Goal: Task Accomplishment & Management: Manage account settings

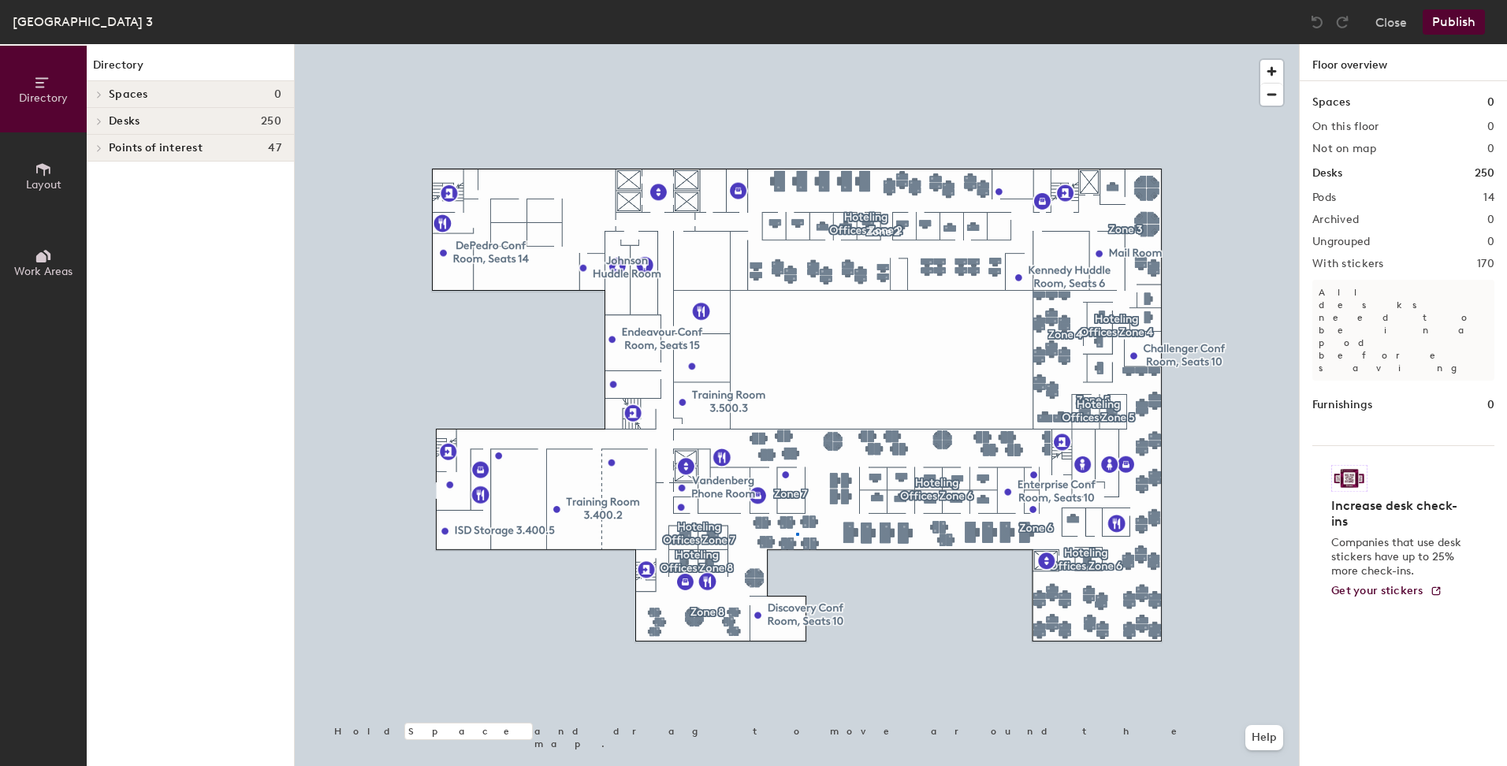
click at [798, 44] on div at bounding box center [797, 44] width 1004 height 0
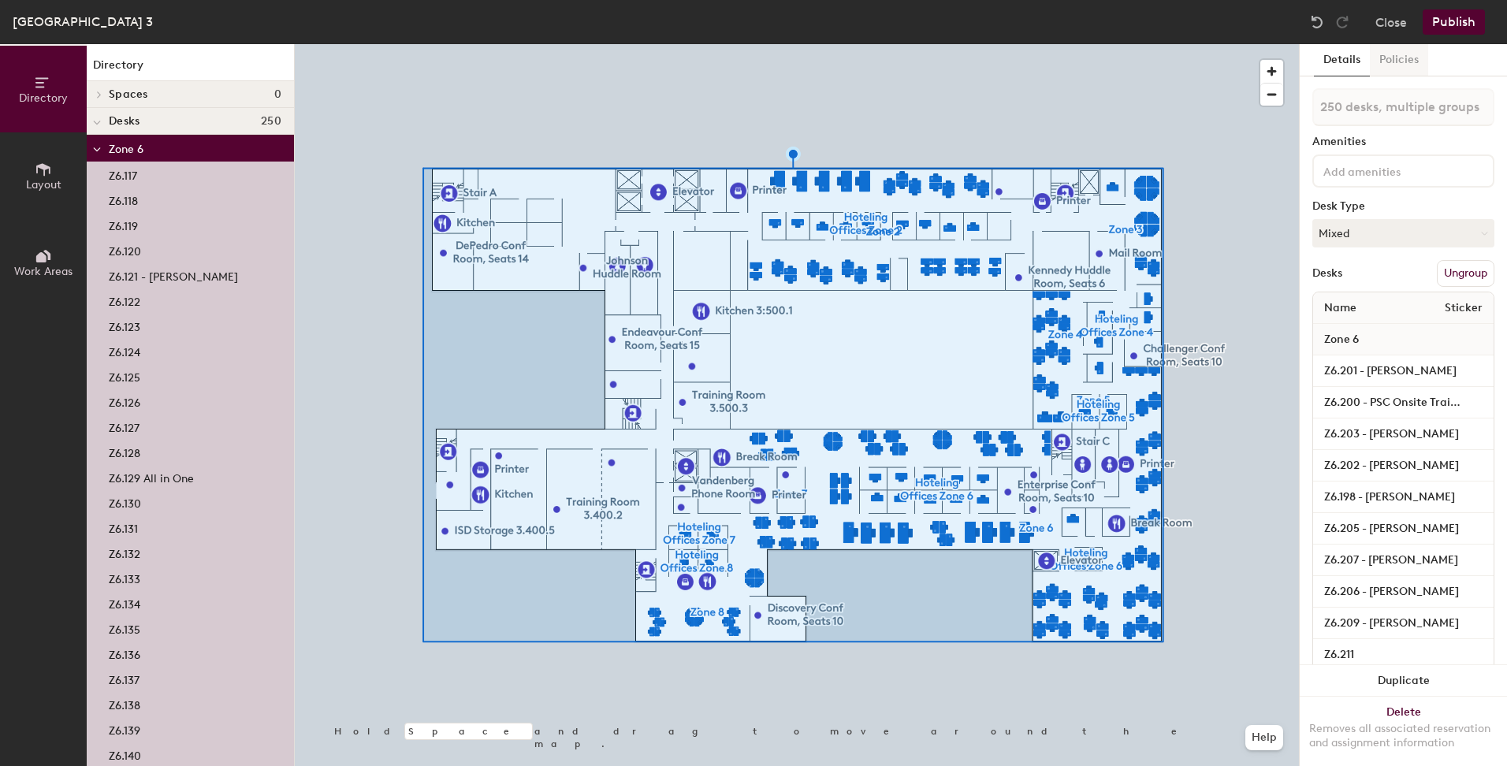
click at [1408, 56] on button "Policies" at bounding box center [1399, 60] width 58 height 32
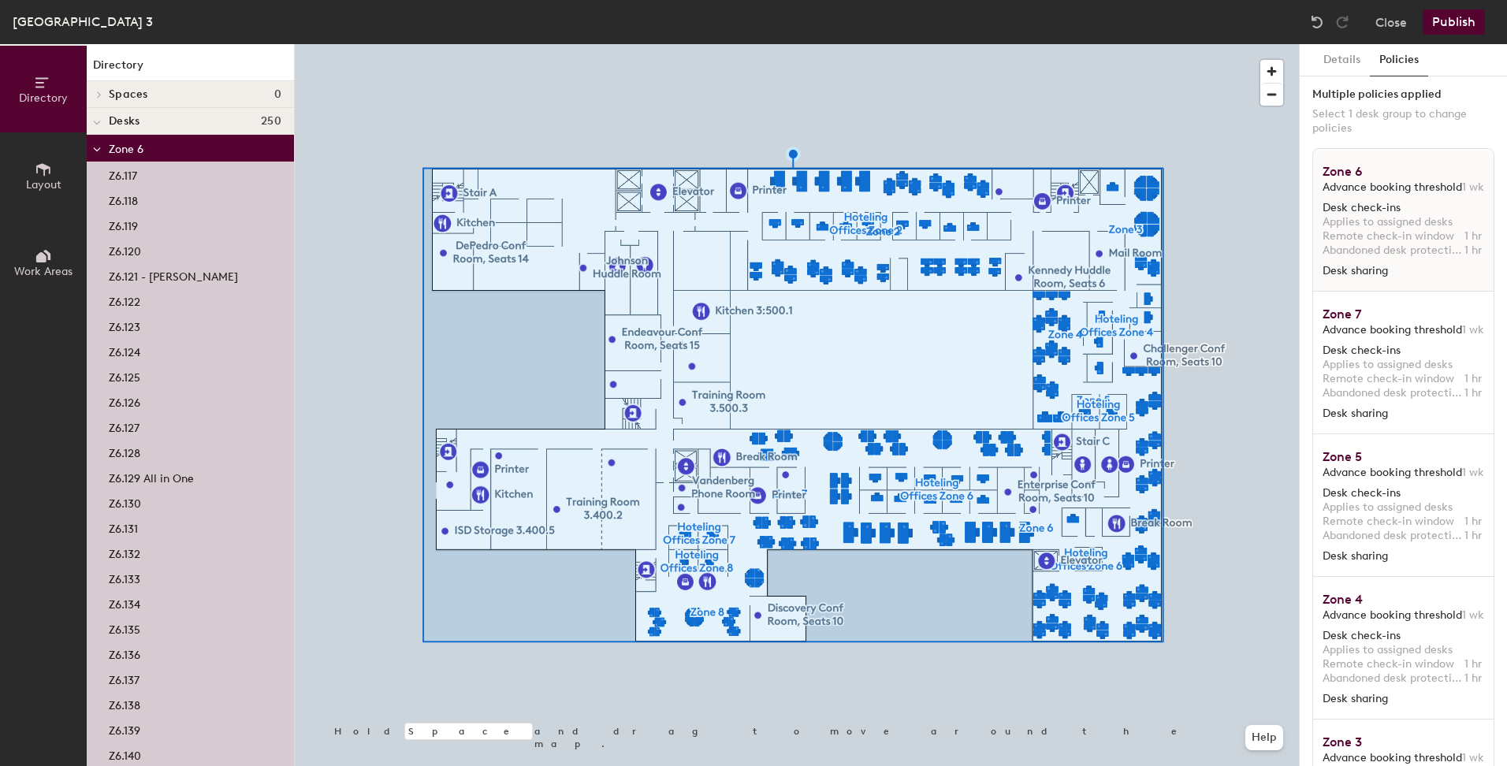
click at [1364, 181] on span "Advance booking threshold" at bounding box center [1393, 188] width 140 height 14
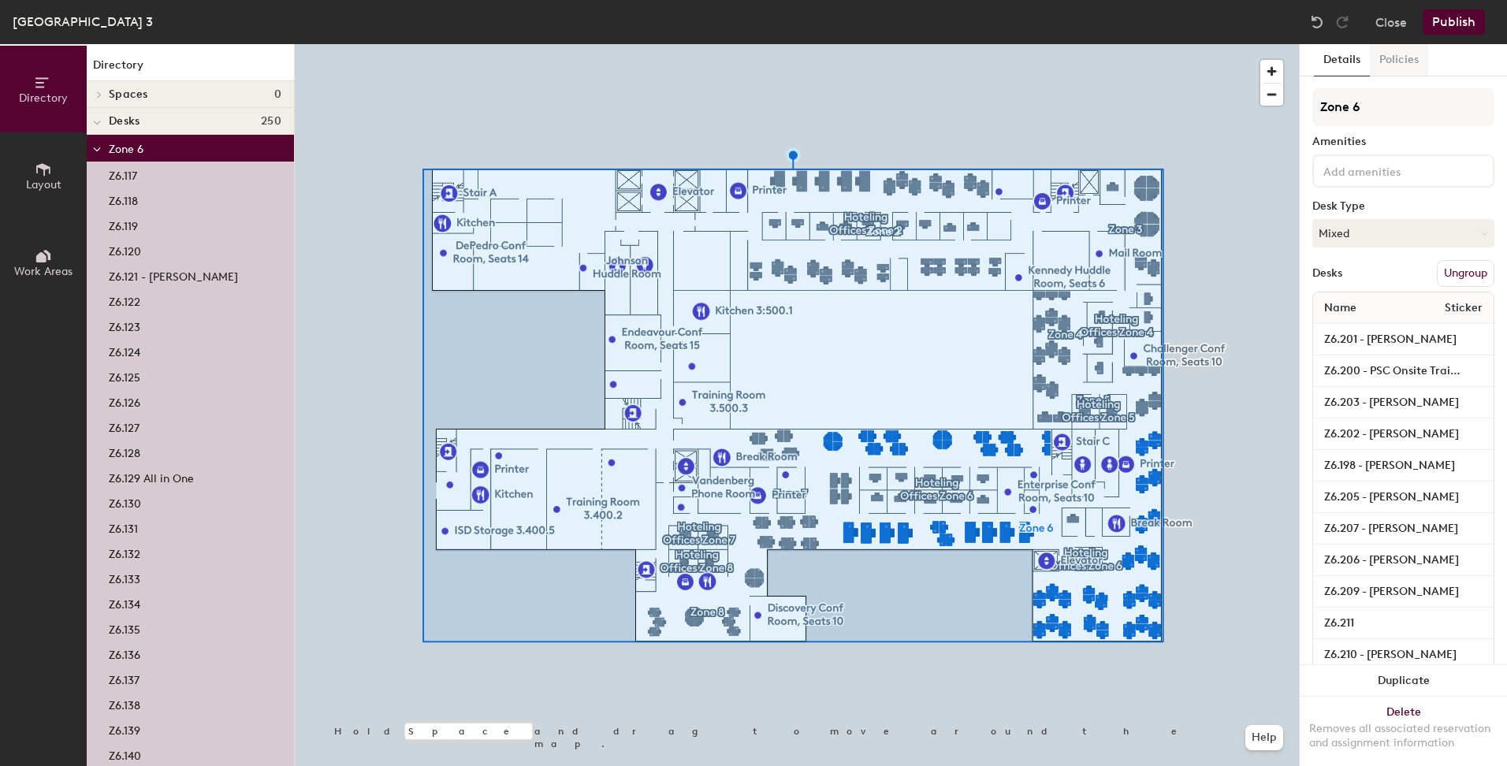
click at [1393, 58] on button "Policies" at bounding box center [1399, 60] width 58 height 32
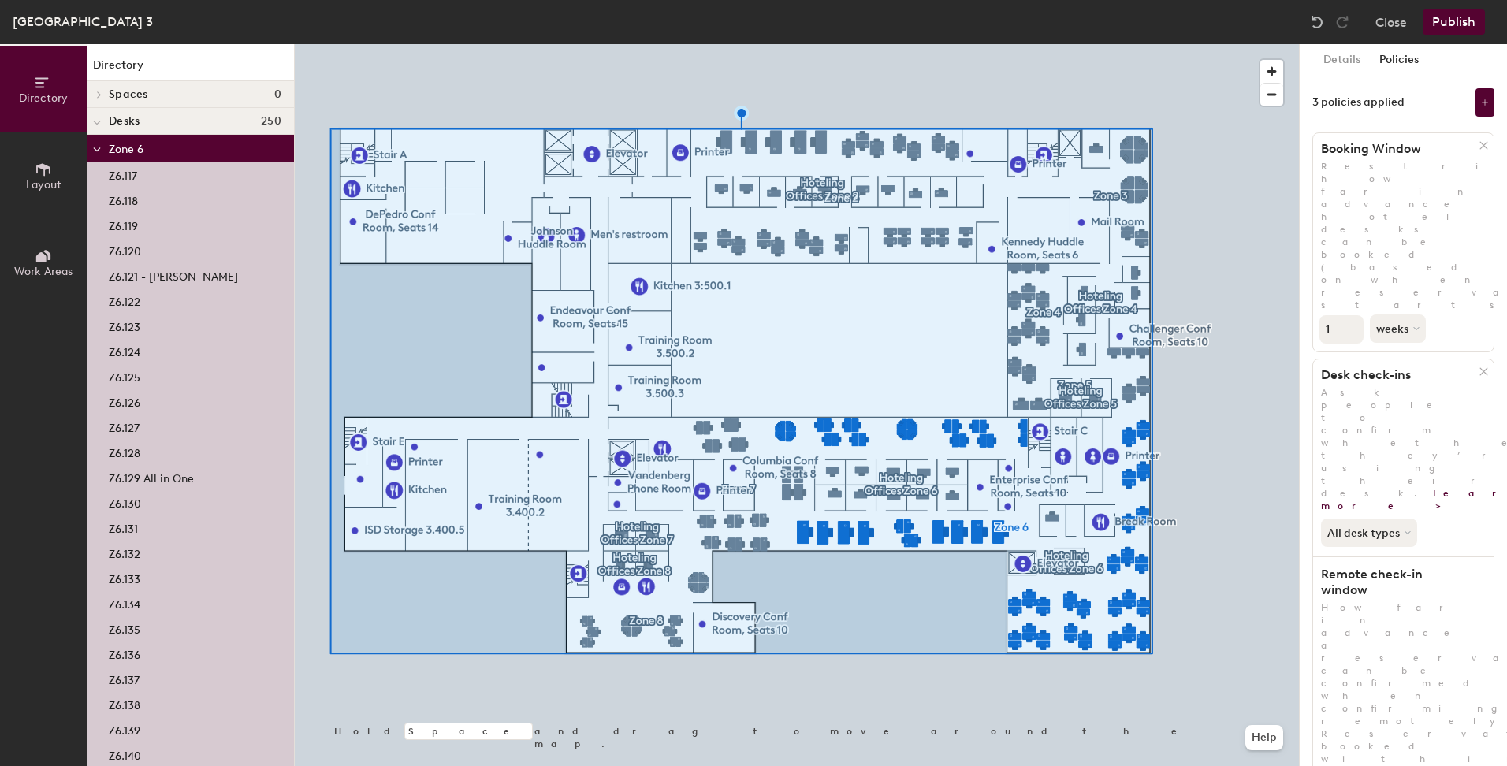
scroll to position [36, 0]
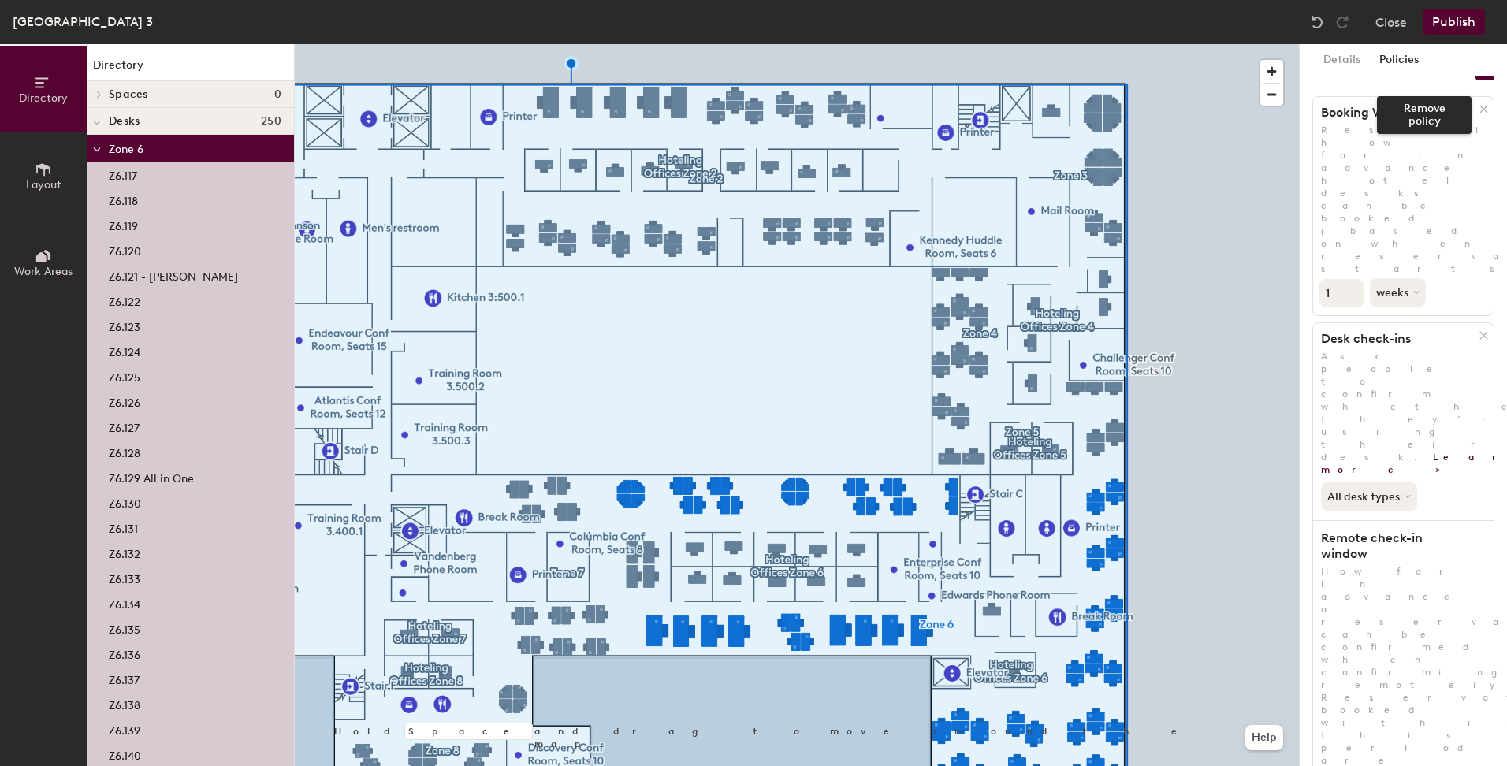
click at [1478, 107] on icon at bounding box center [1484, 109] width 12 height 12
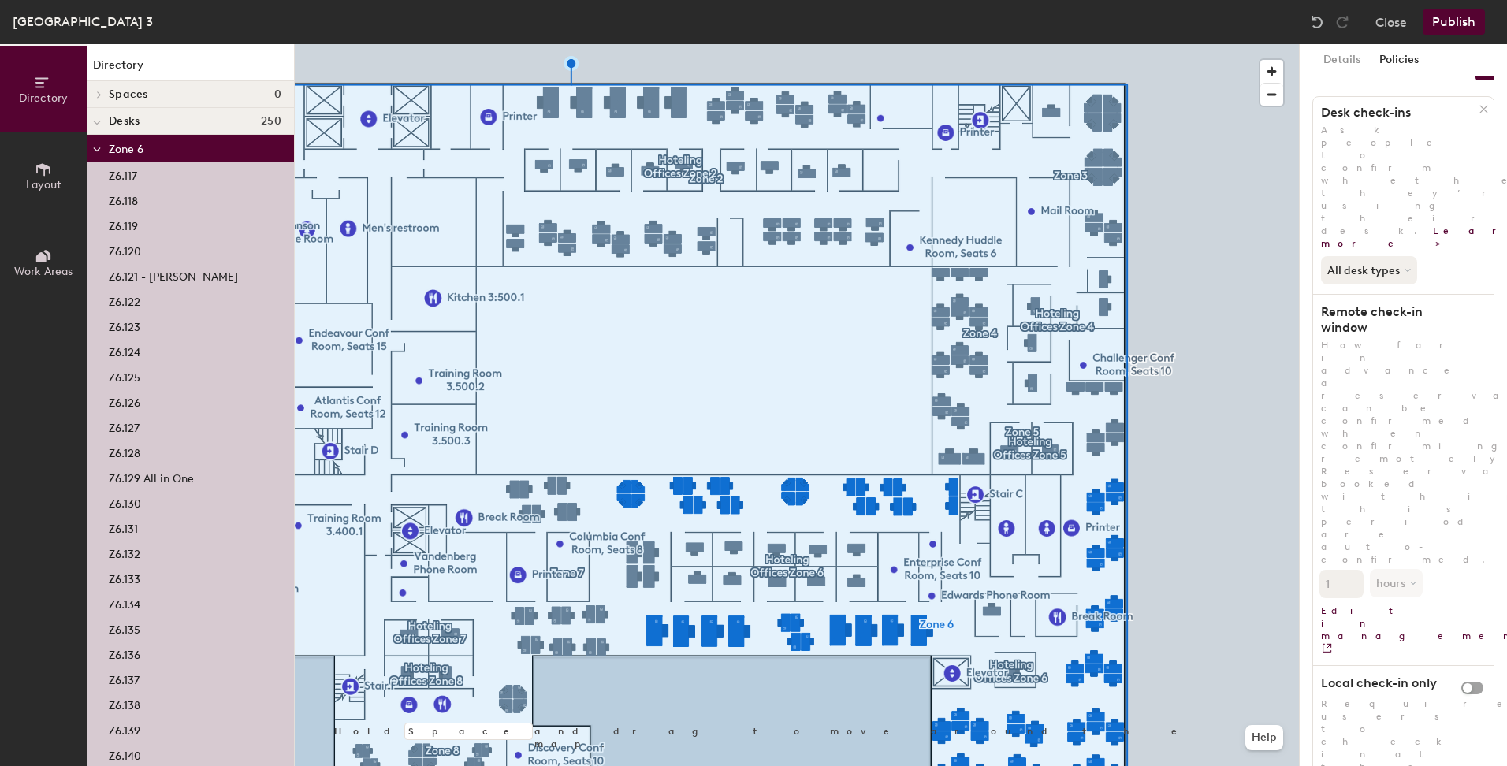
scroll to position [0, 0]
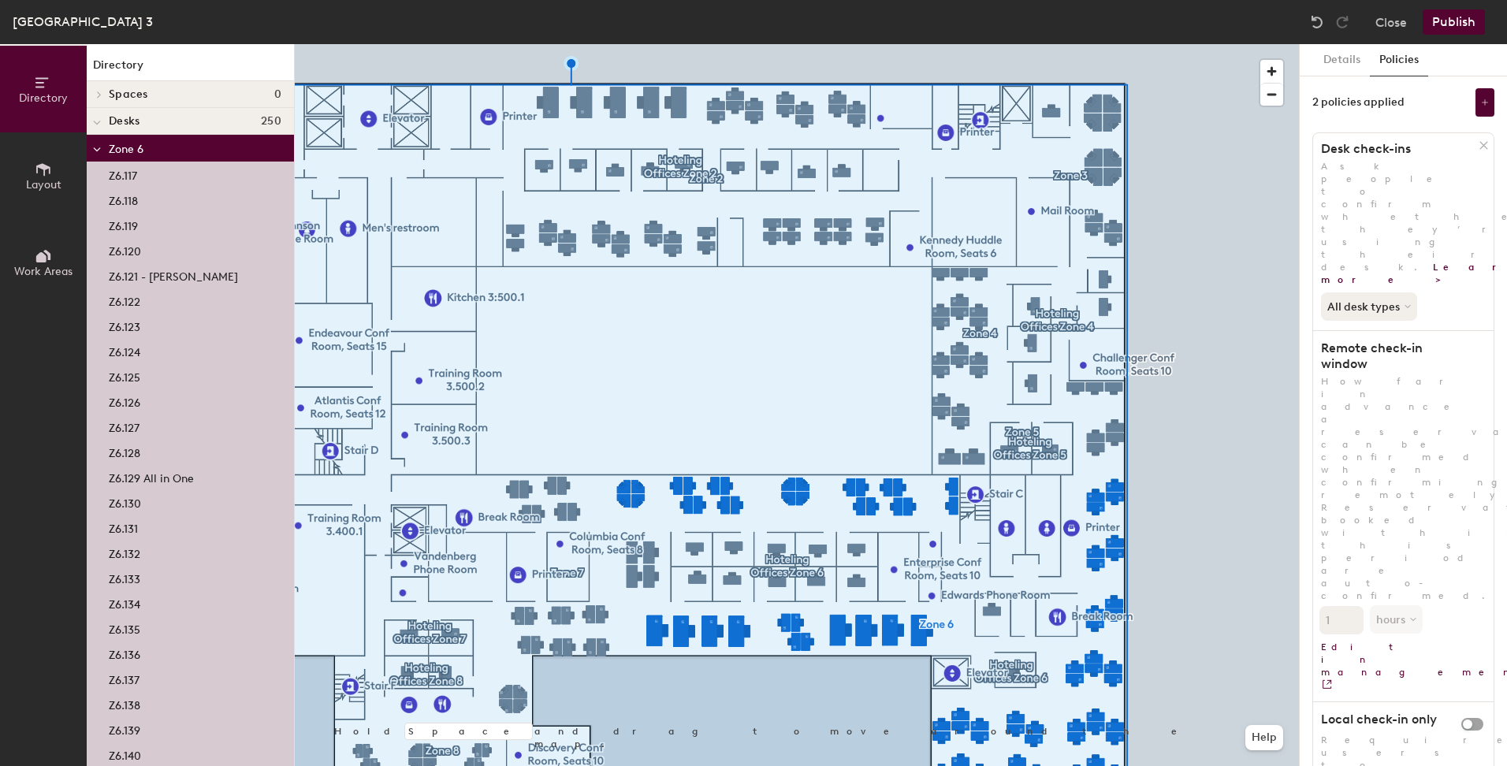
click at [1482, 143] on icon at bounding box center [1484, 146] width 12 height 12
click at [1395, 63] on button "Policies" at bounding box center [1399, 60] width 58 height 32
click at [1399, 55] on button "Policies" at bounding box center [1399, 60] width 58 height 32
click at [1481, 99] on icon at bounding box center [1485, 103] width 8 height 8
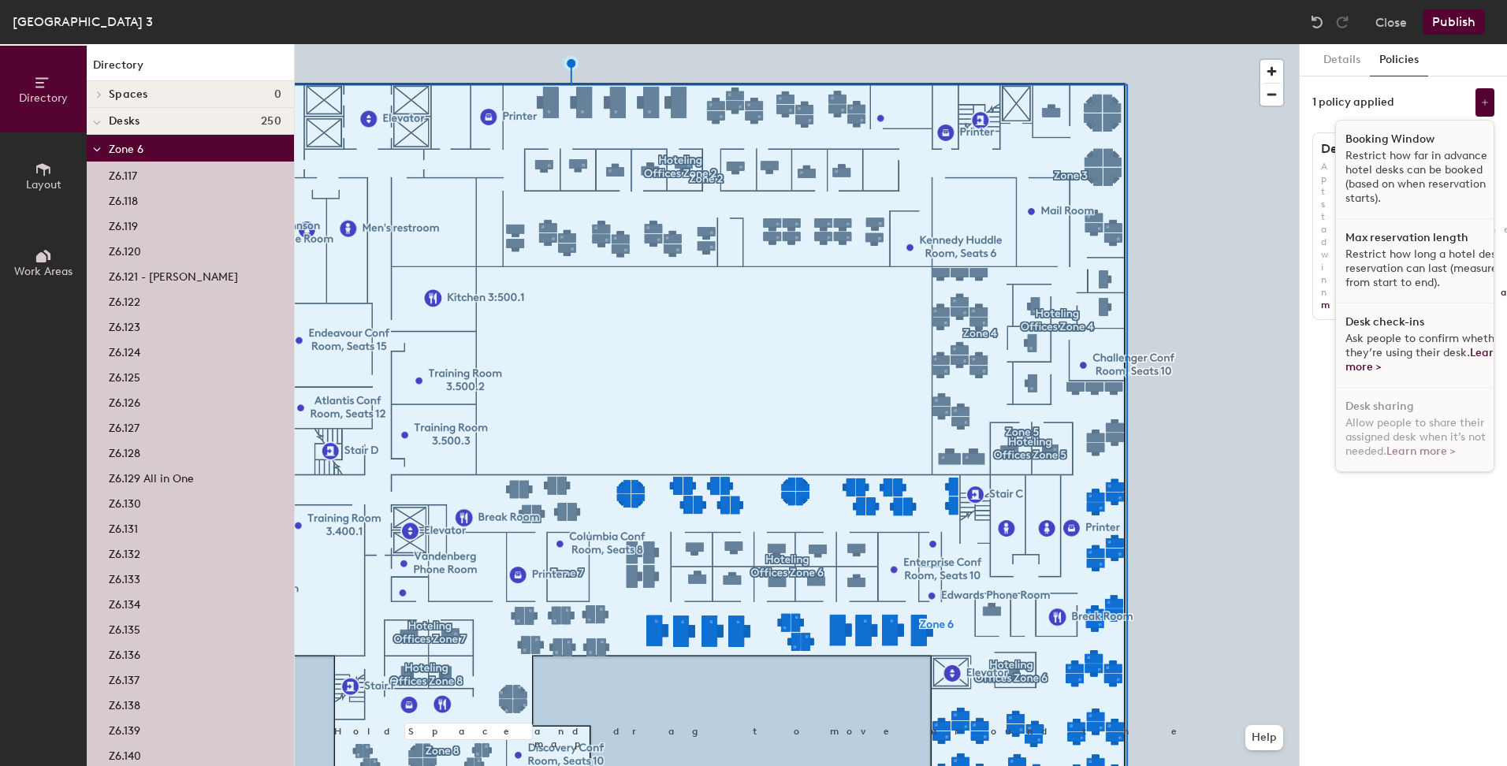
scroll to position [9, 0]
click at [1394, 149] on p "Restrict how far in advance hotel desks can be booked (based on when reservatio…" at bounding box center [1427, 177] width 162 height 57
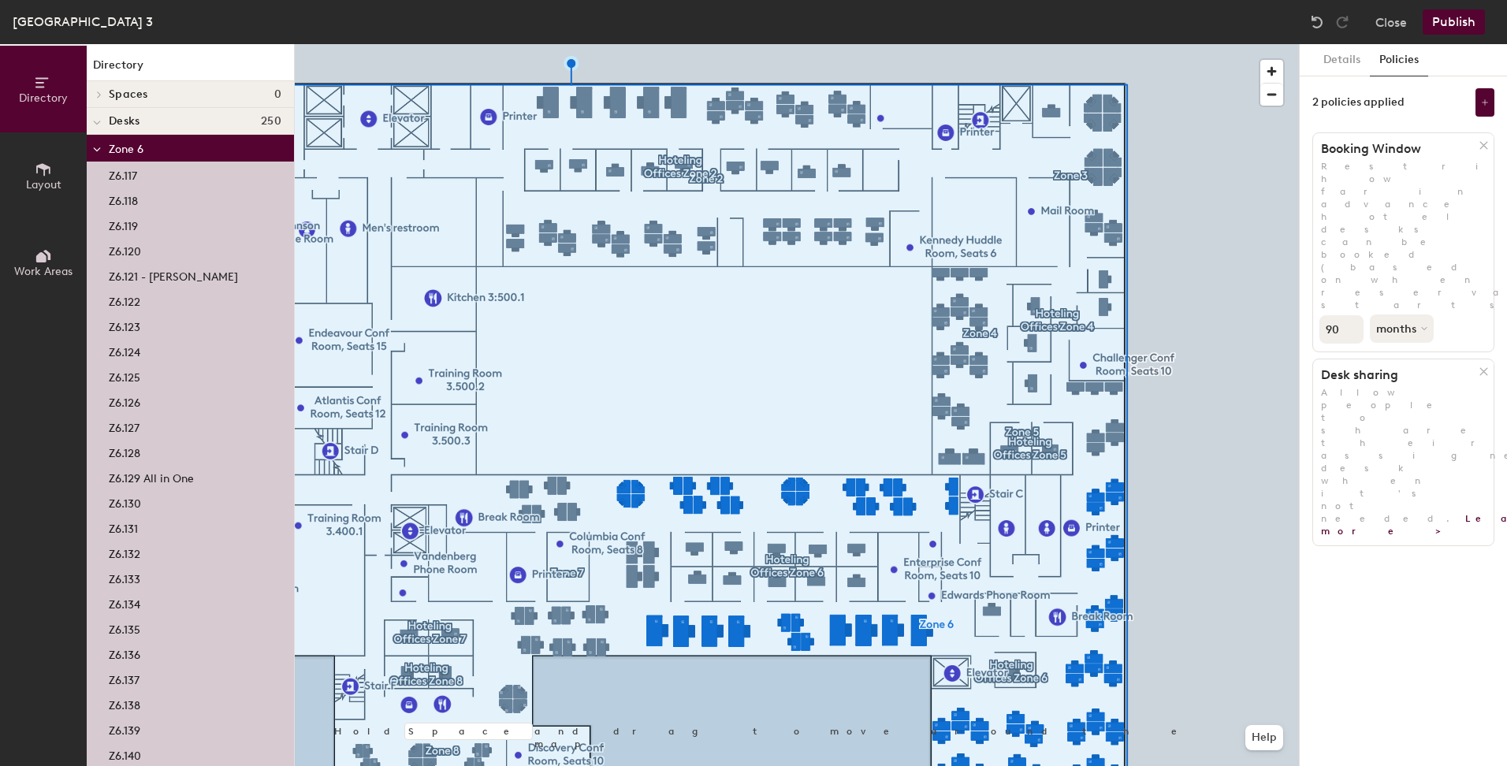
click at [1261, 209] on div "Directory Layout Work Areas Directory Spaces 0 Desks 250 Zone 6 Z6.117 Z6.118 Z…" at bounding box center [753, 405] width 1507 height 722
type input "1"
click at [1430, 315] on button "months" at bounding box center [1403, 329] width 67 height 28
click at [1404, 377] on div "weeks" at bounding box center [1401, 389] width 61 height 24
click at [1422, 385] on div "Details Policies 2 policies applied Booking Window Restrict how far in advance …" at bounding box center [1403, 405] width 207 height 722
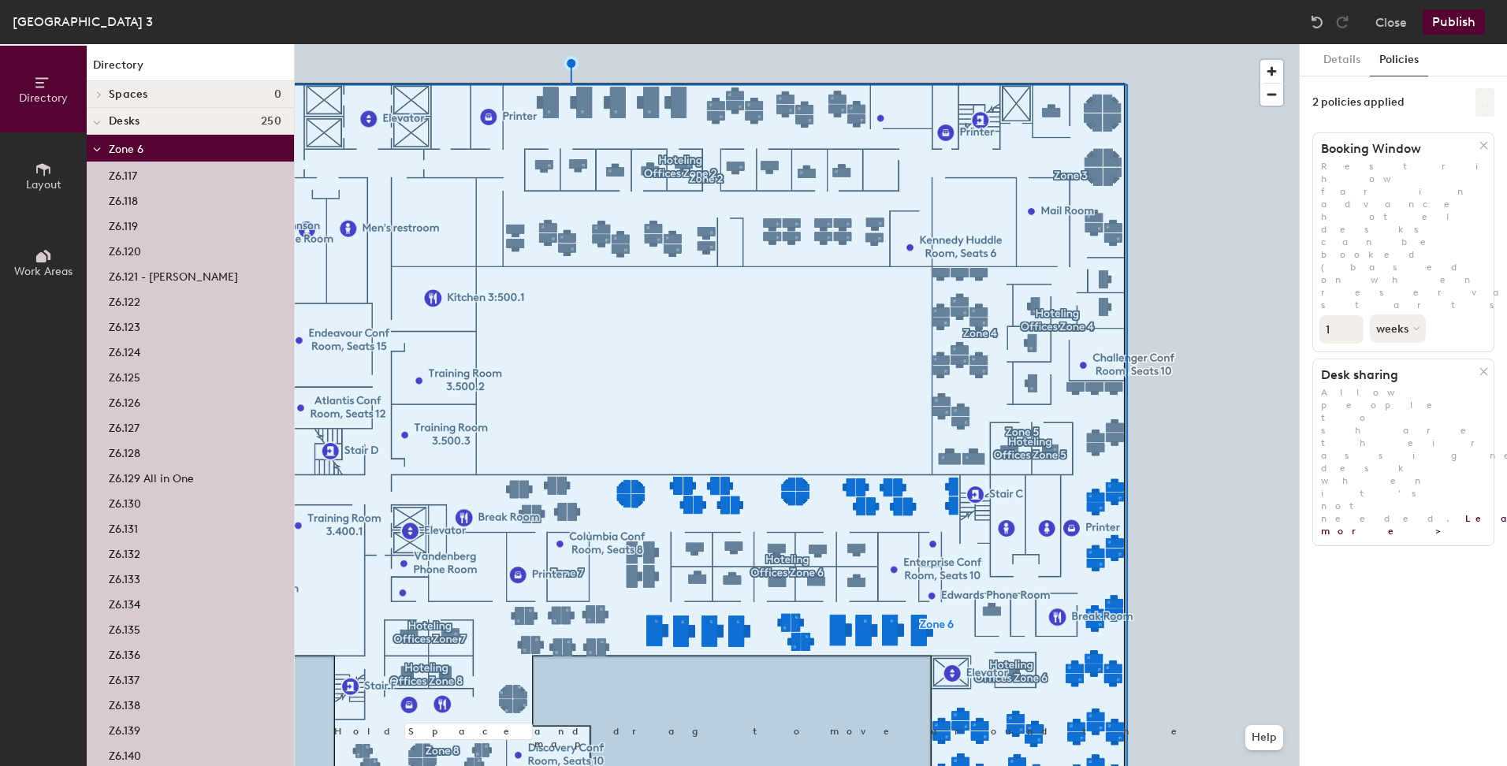
click at [1489, 100] on button at bounding box center [1485, 102] width 19 height 28
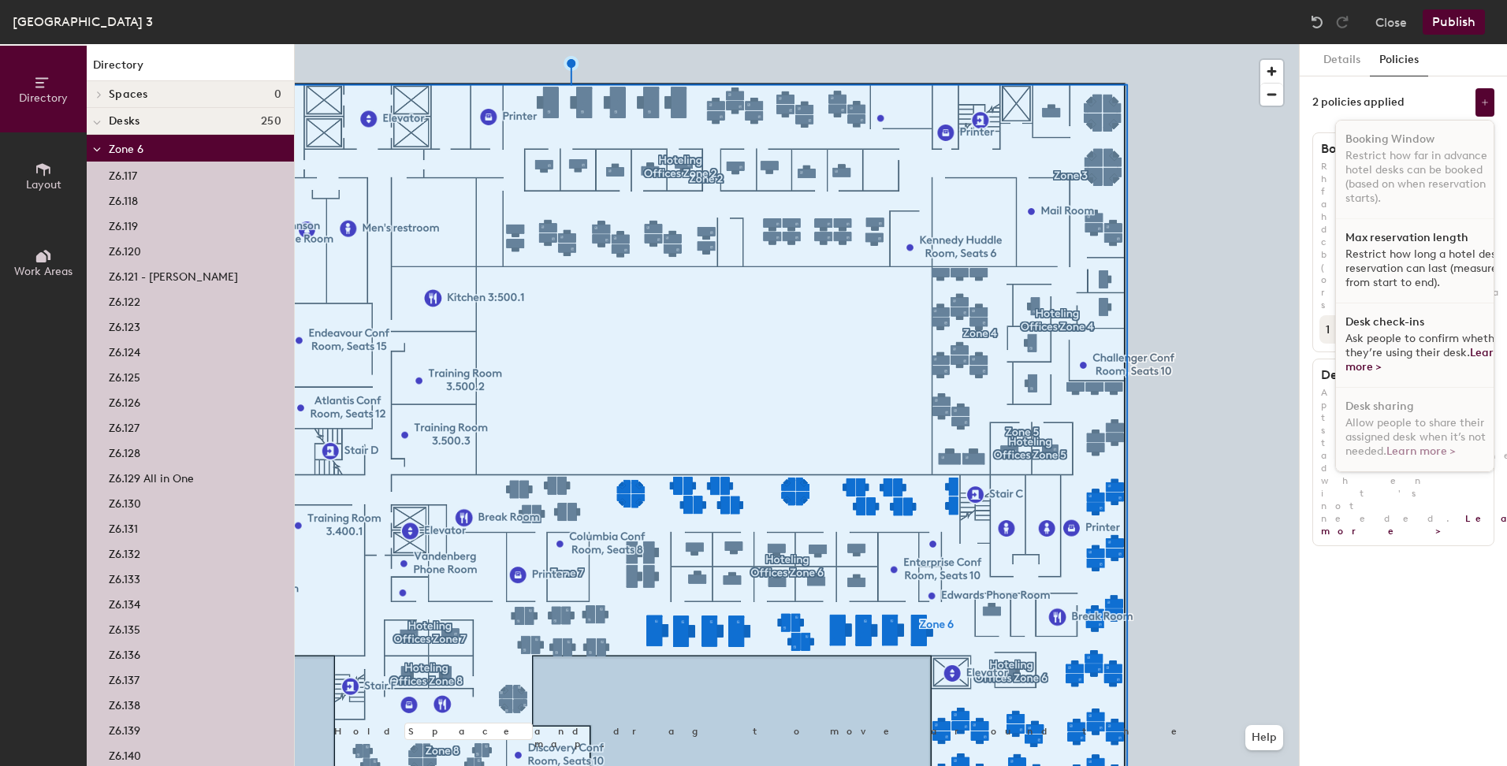
click at [1376, 334] on span "Ask people to confirm whether they’re using their desk. Learn more >" at bounding box center [1425, 353] width 159 height 42
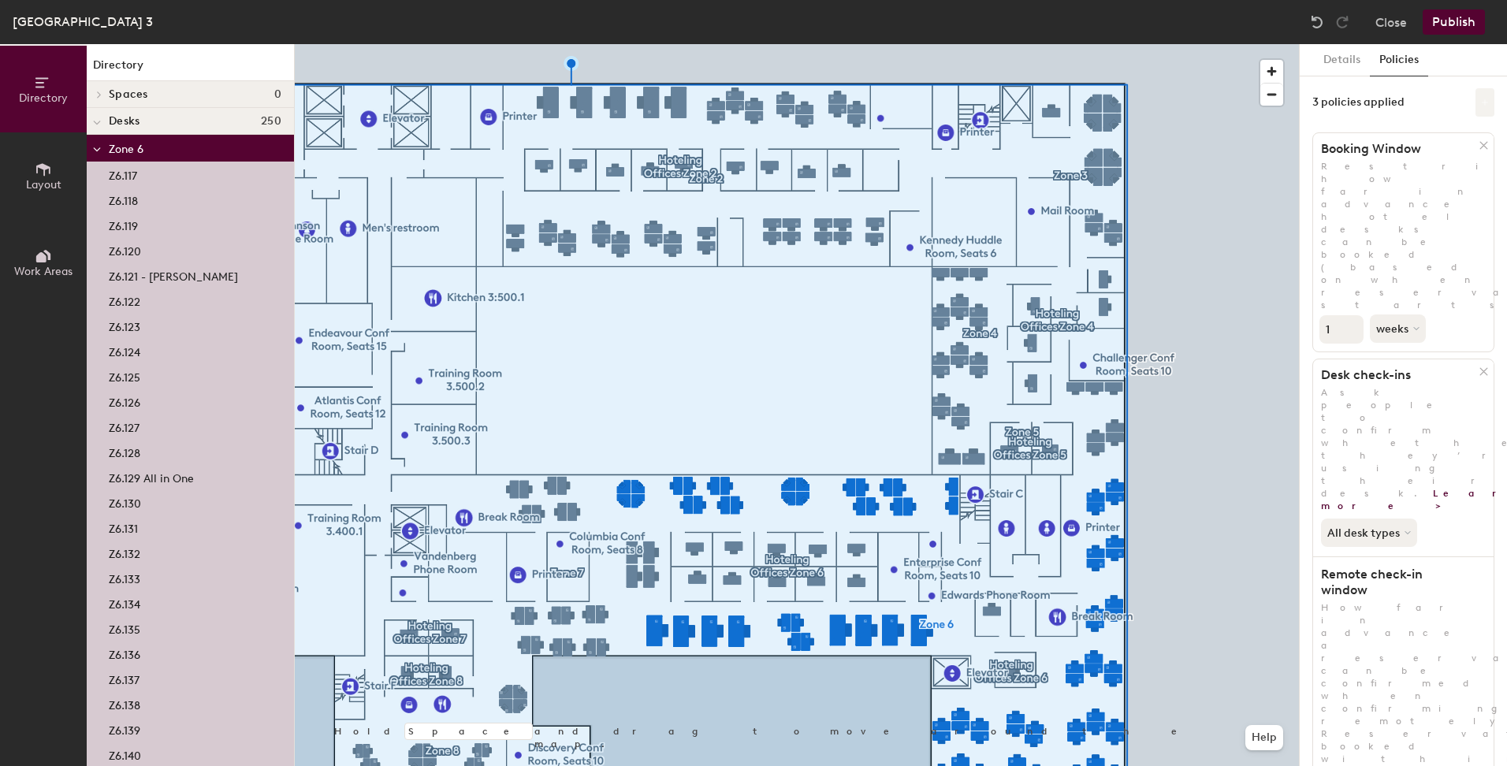
click at [1481, 99] on icon at bounding box center [1485, 103] width 8 height 8
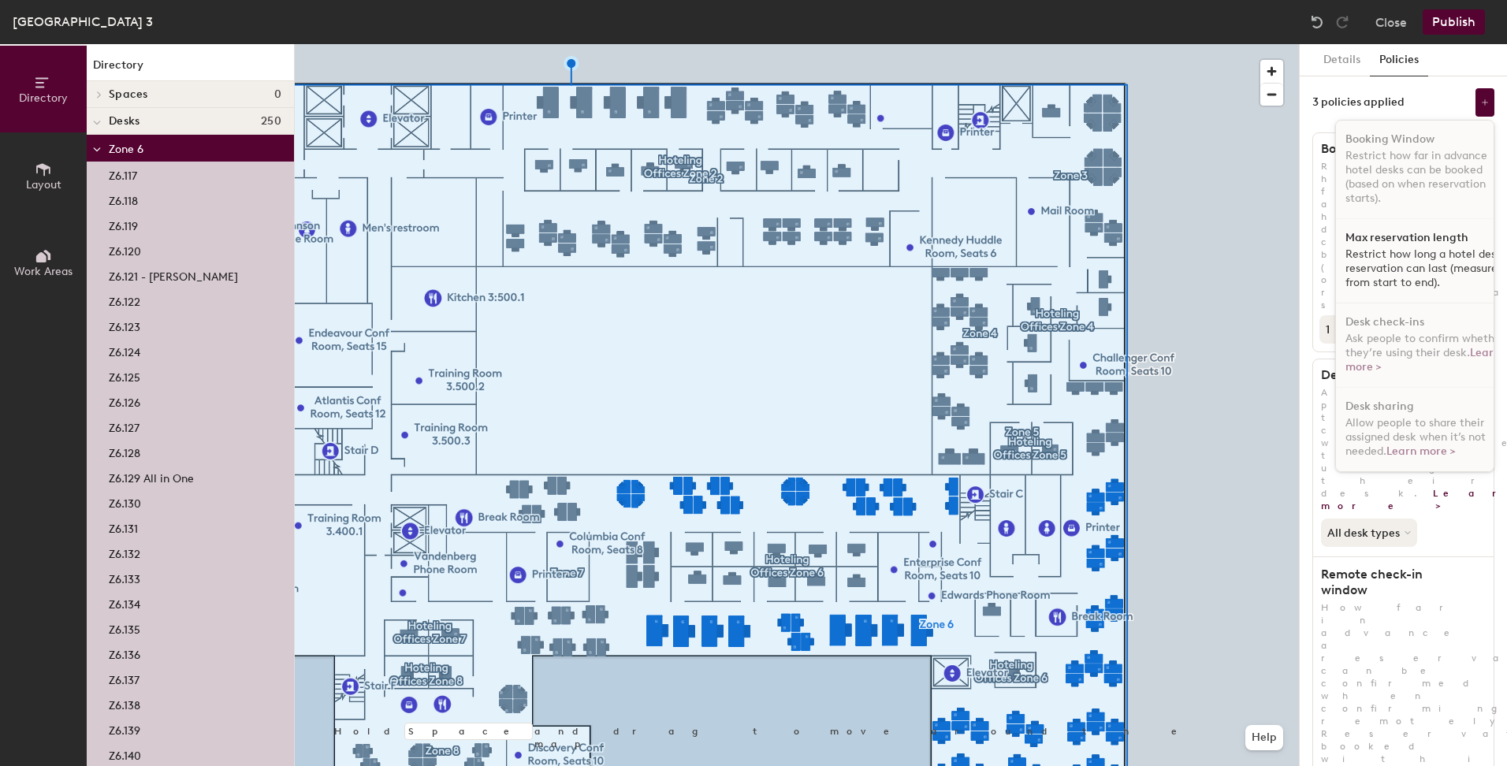
click at [1372, 251] on p "Restrict how long a hotel desk reservation can last (measured from start to end…" at bounding box center [1427, 269] width 162 height 43
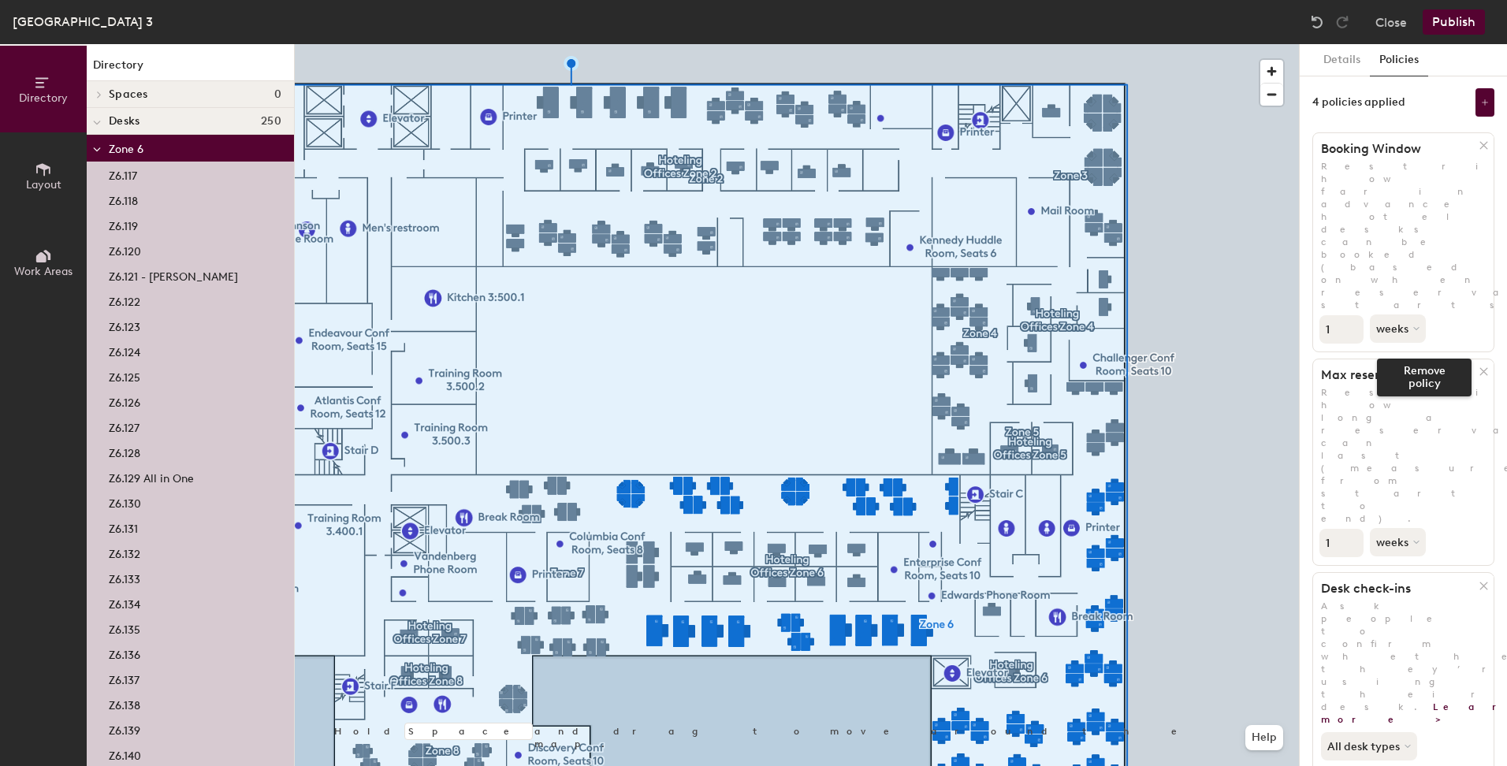
click at [1480, 369] on icon at bounding box center [1483, 372] width 7 height 7
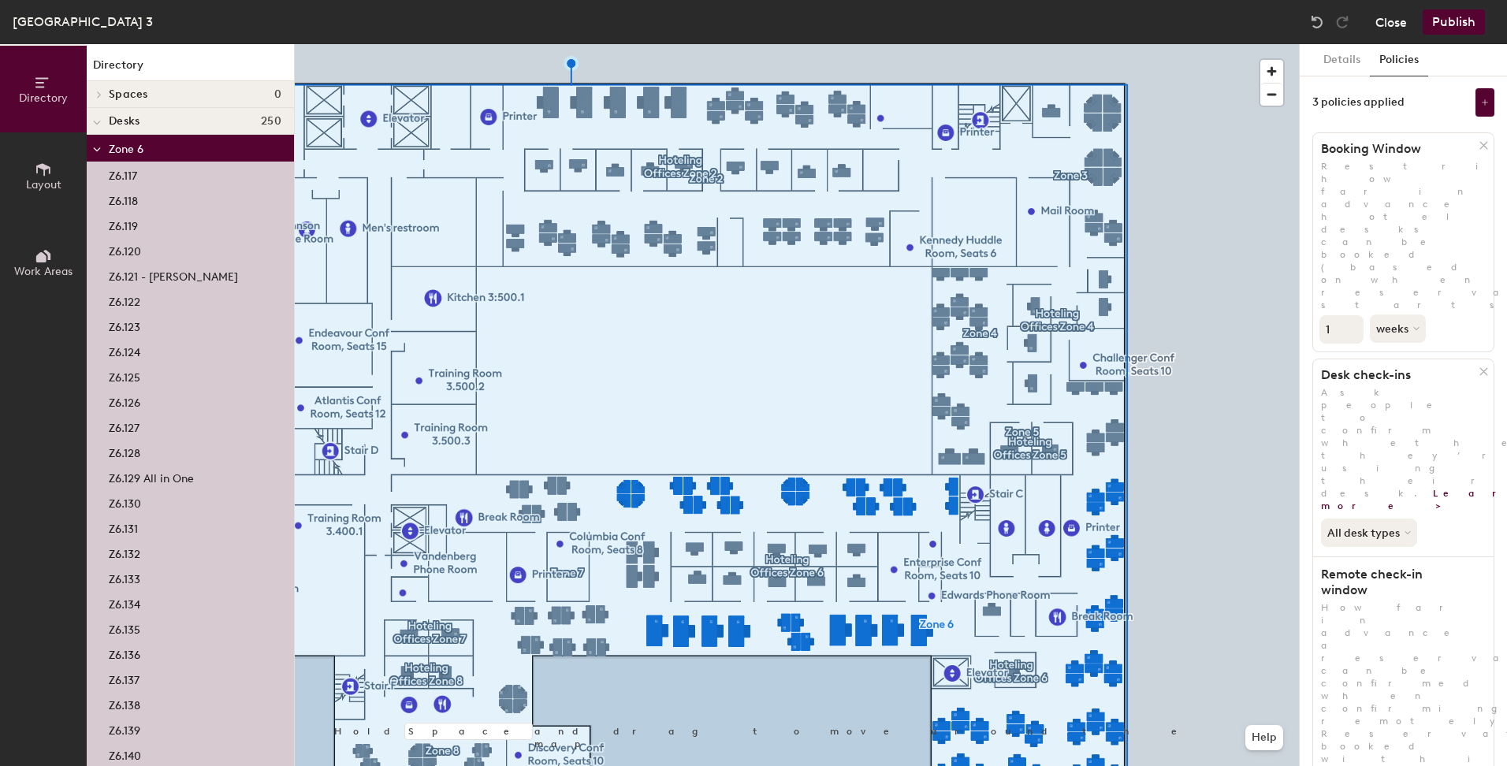
click at [1385, 11] on button "Close" at bounding box center [1392, 21] width 32 height 25
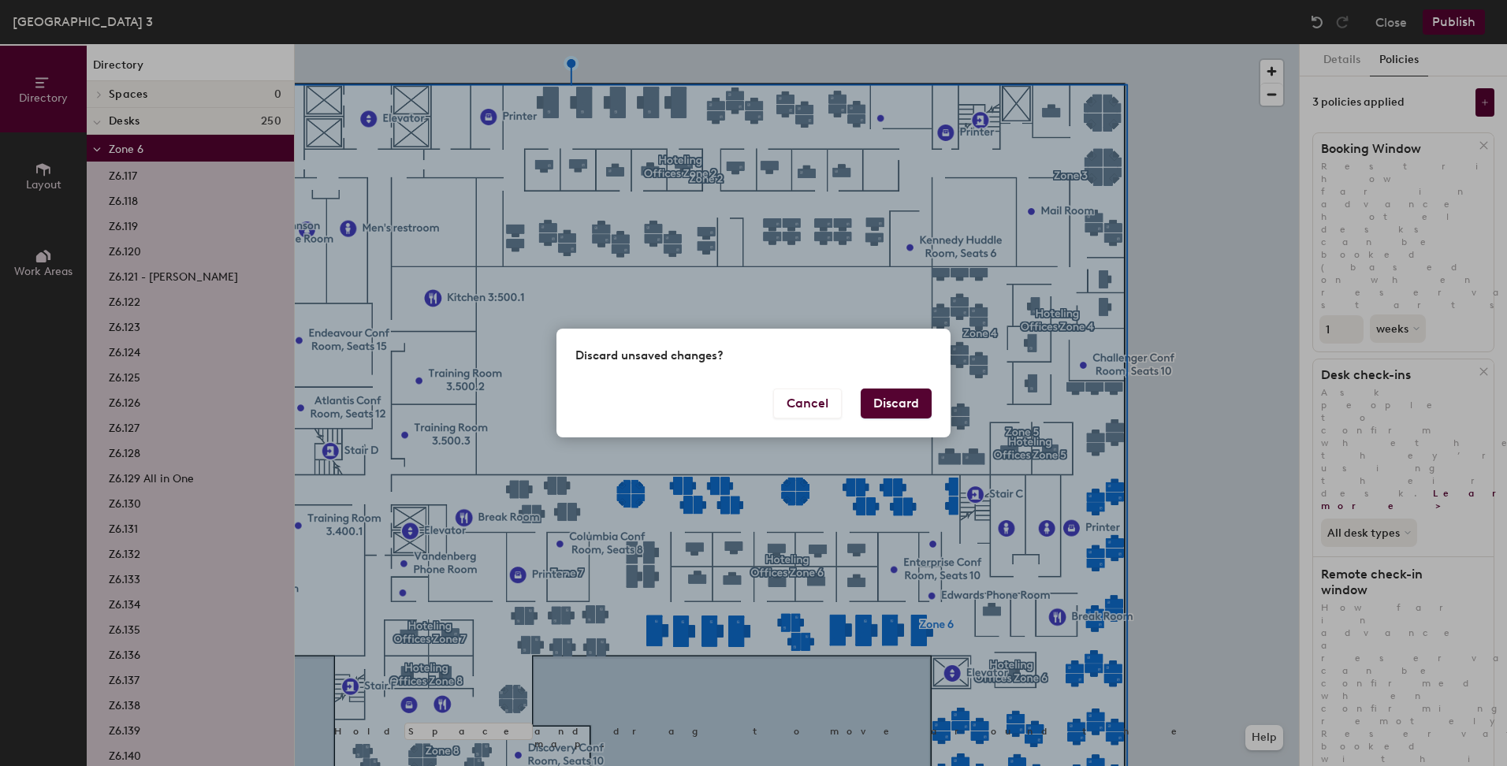
click at [882, 402] on button "Discard" at bounding box center [896, 404] width 71 height 30
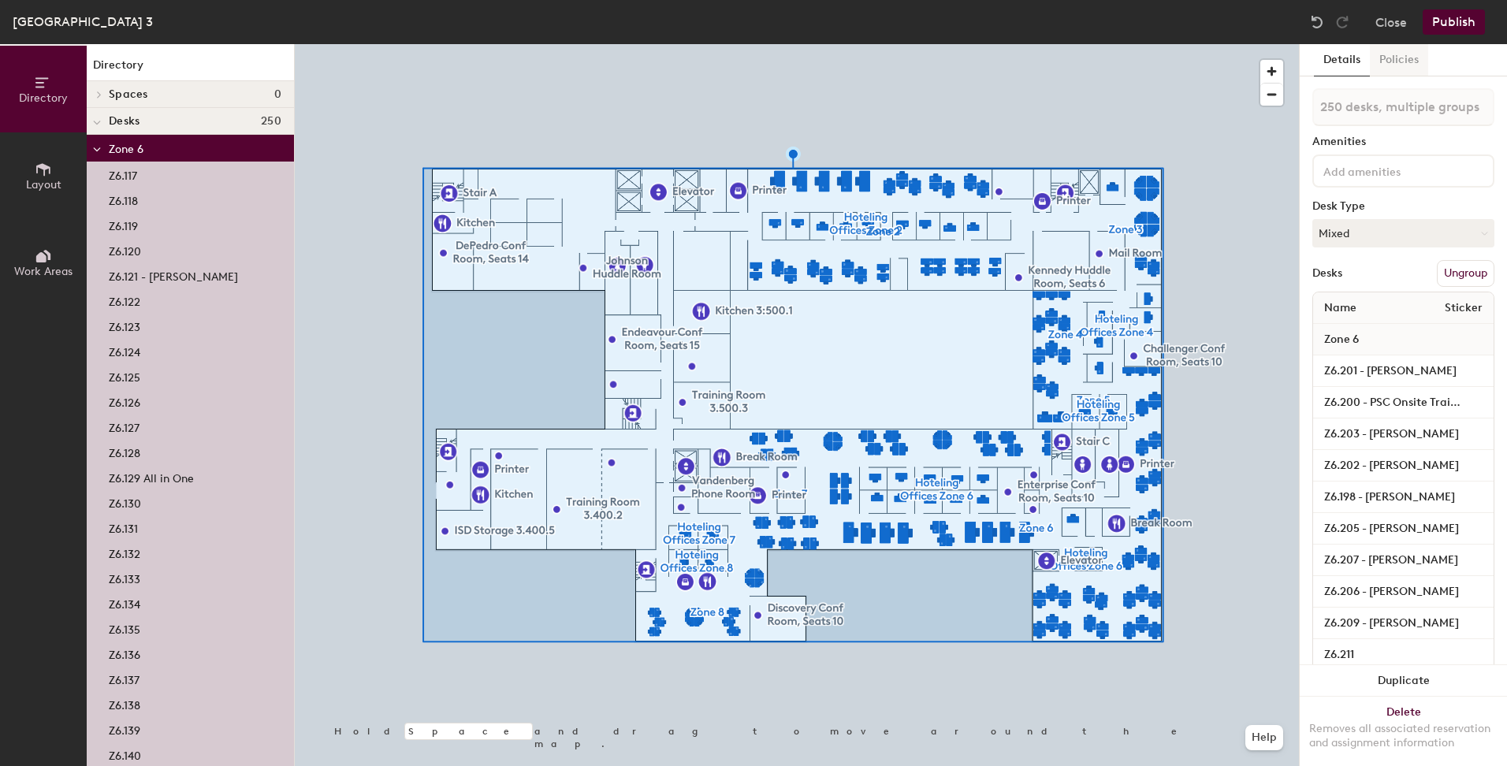
click at [1397, 58] on button "Policies" at bounding box center [1399, 60] width 58 height 32
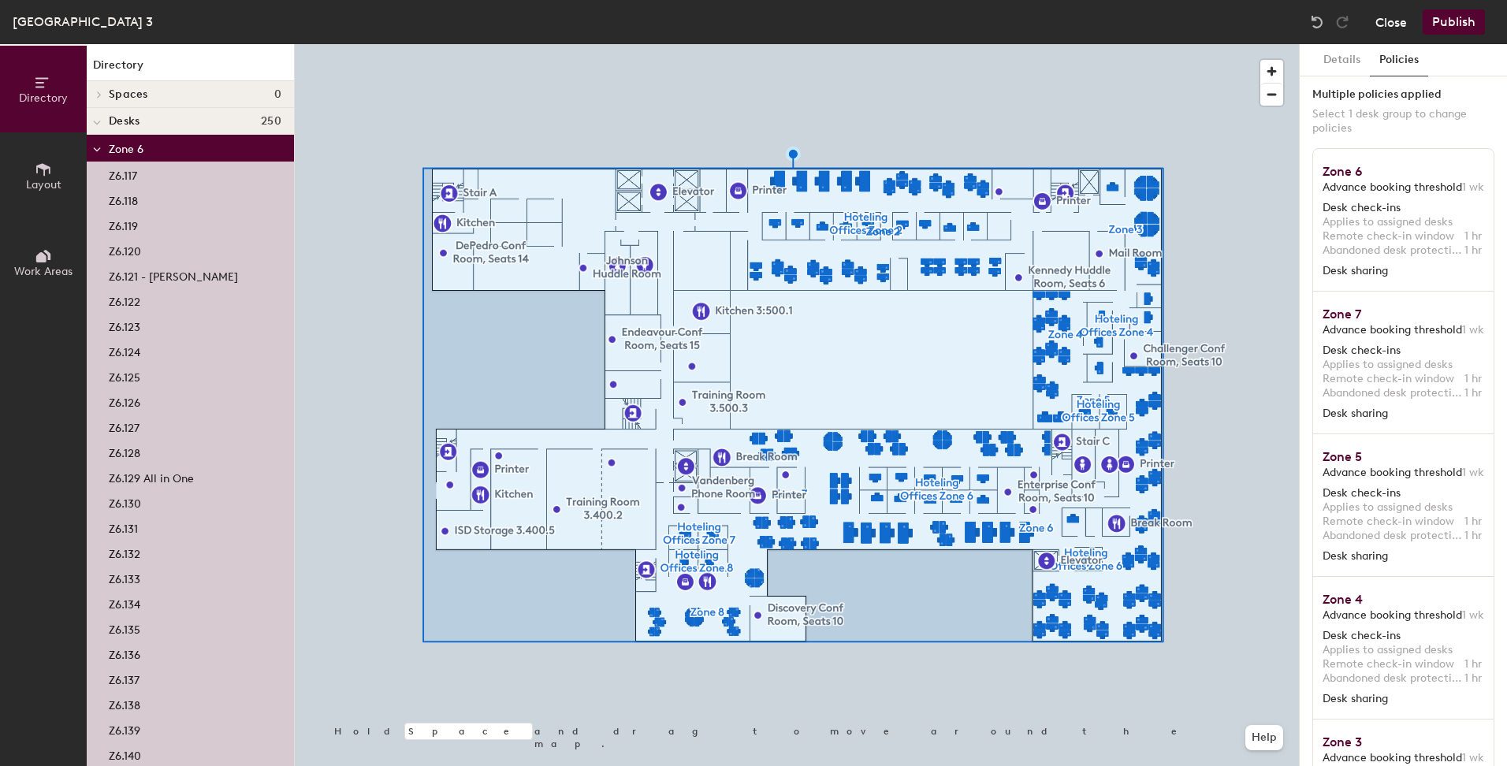
click at [1394, 15] on button "Close" at bounding box center [1392, 21] width 32 height 25
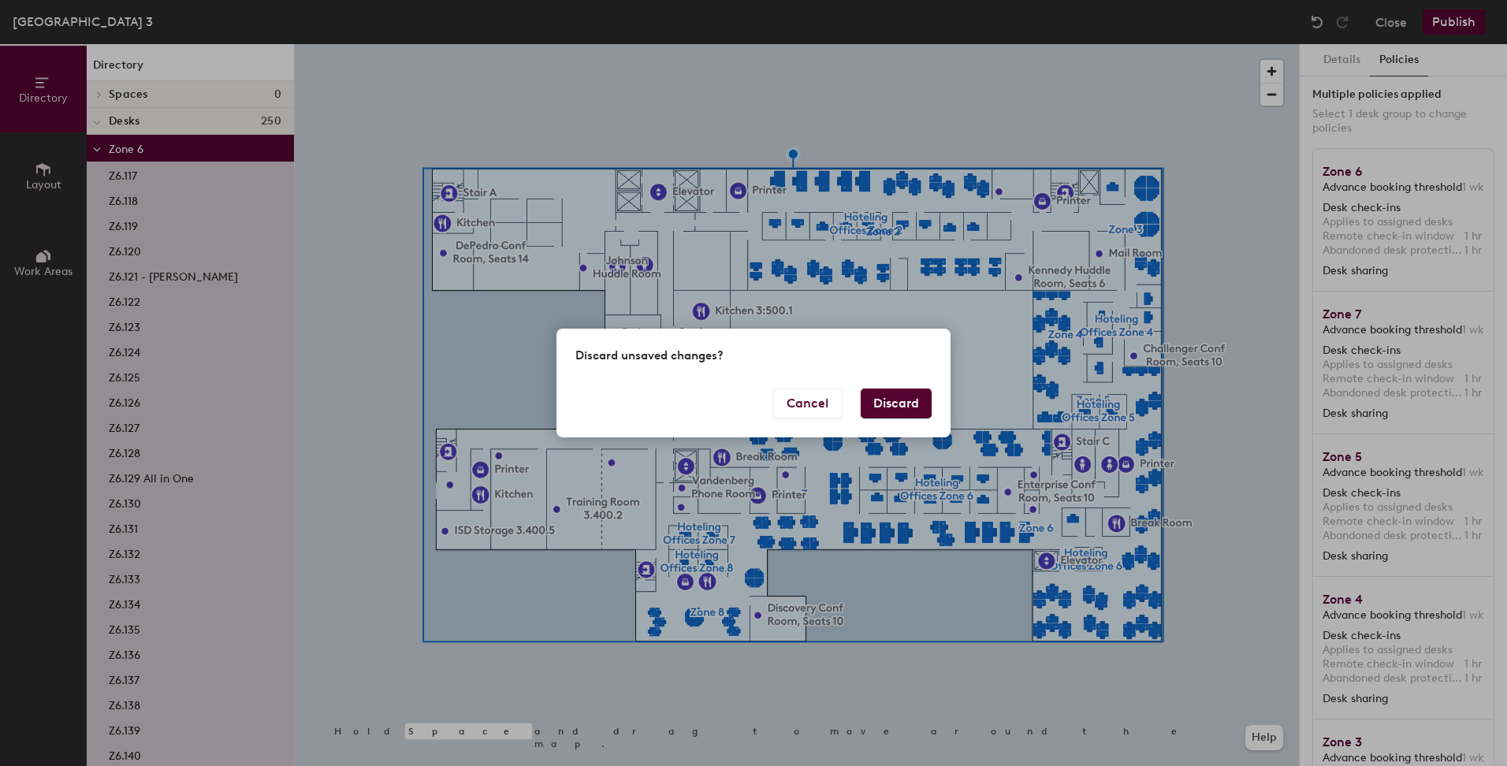
click at [880, 403] on button "Discard" at bounding box center [896, 404] width 71 height 30
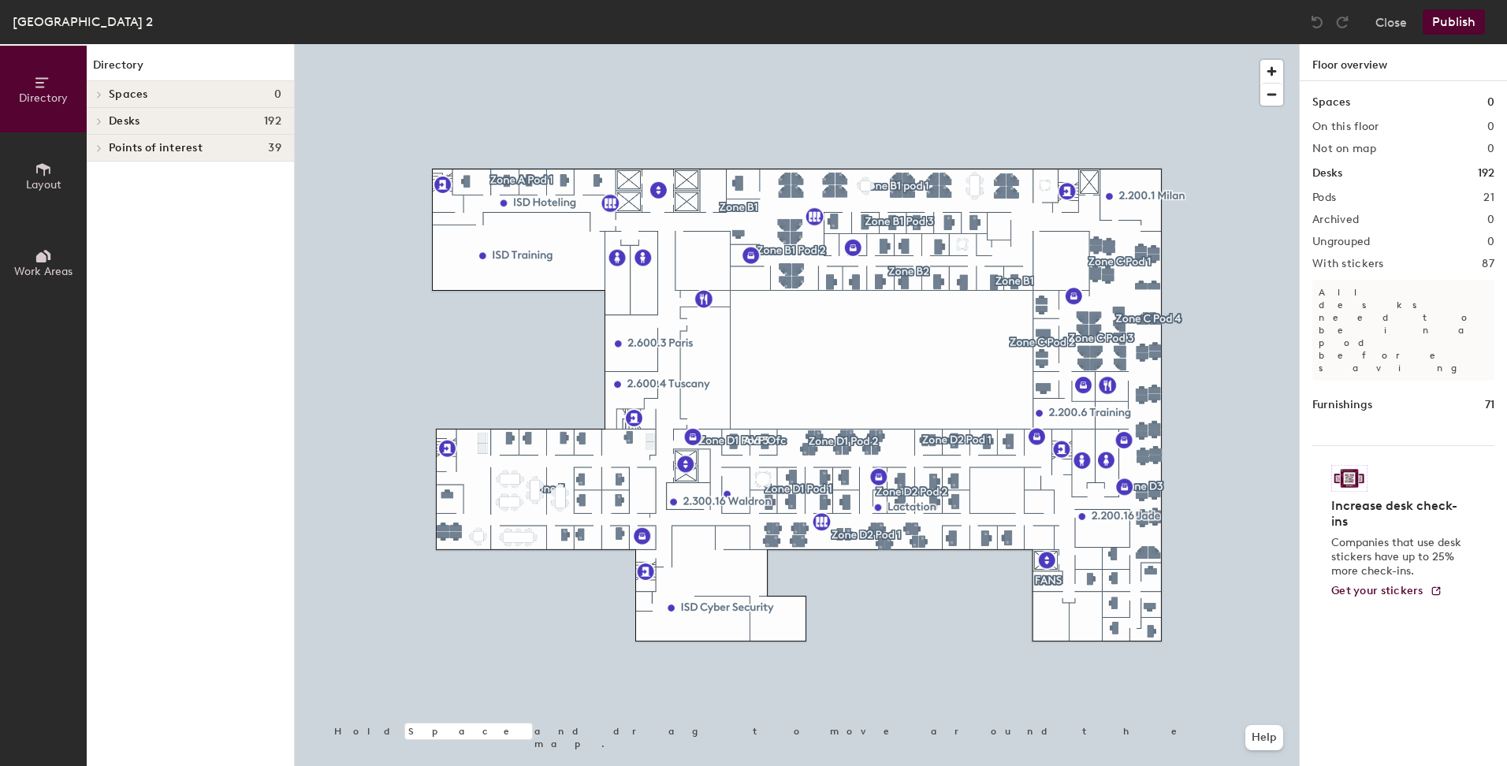
click at [96, 117] on icon at bounding box center [99, 121] width 6 height 8
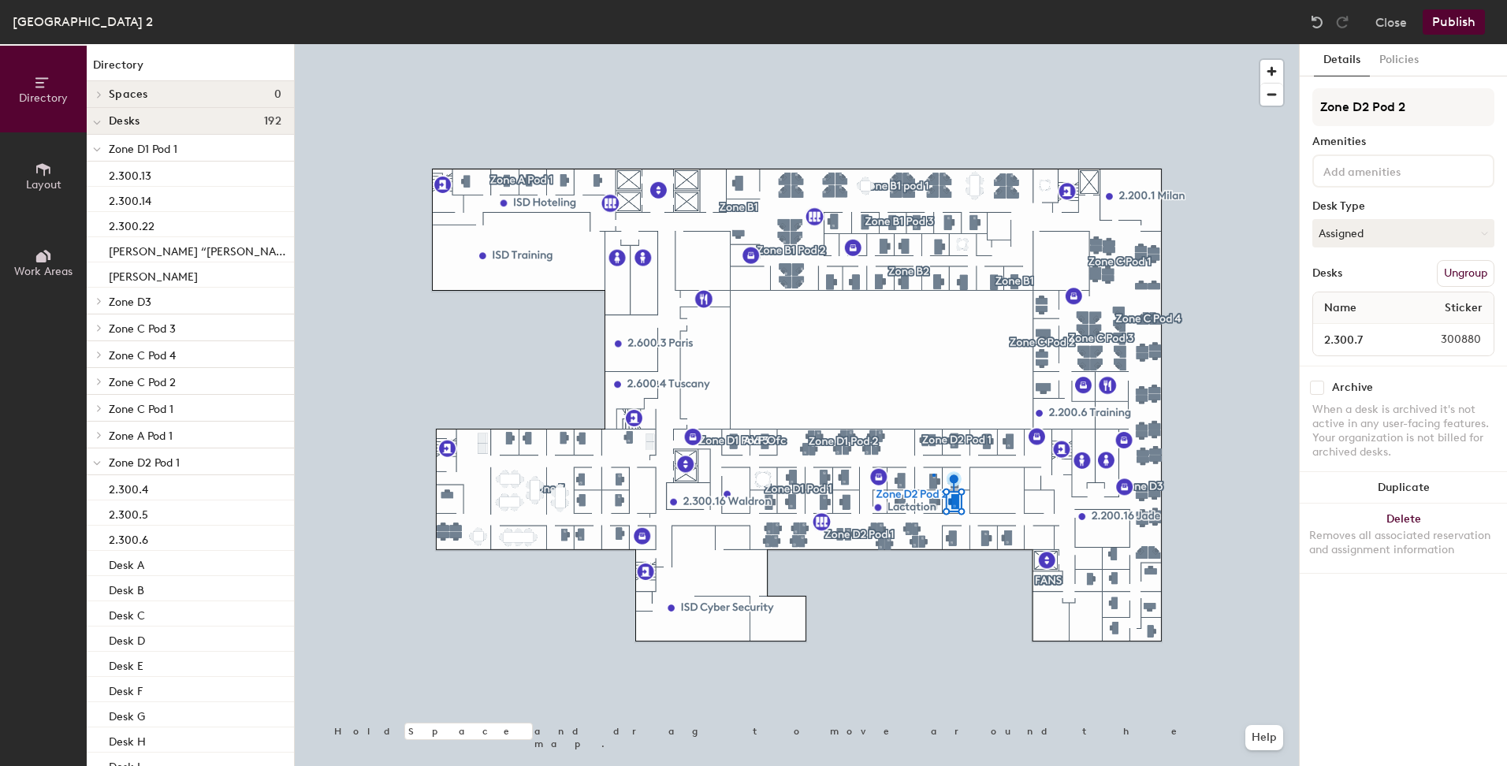
click at [933, 44] on div at bounding box center [797, 44] width 1004 height 0
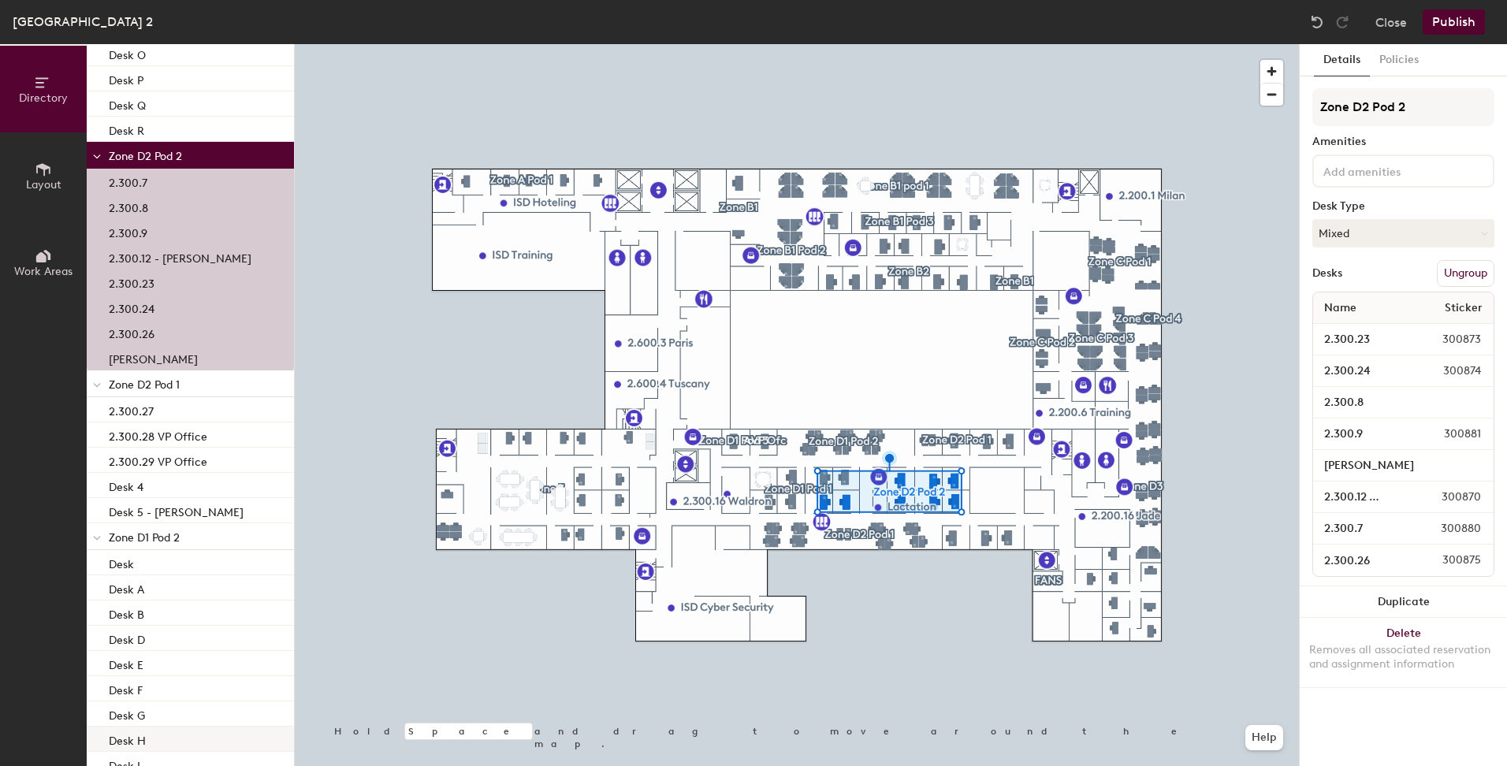
scroll to position [835, 0]
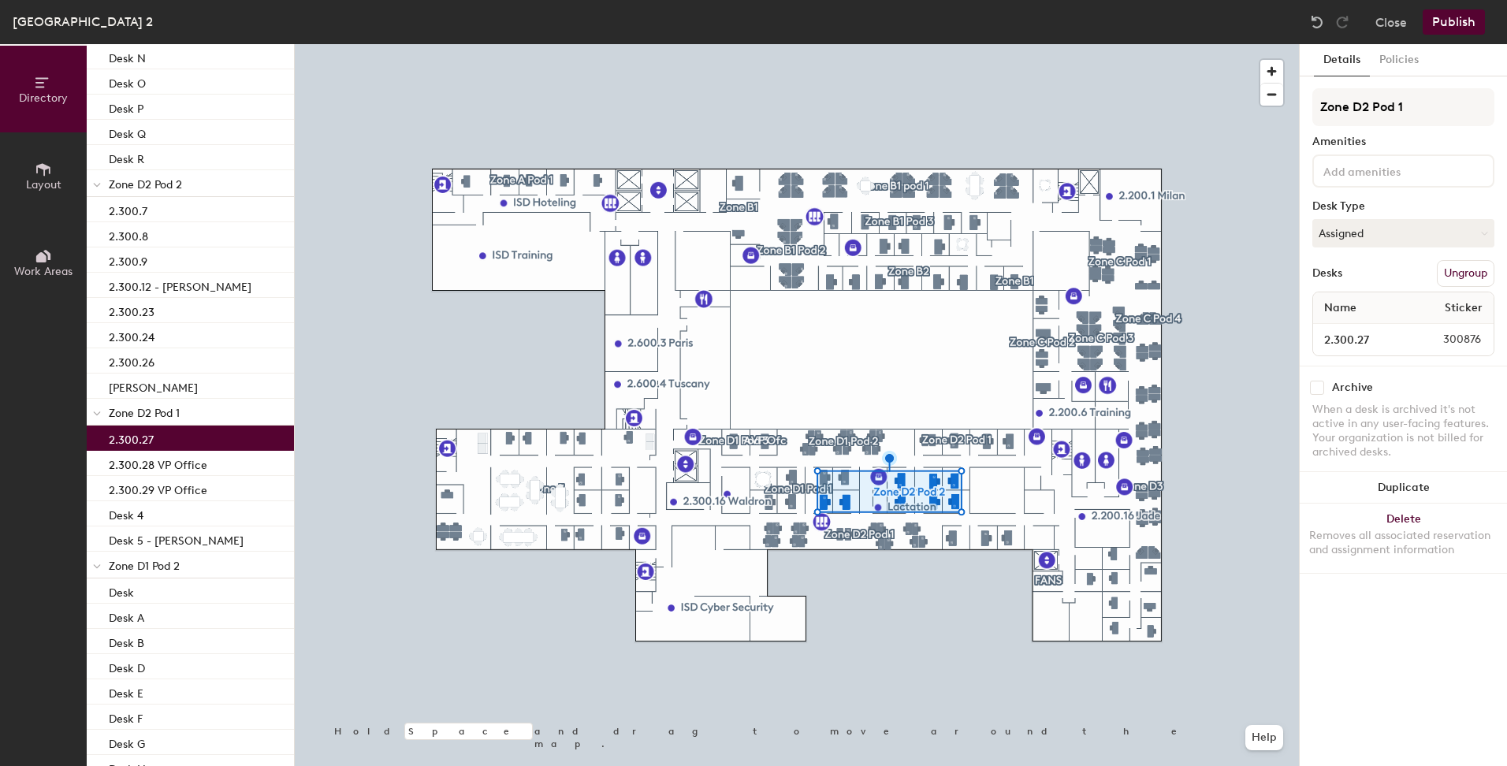
click at [128, 435] on p "2.300.27" at bounding box center [131, 438] width 45 height 18
click at [1488, 231] on button "Assigned" at bounding box center [1403, 233] width 182 height 28
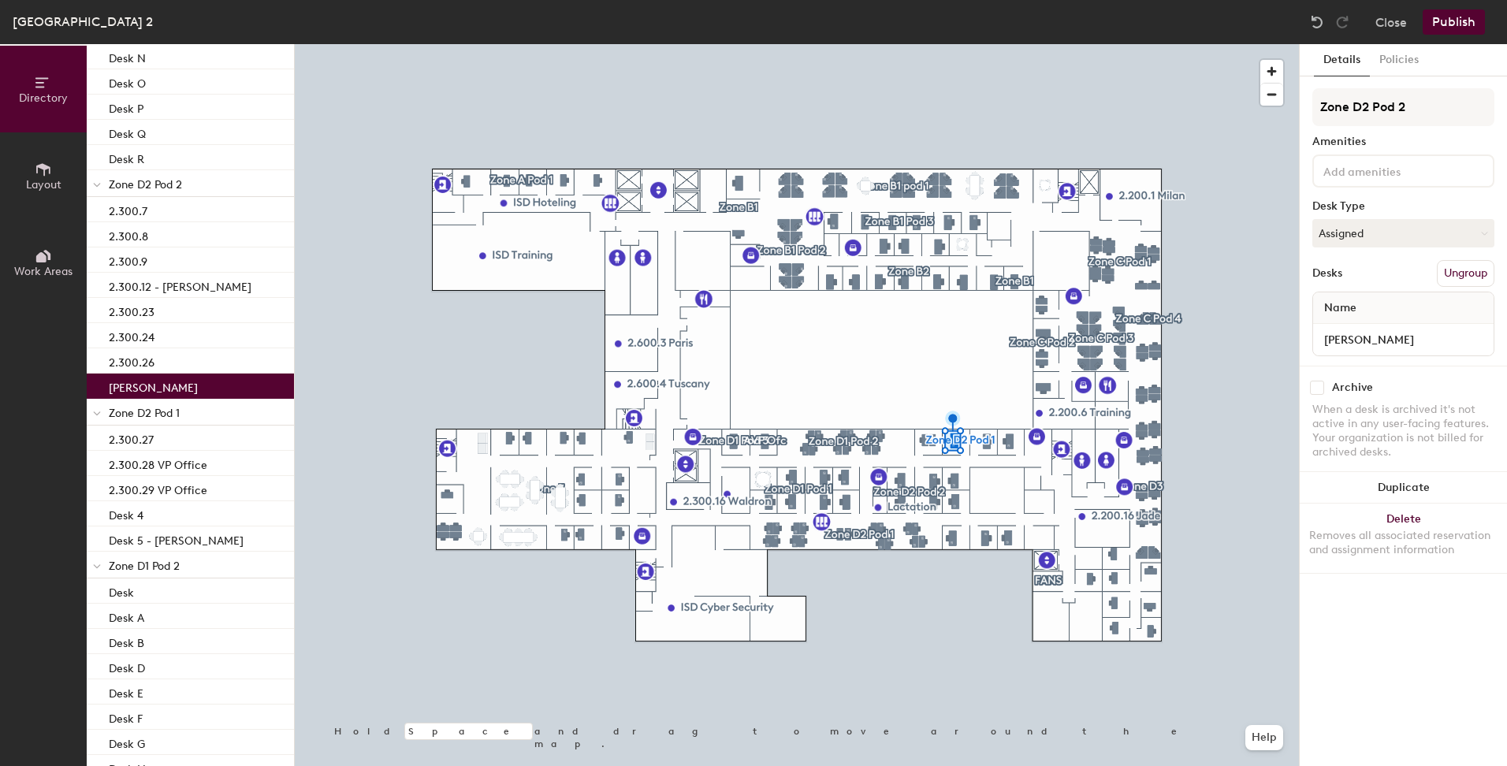
click at [135, 388] on p "Joseline" at bounding box center [153, 386] width 89 height 18
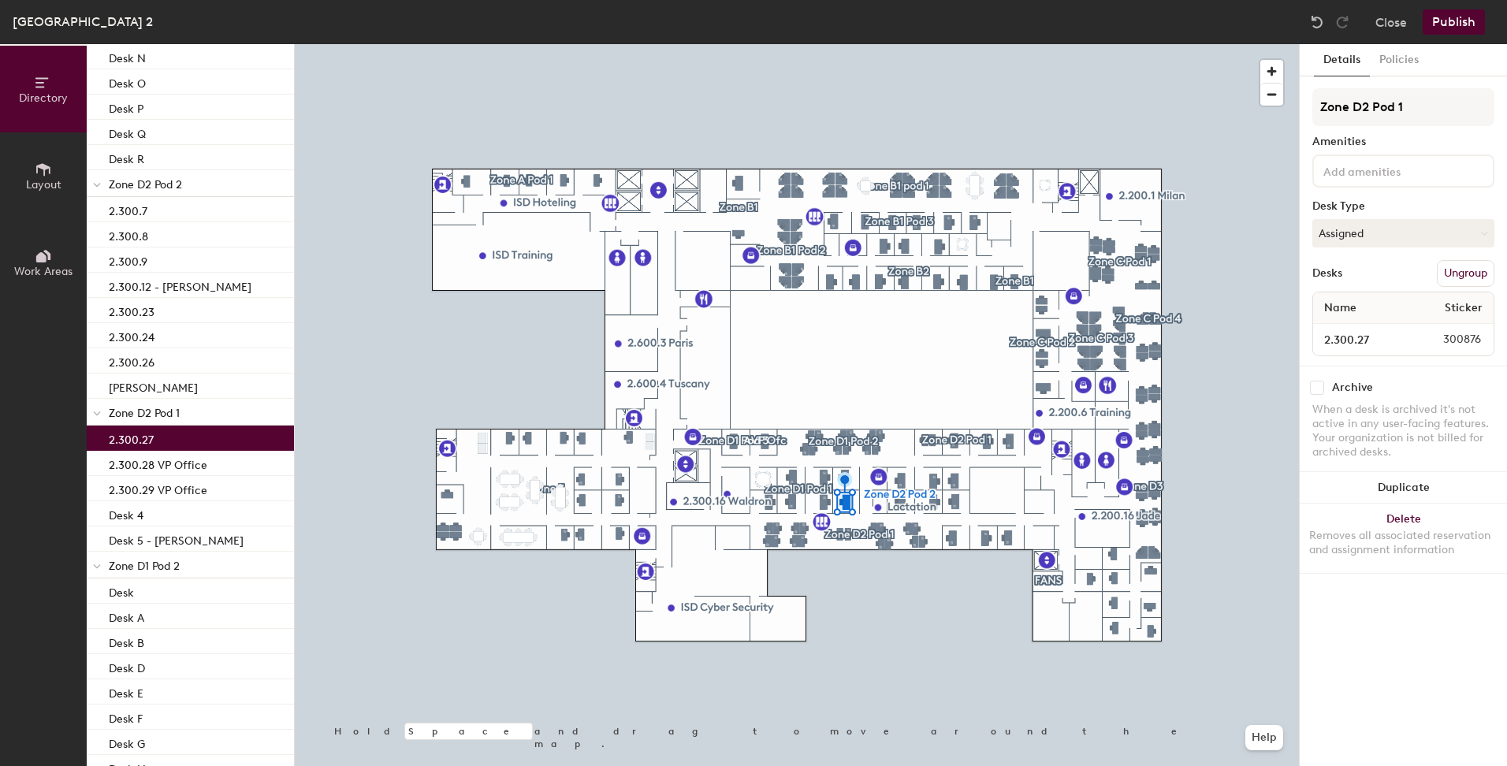
click at [137, 437] on p "2.300.27" at bounding box center [131, 438] width 45 height 18
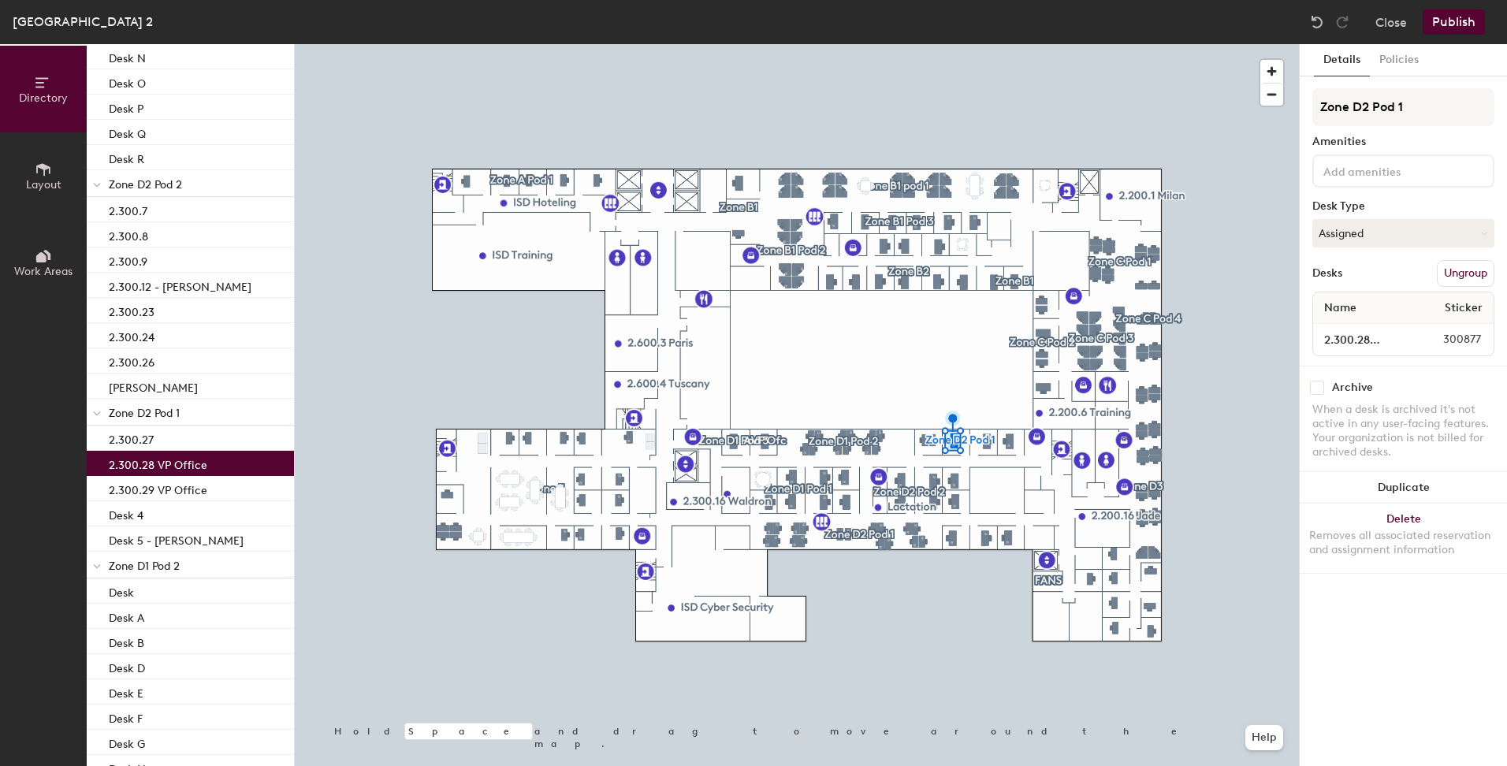
click at [142, 460] on p "2.300.28 VP Office" at bounding box center [158, 463] width 99 height 18
click at [132, 383] on p "Joseline" at bounding box center [153, 386] width 89 height 18
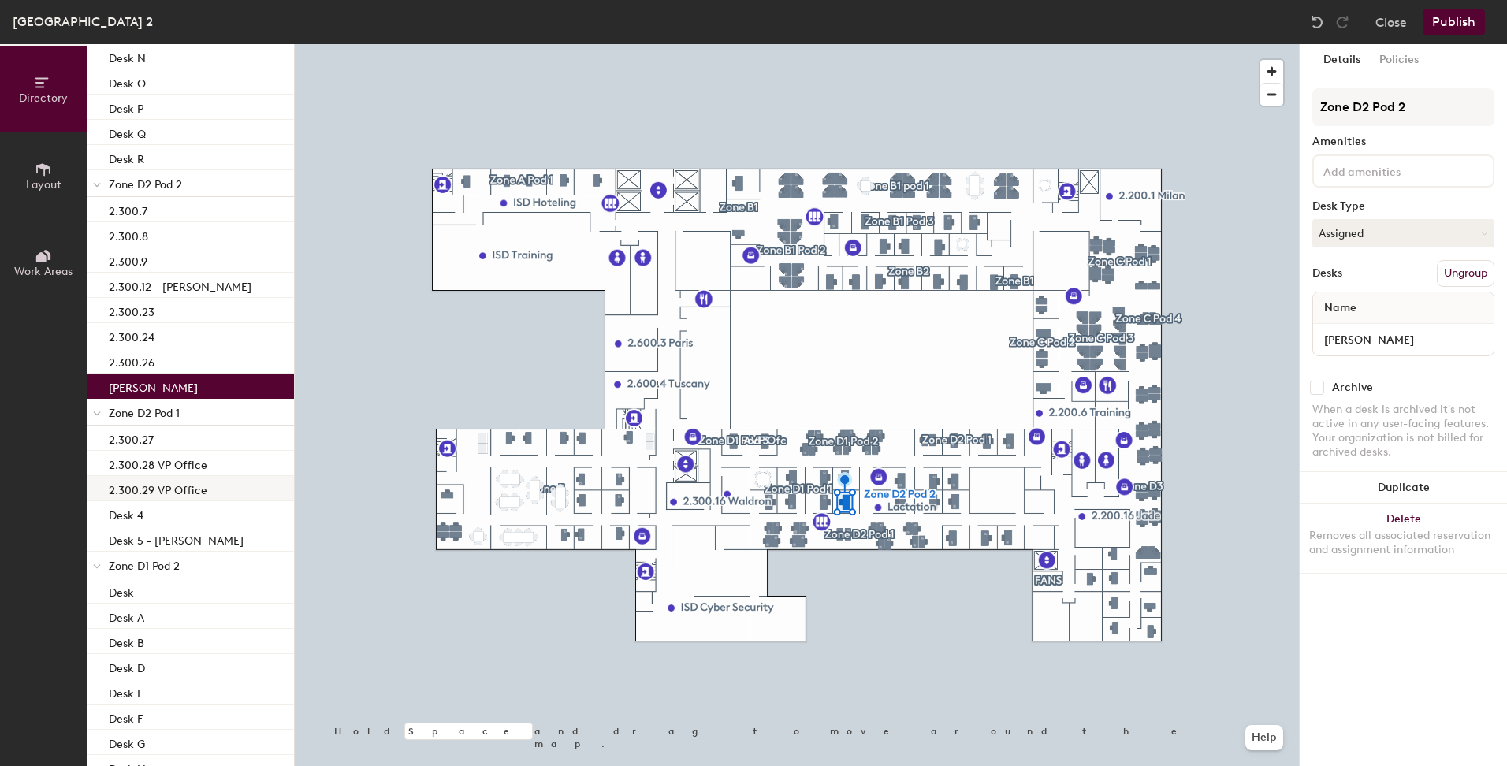
click at [133, 487] on p "2.300.29 VP Office" at bounding box center [158, 488] width 99 height 18
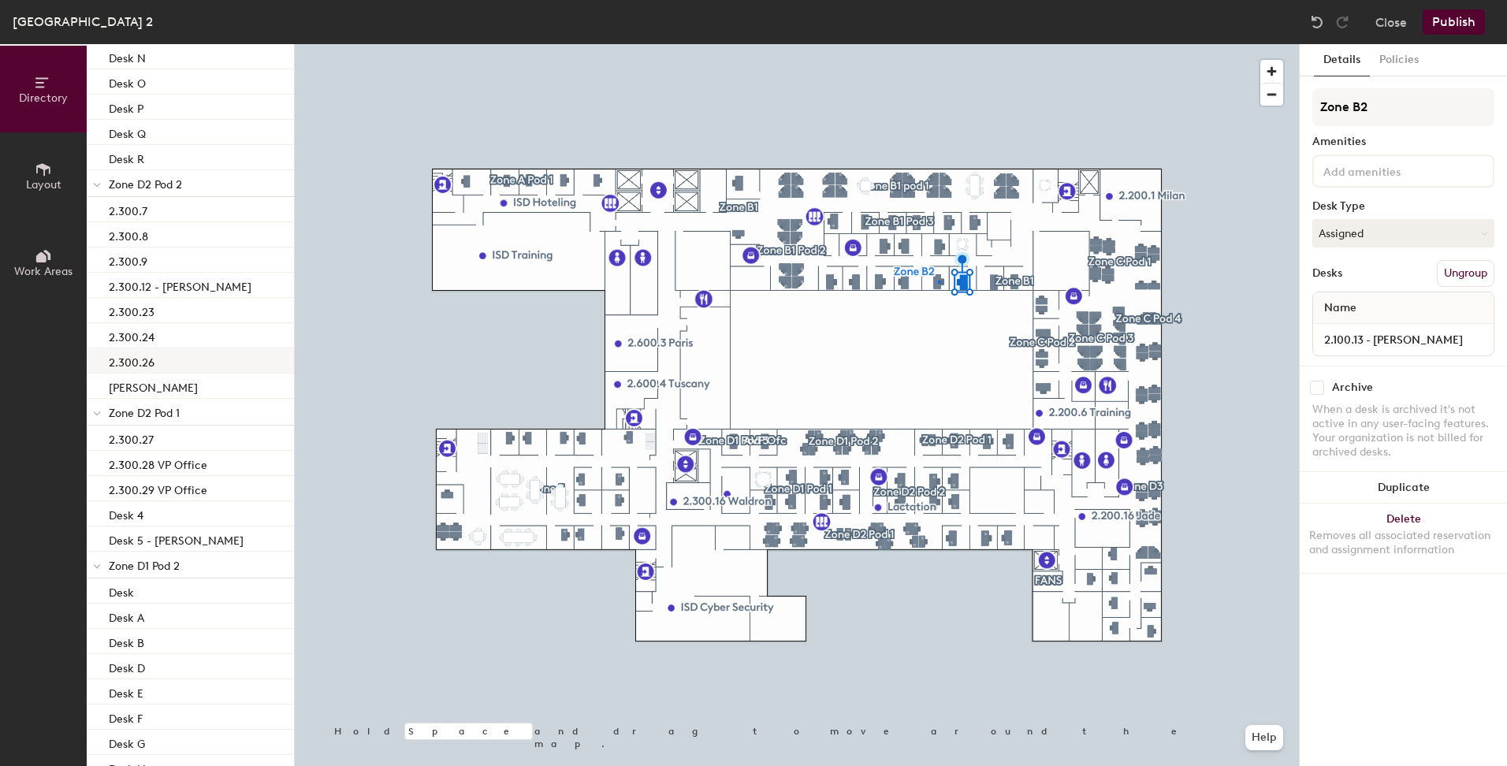
click at [939, 44] on div at bounding box center [797, 44] width 1004 height 0
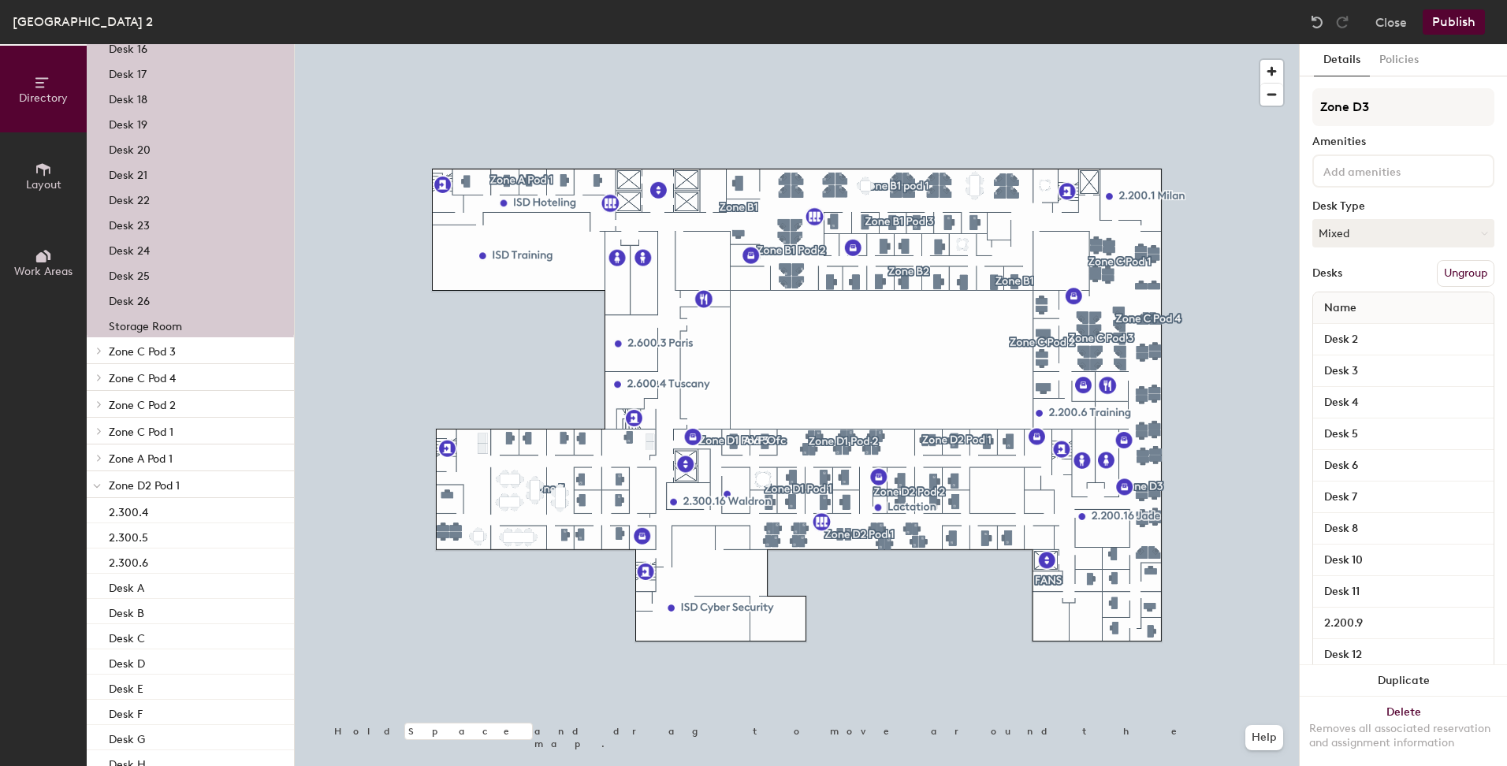
scroll to position [1692, 0]
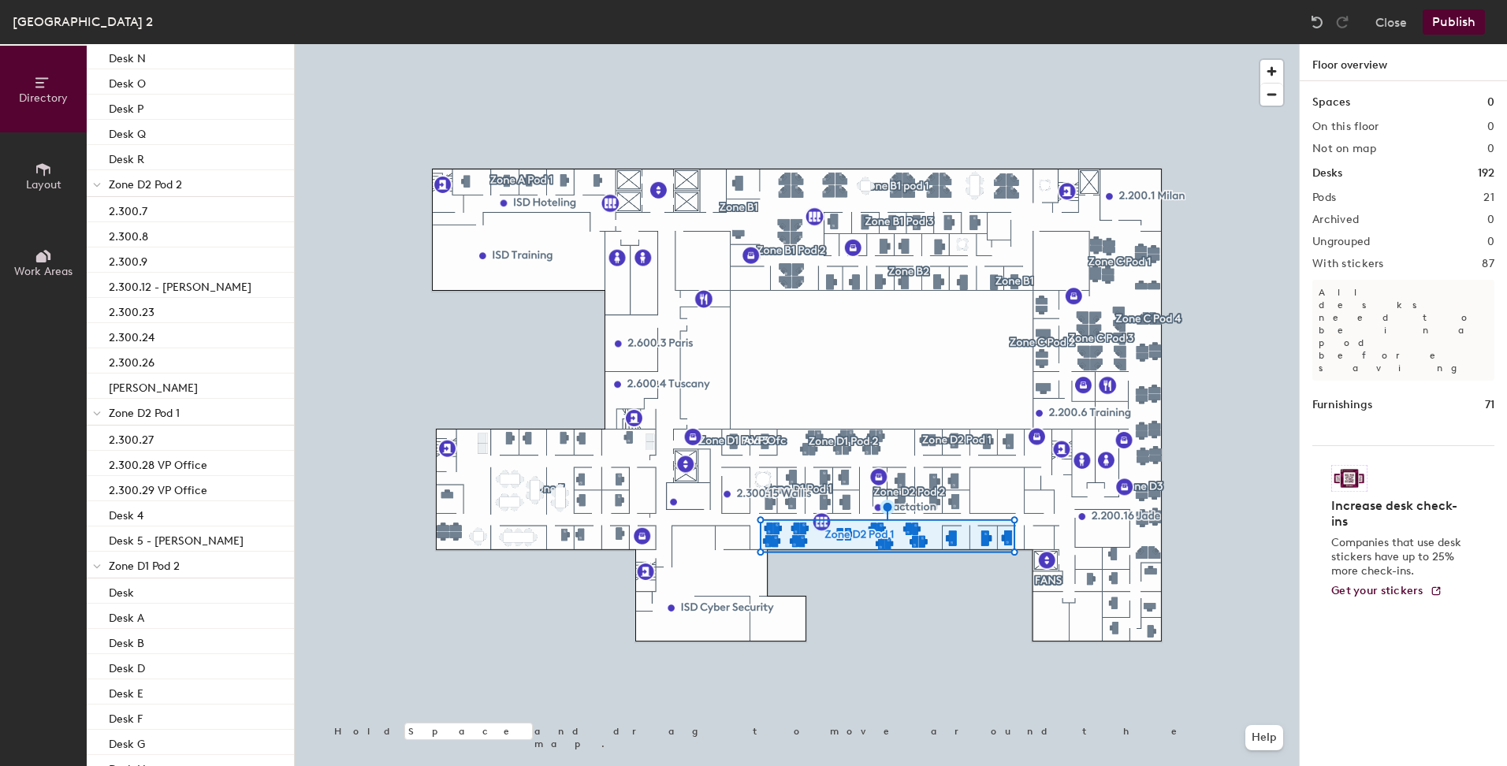
click at [690, 44] on div at bounding box center [797, 44] width 1004 height 0
click at [672, 44] on div at bounding box center [797, 44] width 1004 height 0
click at [765, 44] on div at bounding box center [797, 44] width 1004 height 0
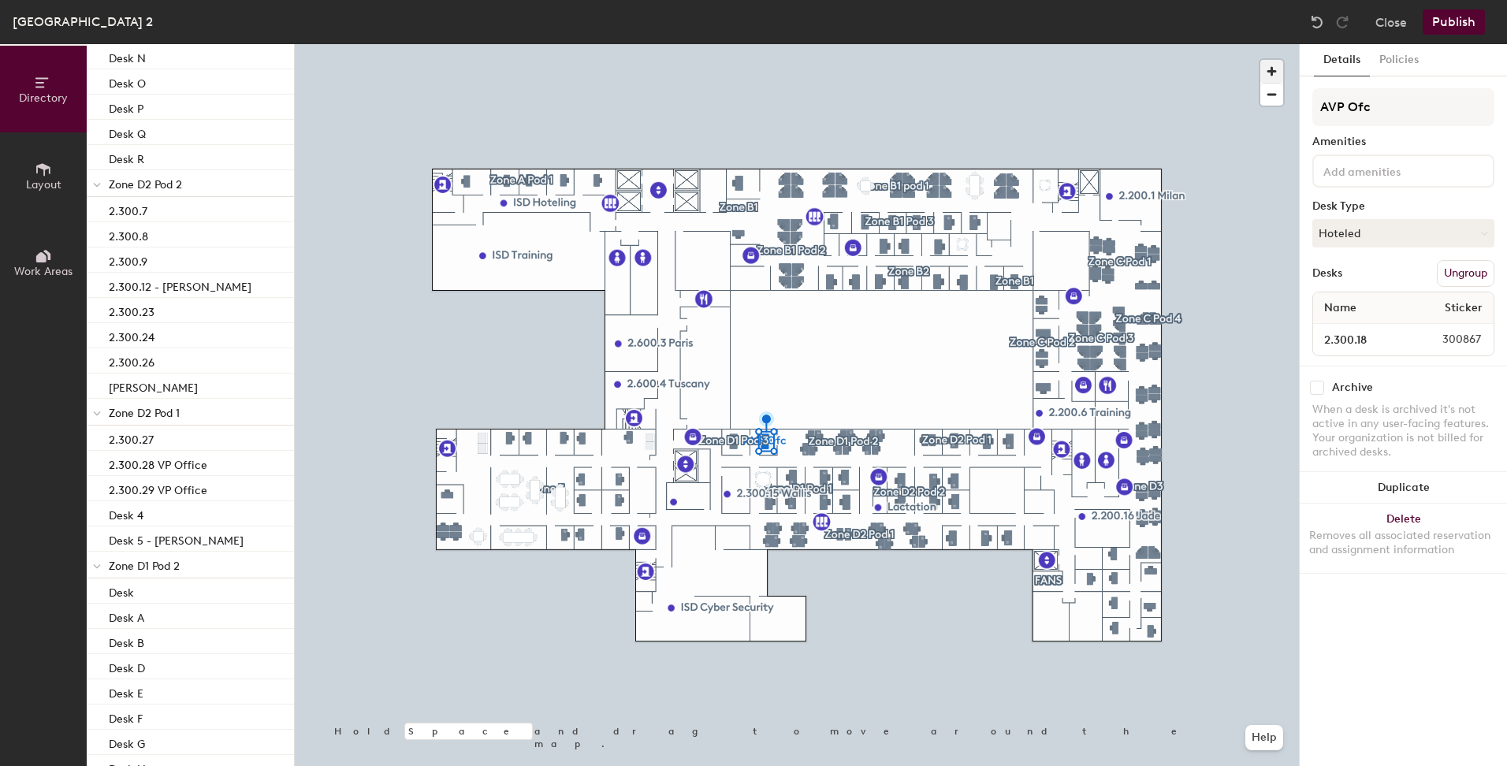
click at [1272, 68] on span "button" at bounding box center [1271, 71] width 23 height 23
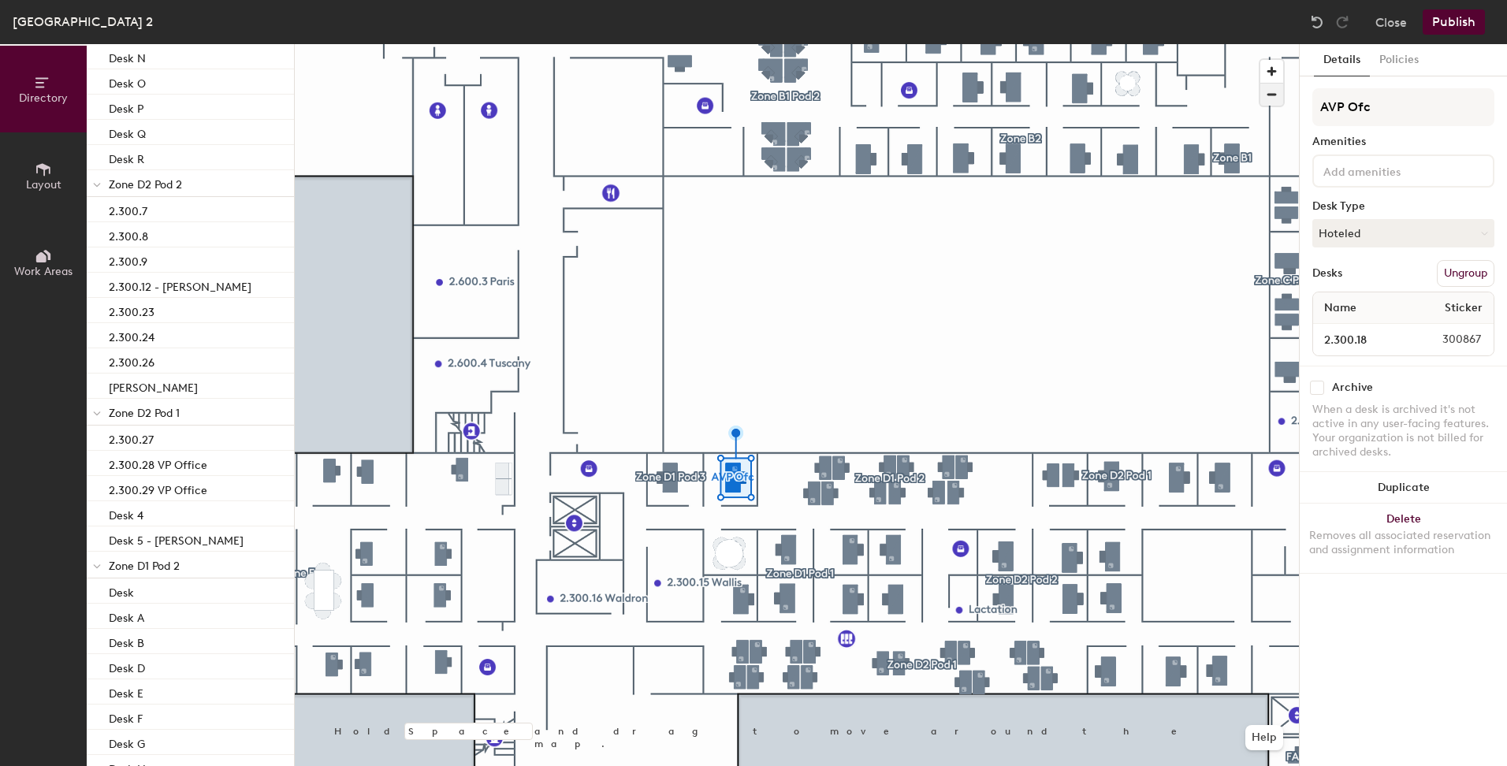
click at [1273, 91] on span "button" at bounding box center [1271, 95] width 23 height 22
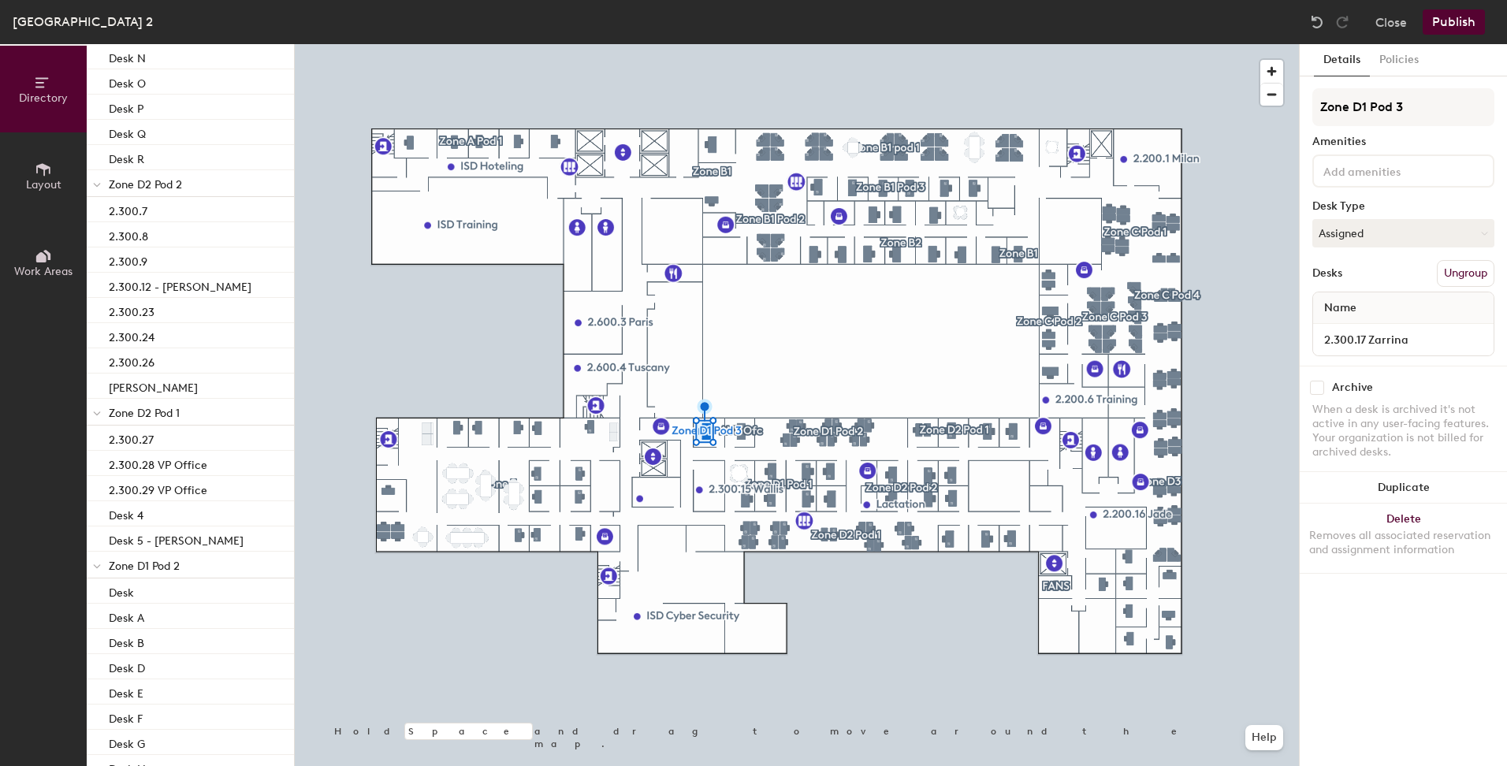
click at [922, 44] on div at bounding box center [797, 44] width 1004 height 0
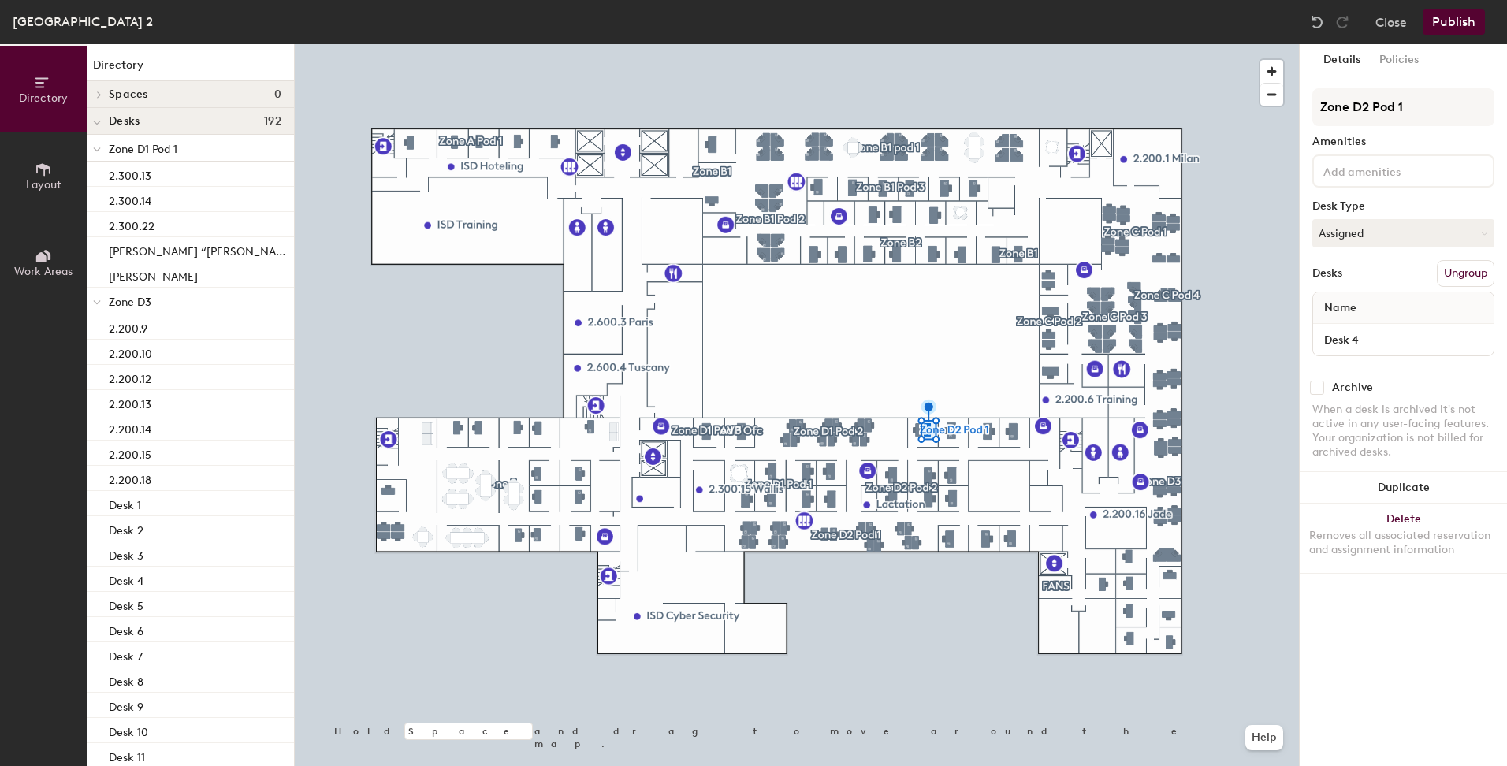
scroll to position [1692, 0]
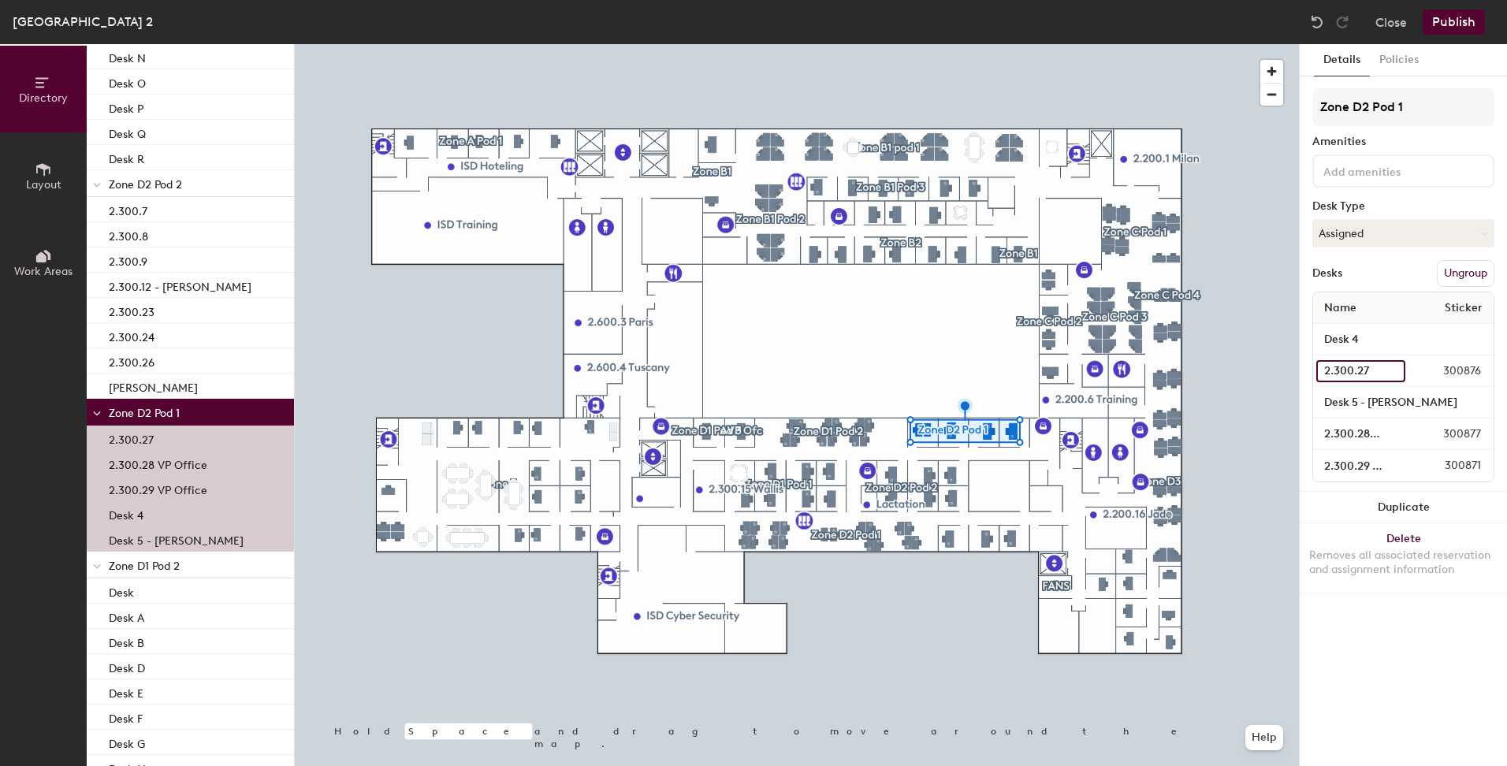
click at [1349, 370] on input "2.300.27" at bounding box center [1360, 371] width 89 height 22
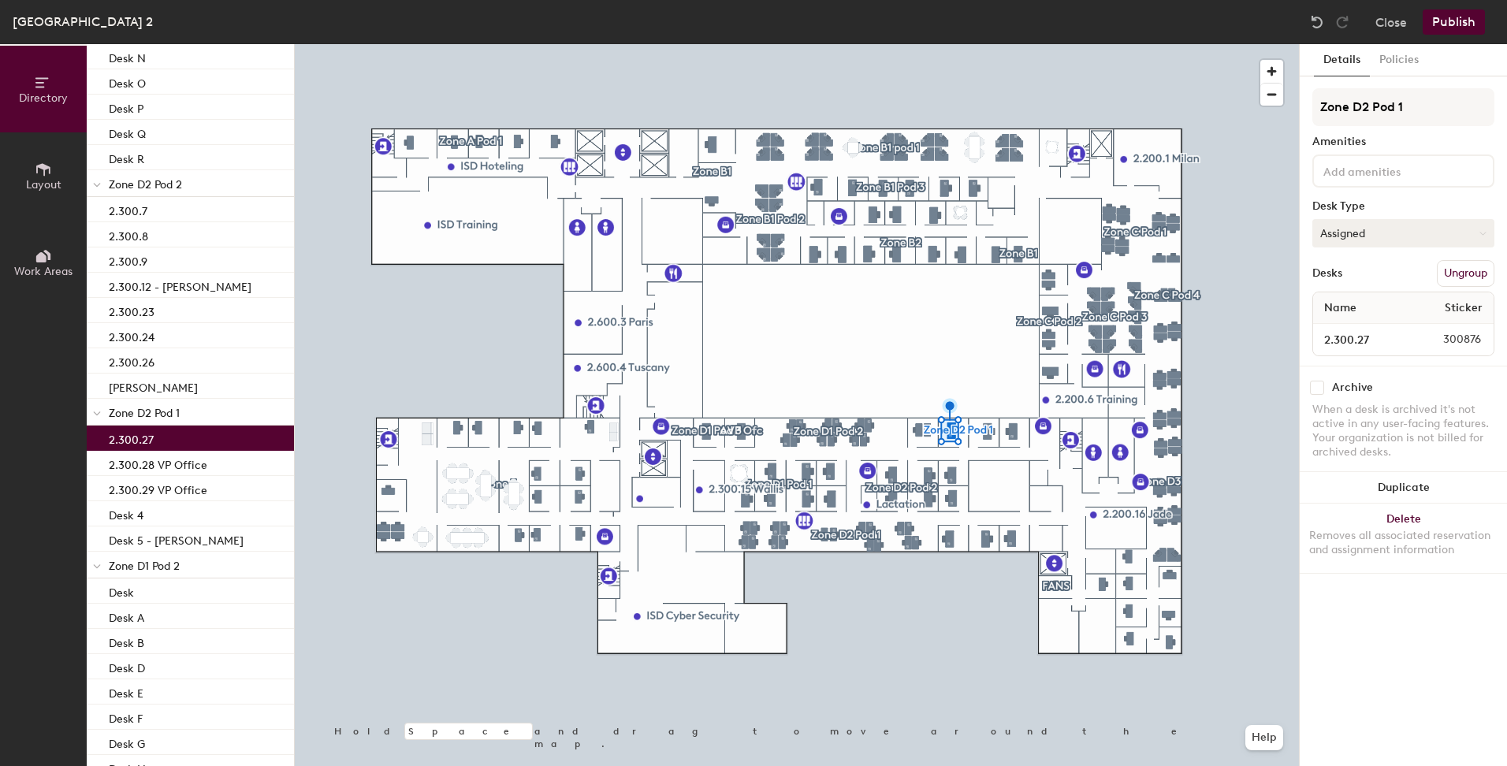
click at [1382, 229] on button "Assigned" at bounding box center [1403, 233] width 182 height 28
click at [707, 44] on div at bounding box center [797, 44] width 1004 height 0
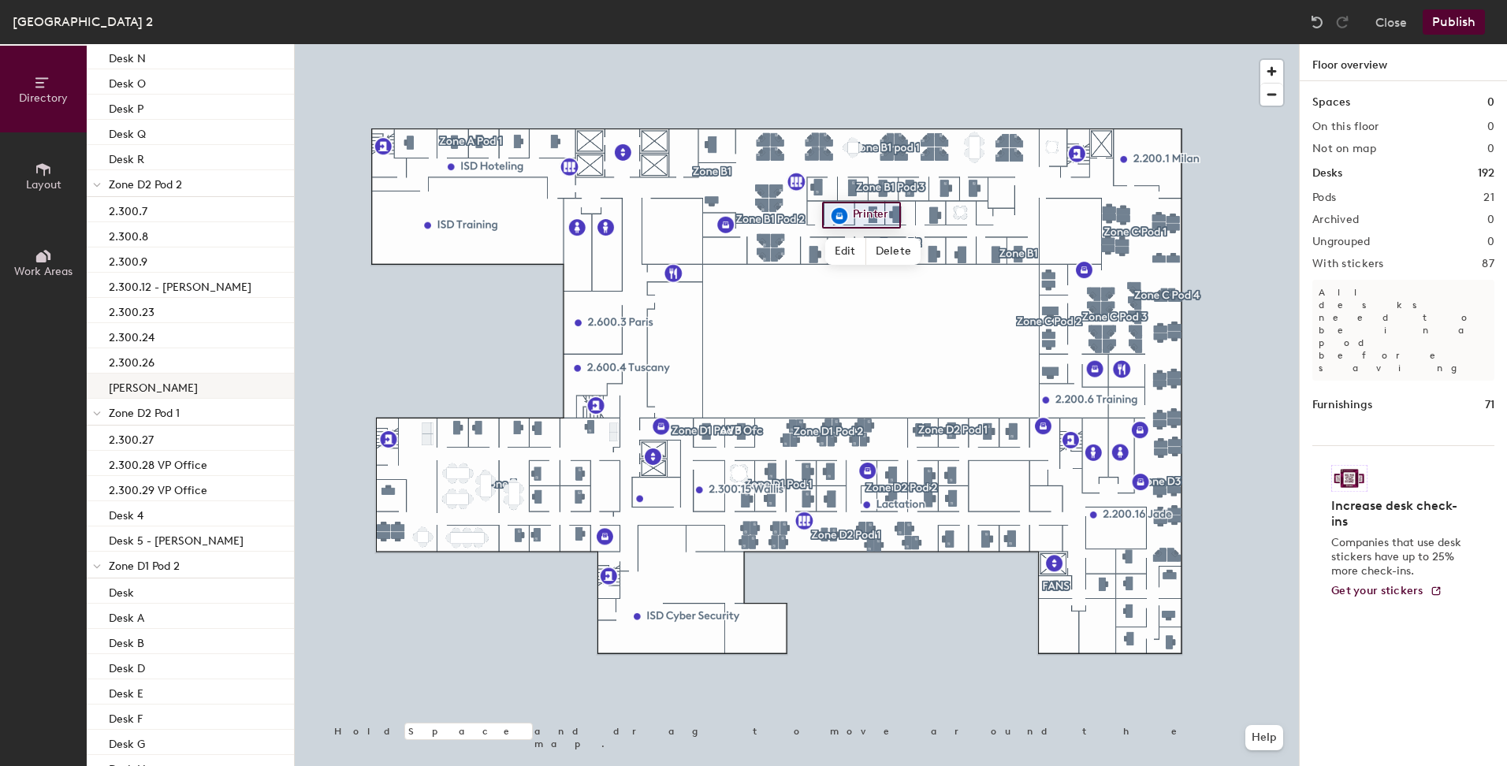
click at [143, 387] on p "Joseline" at bounding box center [153, 386] width 89 height 18
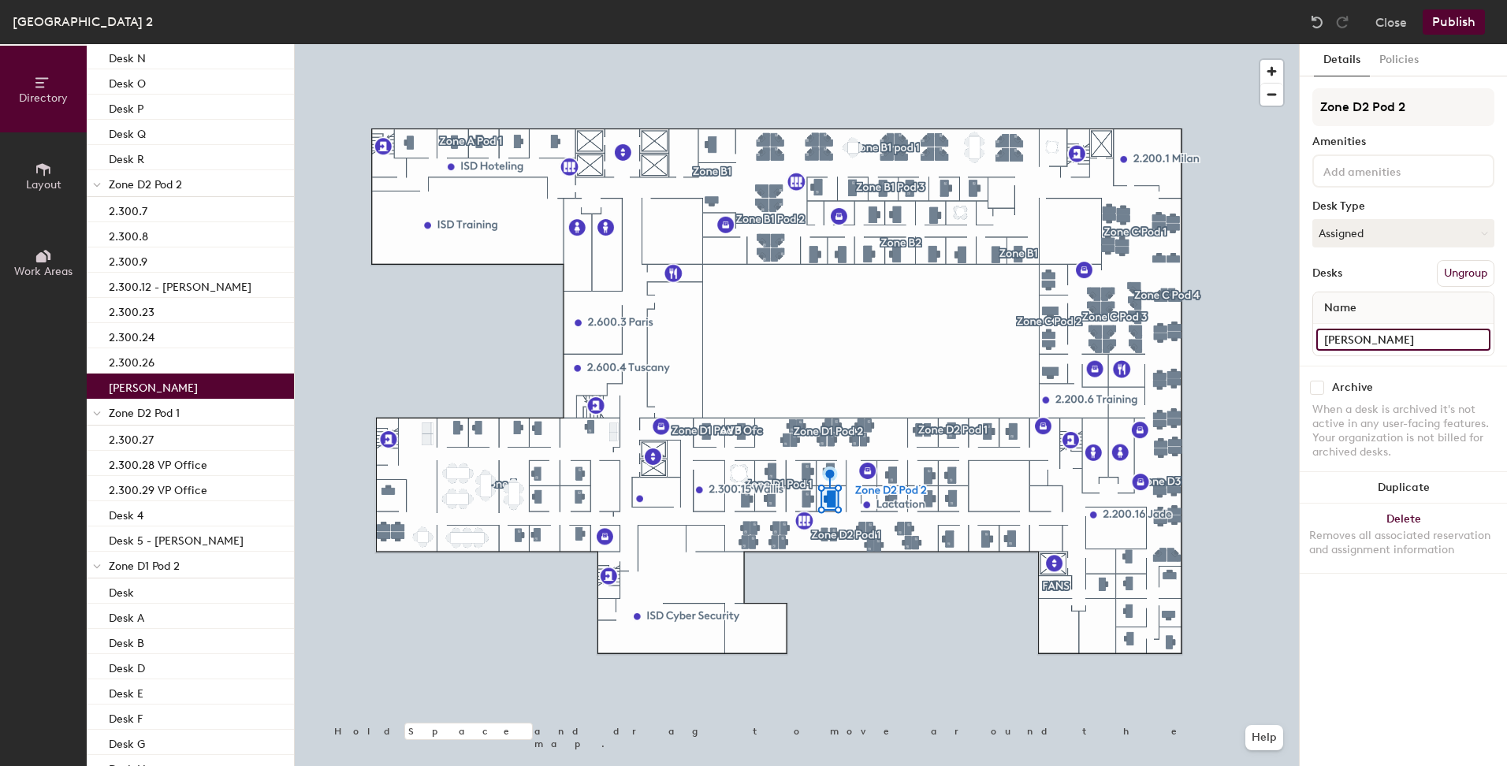
click at [1482, 337] on input "Joseline" at bounding box center [1403, 340] width 174 height 22
click at [1324, 340] on input "Joseline" at bounding box center [1403, 340] width 174 height 22
type input "2.300.25 Joseline Sanchez"
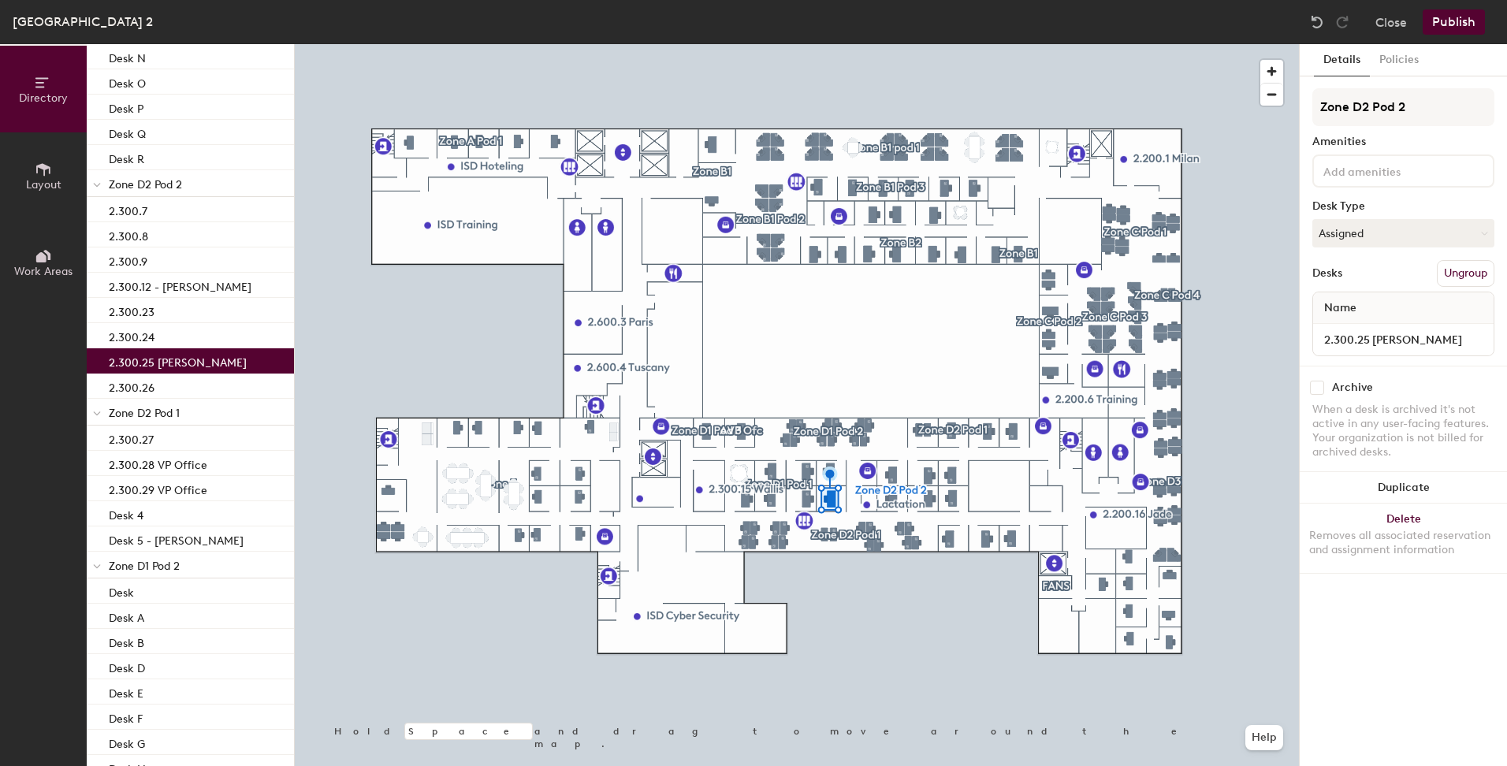
click at [1445, 390] on div "Archive" at bounding box center [1403, 388] width 182 height 14
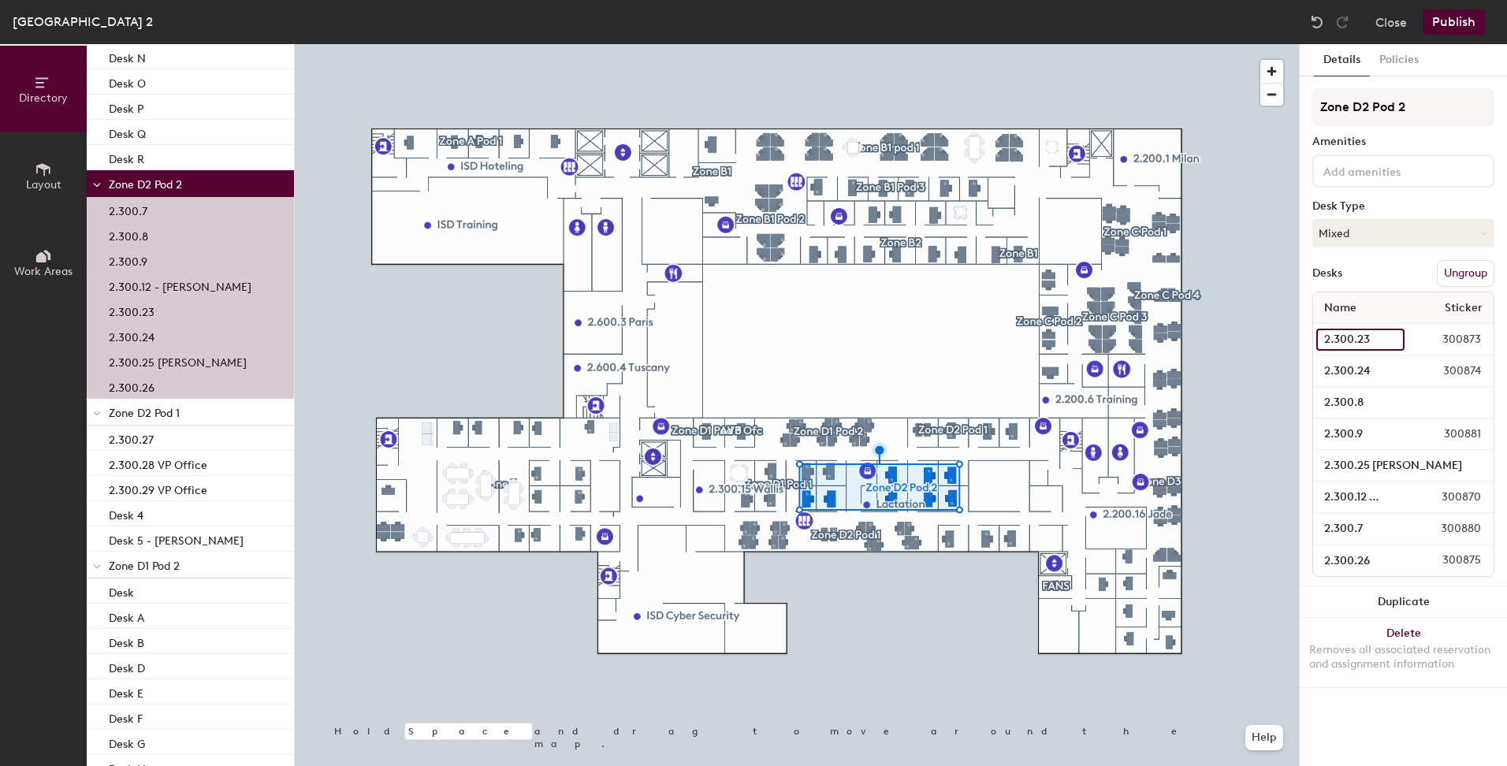
click at [1346, 334] on input "2.300.23" at bounding box center [1360, 340] width 88 height 22
click at [1457, 337] on span "300873" at bounding box center [1448, 339] width 86 height 17
click at [1390, 337] on input "2.300.23" at bounding box center [1360, 340] width 88 height 22
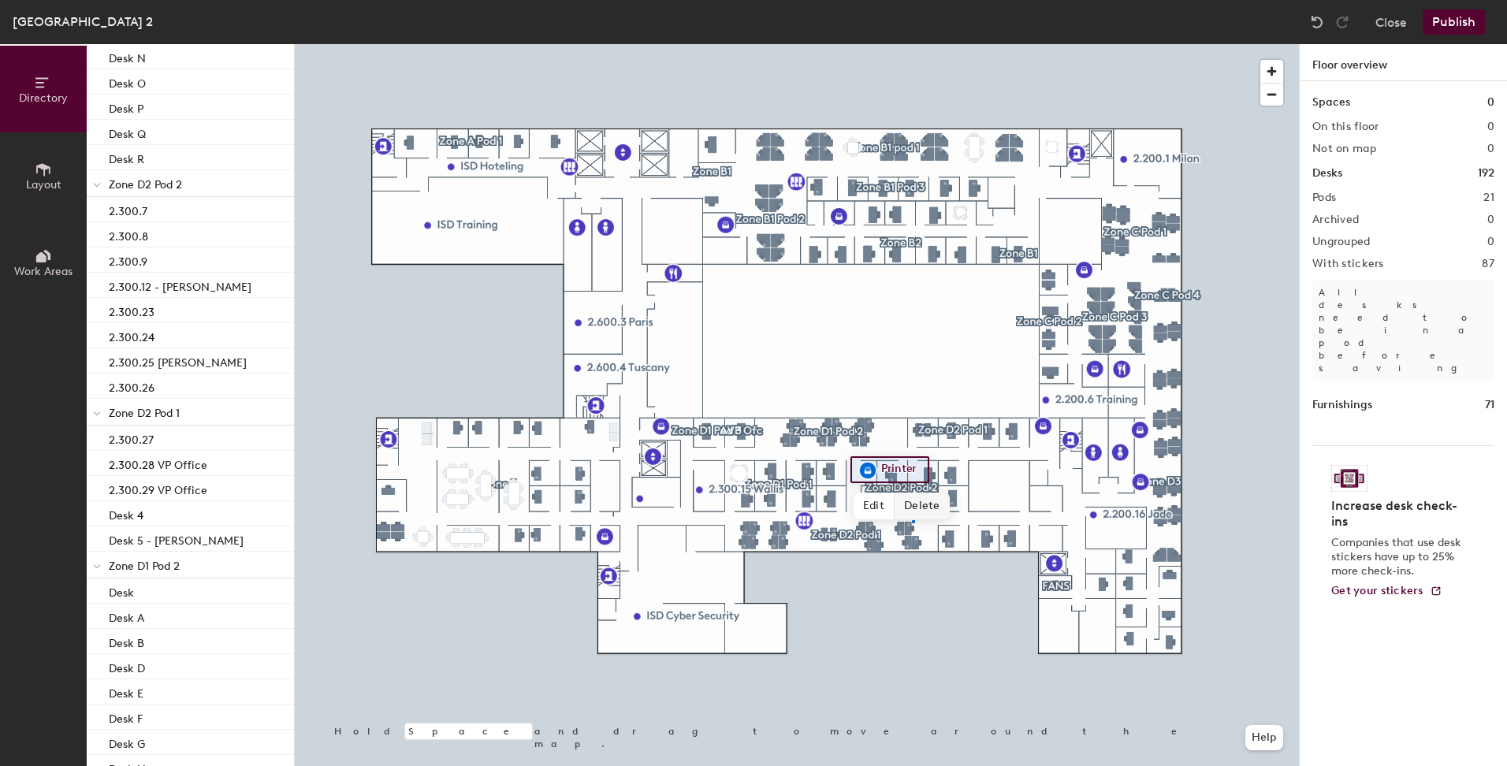
click at [913, 44] on div at bounding box center [797, 44] width 1004 height 0
click at [889, 478] on div at bounding box center [890, 479] width 3 height 3
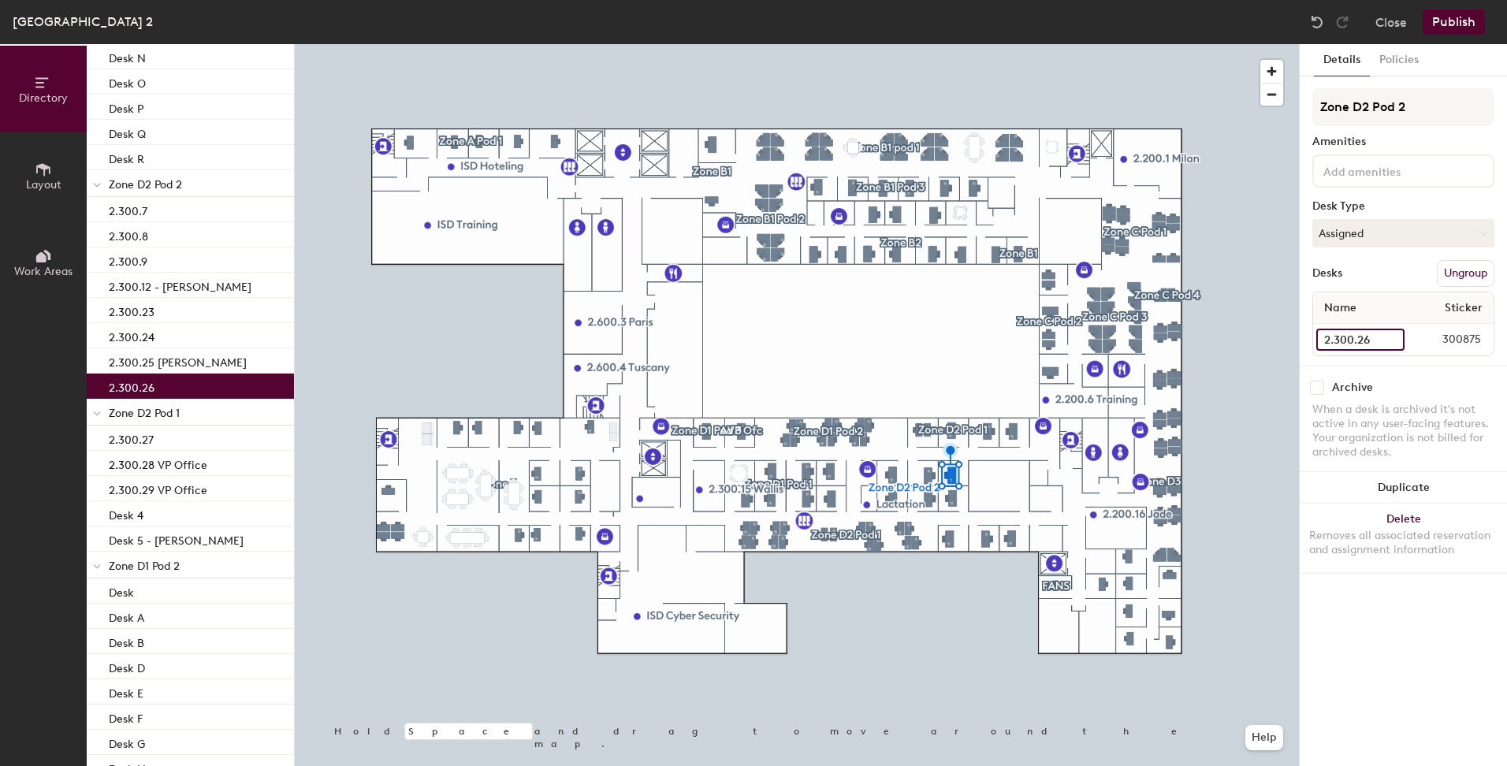
click at [1391, 339] on input "2.300.26" at bounding box center [1360, 340] width 88 height 22
click at [1395, 340] on input "2.300.26" at bounding box center [1360, 340] width 88 height 22
type input "2.300.26 [PERSON_NAME]"
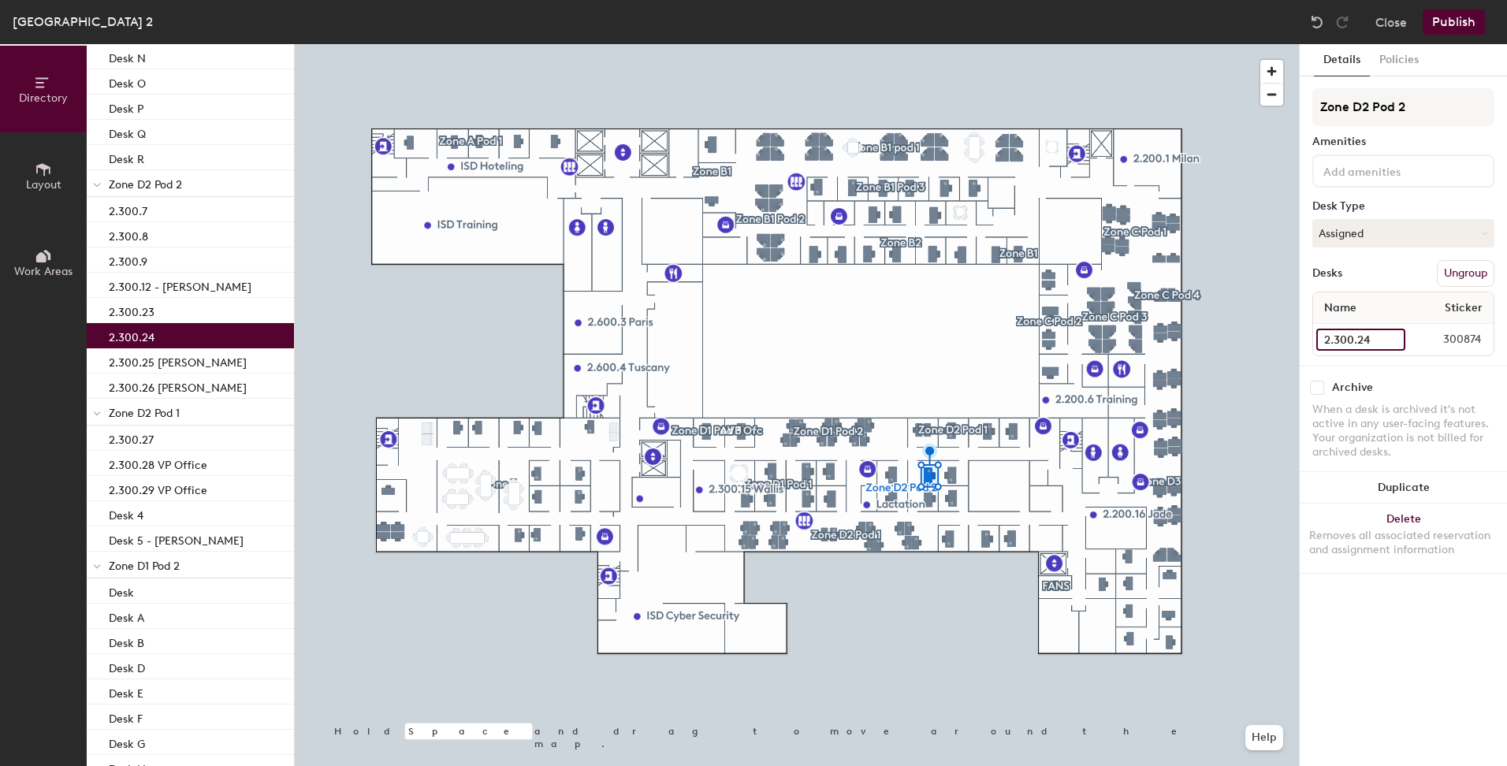
click at [1391, 339] on input "2.300.24" at bounding box center [1360, 340] width 89 height 22
click at [1387, 339] on input "2.300.24" at bounding box center [1360, 340] width 89 height 22
click at [1391, 341] on input "2.300.24" at bounding box center [1360, 340] width 89 height 22
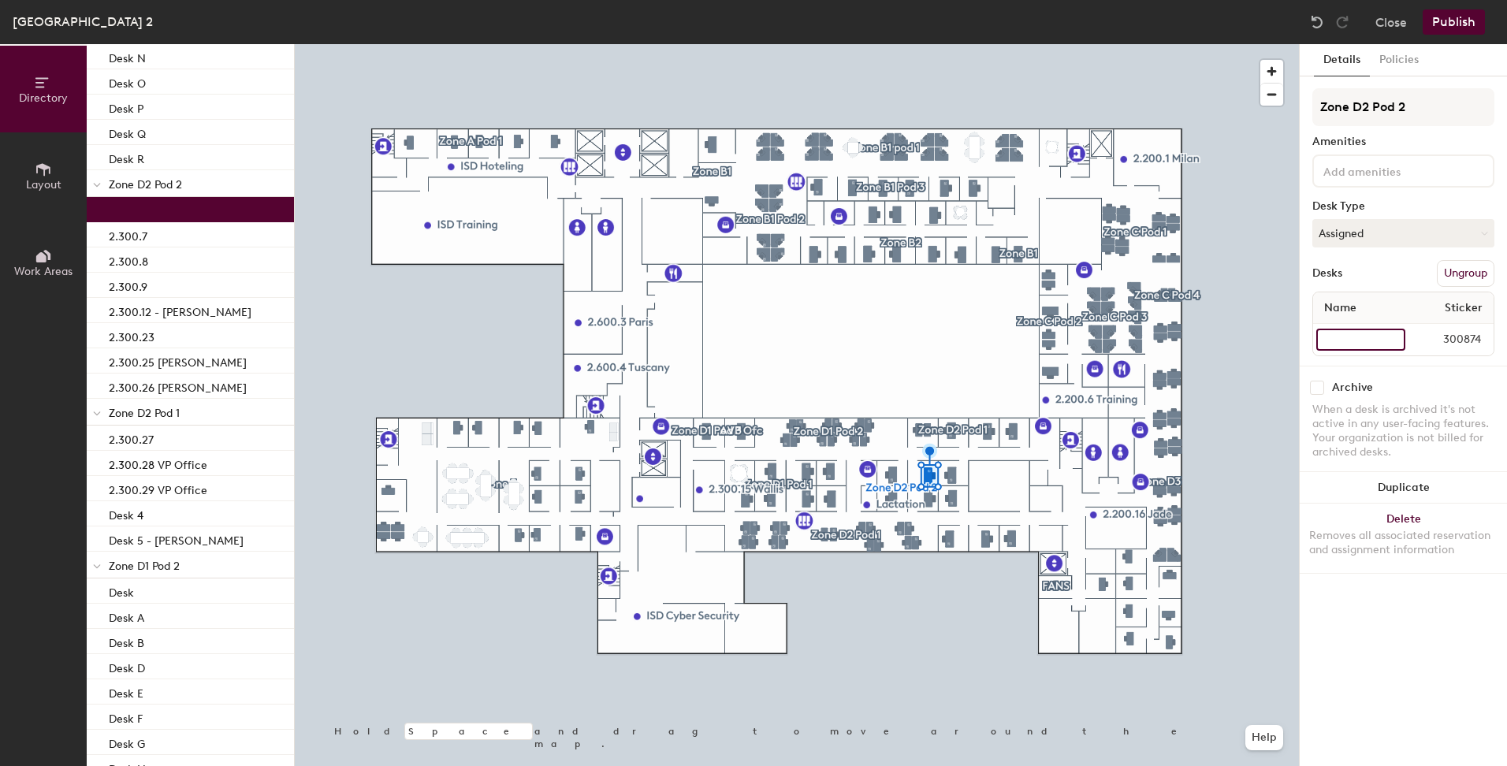
drag, startPoint x: 1343, startPoint y: 335, endPoint x: 1312, endPoint y: 335, distance: 30.7
click at [1312, 335] on div "Name Sticker 300874" at bounding box center [1403, 324] width 182 height 65
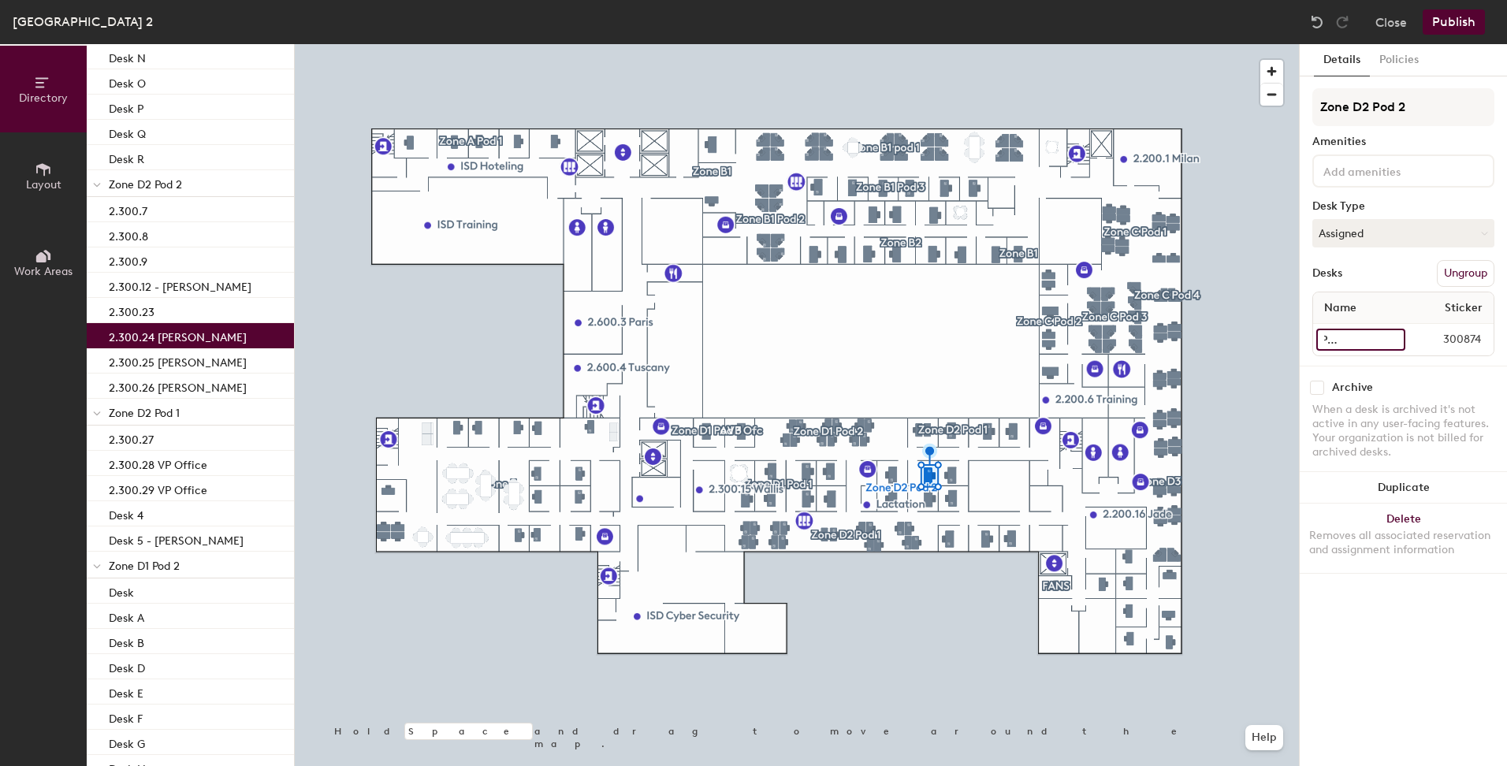
scroll to position [0, 66]
type input "2.300.24 [PERSON_NAME]"
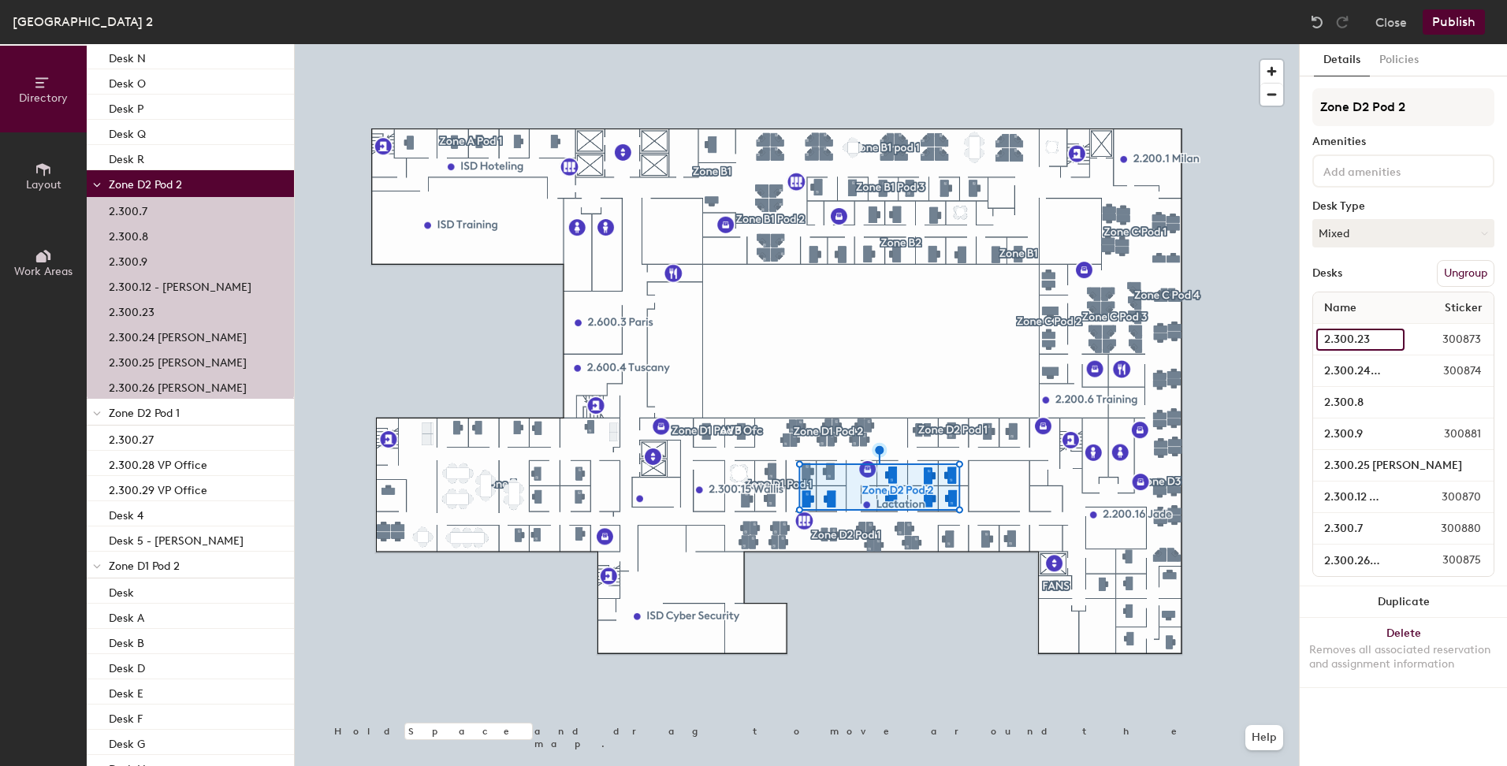
click at [1346, 338] on input "2.300.23" at bounding box center [1360, 340] width 88 height 22
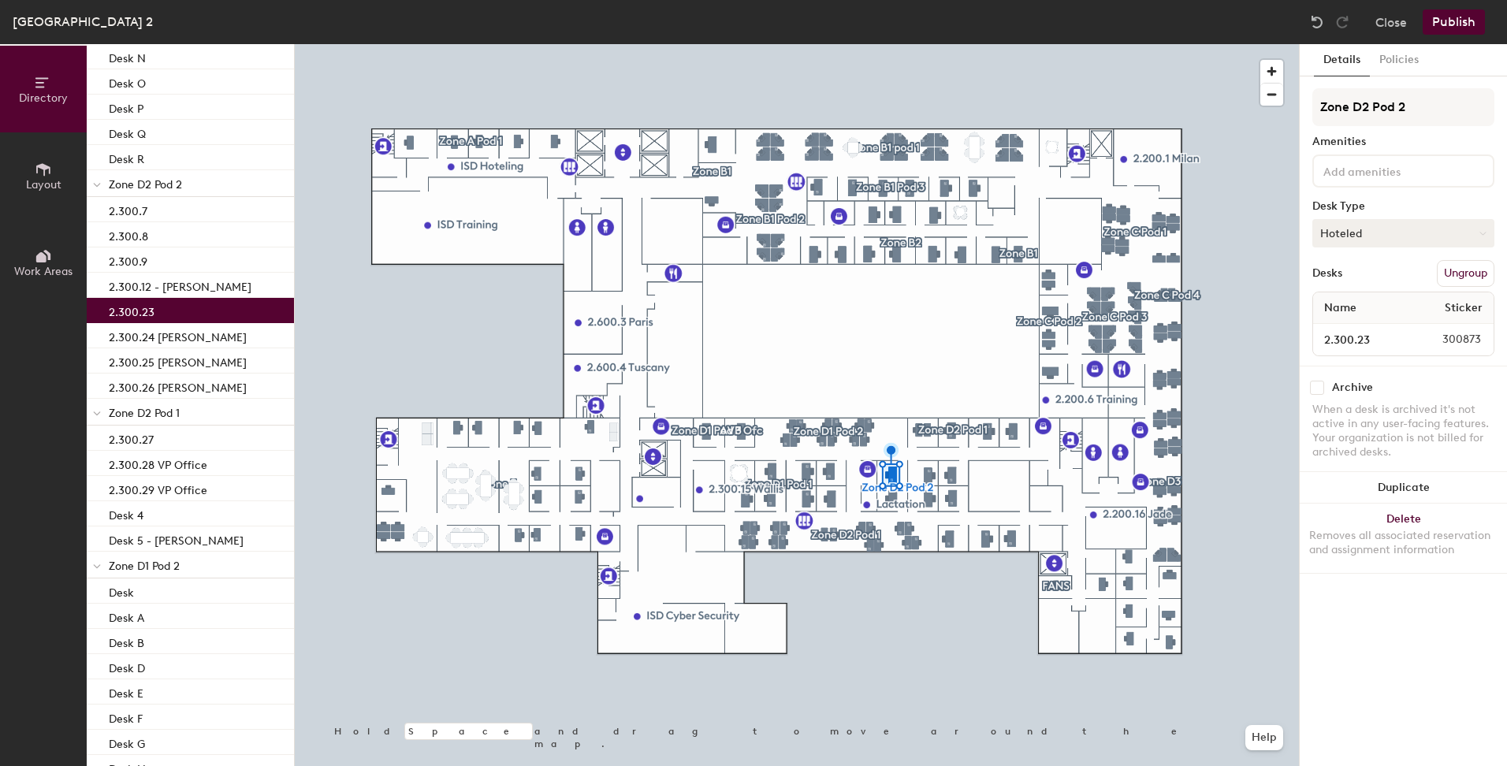
click at [1398, 232] on button "Hoteled" at bounding box center [1403, 233] width 182 height 28
click at [1350, 281] on div "Assigned" at bounding box center [1392, 282] width 158 height 24
click at [1391, 335] on input "2.300.23" at bounding box center [1360, 340] width 88 height 22
click at [1391, 341] on input "2.300.23" at bounding box center [1360, 340] width 88 height 22
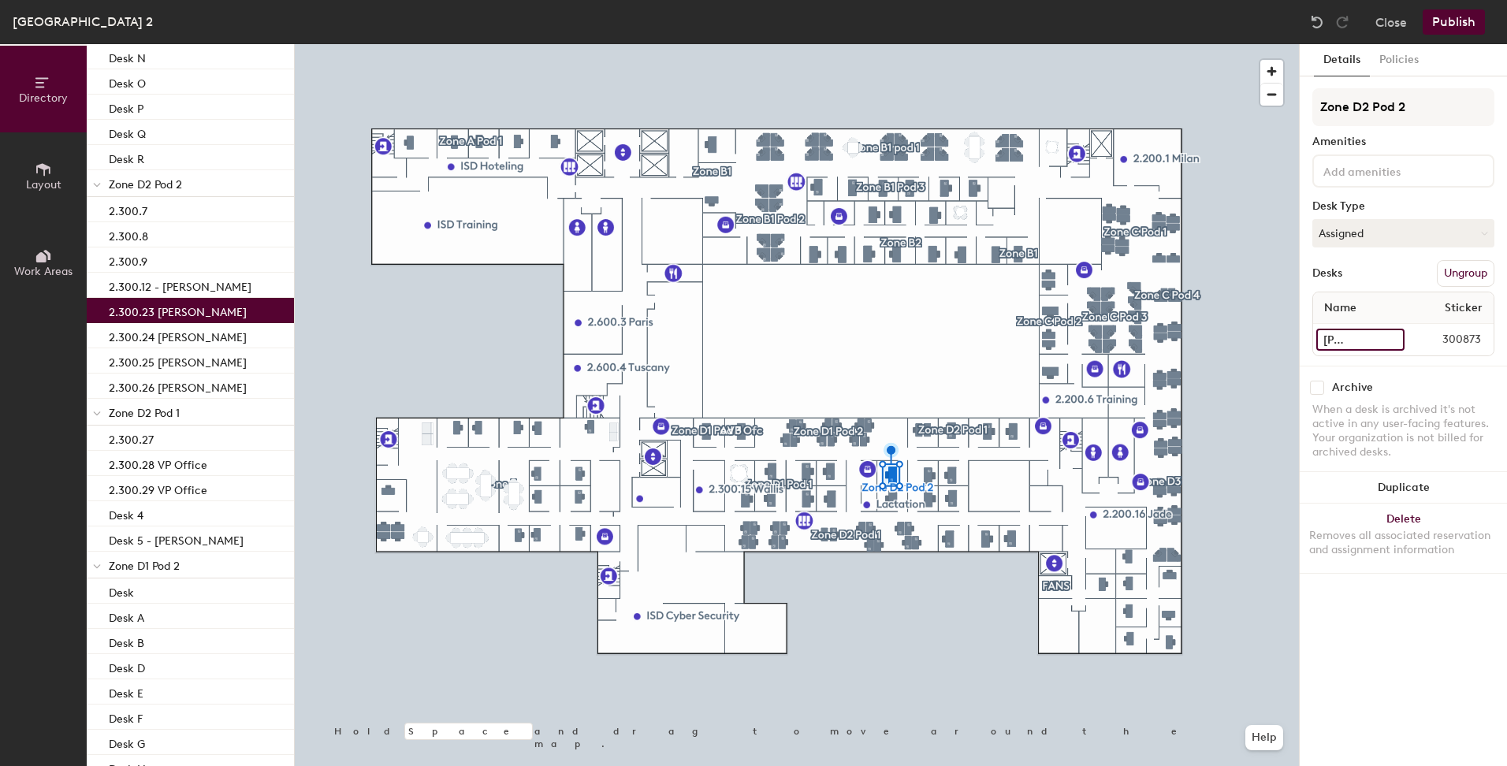
type input "2.300.23 [PERSON_NAME]"
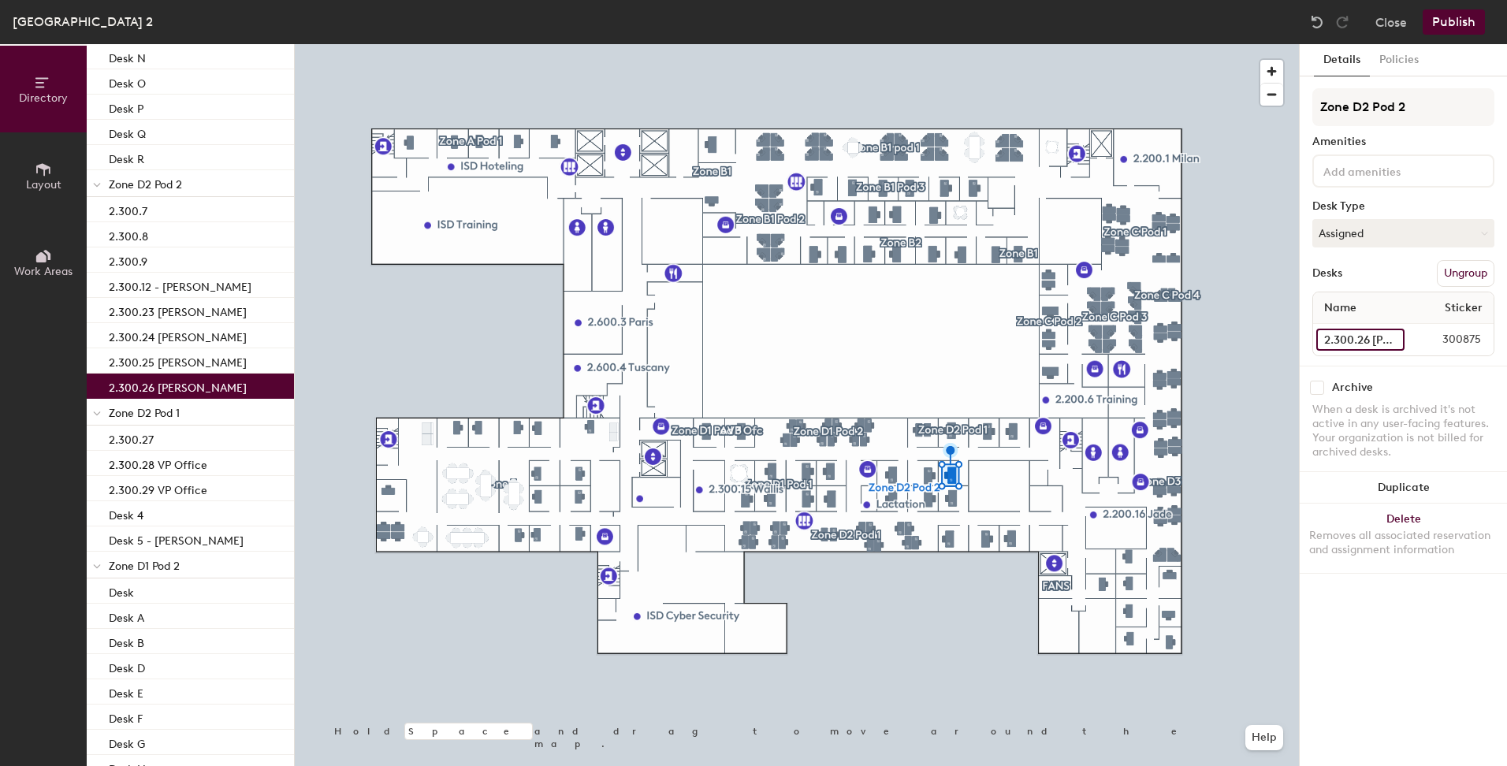
click at [1394, 337] on input "2.300.26 [PERSON_NAME]" at bounding box center [1360, 340] width 88 height 22
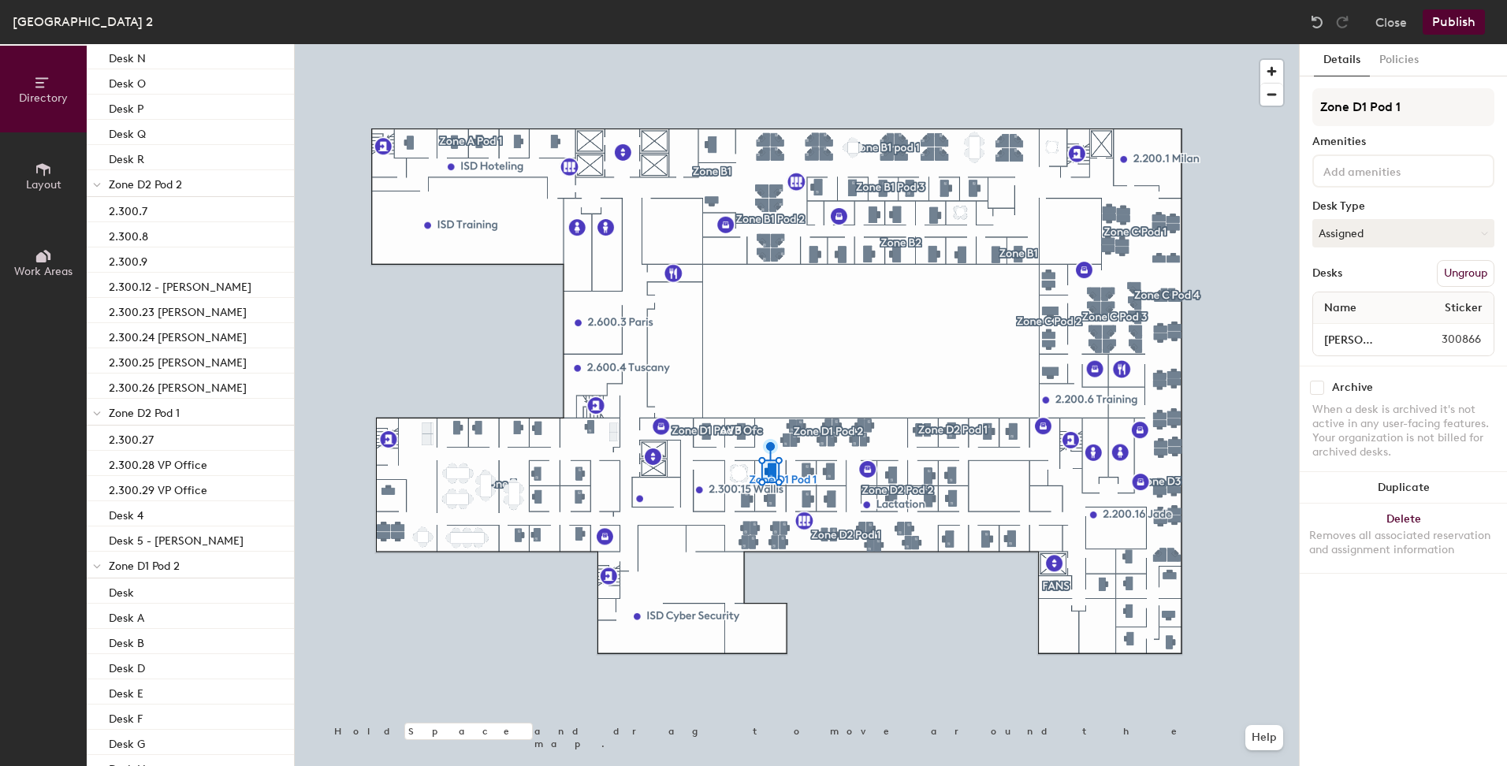
click at [832, 44] on div at bounding box center [797, 44] width 1004 height 0
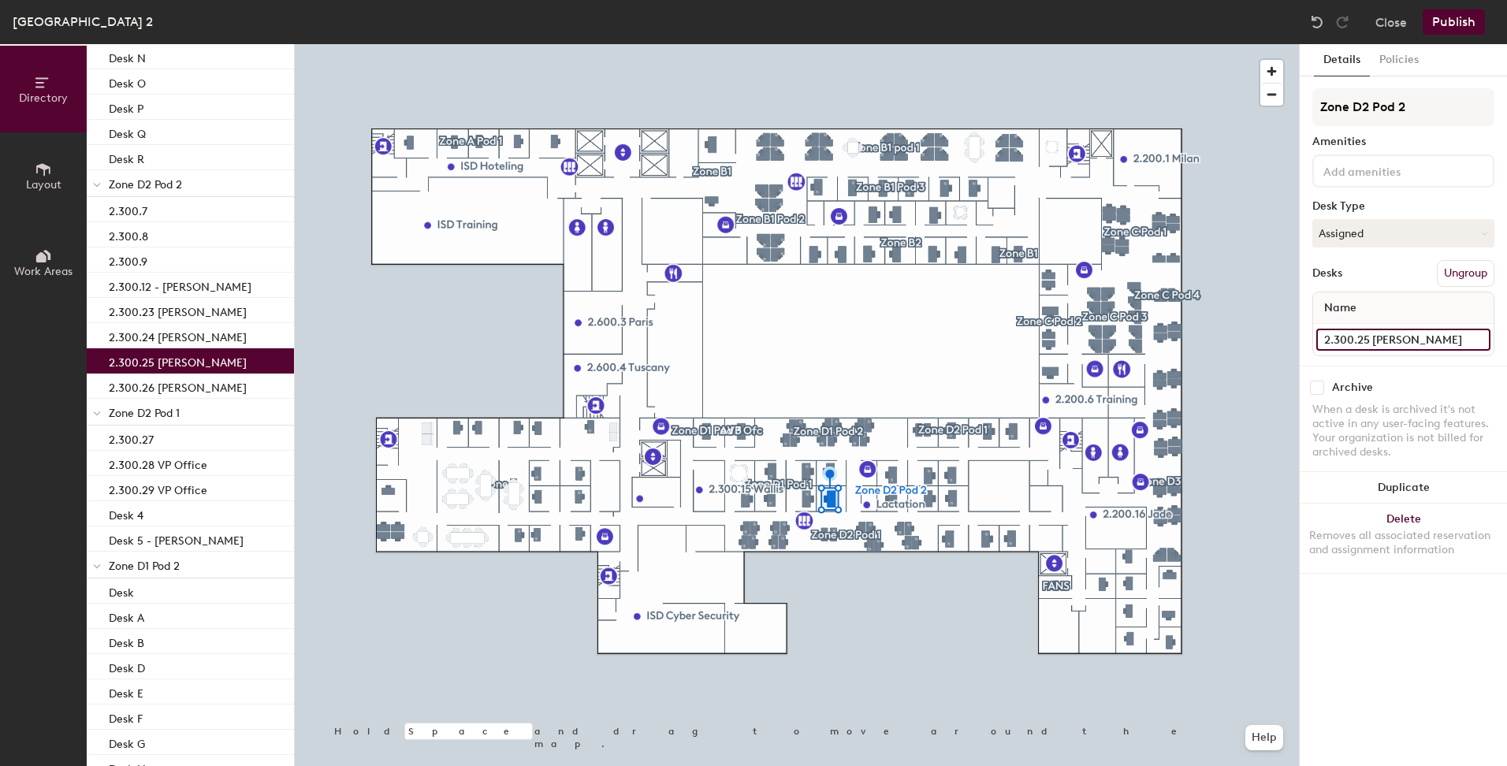
click at [1480, 339] on input "2.300.25 Joseline Sanchez" at bounding box center [1403, 340] width 174 height 22
click at [1391, 337] on input "2.300.25 Joseline Sanchez" at bounding box center [1403, 340] width 174 height 22
type input "2.300.25 [PERSON_NAME]"
click at [1391, 382] on div "Archive" at bounding box center [1403, 388] width 182 height 14
click at [1469, 276] on button "Ungroup" at bounding box center [1466, 273] width 58 height 27
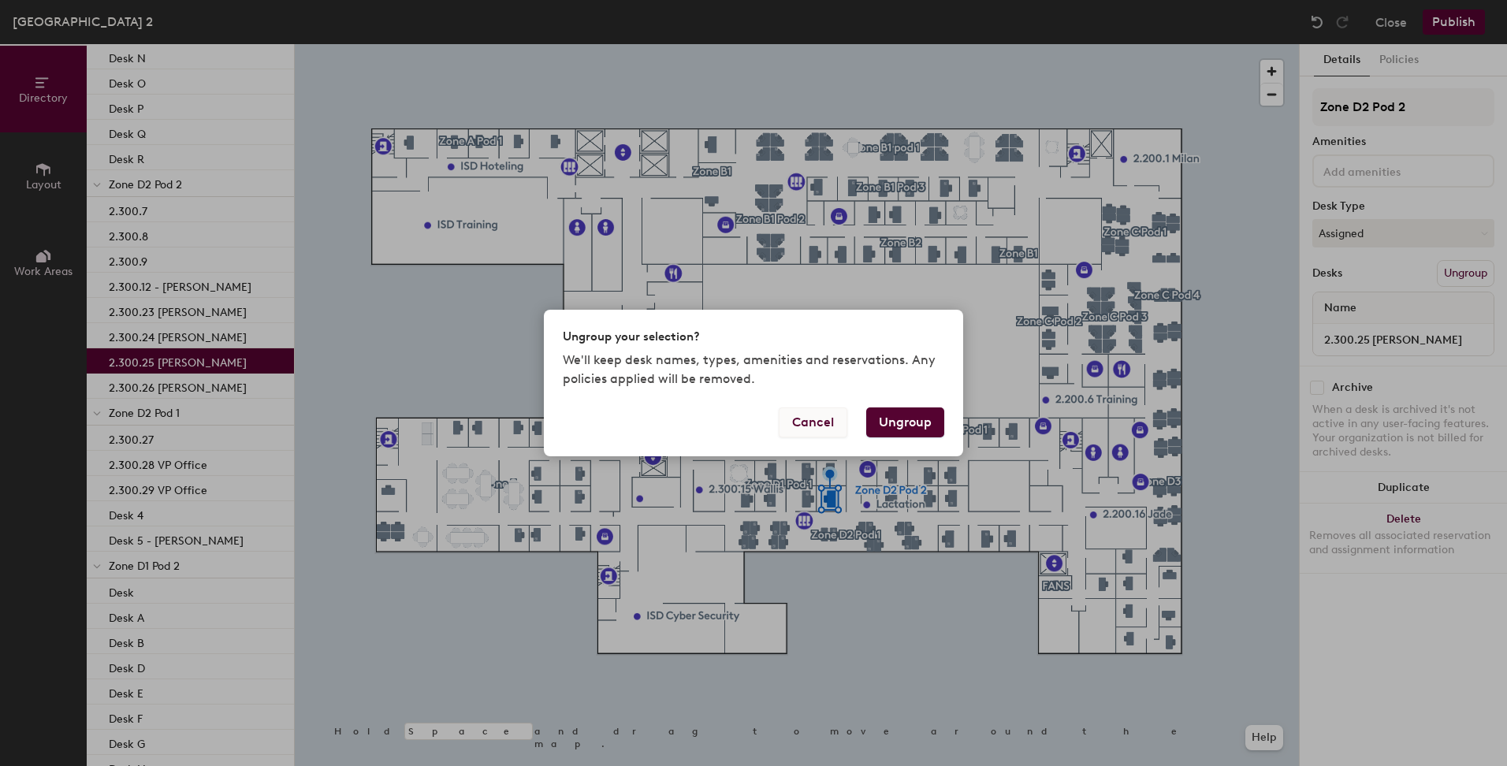
click at [806, 426] on button "Cancel" at bounding box center [813, 423] width 69 height 30
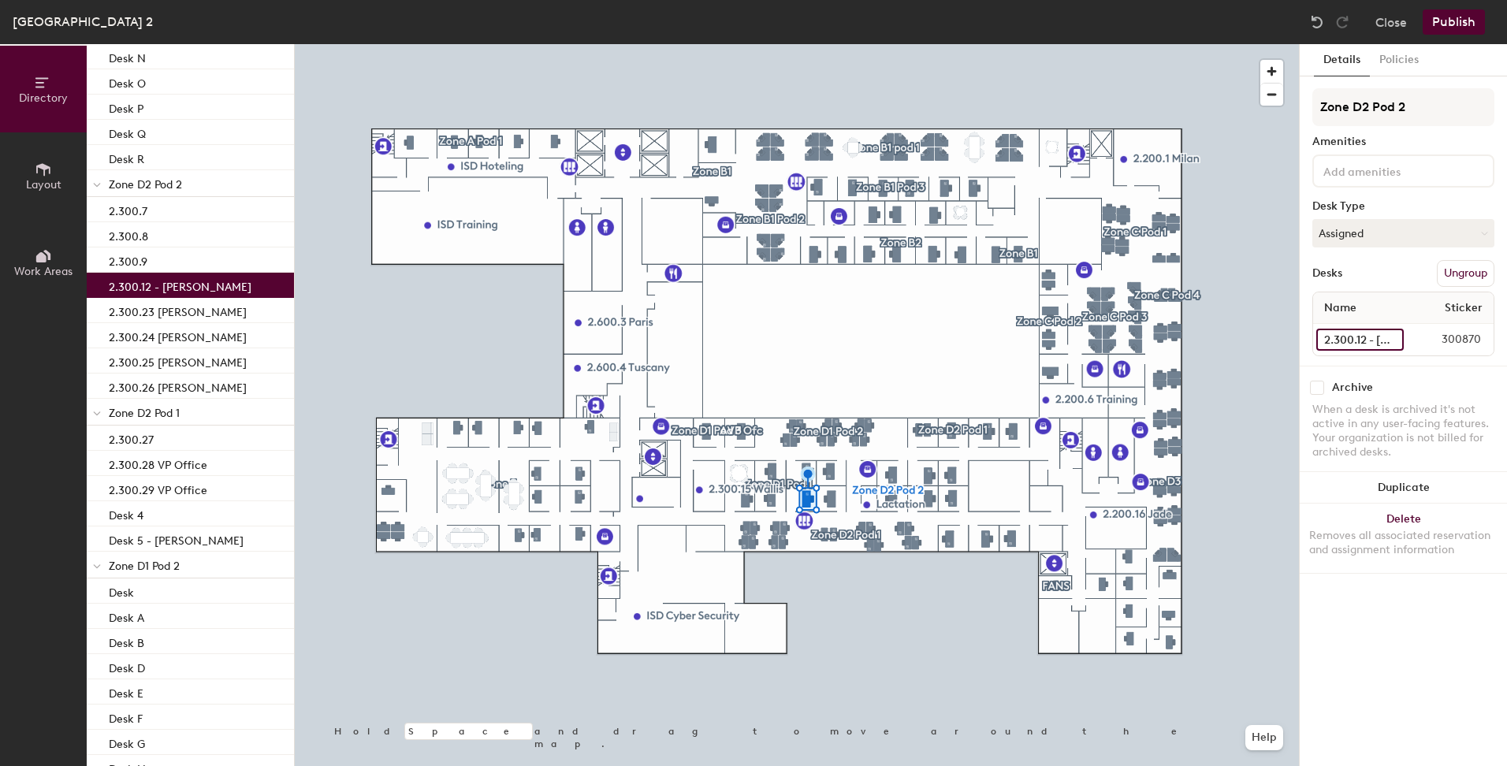
click at [1400, 338] on input "2.300.12 - Catherine" at bounding box center [1359, 340] width 87 height 22
click at [1379, 337] on input "2.300.12 - Catherine" at bounding box center [1359, 340] width 87 height 22
type input "2.300.12 MHMG Executive Office"
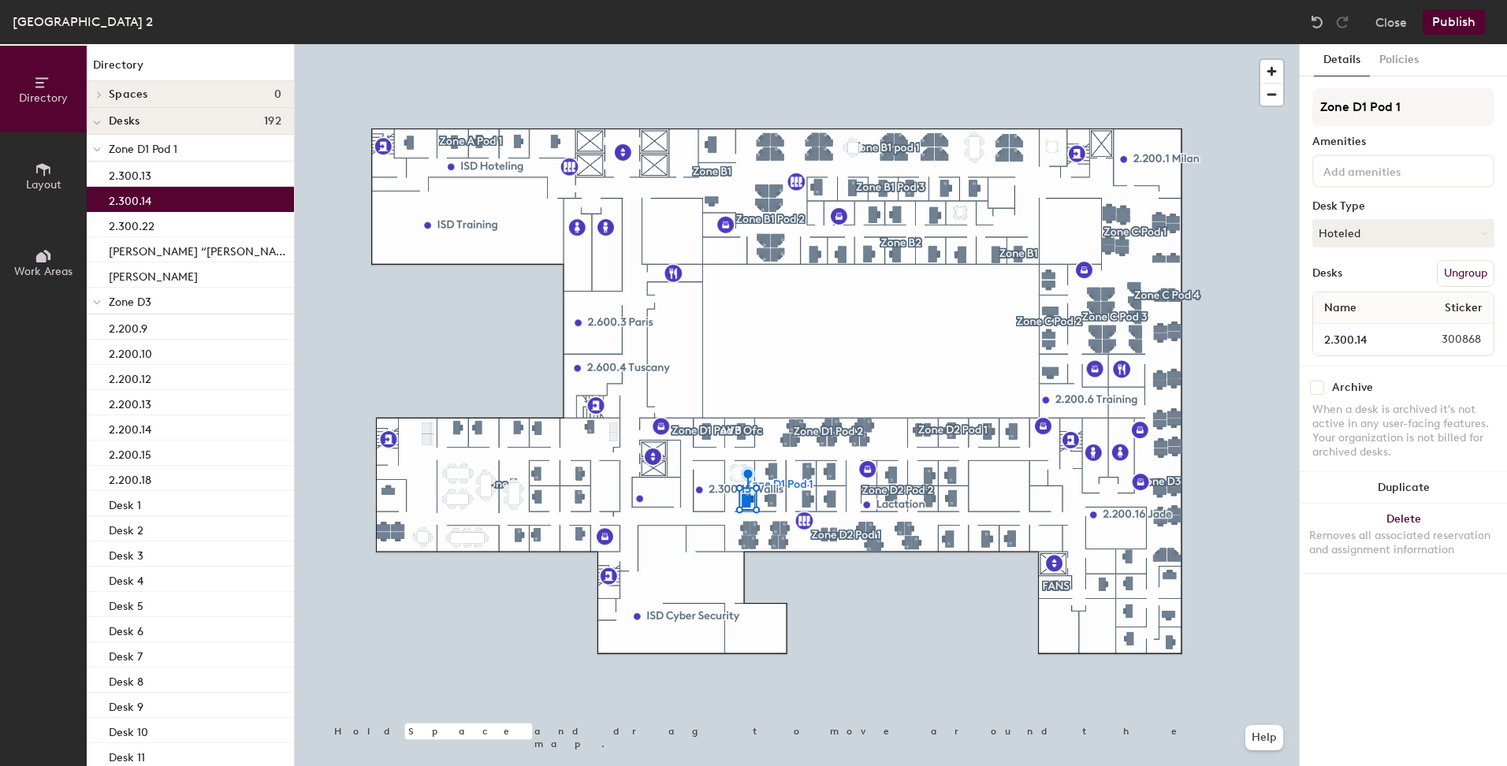
scroll to position [1692, 0]
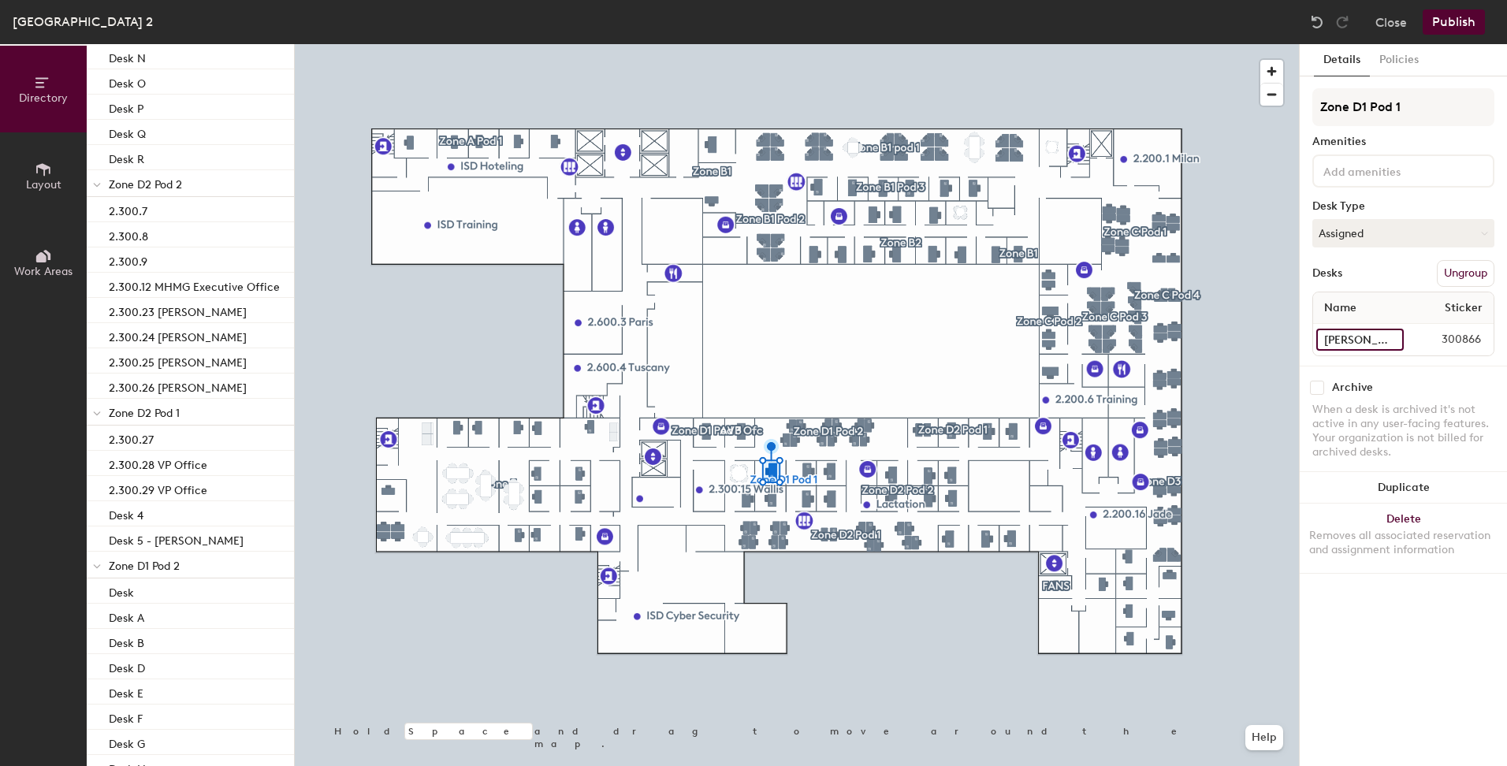
click at [1393, 338] on input "Jennifer Stoff" at bounding box center [1359, 340] width 87 height 22
click at [1324, 340] on input "Jennifer Stoff" at bounding box center [1359, 340] width 87 height 22
type input "2.300.20 [PERSON_NAME]"
click at [1418, 385] on div "Archive" at bounding box center [1403, 388] width 182 height 14
click at [1324, 339] on input "Ilcia “Liz” Burrion" at bounding box center [1359, 340] width 87 height 22
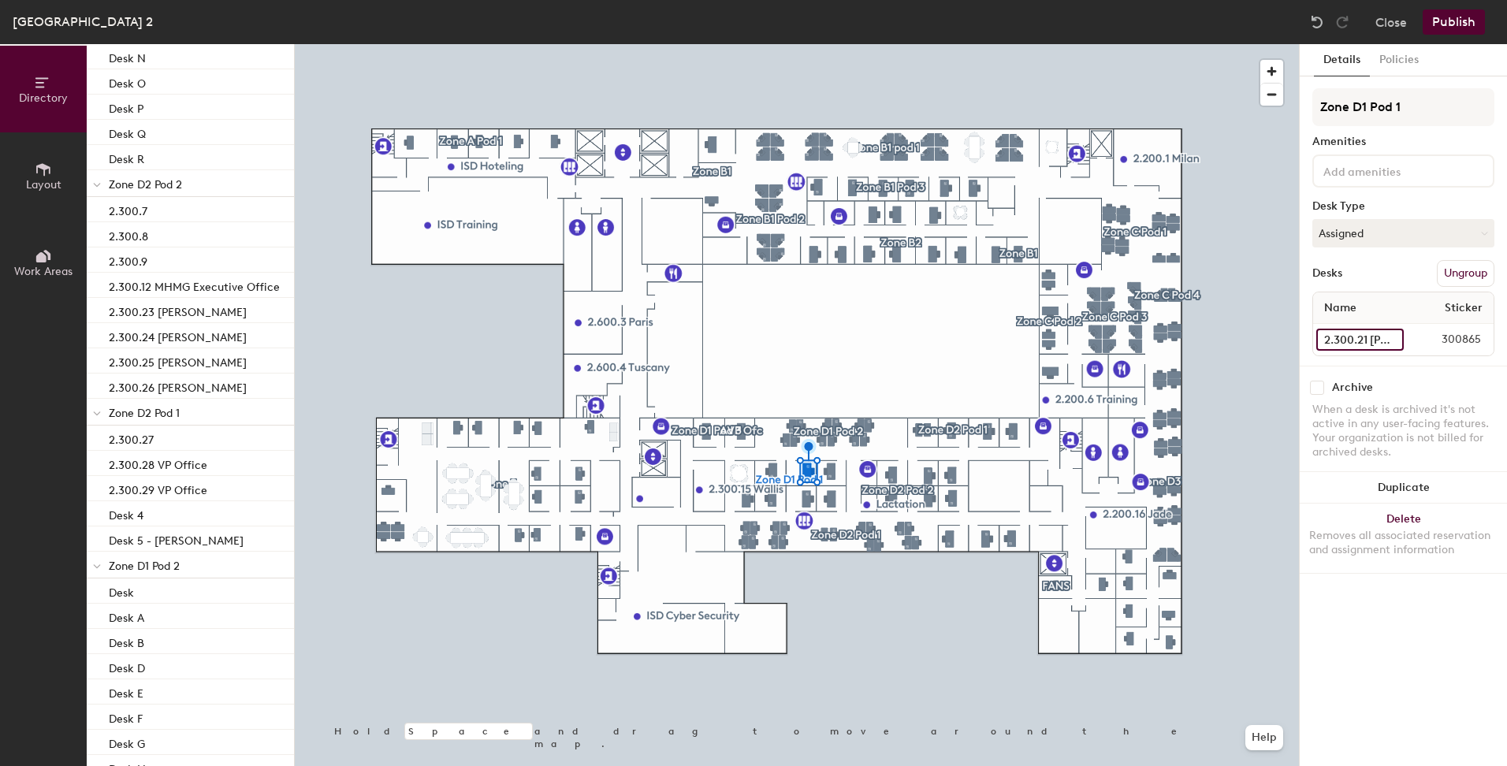
type input "2.300.21 [PERSON_NAME] “[PERSON_NAME]” [PERSON_NAME]"
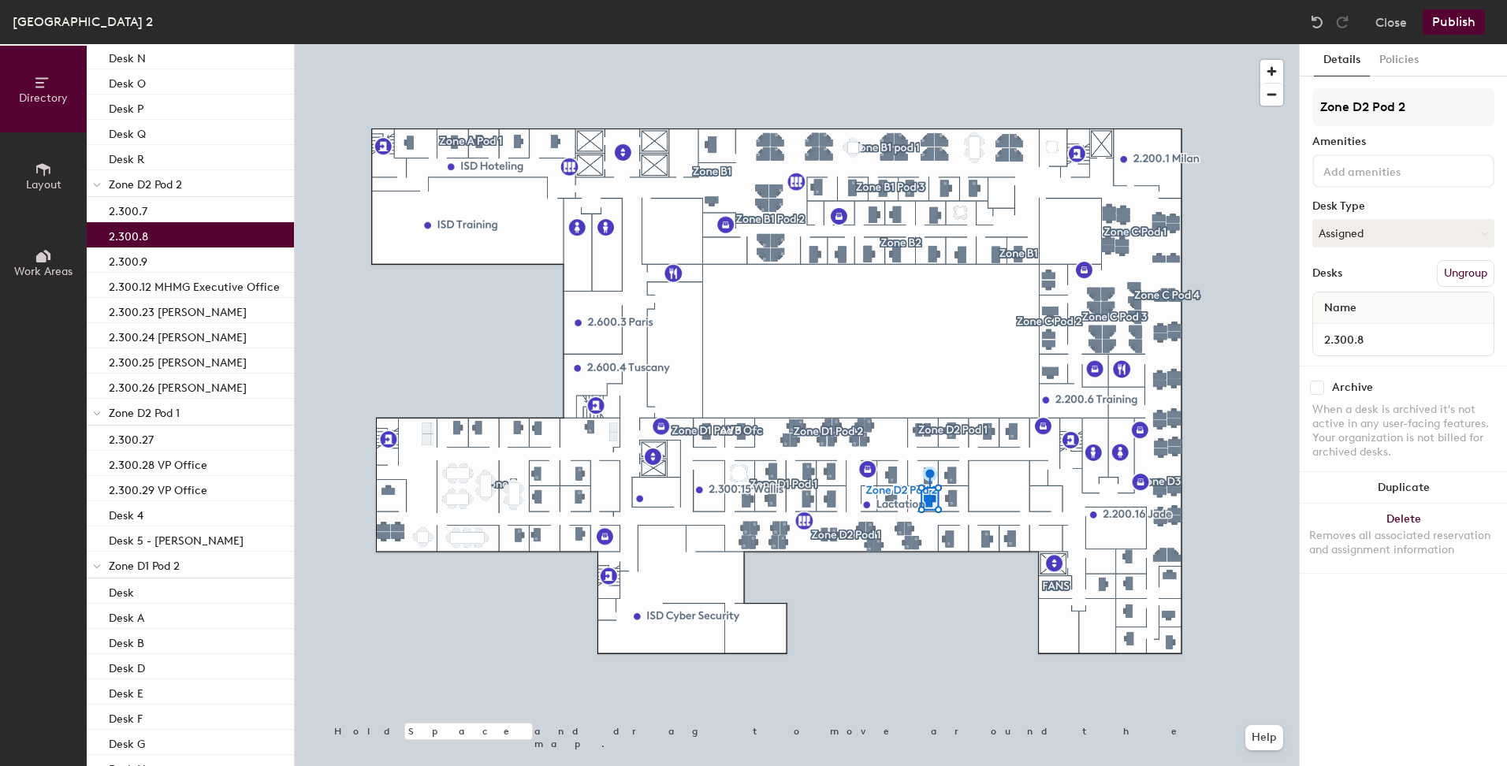
click at [892, 44] on div at bounding box center [797, 44] width 1004 height 0
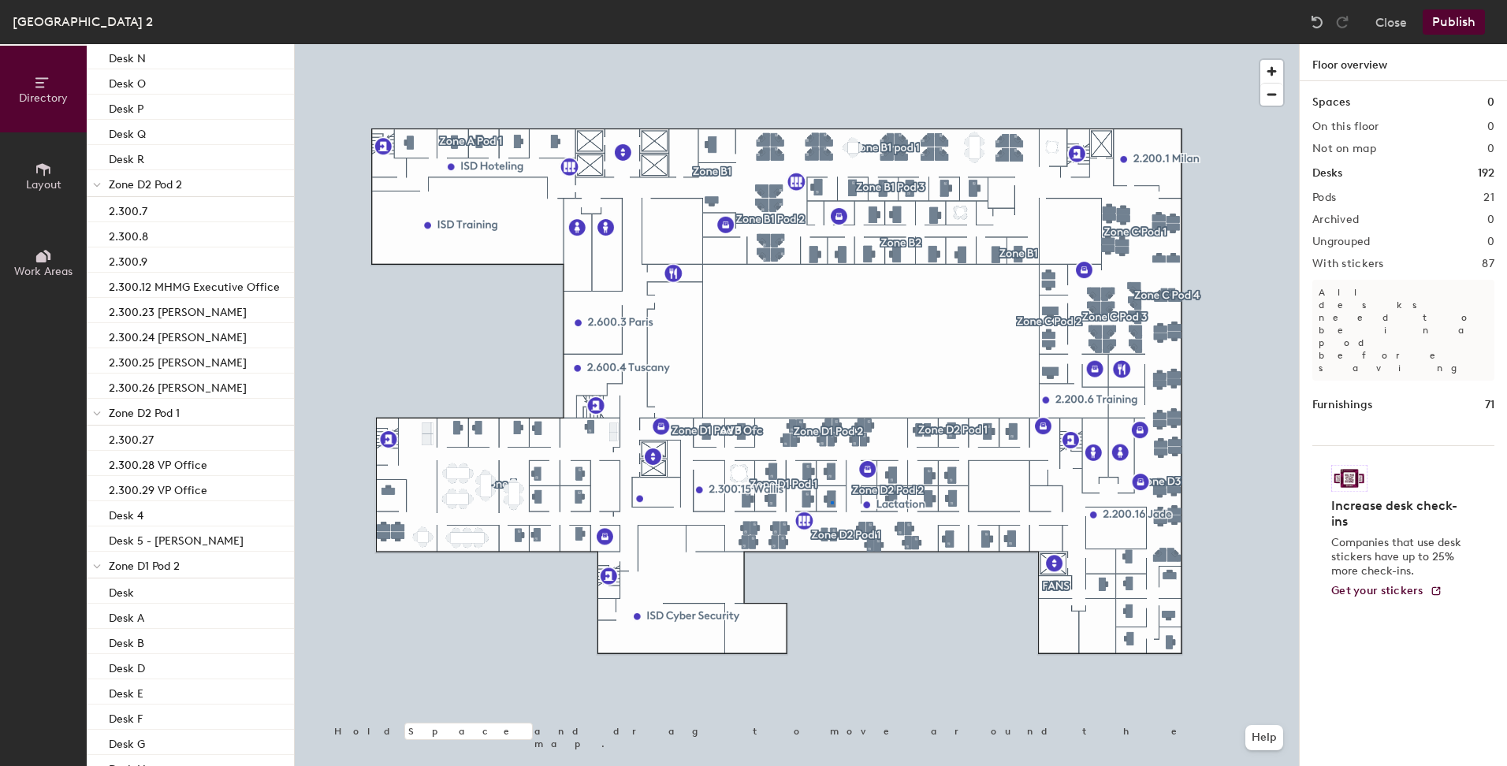
click at [832, 44] on div at bounding box center [797, 44] width 1004 height 0
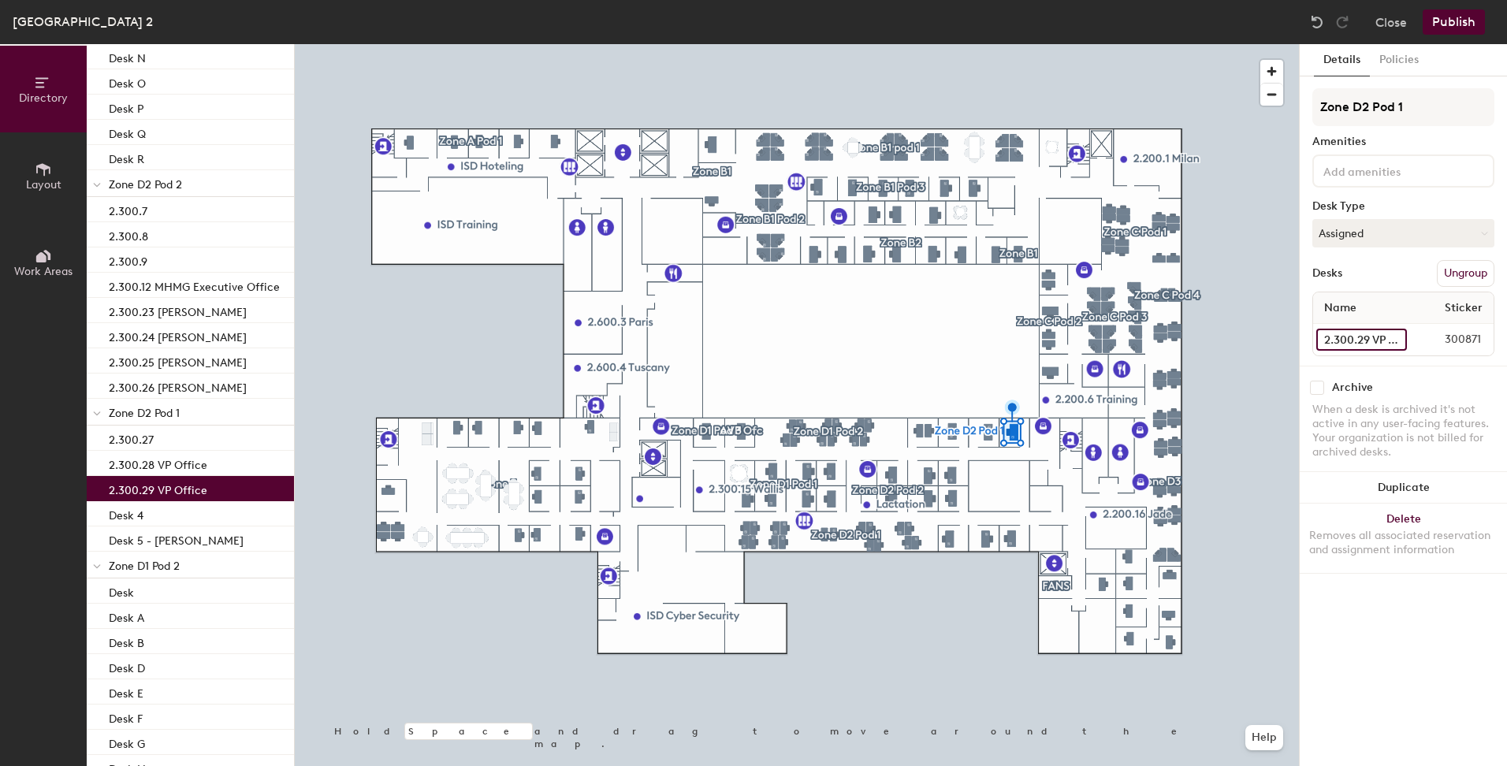
click at [1398, 337] on input "2.300.29 VP Office" at bounding box center [1361, 340] width 91 height 22
click at [1372, 342] on input "2.300.29 VP Office" at bounding box center [1361, 340] width 91 height 22
type input "2.300.29 [PERSON_NAME]"
click at [1413, 380] on div "Archive When a desk is archived it's not active in any user-facing features. Yo…" at bounding box center [1403, 422] width 207 height 113
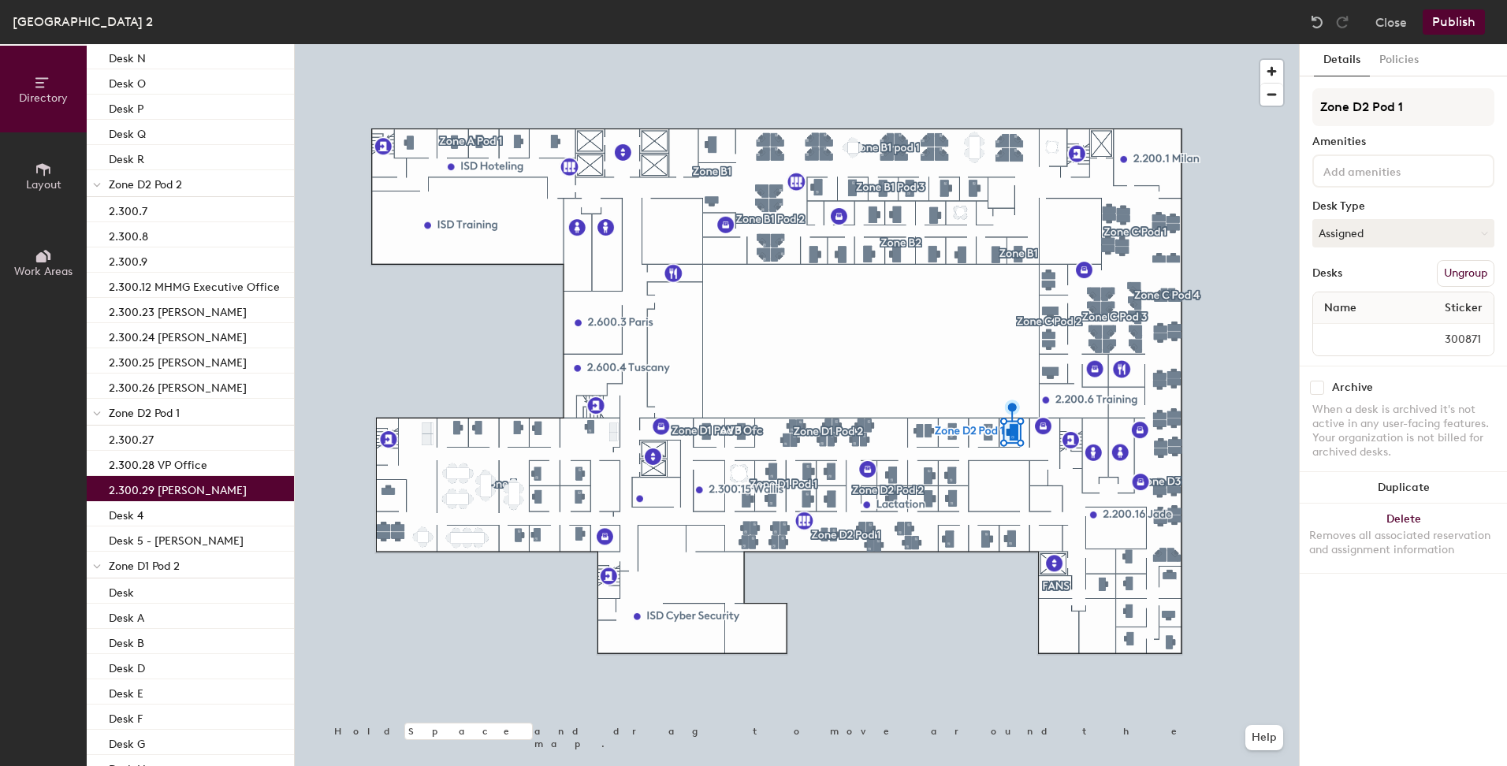
scroll to position [0, 0]
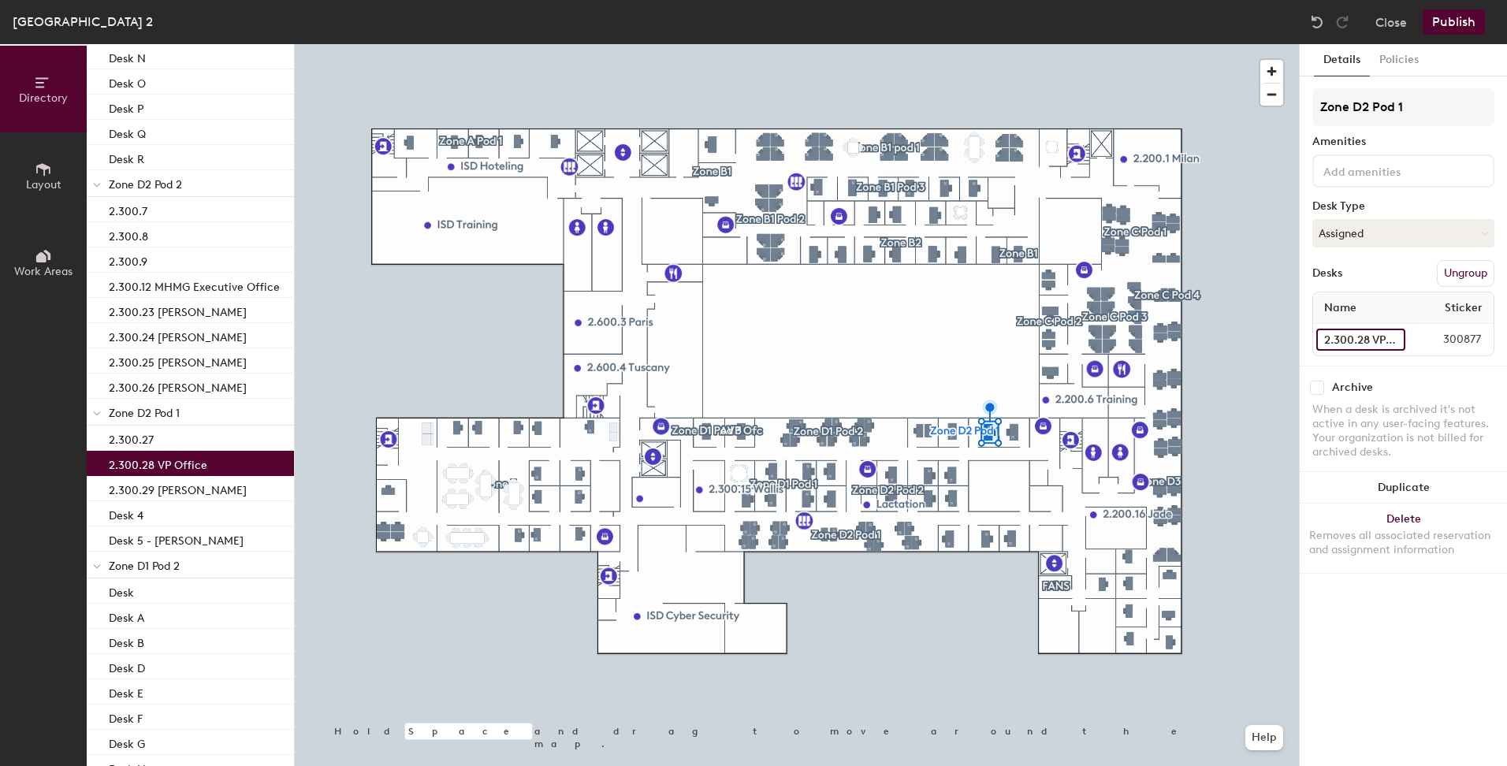
click at [1393, 341] on input "2.300.28 VP Office" at bounding box center [1360, 340] width 89 height 22
click at [1376, 340] on input "2.300.28 VP Office" at bounding box center [1360, 340] width 89 height 22
type input "2.300.28 Pam Conrad"
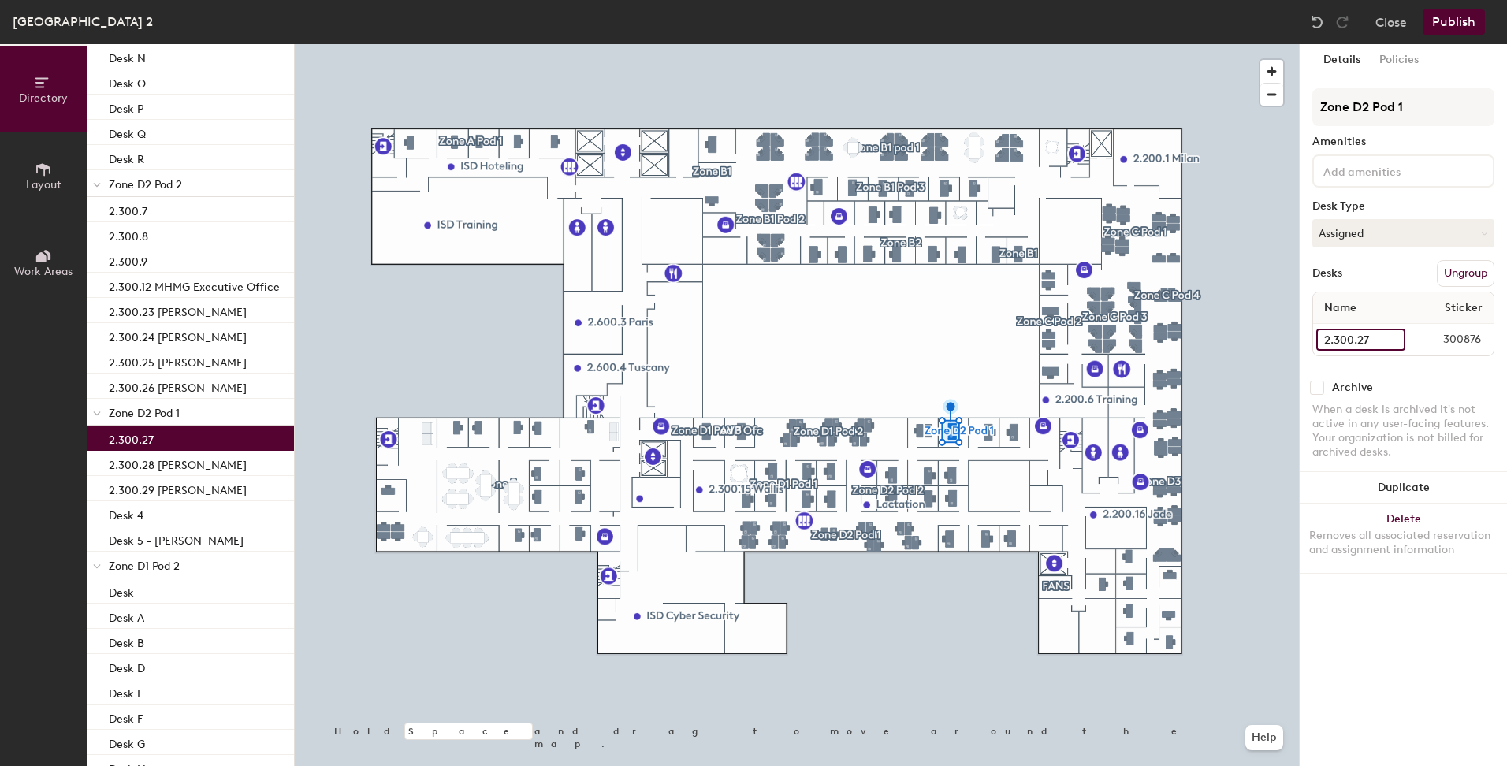
click at [1394, 342] on input "2.300.27" at bounding box center [1360, 340] width 89 height 22
click at [1387, 339] on input "2.300.27" at bounding box center [1360, 340] width 89 height 22
type input "2.300.27 Tiffany Albritton"
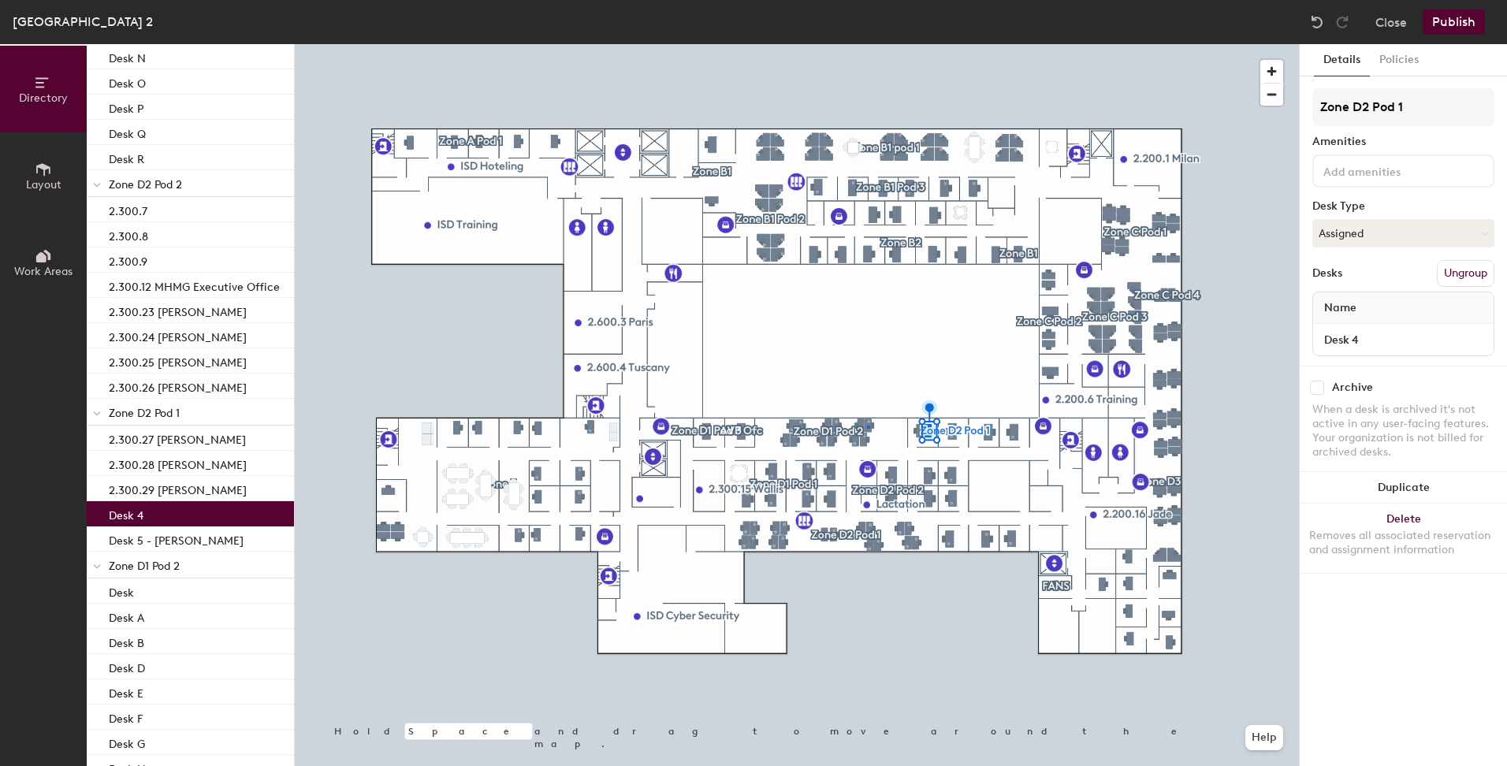
click at [867, 44] on div at bounding box center [797, 44] width 1004 height 0
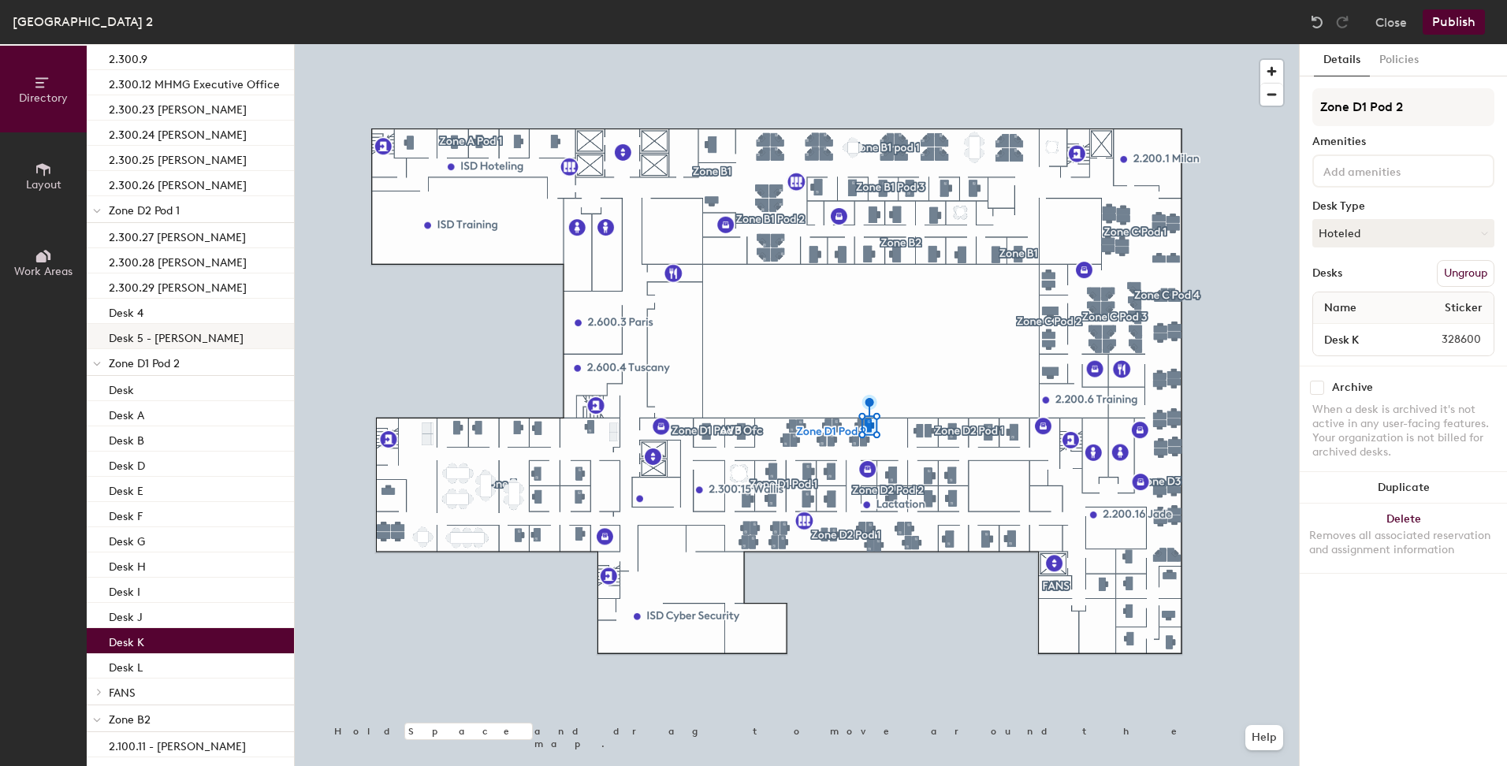
scroll to position [1771, 0]
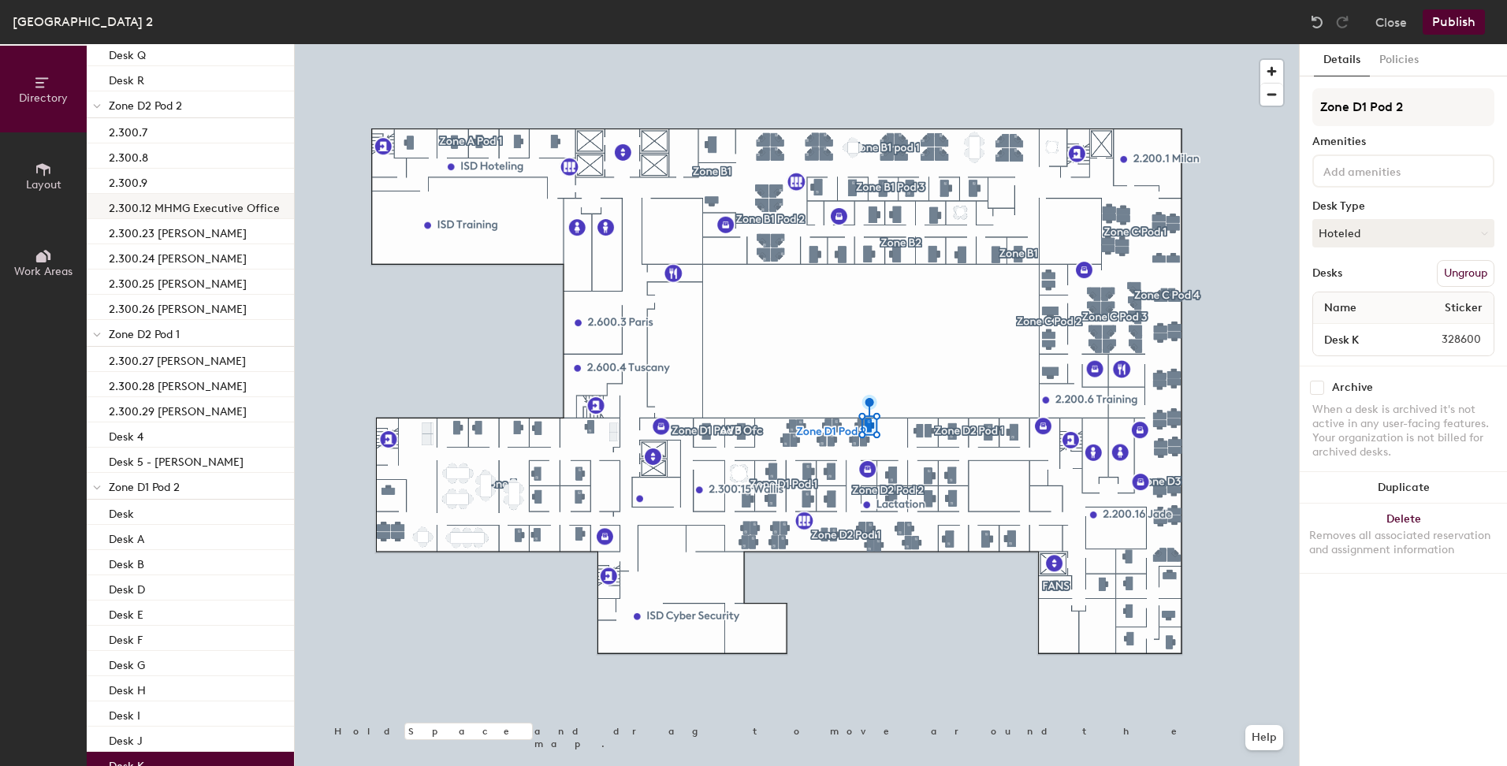
click at [184, 206] on p "2.300.12 MHMG Executive Office" at bounding box center [194, 206] width 171 height 18
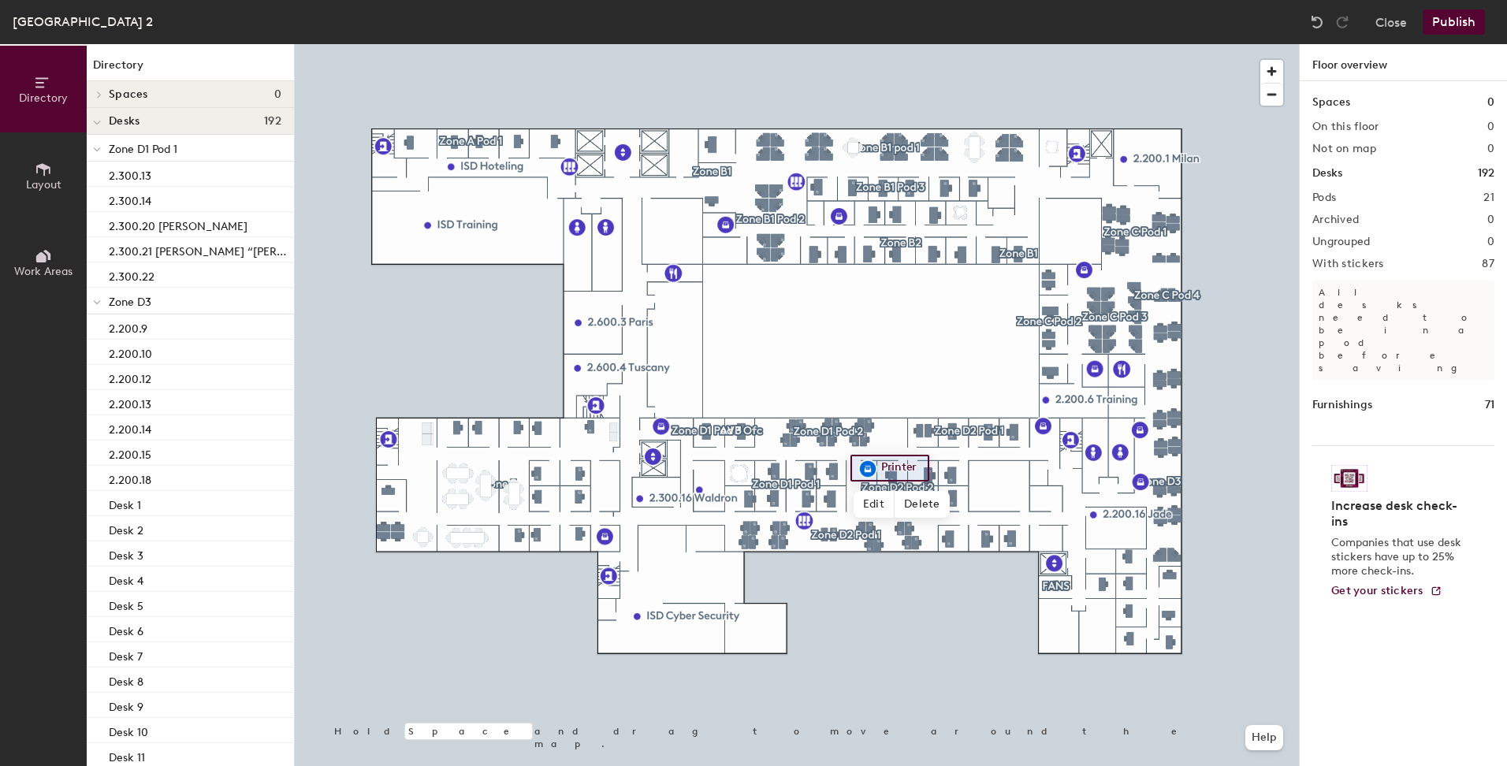
scroll to position [1771, 0]
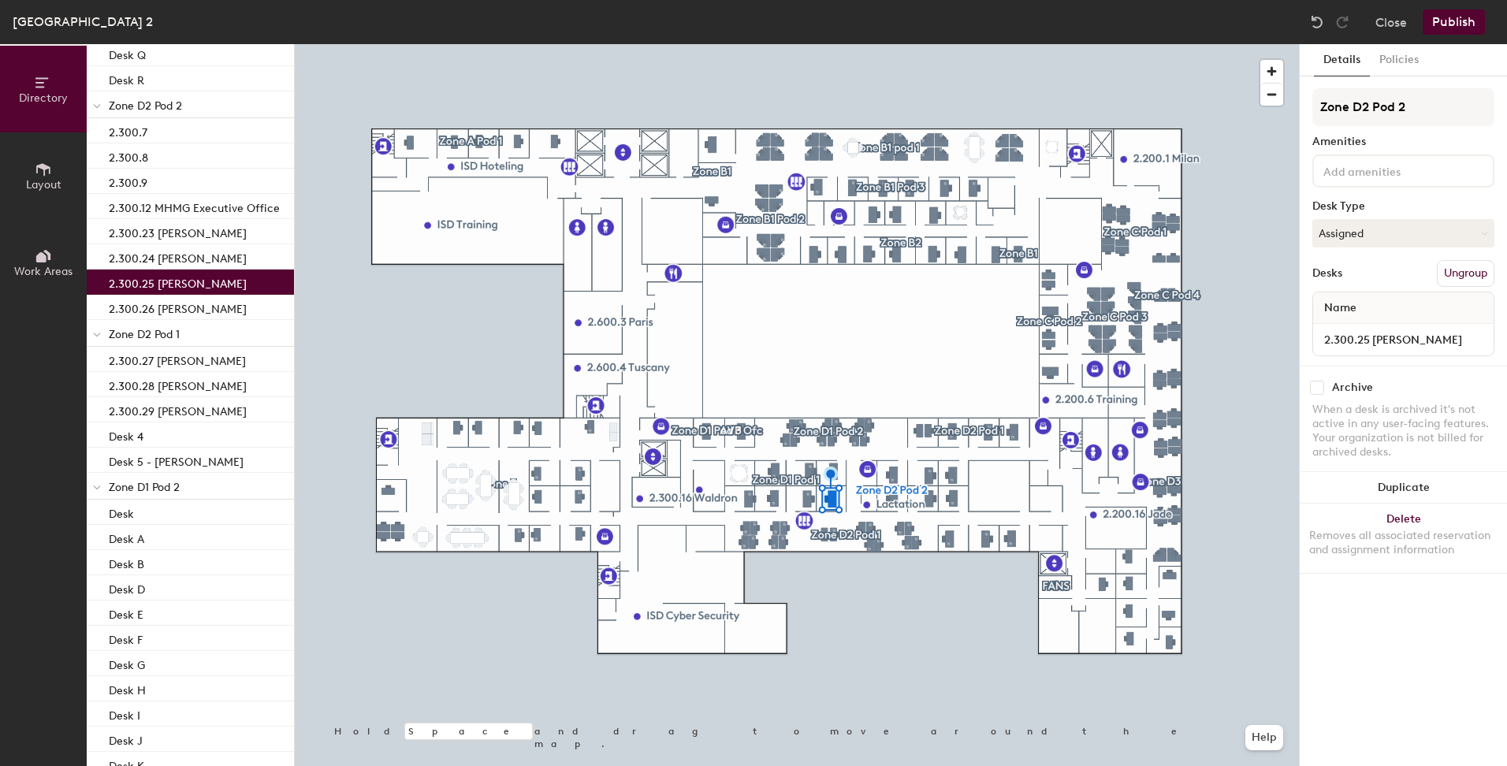
click at [578, 44] on div at bounding box center [797, 44] width 1004 height 0
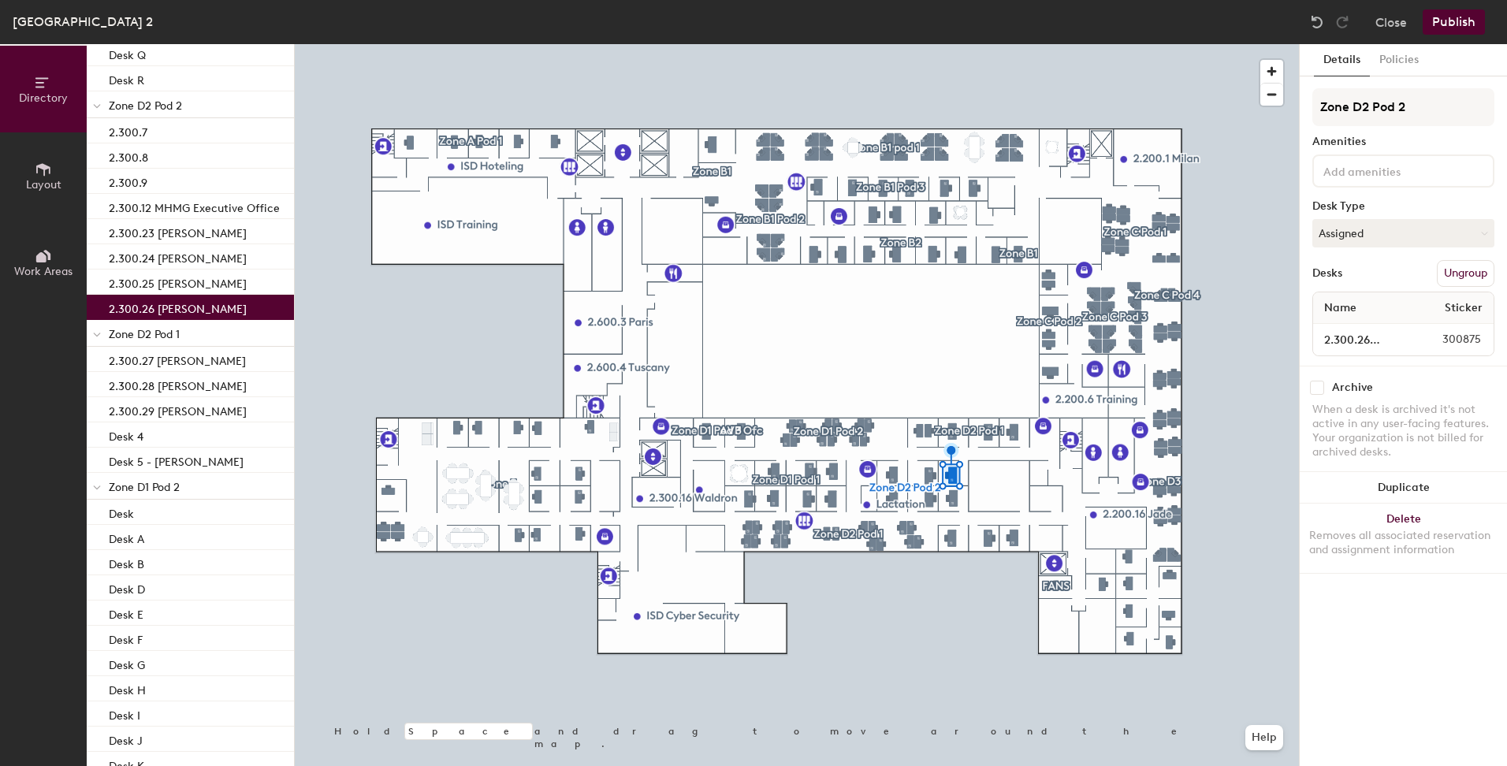
click at [928, 44] on div at bounding box center [797, 44] width 1004 height 0
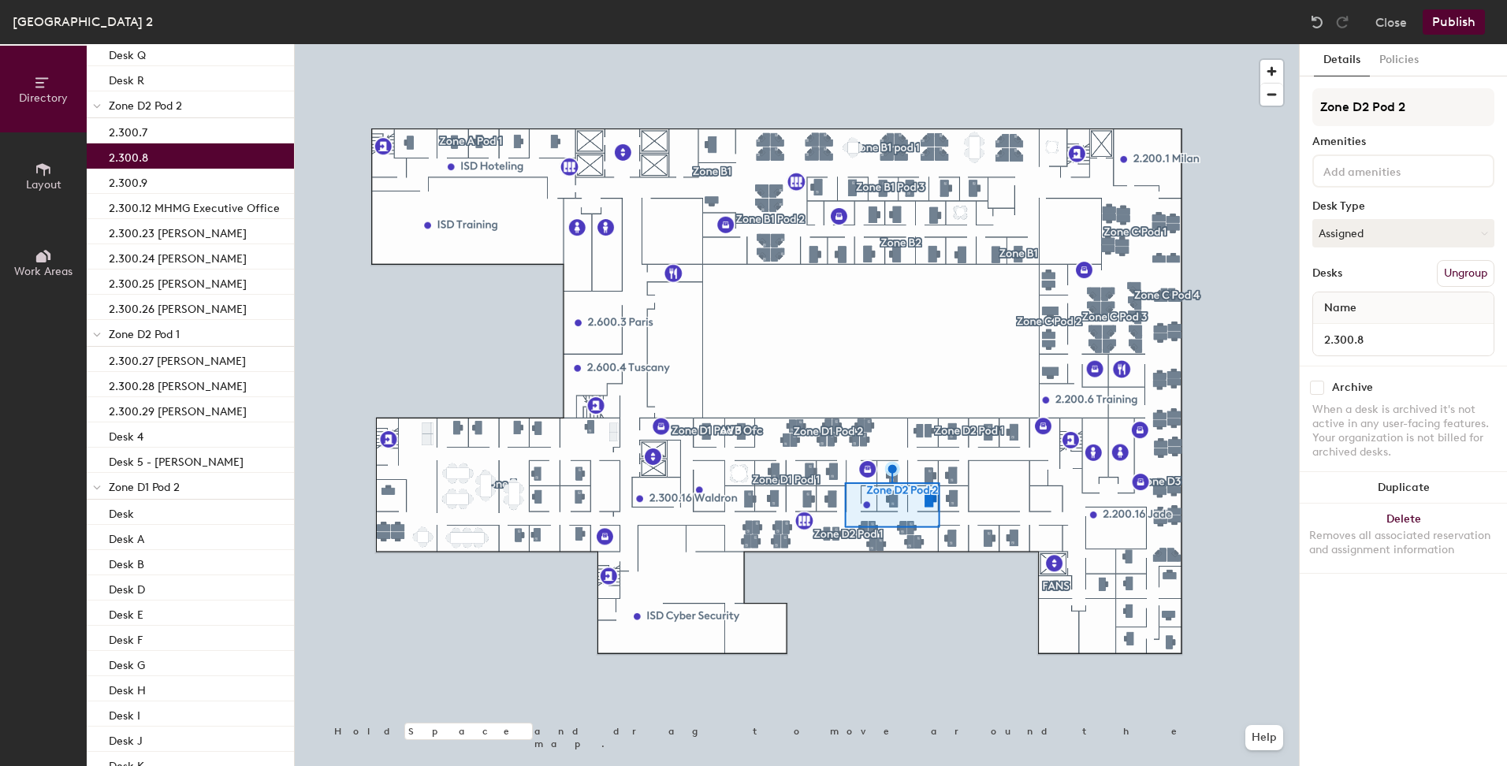
click at [901, 44] on div at bounding box center [797, 44] width 1004 height 0
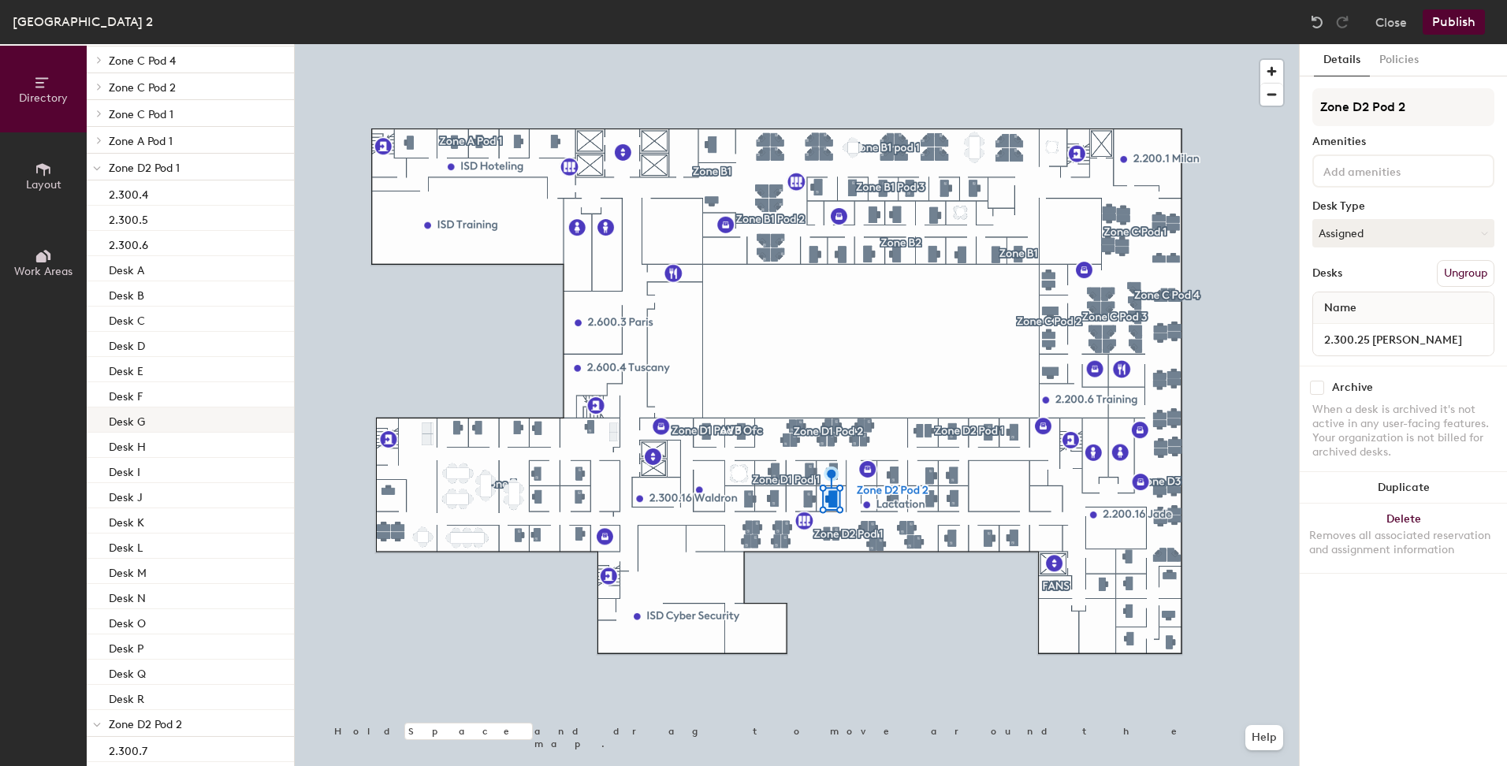
scroll to position [1062, 0]
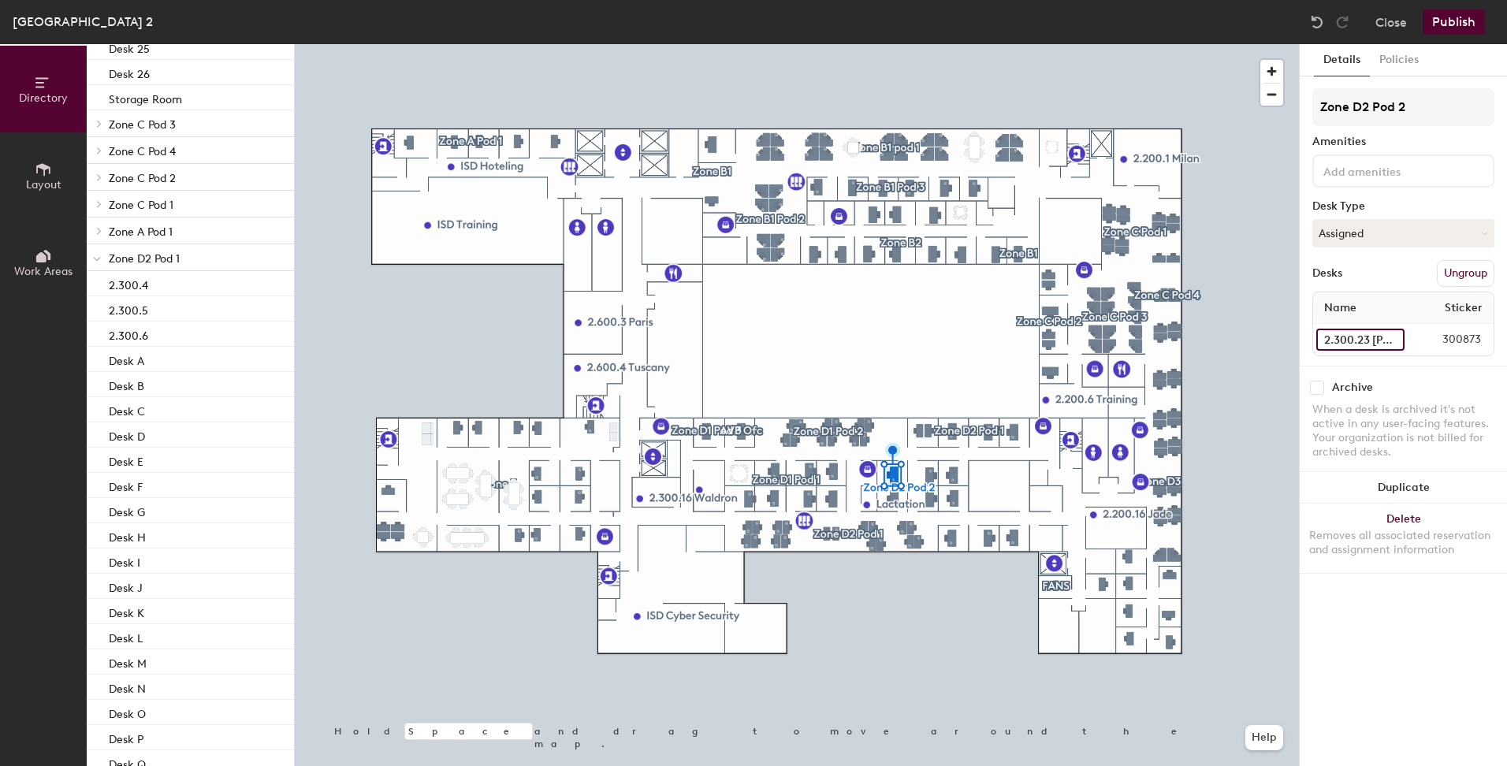
click at [1391, 338] on input "2.300.23 [PERSON_NAME]" at bounding box center [1360, 340] width 88 height 22
click at [1394, 341] on input "2.300.23 [PERSON_NAME]" at bounding box center [1360, 340] width 88 height 22
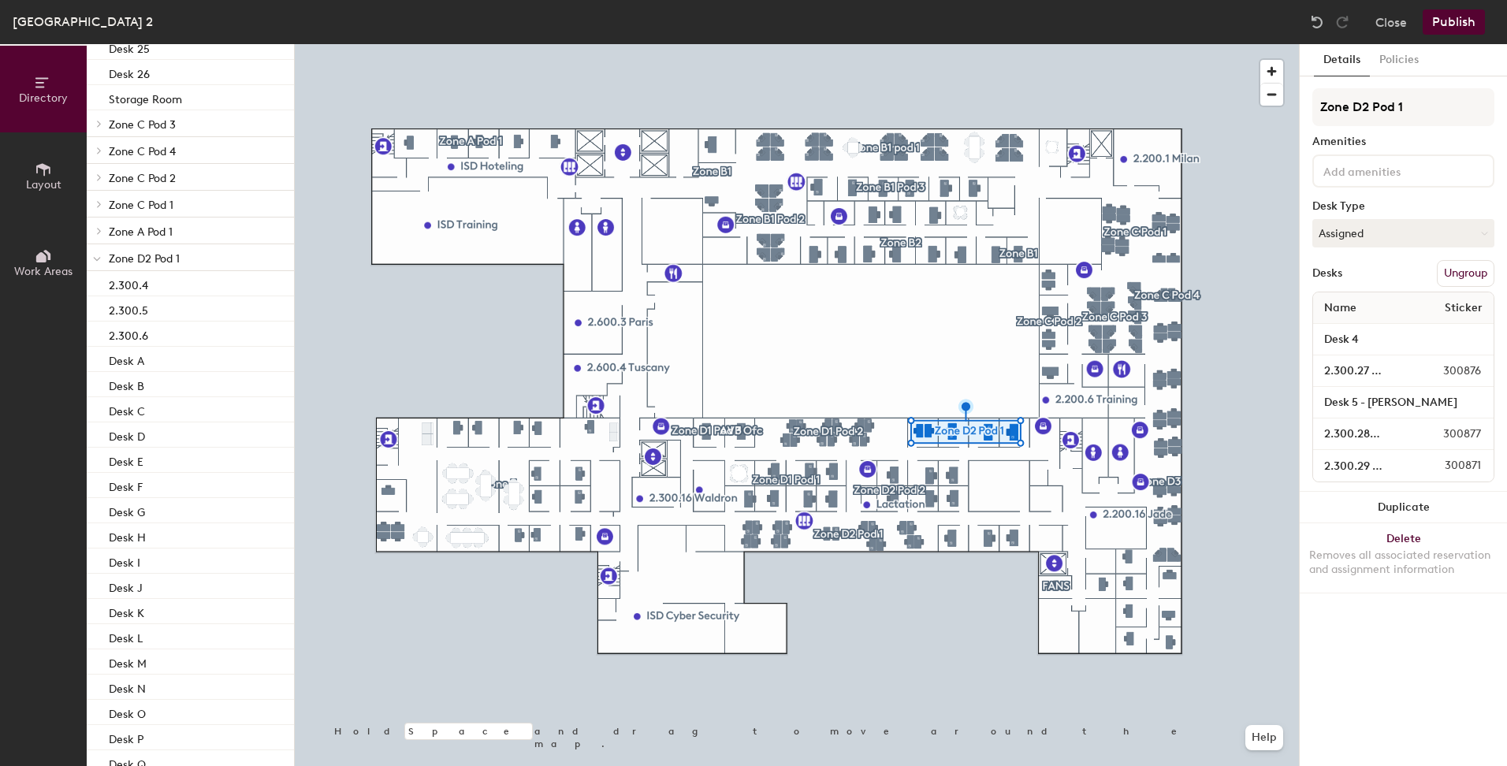
click at [1459, 25] on button "Publish" at bounding box center [1454, 21] width 62 height 25
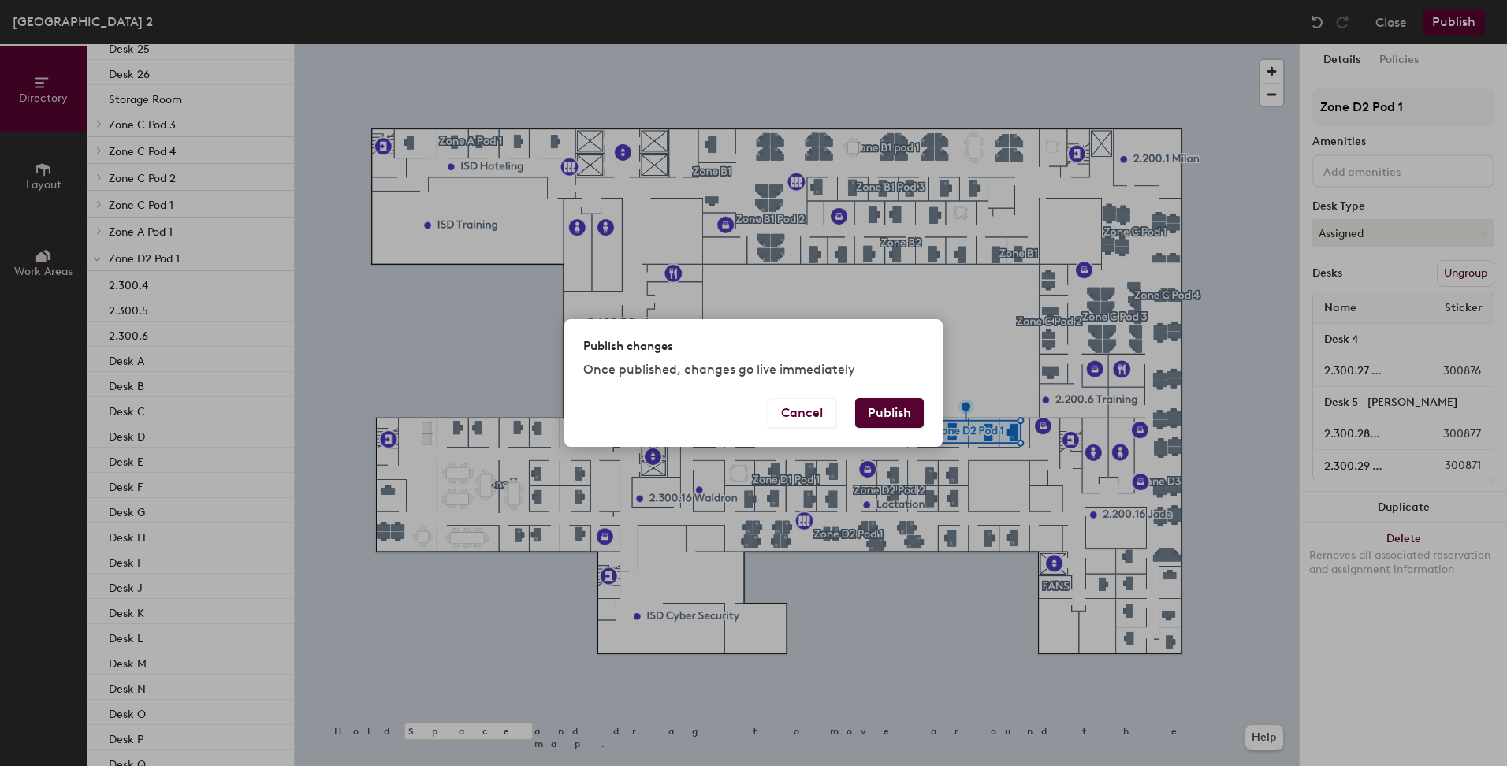
click at [876, 415] on button "Publish" at bounding box center [889, 413] width 69 height 30
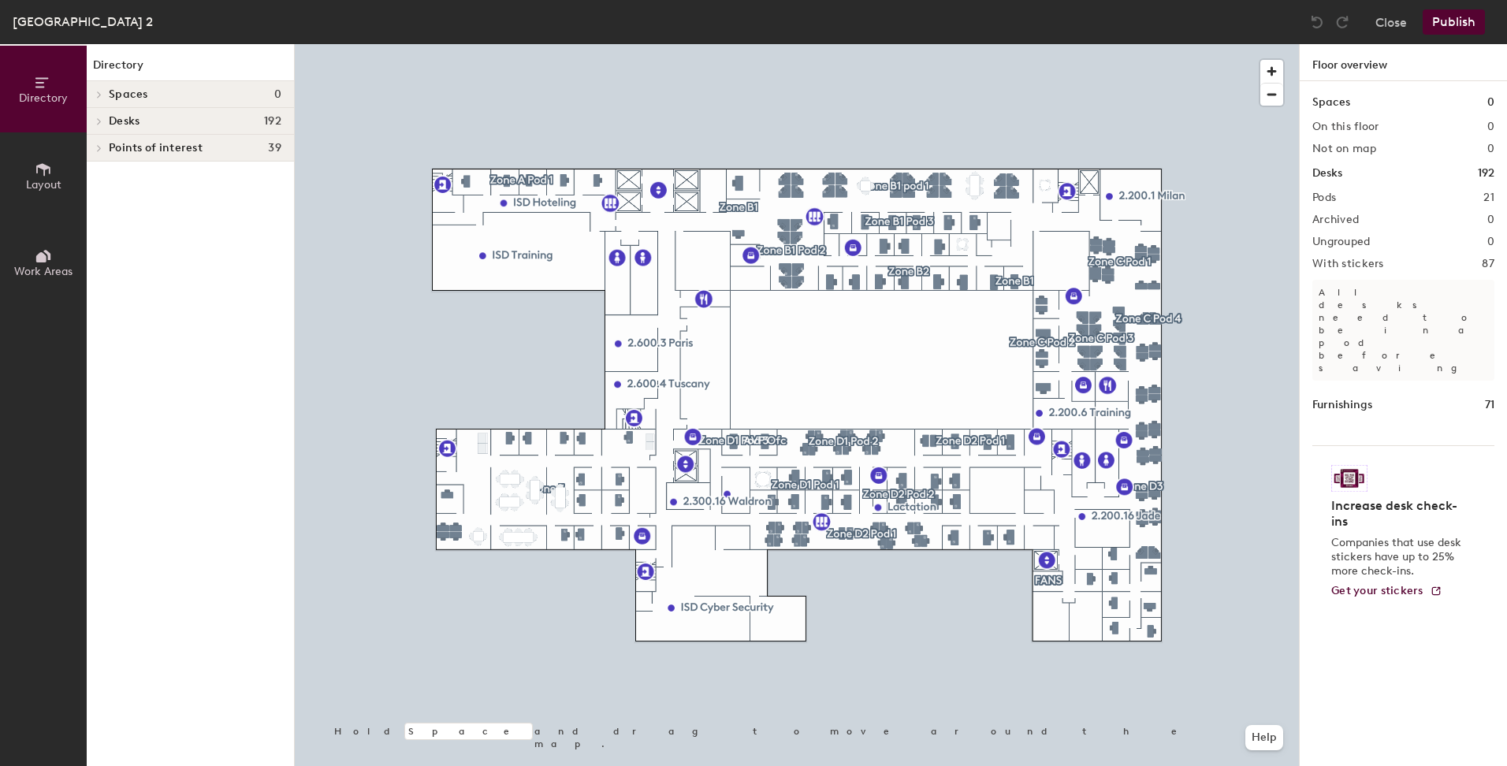
click at [737, 44] on div at bounding box center [797, 44] width 1004 height 0
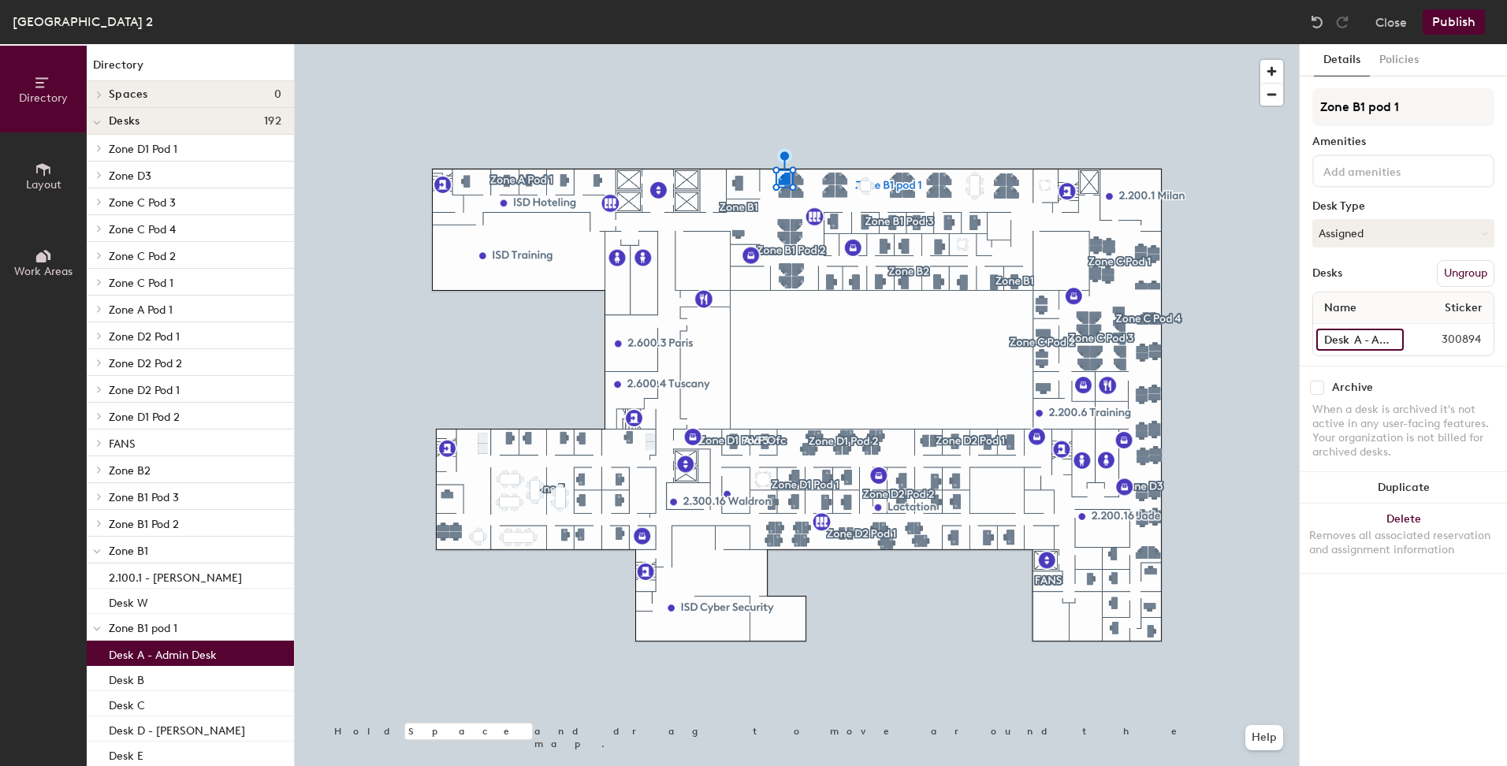
click at [1394, 342] on input "Desk A - Admin Desk" at bounding box center [1359, 340] width 87 height 22
click at [1396, 337] on input "Desk A - Admin Desk" at bounding box center [1359, 340] width 87 height 22
click at [1451, 20] on button "Publish" at bounding box center [1454, 21] width 62 height 25
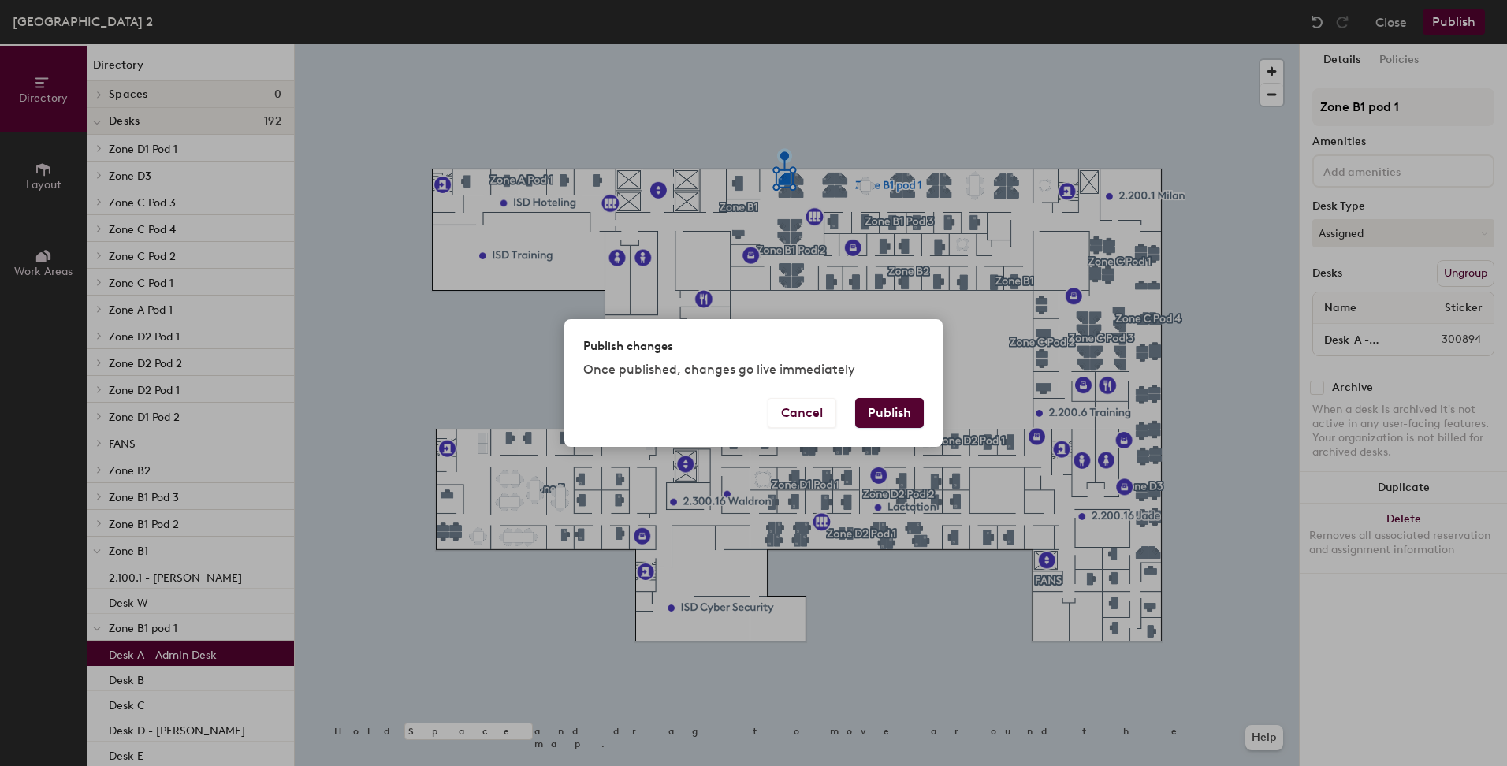
click at [902, 419] on button "Publish" at bounding box center [889, 413] width 69 height 30
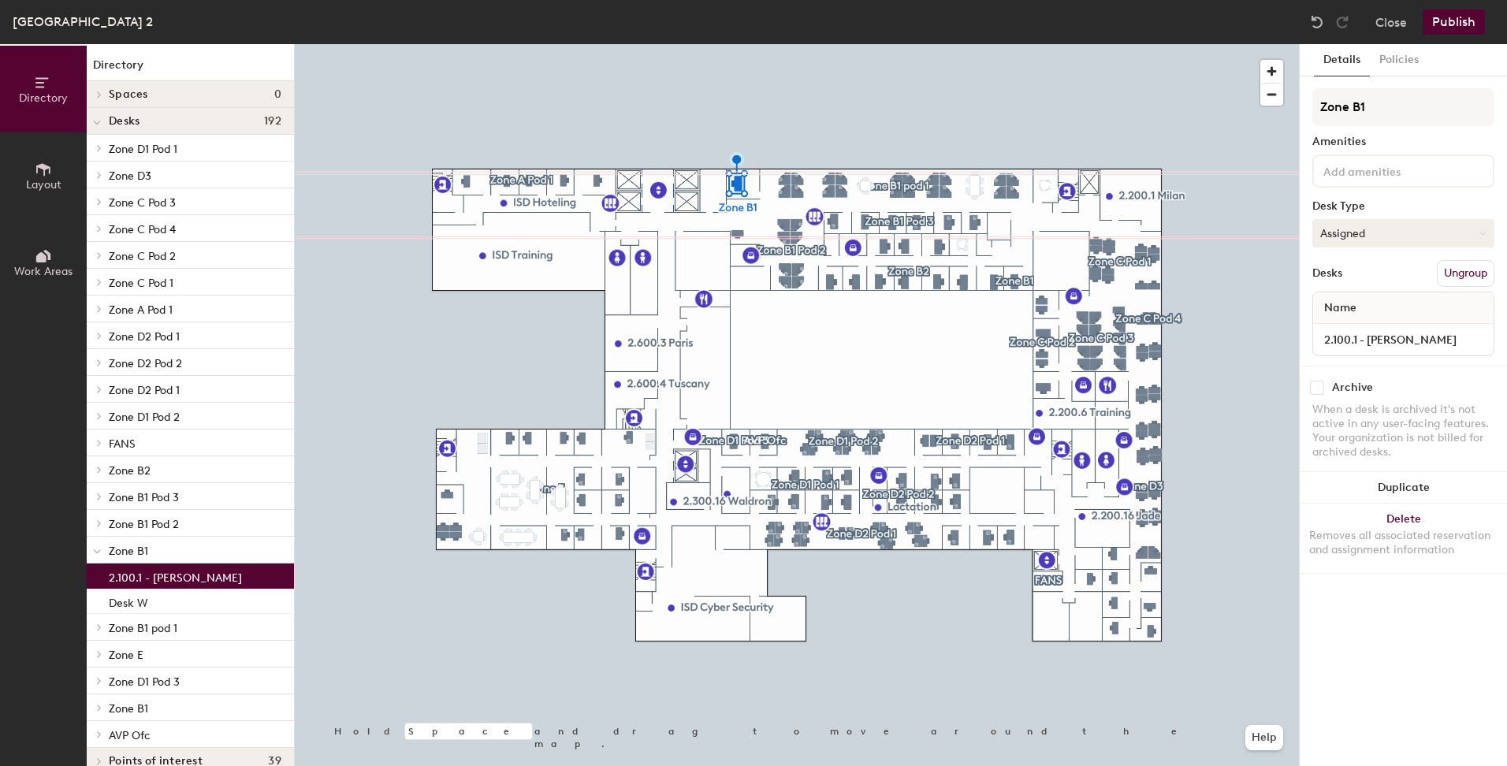
click at [1487, 230] on button "Assigned" at bounding box center [1403, 233] width 182 height 28
click at [1245, 44] on div at bounding box center [797, 44] width 1004 height 0
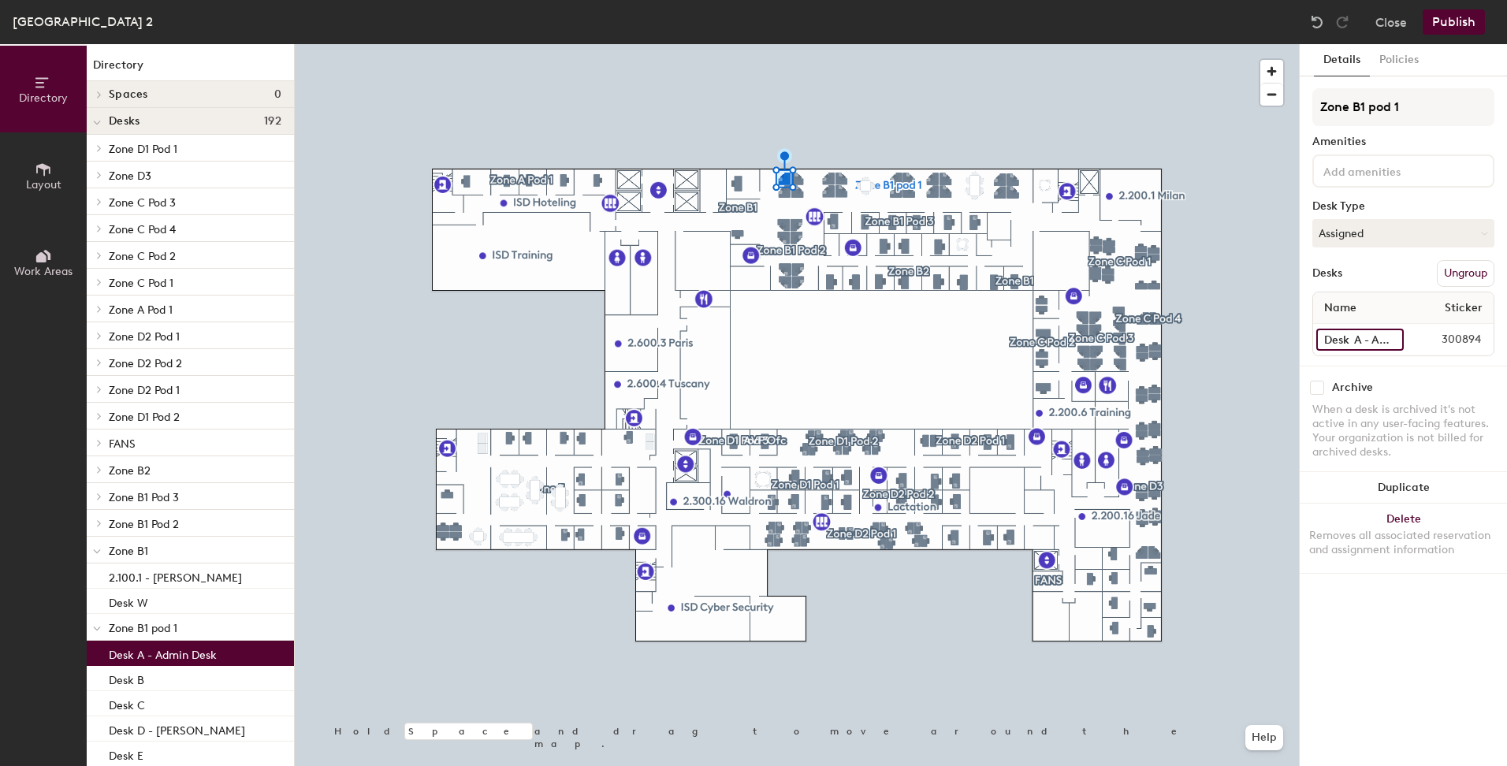
click at [1392, 339] on input "Desk A - Admin Desk" at bounding box center [1359, 340] width 87 height 22
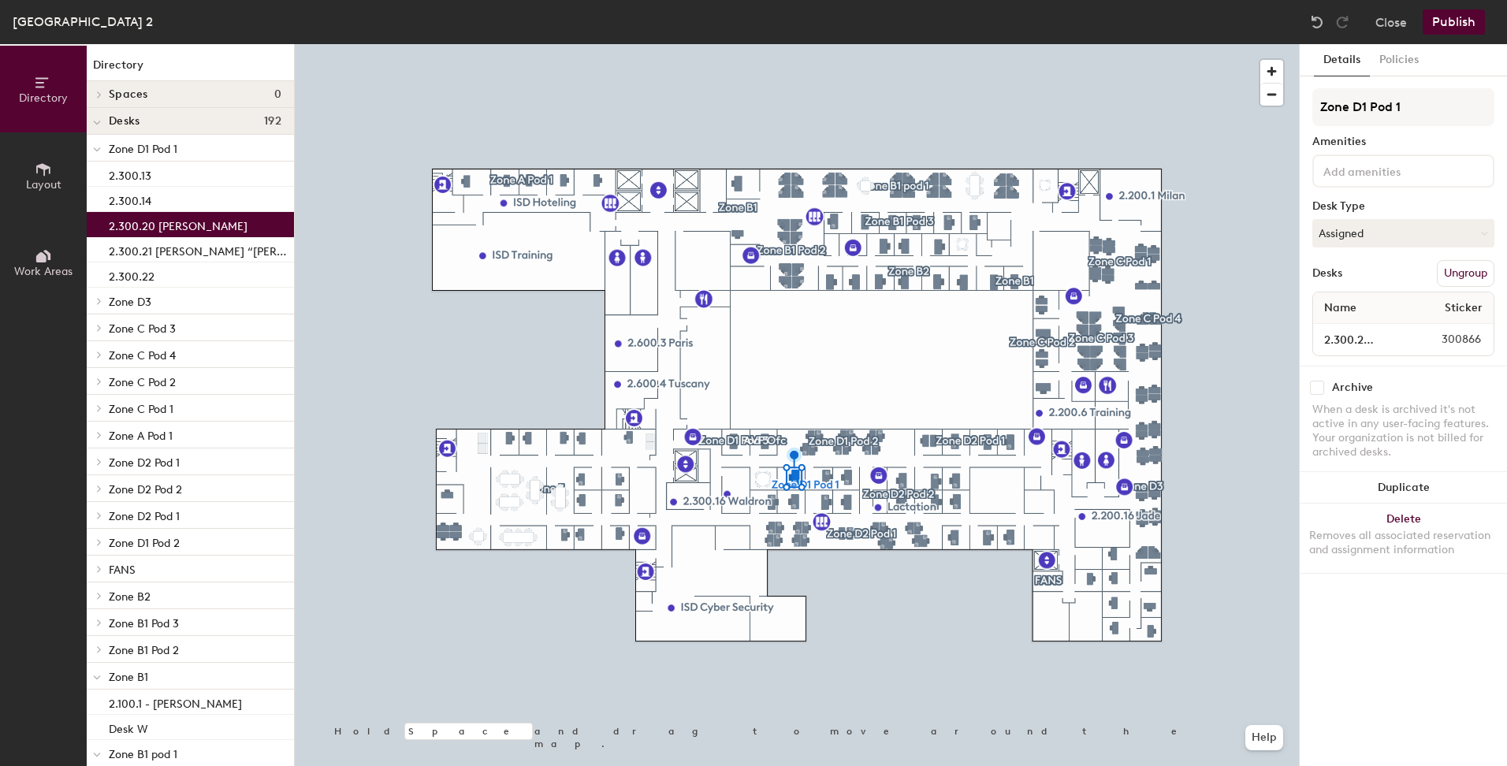
click at [926, 44] on div at bounding box center [797, 44] width 1004 height 0
click at [1472, 270] on button "Ungroup" at bounding box center [1466, 273] width 58 height 27
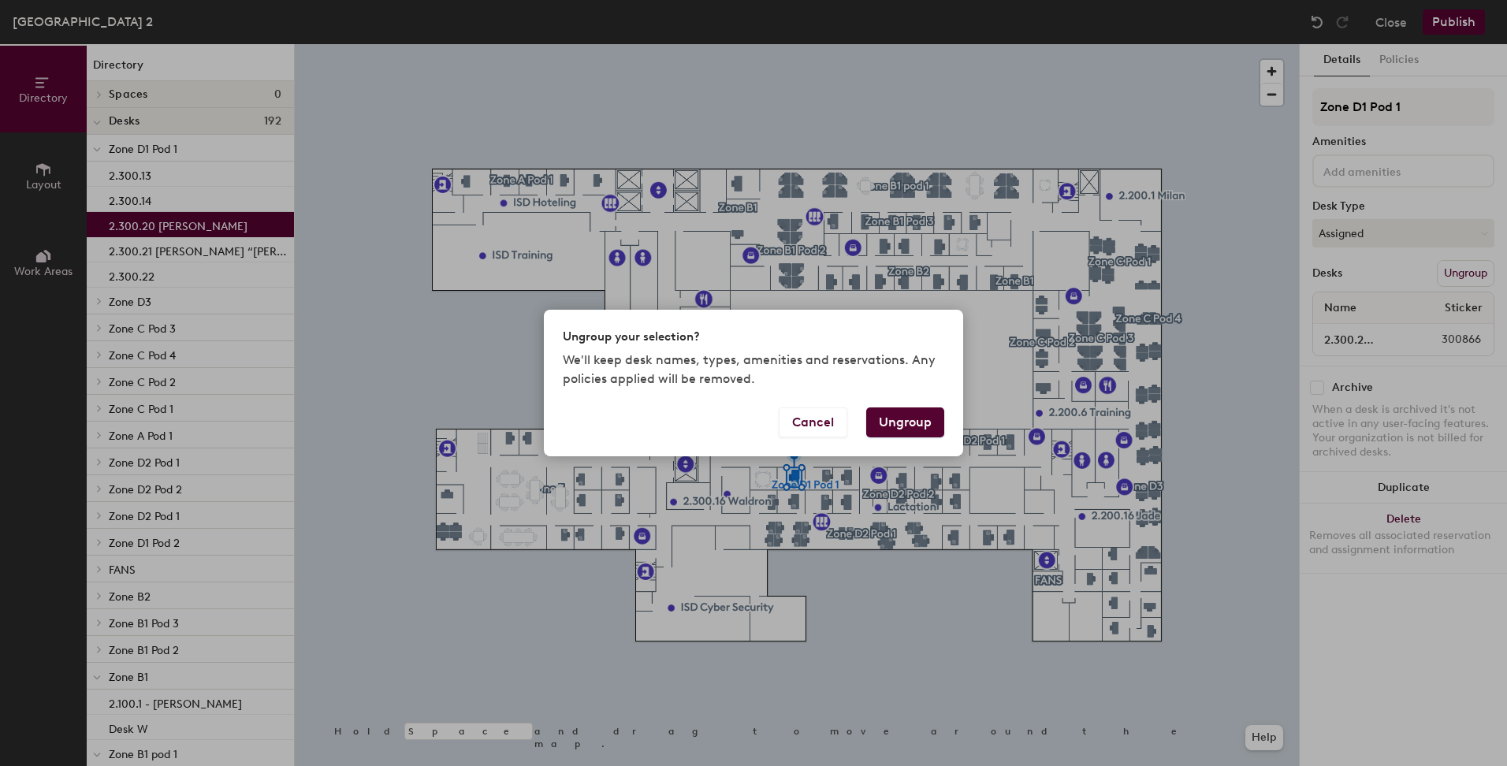
click at [911, 423] on button "Ungroup" at bounding box center [905, 423] width 78 height 30
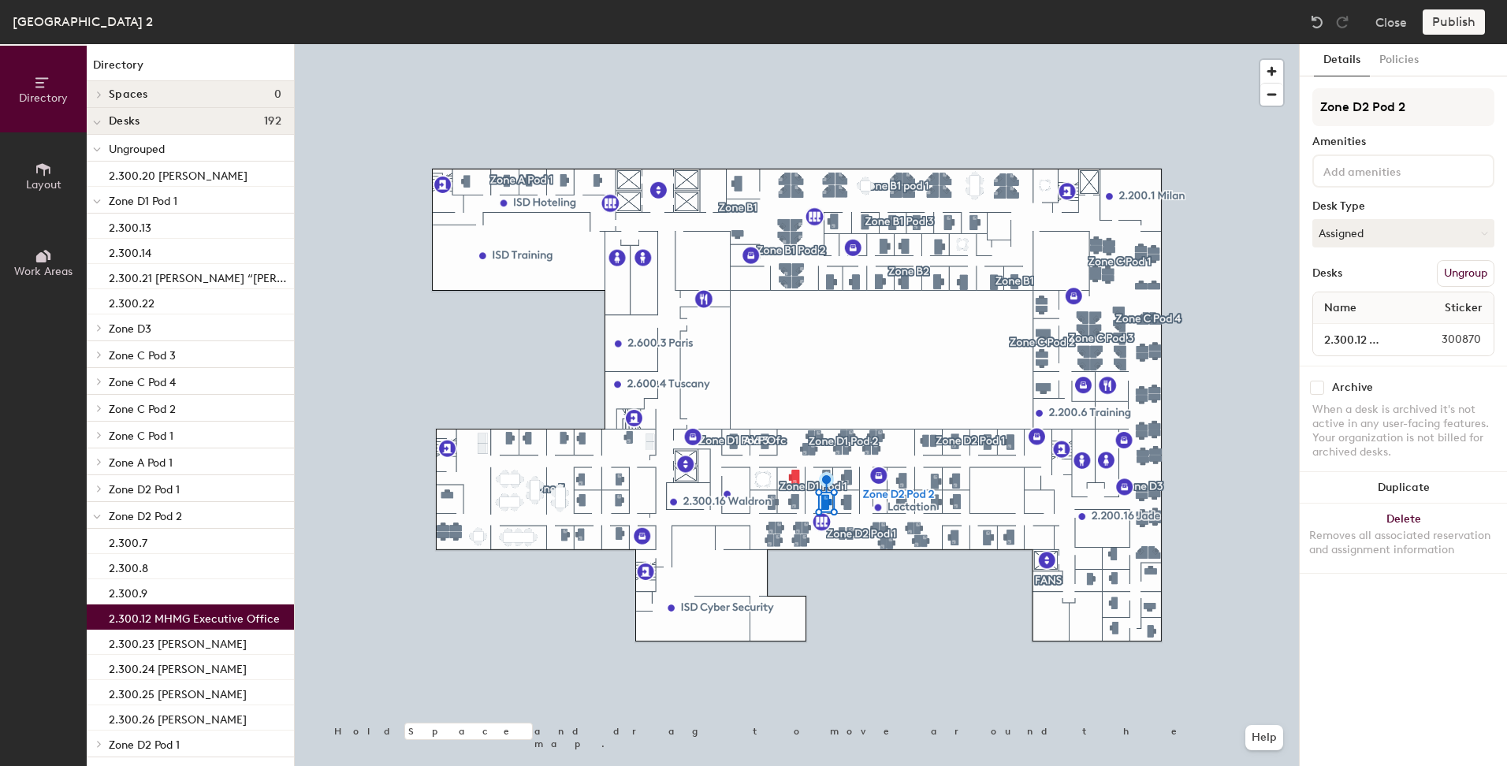
click at [1470, 267] on button "Ungroup" at bounding box center [1466, 273] width 58 height 27
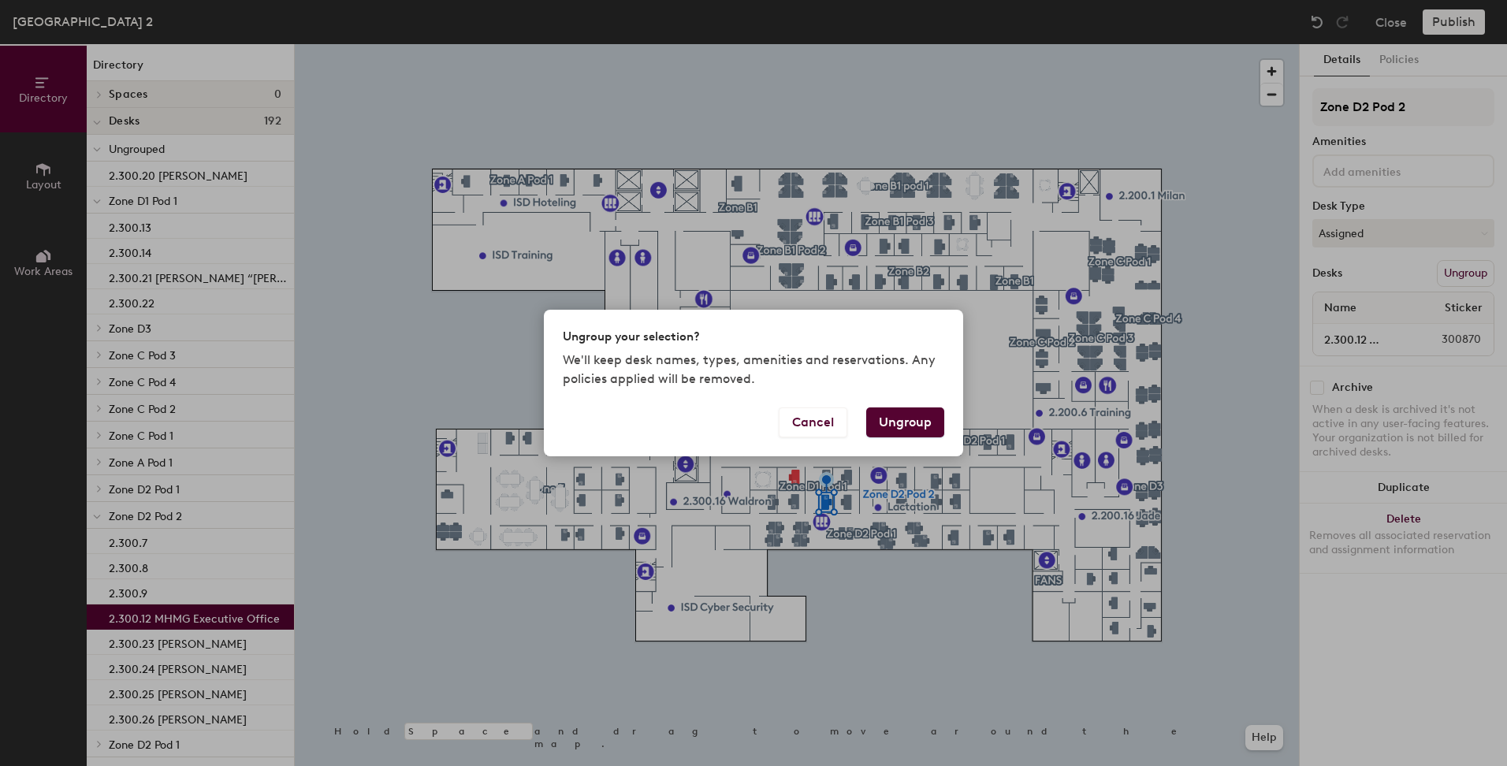
click at [908, 423] on button "Ungroup" at bounding box center [905, 423] width 78 height 30
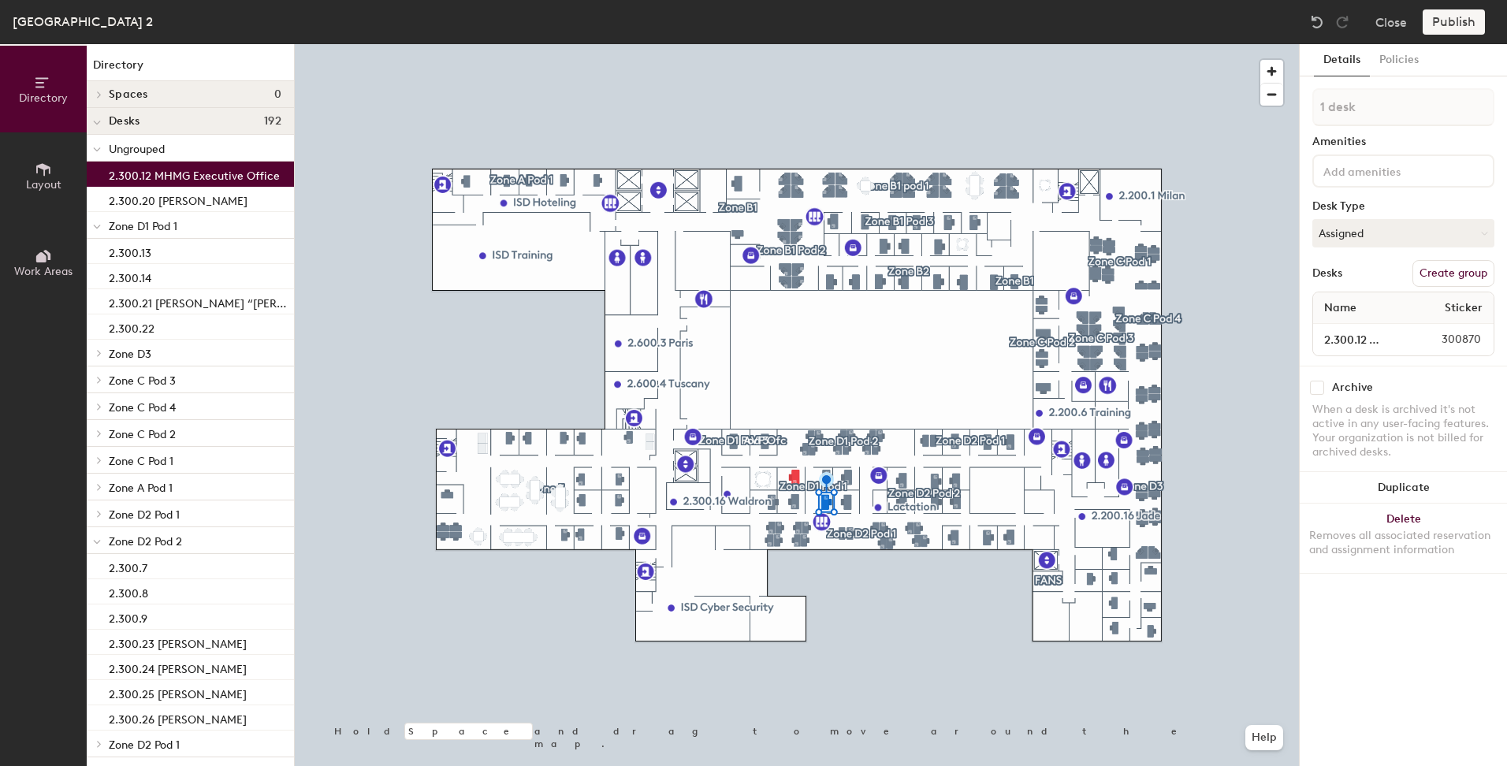
click at [852, 44] on div at bounding box center [797, 44] width 1004 height 0
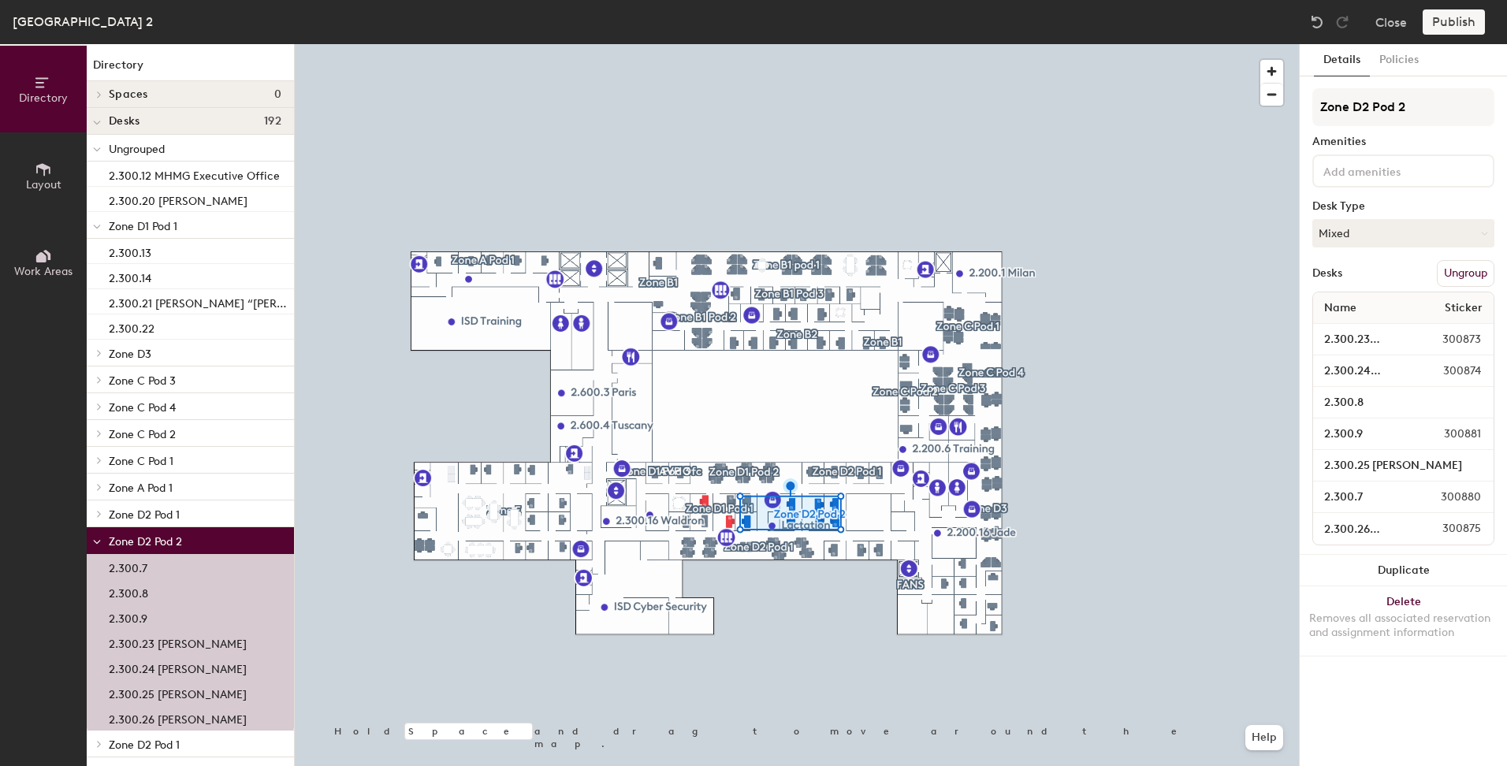
click at [188, 641] on p "2.300.23 [PERSON_NAME]" at bounding box center [178, 642] width 138 height 18
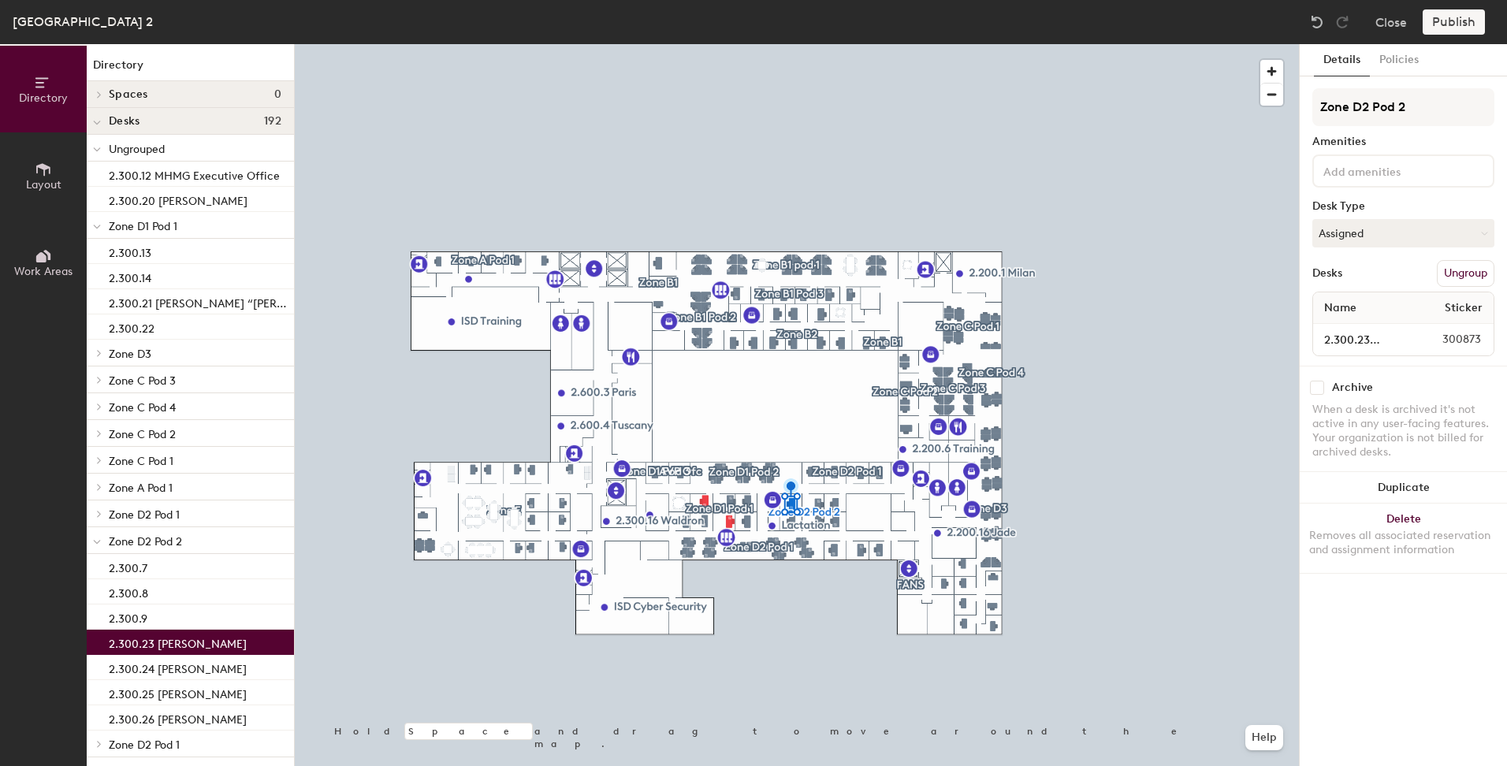
click at [1461, 273] on button "Ungroup" at bounding box center [1466, 273] width 58 height 27
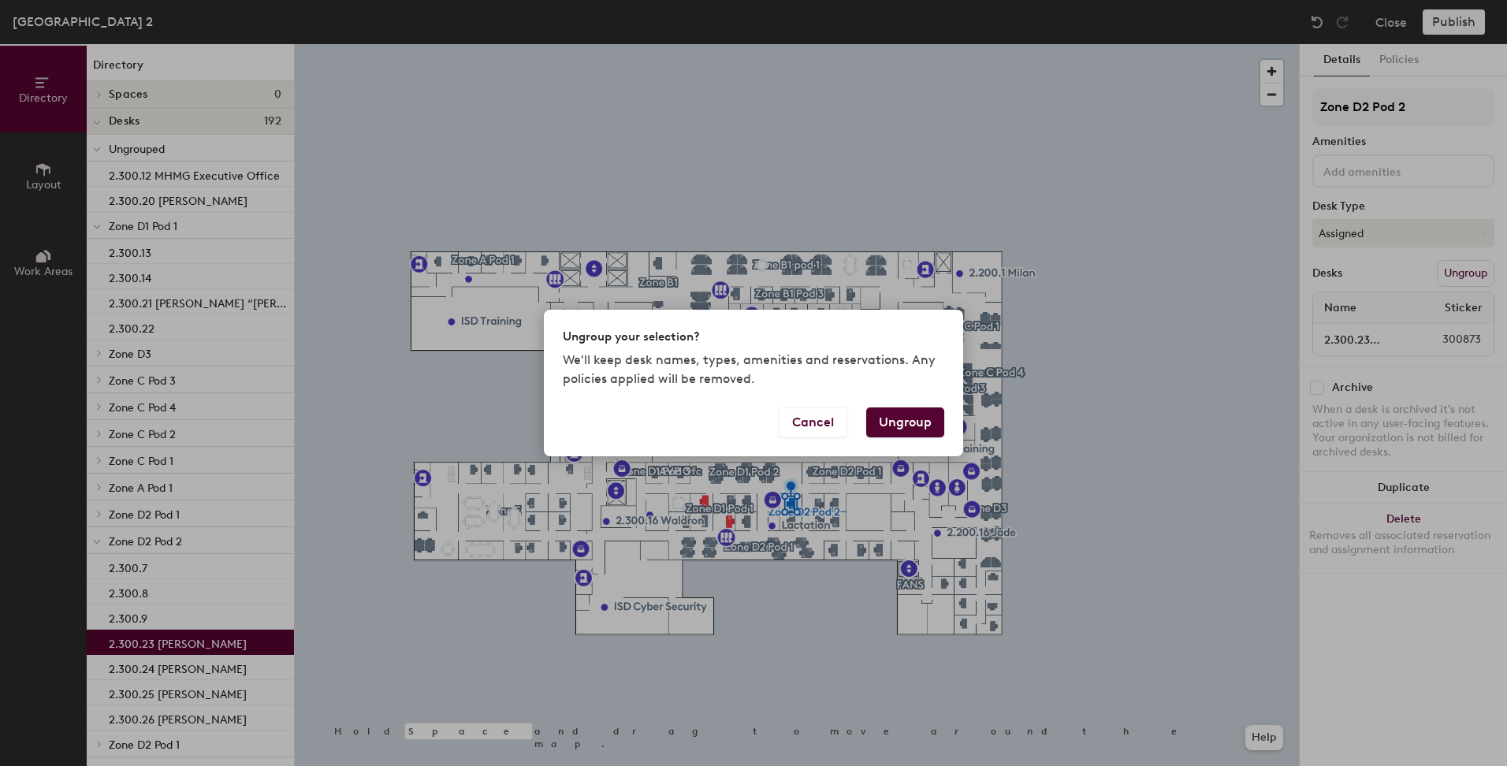
click at [905, 415] on button "Ungroup" at bounding box center [905, 423] width 78 height 30
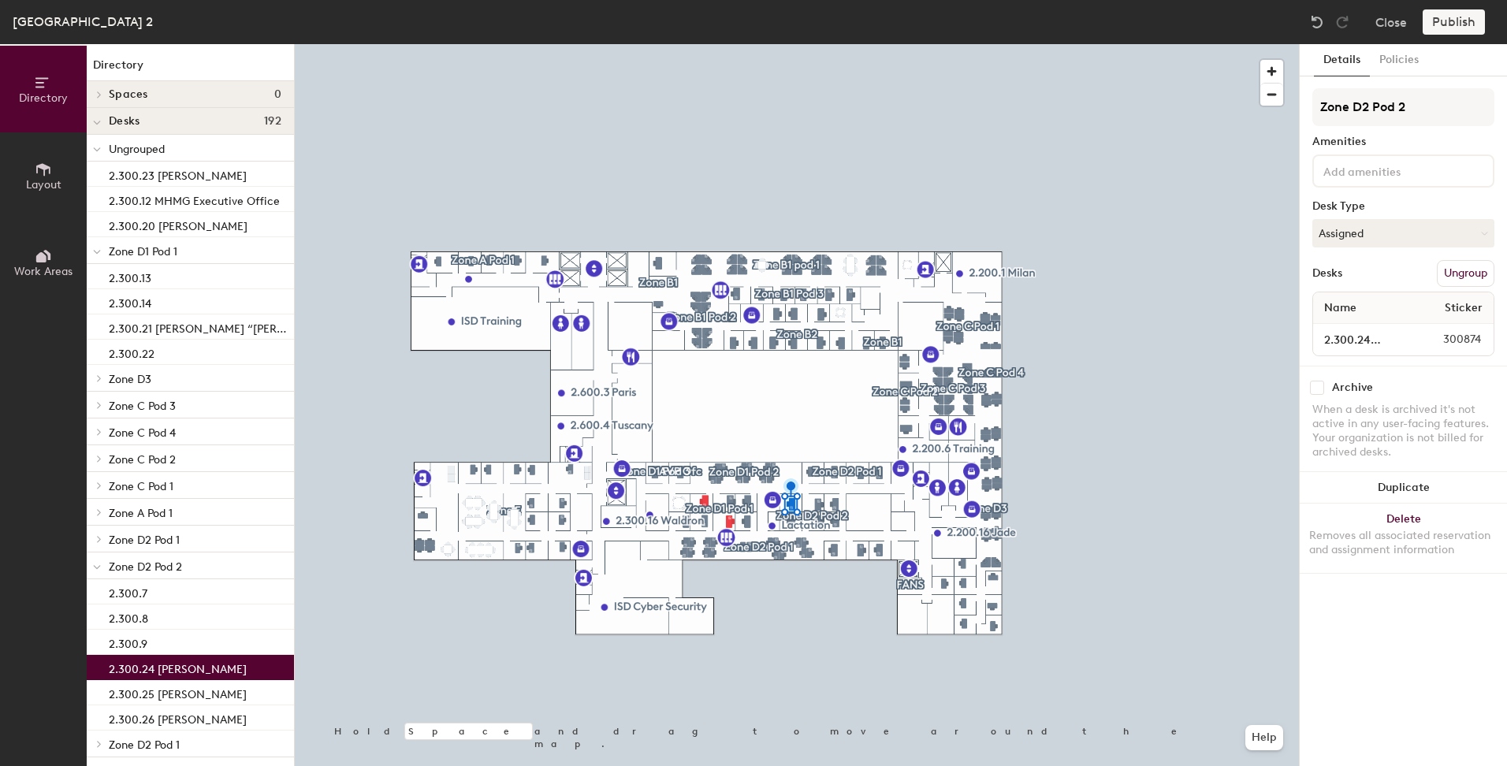
click at [192, 667] on p "2.300.24 [PERSON_NAME]" at bounding box center [178, 667] width 138 height 18
click at [1476, 271] on button "Ungroup" at bounding box center [1466, 273] width 58 height 27
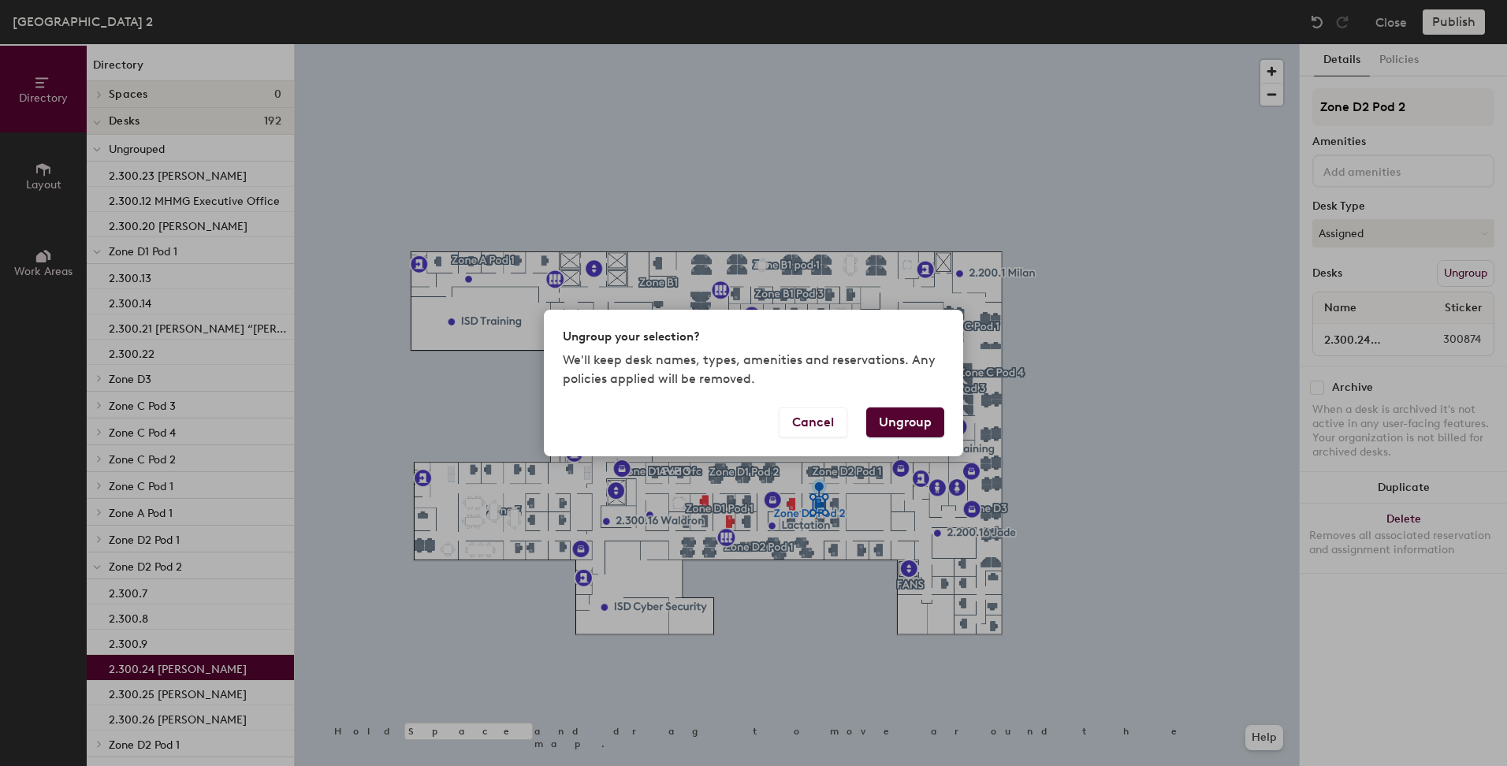
click at [921, 419] on button "Ungroup" at bounding box center [905, 423] width 78 height 30
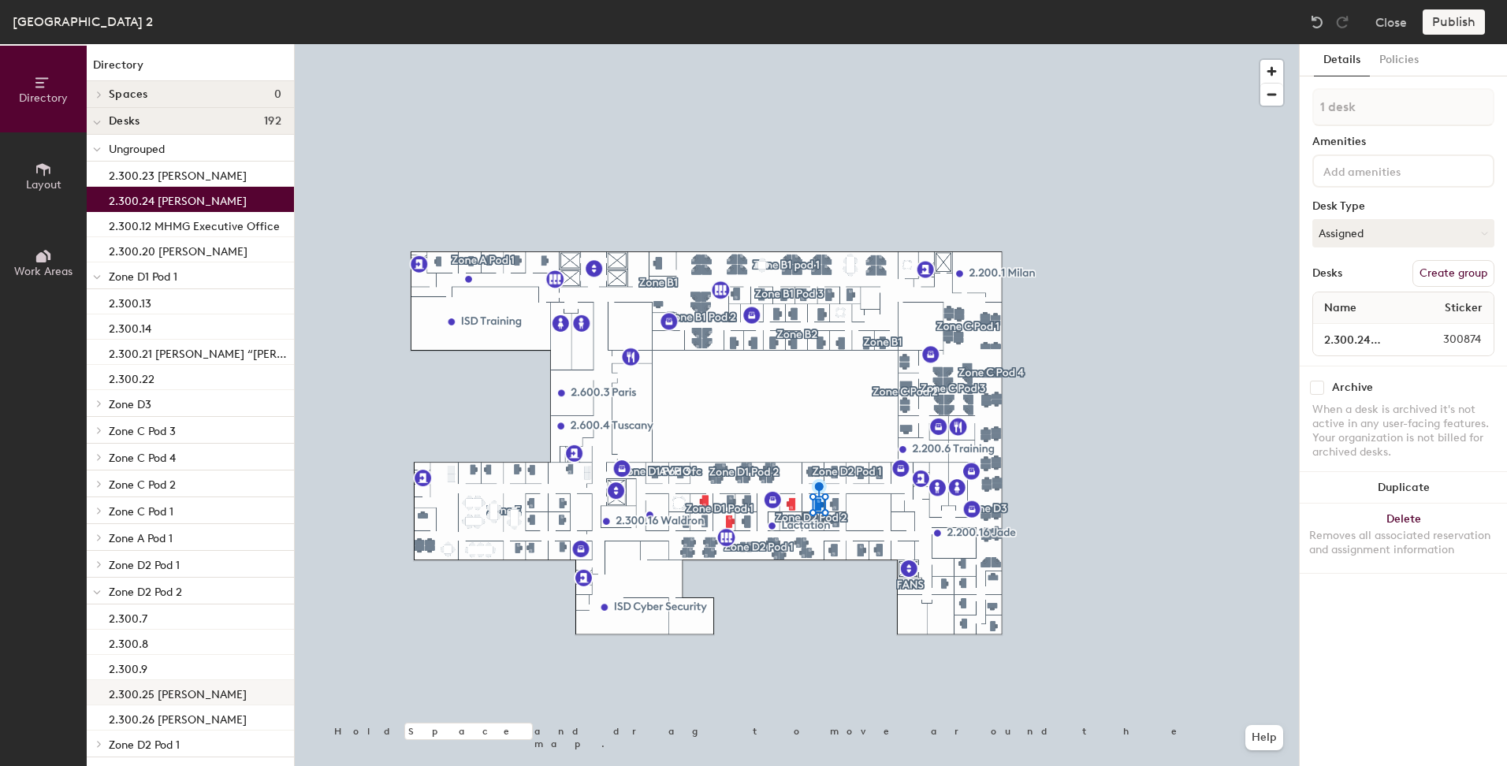
click at [219, 693] on p "2.300.25 [PERSON_NAME]" at bounding box center [178, 692] width 138 height 18
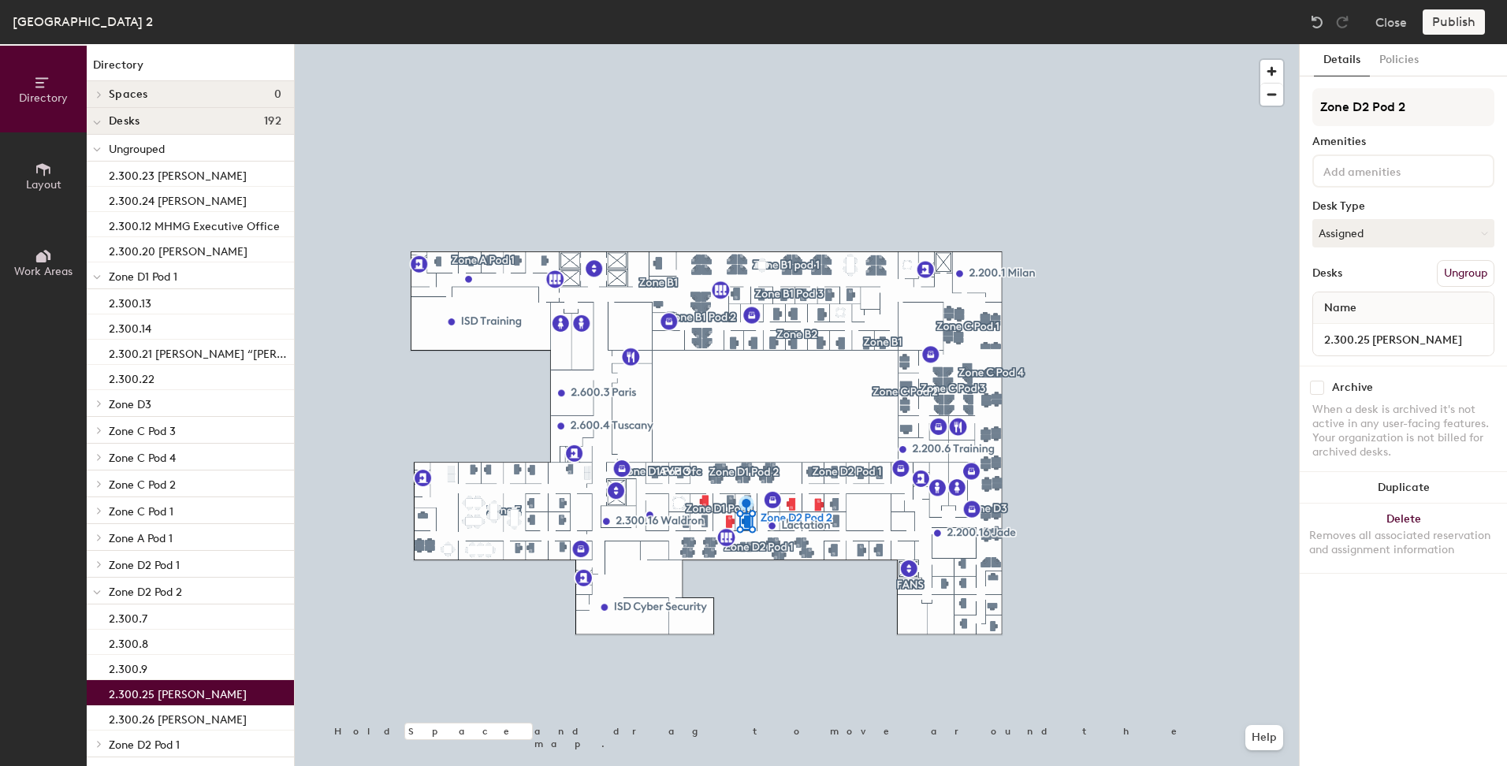
click at [1474, 271] on button "Ungroup" at bounding box center [1466, 273] width 58 height 27
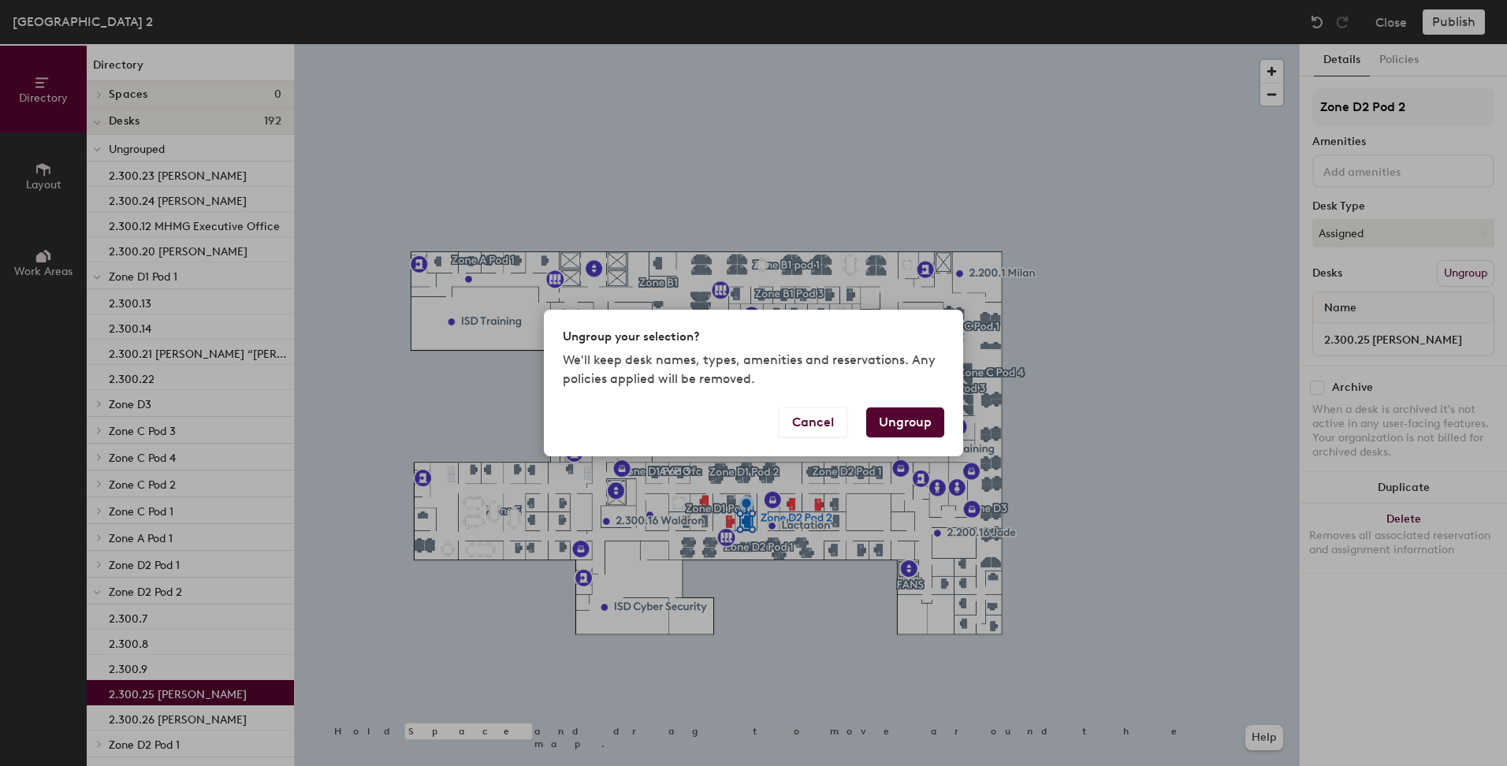
click at [900, 422] on button "Ungroup" at bounding box center [905, 423] width 78 height 30
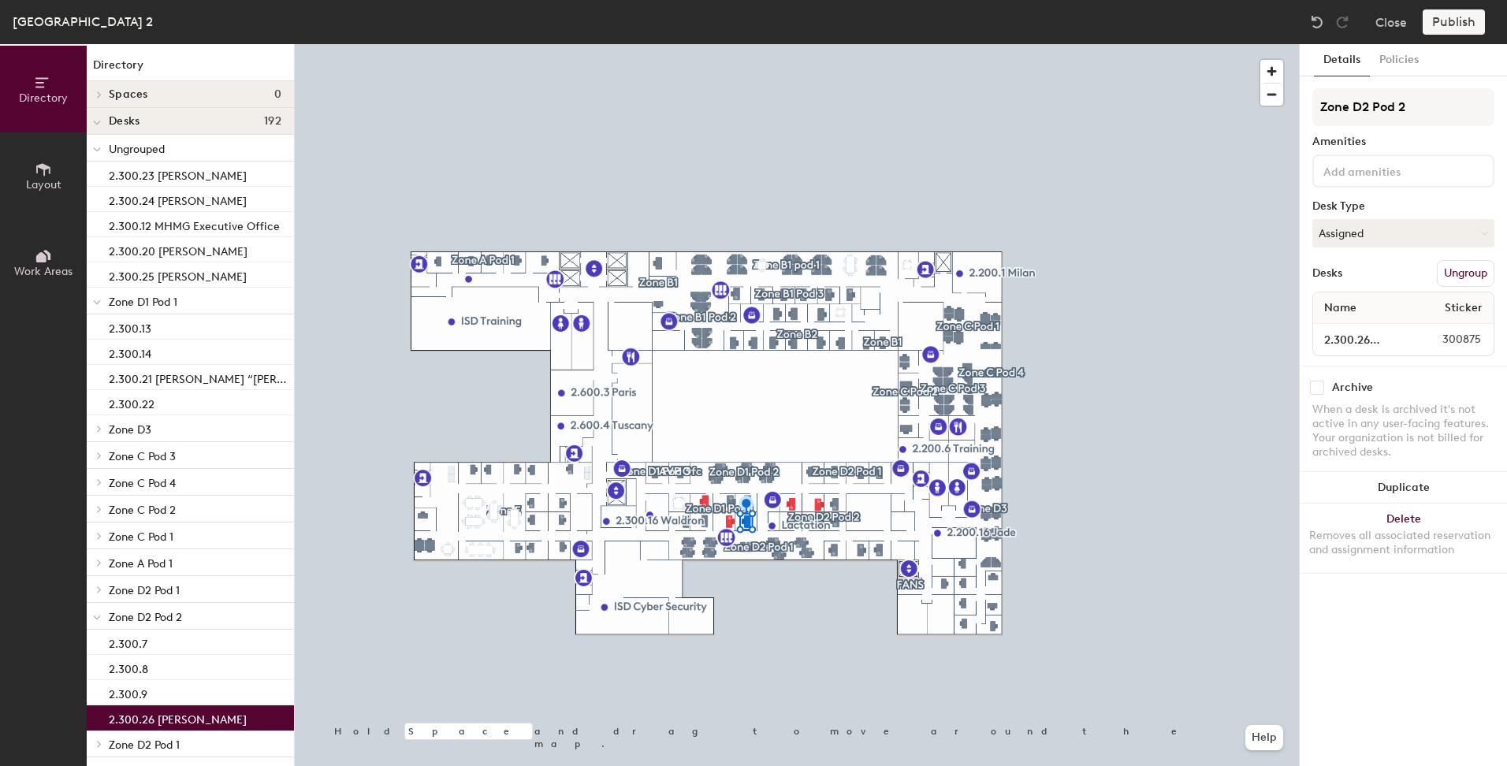
click at [203, 714] on p "2.300.26 [PERSON_NAME]" at bounding box center [178, 718] width 138 height 18
click at [1459, 274] on button "Ungroup" at bounding box center [1466, 273] width 58 height 27
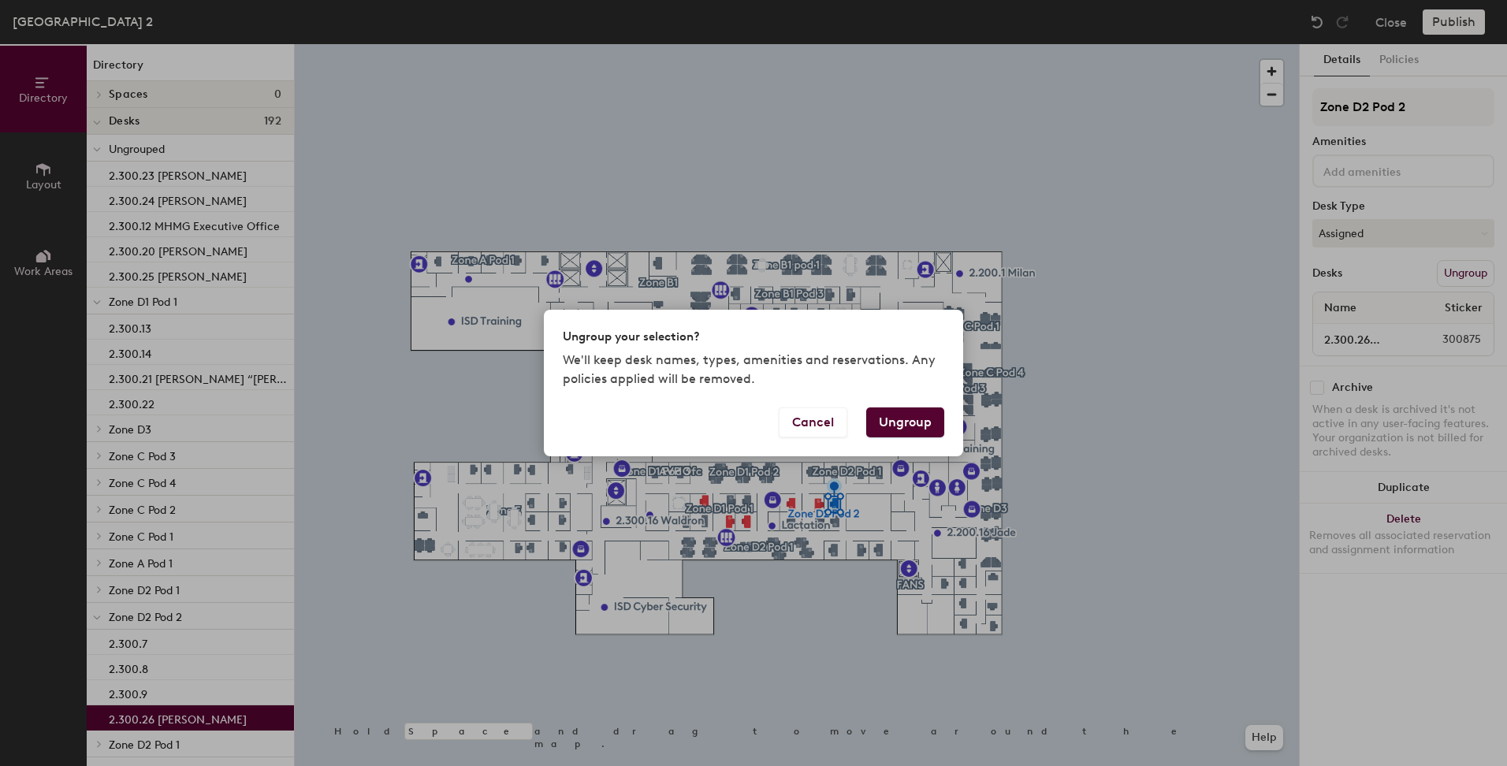
click at [892, 425] on button "Ungroup" at bounding box center [905, 423] width 78 height 30
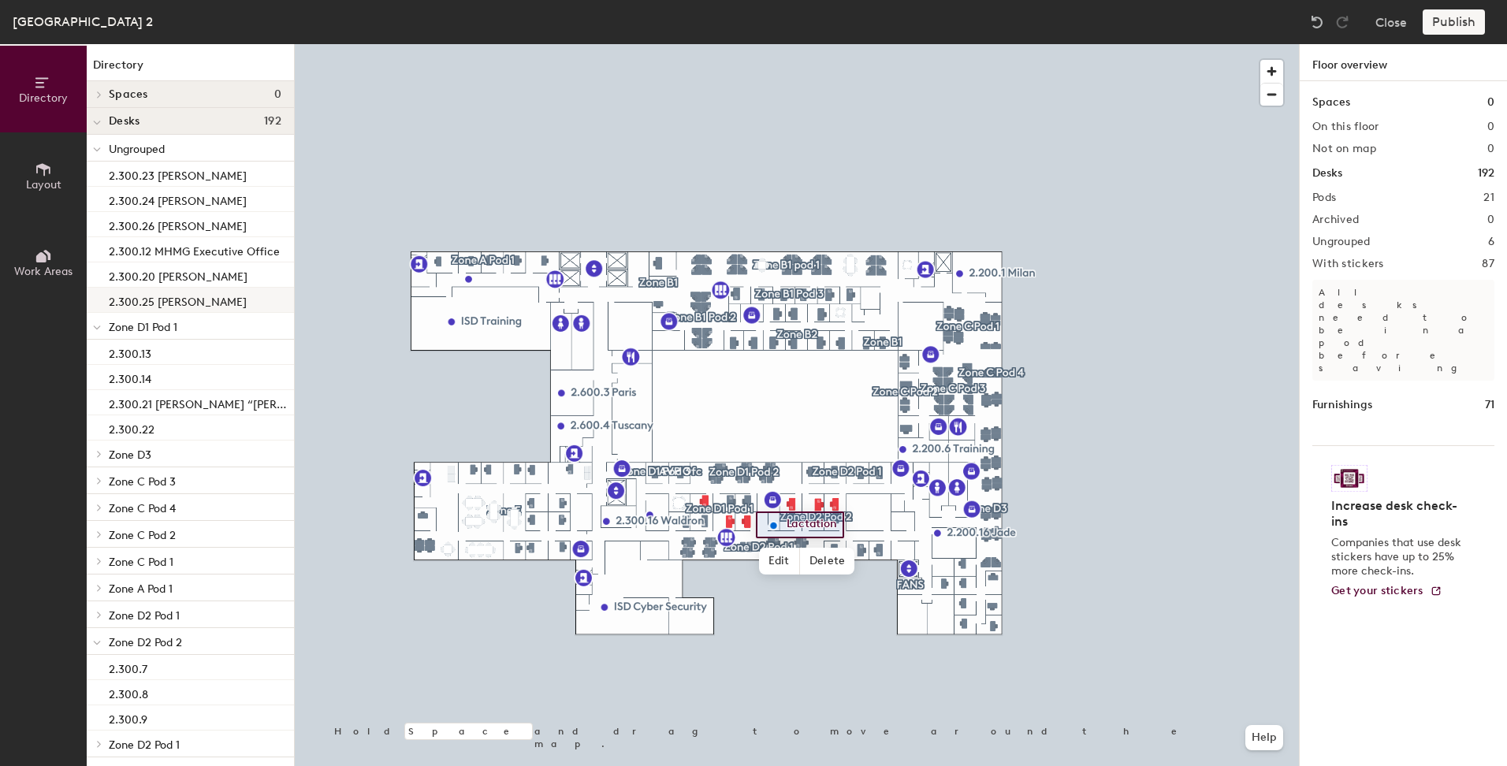
click at [183, 296] on p "2.300.25 [PERSON_NAME]" at bounding box center [178, 300] width 138 height 18
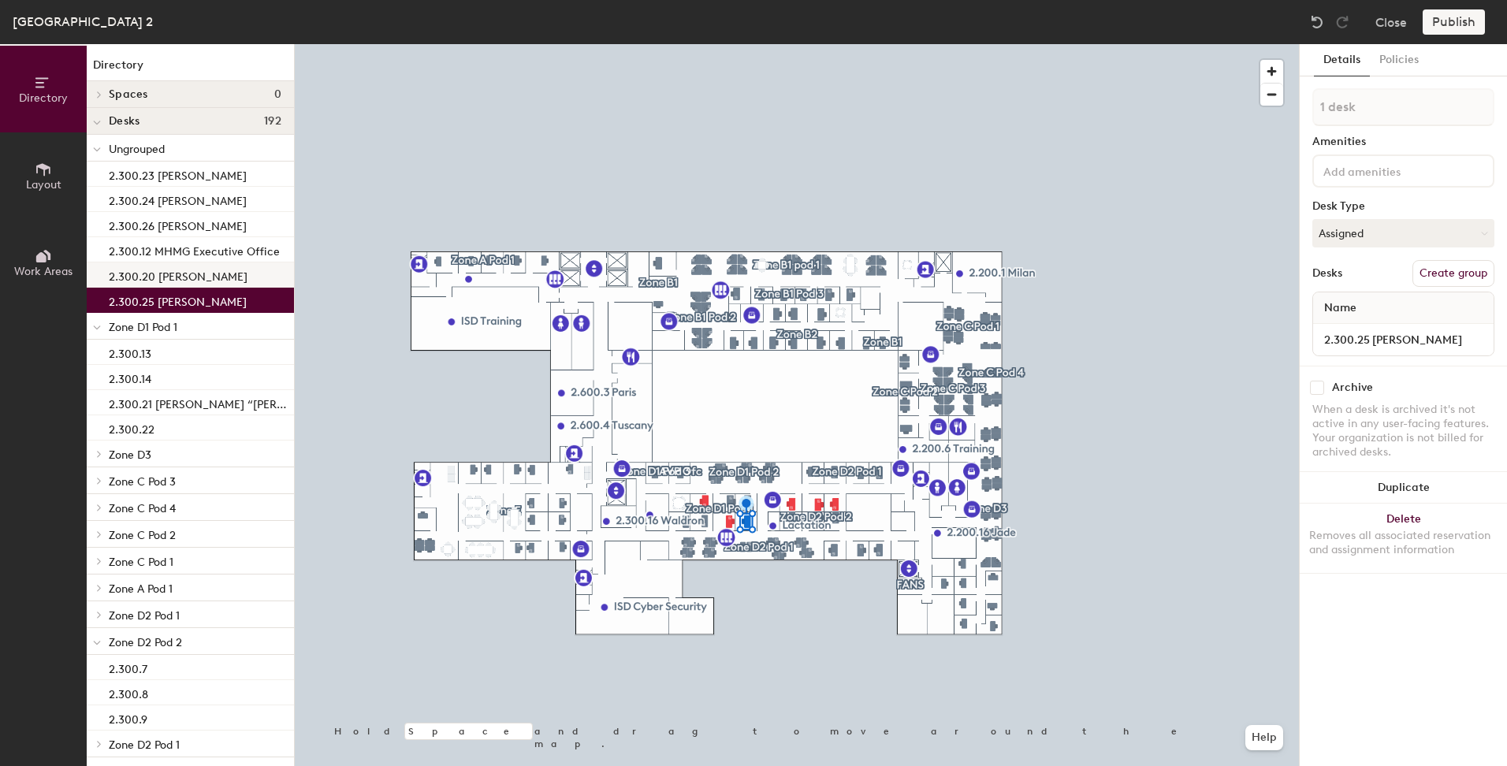
click at [184, 274] on p "2.300.20 [PERSON_NAME]" at bounding box center [178, 275] width 139 height 18
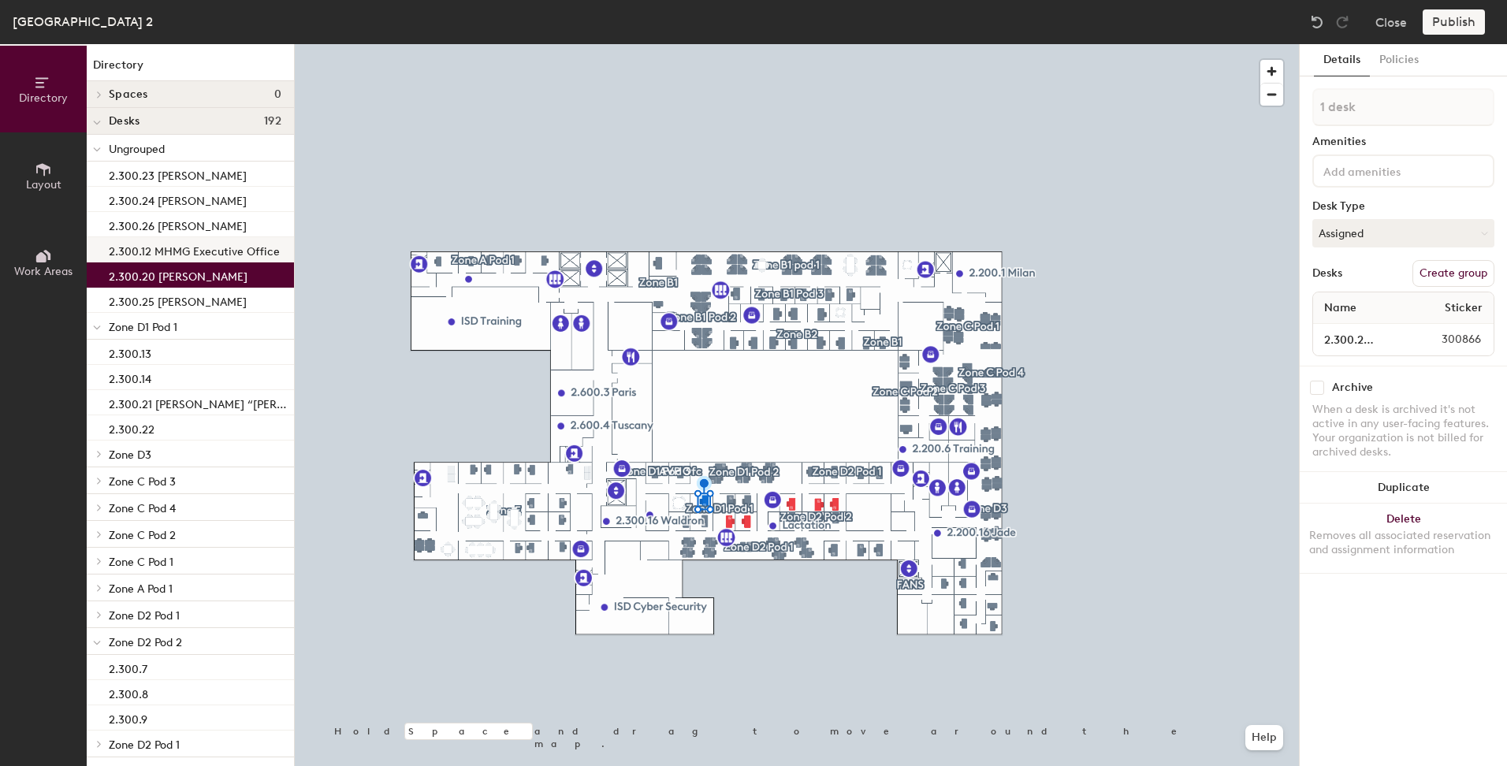
click at [184, 248] on p "2.300.12 MHMG Executive Office" at bounding box center [194, 249] width 171 height 18
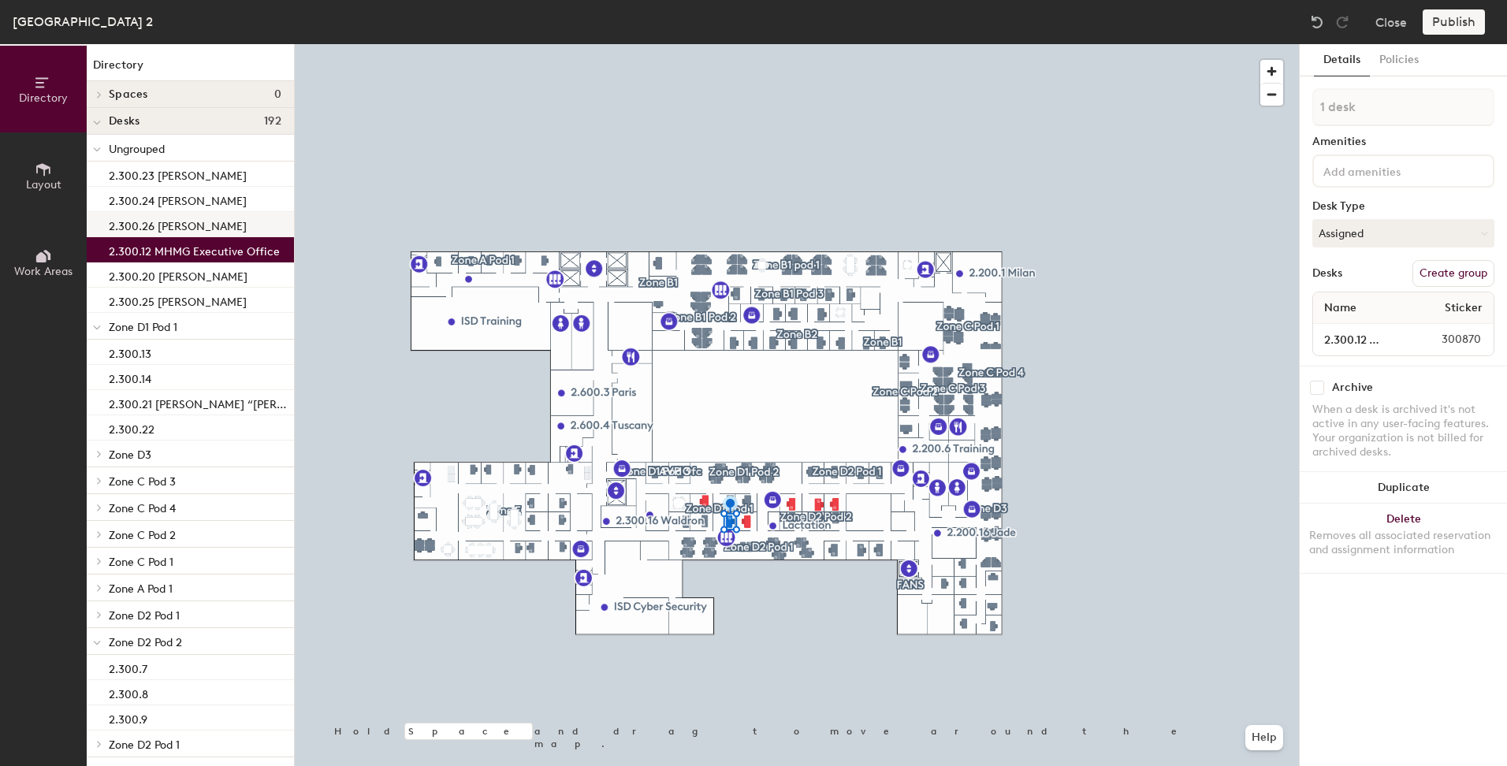
click at [176, 227] on p "2.300.26 [PERSON_NAME]" at bounding box center [178, 224] width 138 height 18
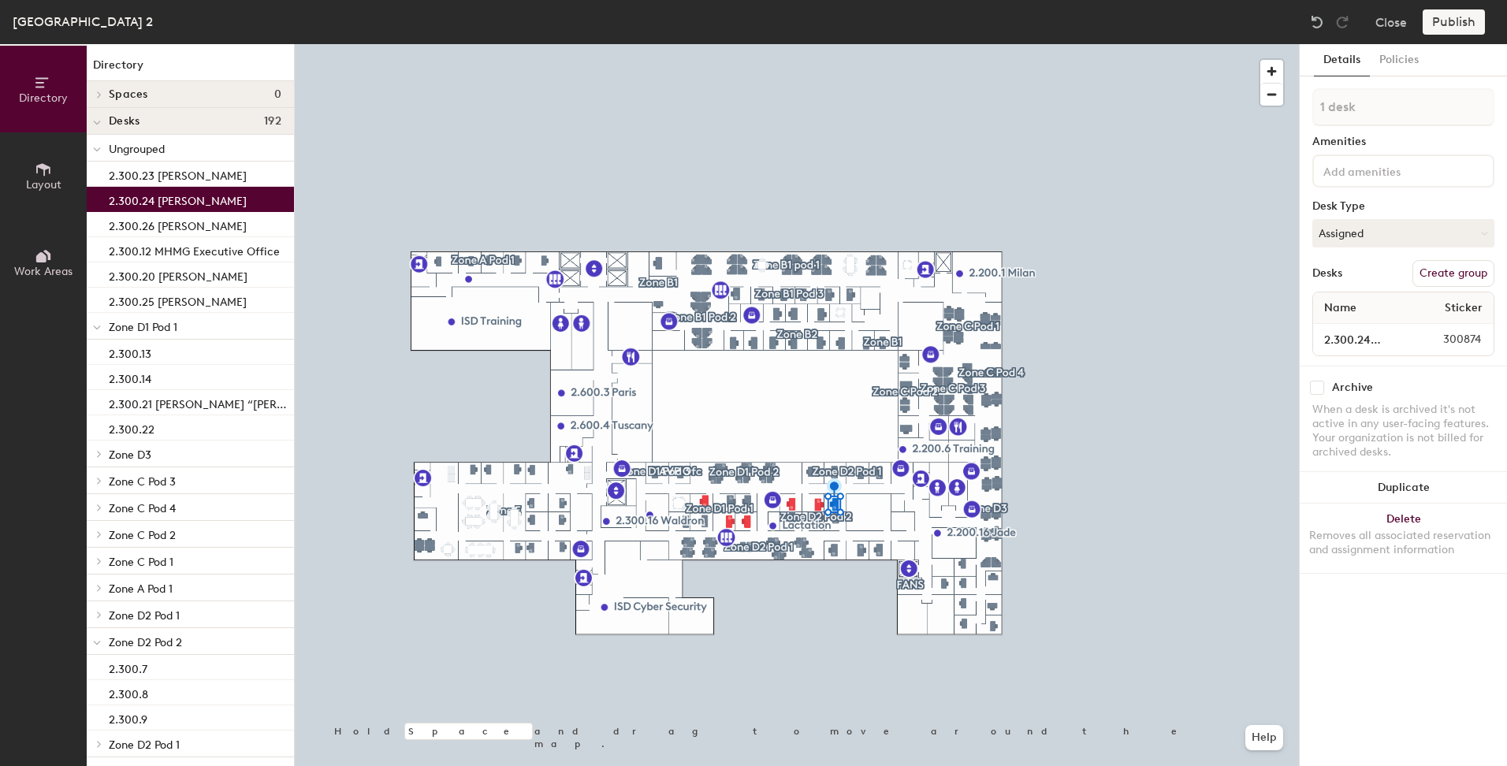
click at [183, 198] on p "2.300.24 [PERSON_NAME]" at bounding box center [178, 199] width 138 height 18
click at [177, 177] on p "2.300.23 [PERSON_NAME]" at bounding box center [178, 174] width 138 height 18
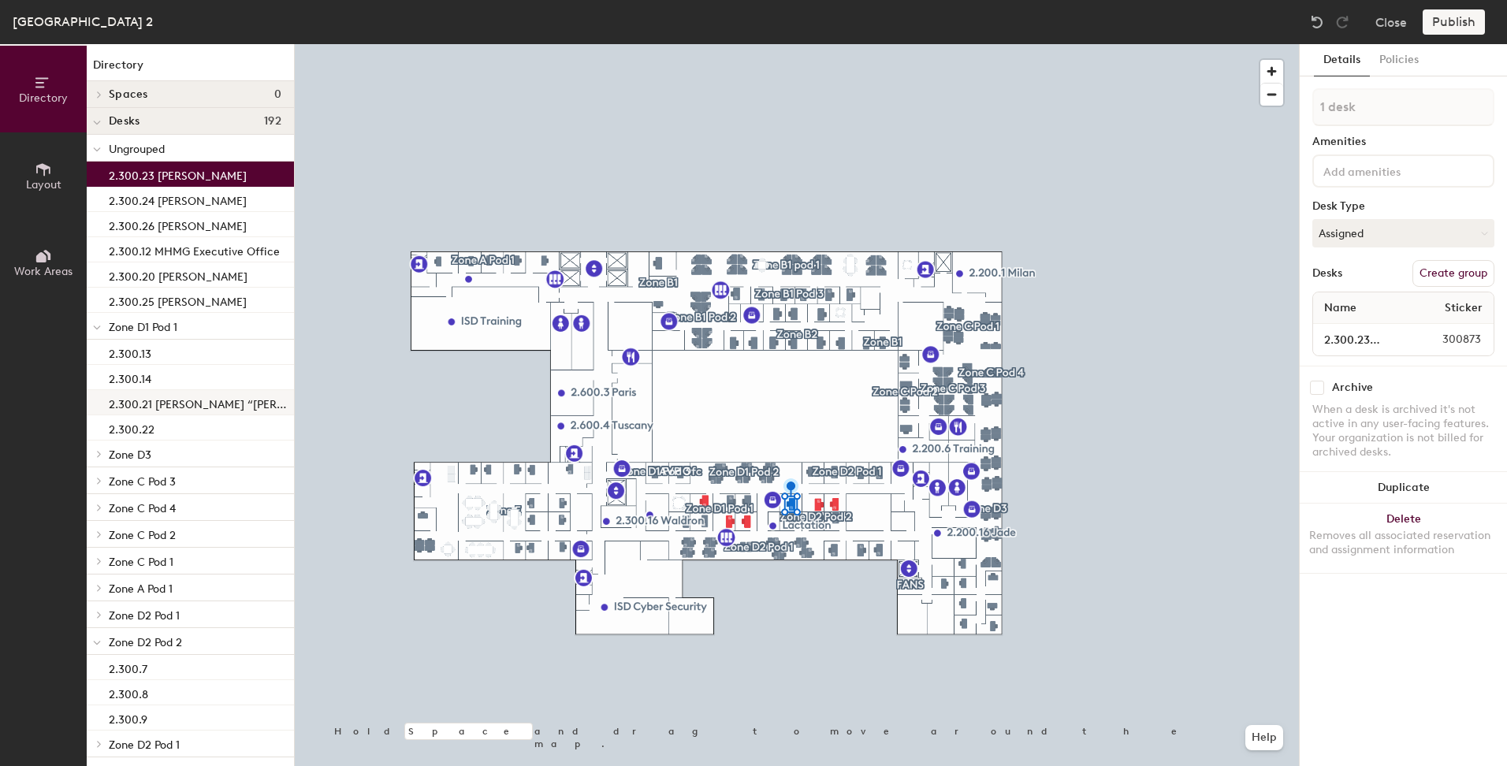
click at [177, 401] on p "2.300.21 [PERSON_NAME] “[PERSON_NAME]” [PERSON_NAME]" at bounding box center [200, 402] width 182 height 18
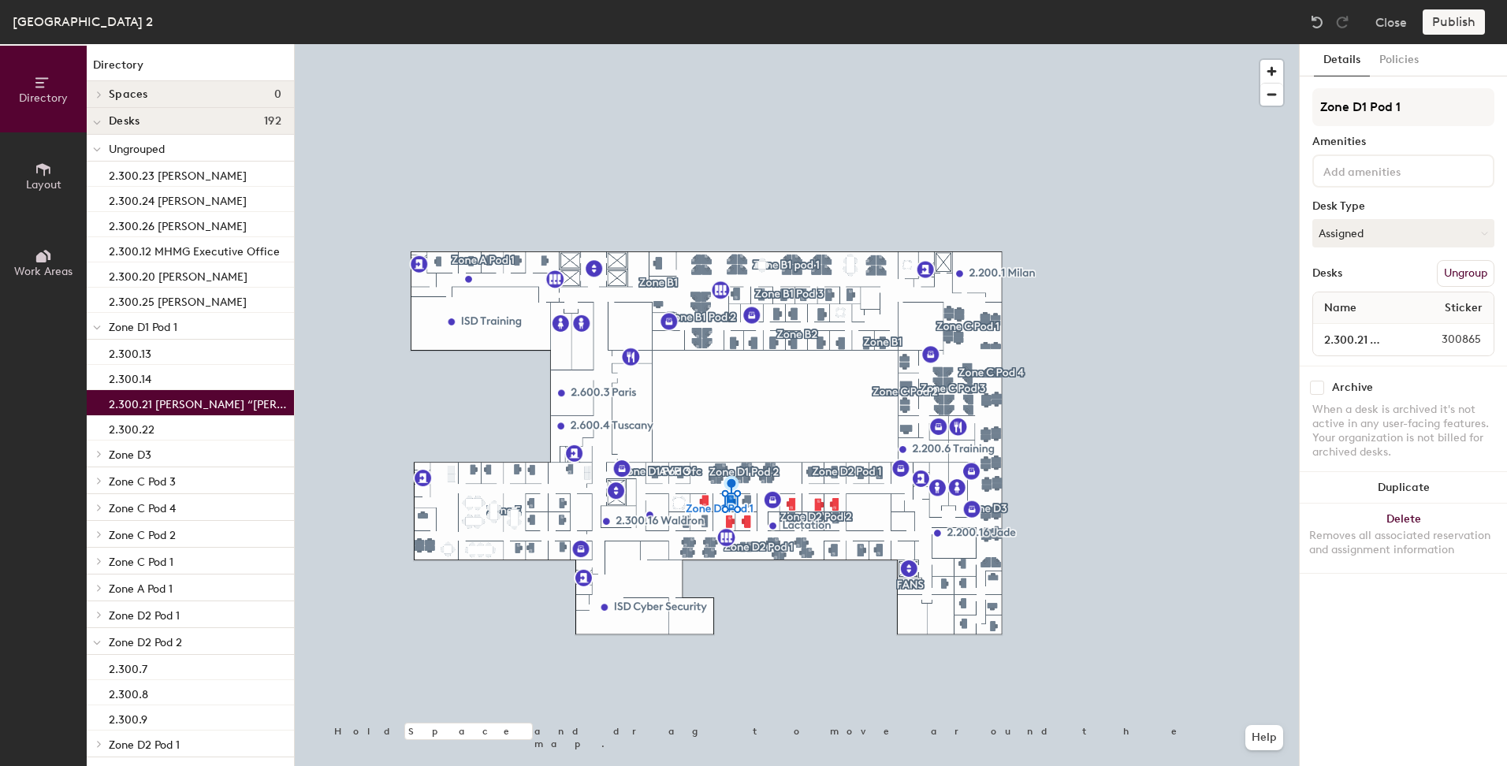
click at [1460, 270] on button "Ungroup" at bounding box center [1466, 273] width 58 height 27
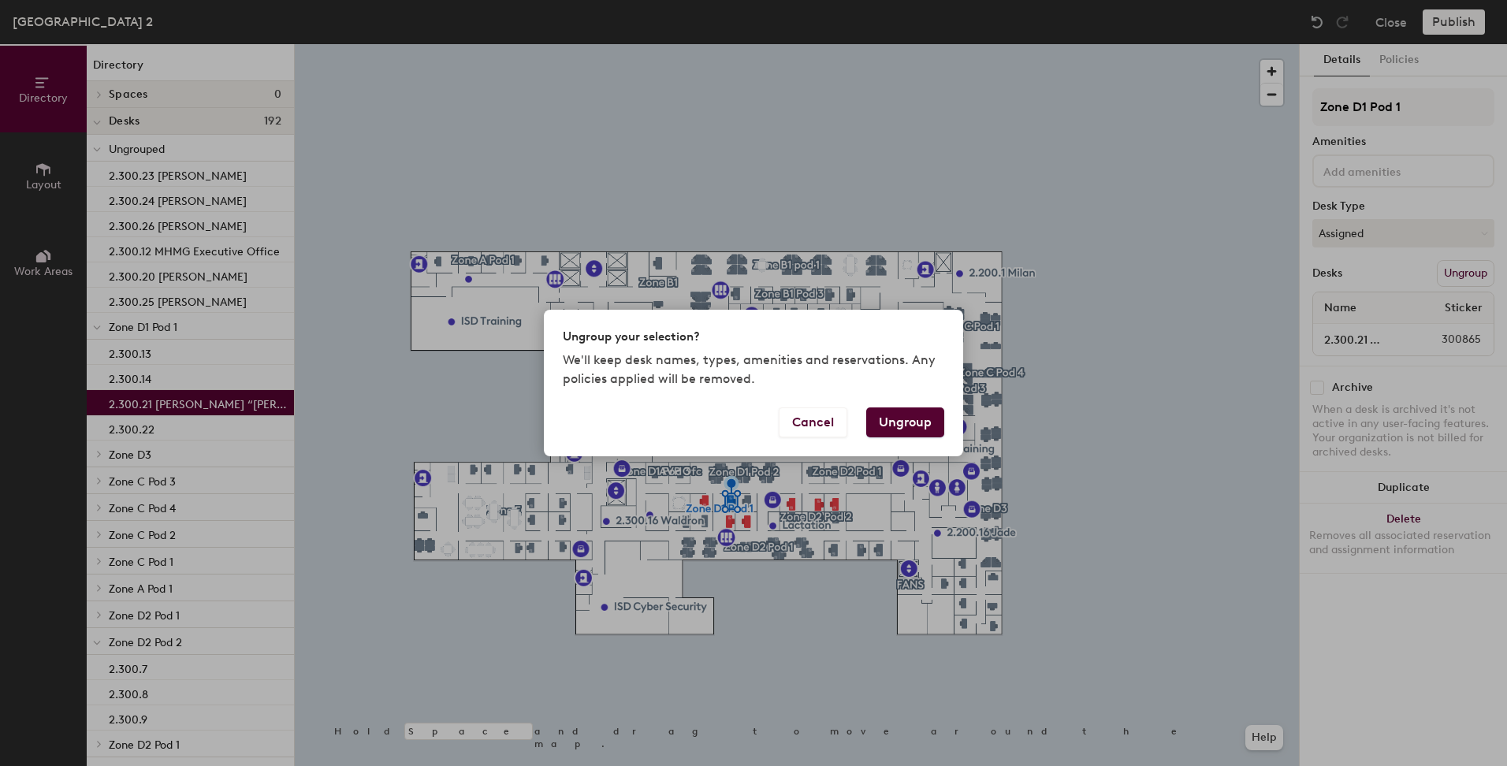
click at [909, 423] on button "Ungroup" at bounding box center [905, 423] width 78 height 30
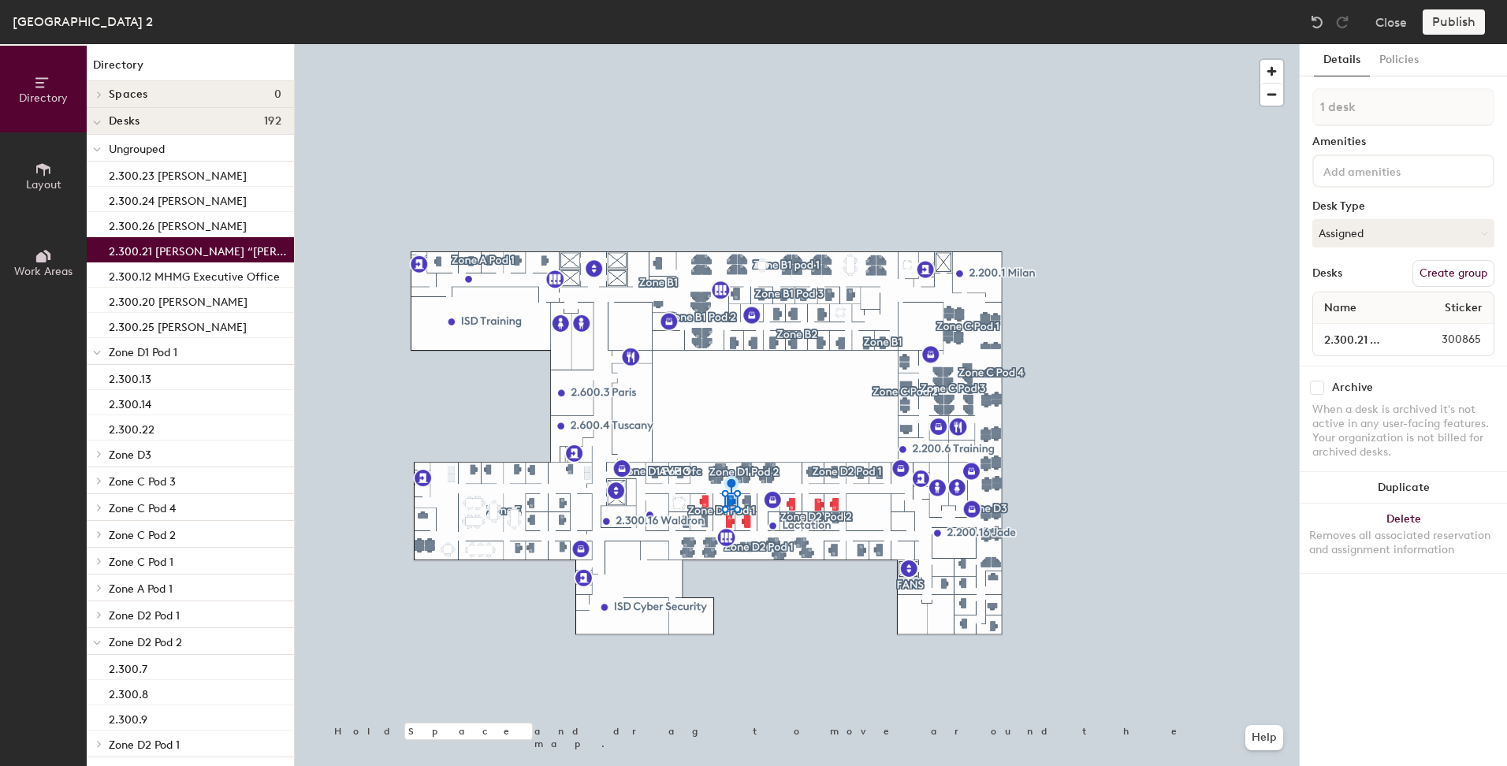
click at [352, 44] on div at bounding box center [797, 44] width 1004 height 0
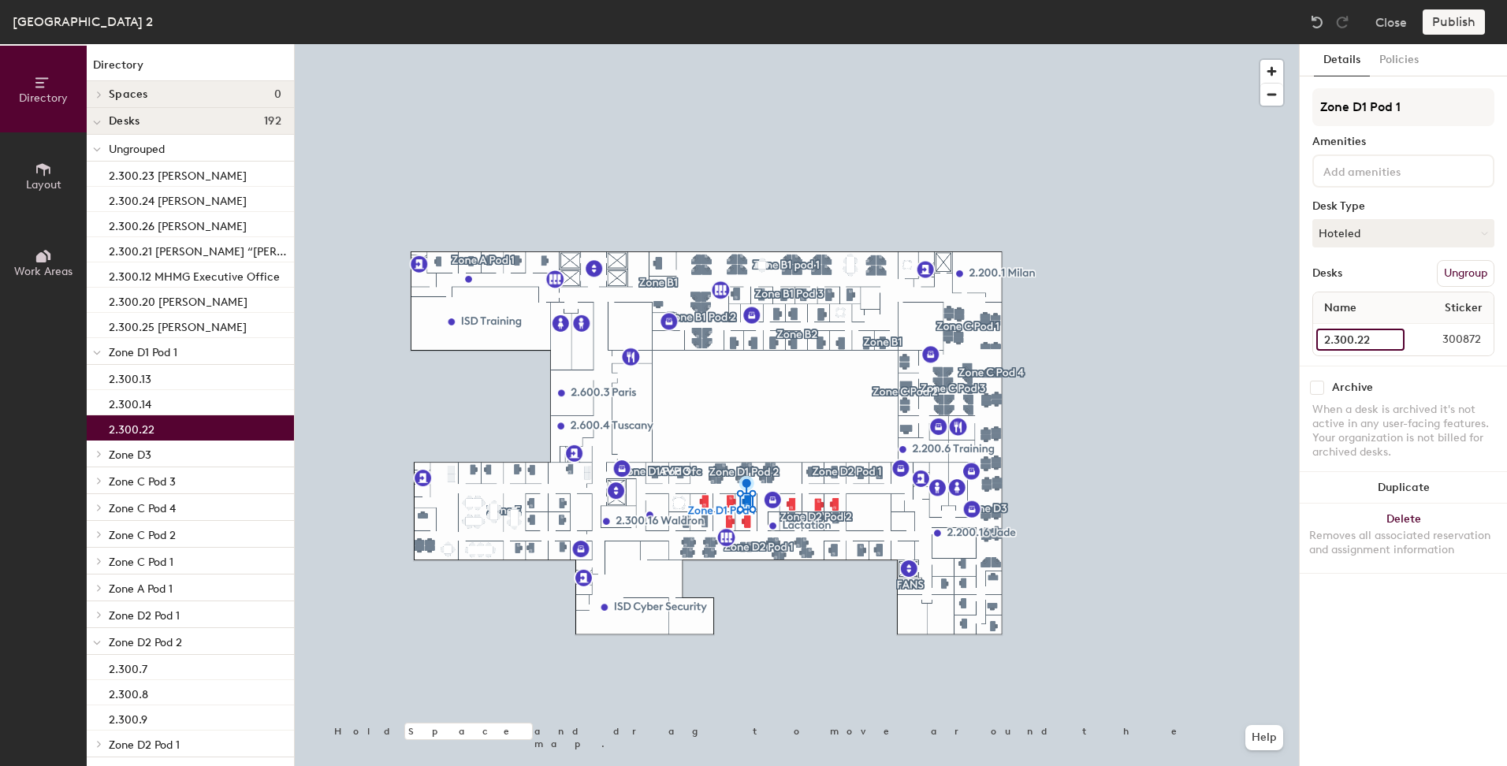
drag, startPoint x: 1391, startPoint y: 337, endPoint x: 1434, endPoint y: 359, distance: 47.6
click at [1391, 338] on input "2.300.22" at bounding box center [1360, 340] width 88 height 22
click at [1469, 20] on div "Publish" at bounding box center [1459, 21] width 72 height 25
click at [1454, 18] on div "Publish" at bounding box center [1459, 21] width 72 height 25
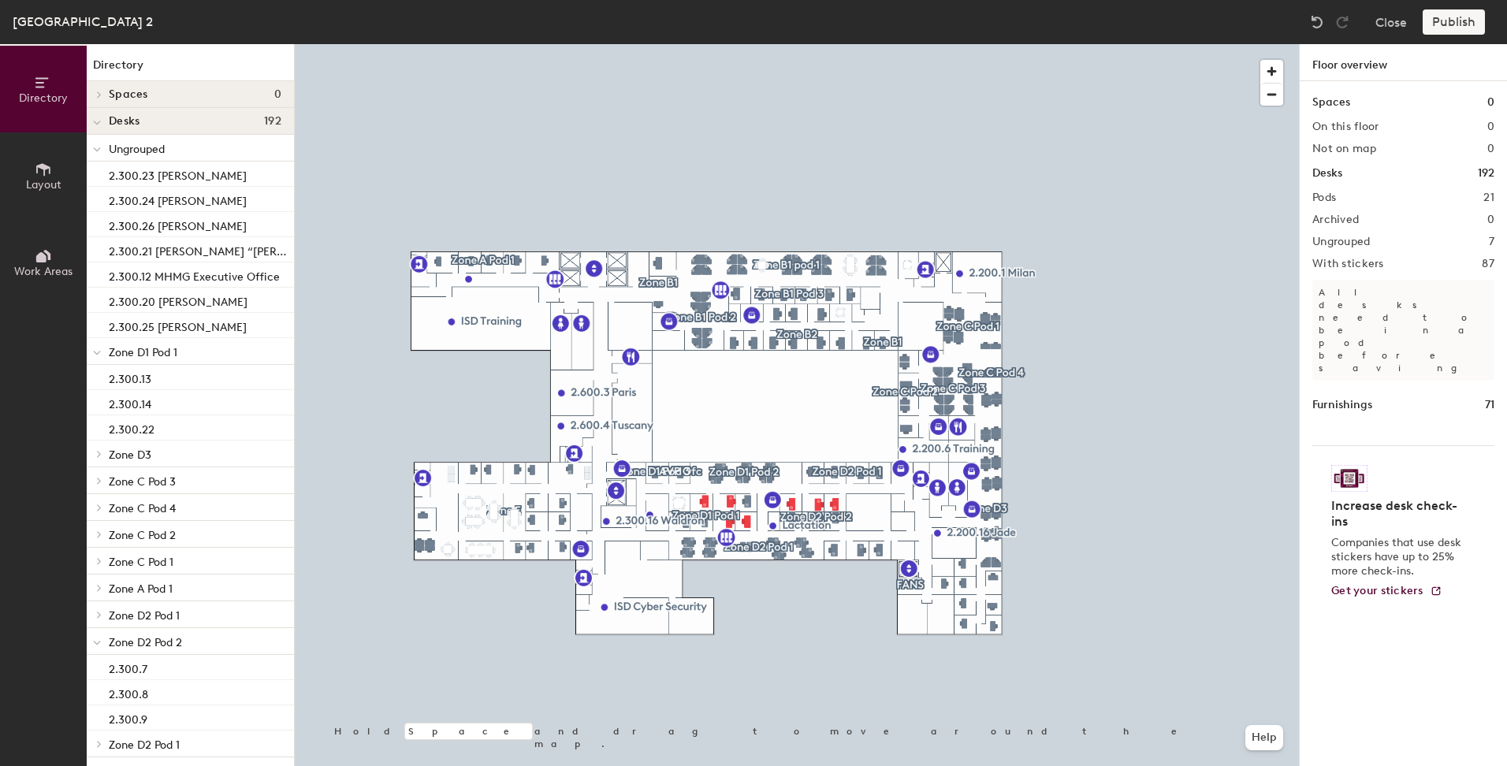
click at [1470, 20] on div "Publish" at bounding box center [1459, 21] width 72 height 25
click at [1465, 22] on div "Publish" at bounding box center [1459, 21] width 72 height 25
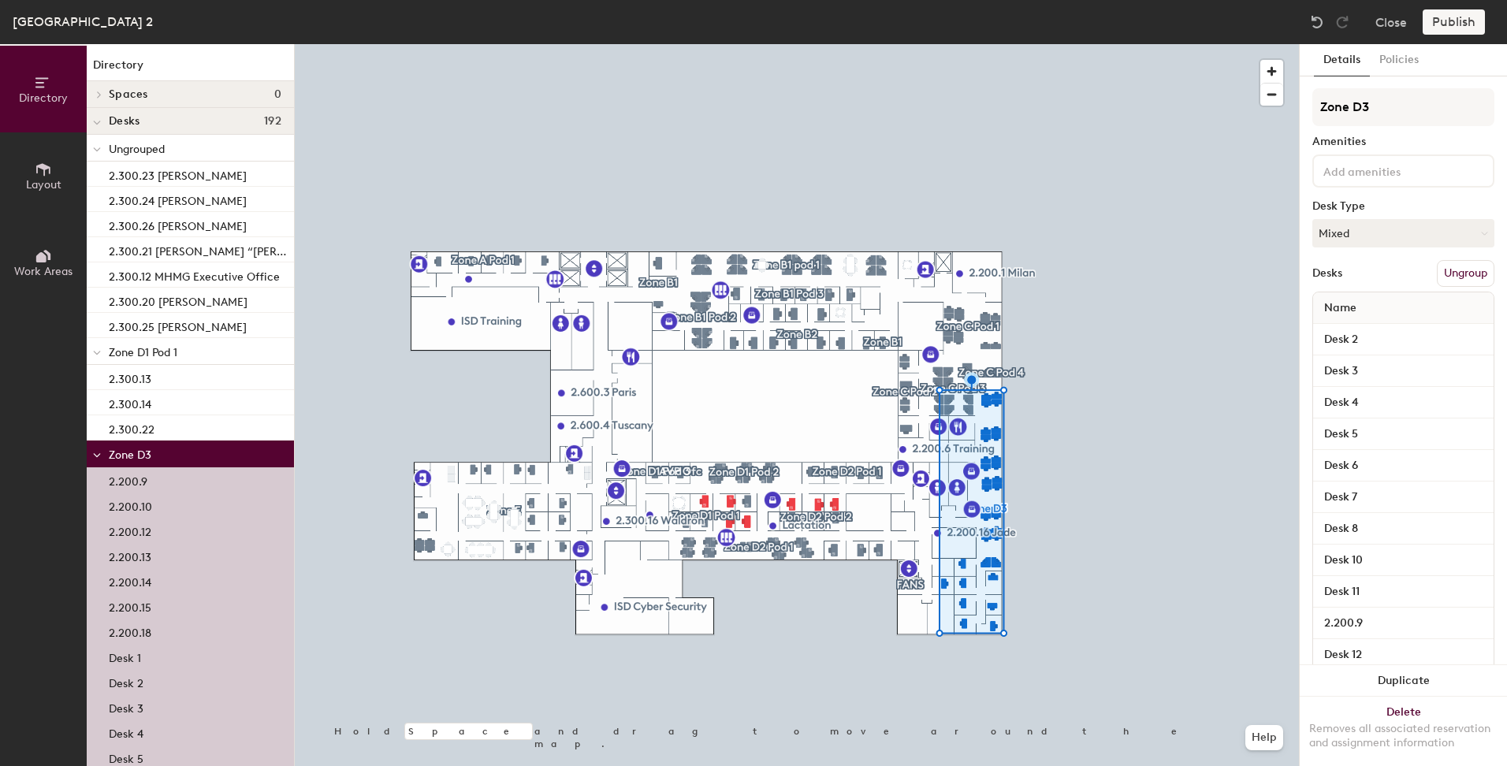
click at [1449, 22] on div "Publish" at bounding box center [1459, 21] width 72 height 25
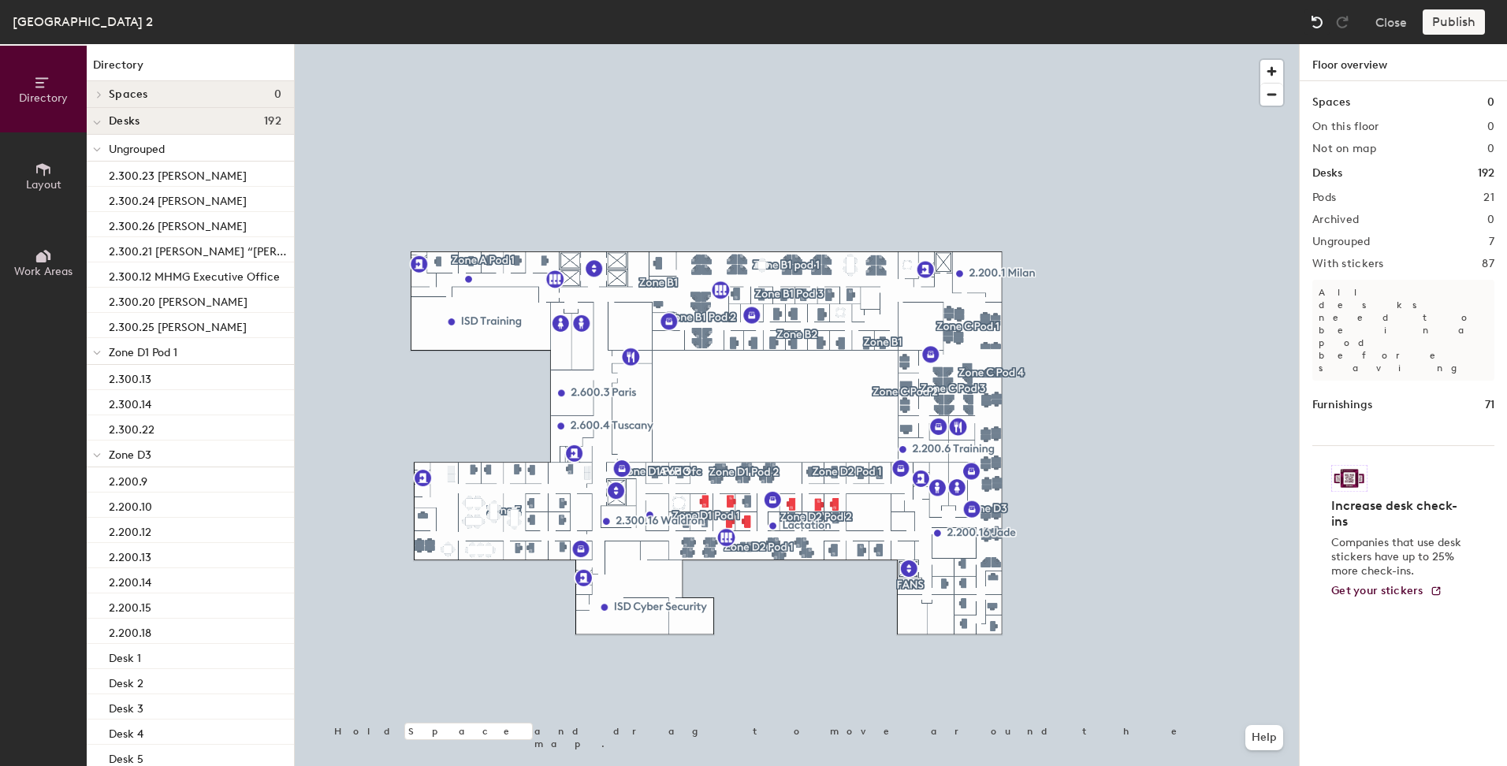
click at [1318, 18] on img at bounding box center [1317, 22] width 16 height 16
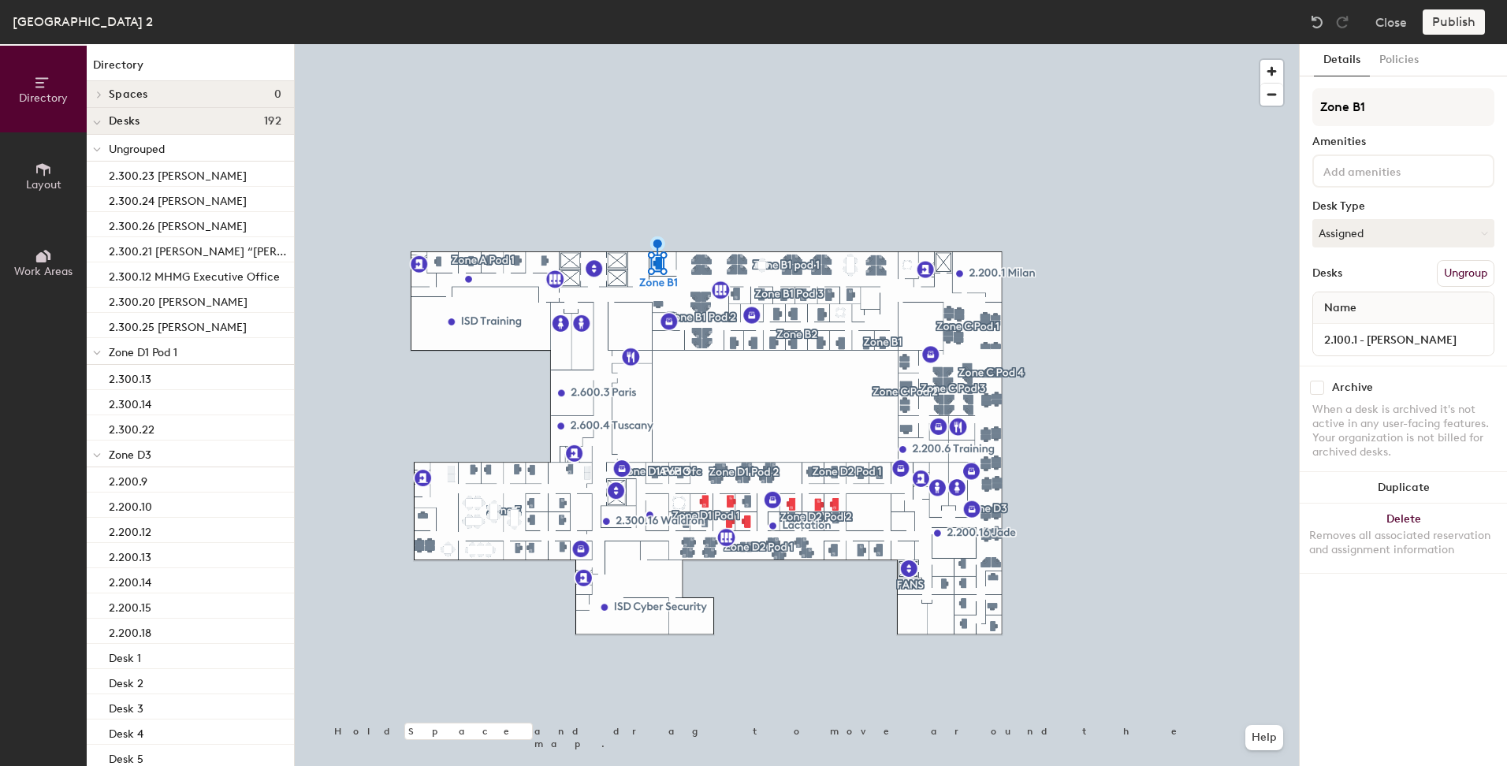
click at [706, 44] on div at bounding box center [797, 44] width 1004 height 0
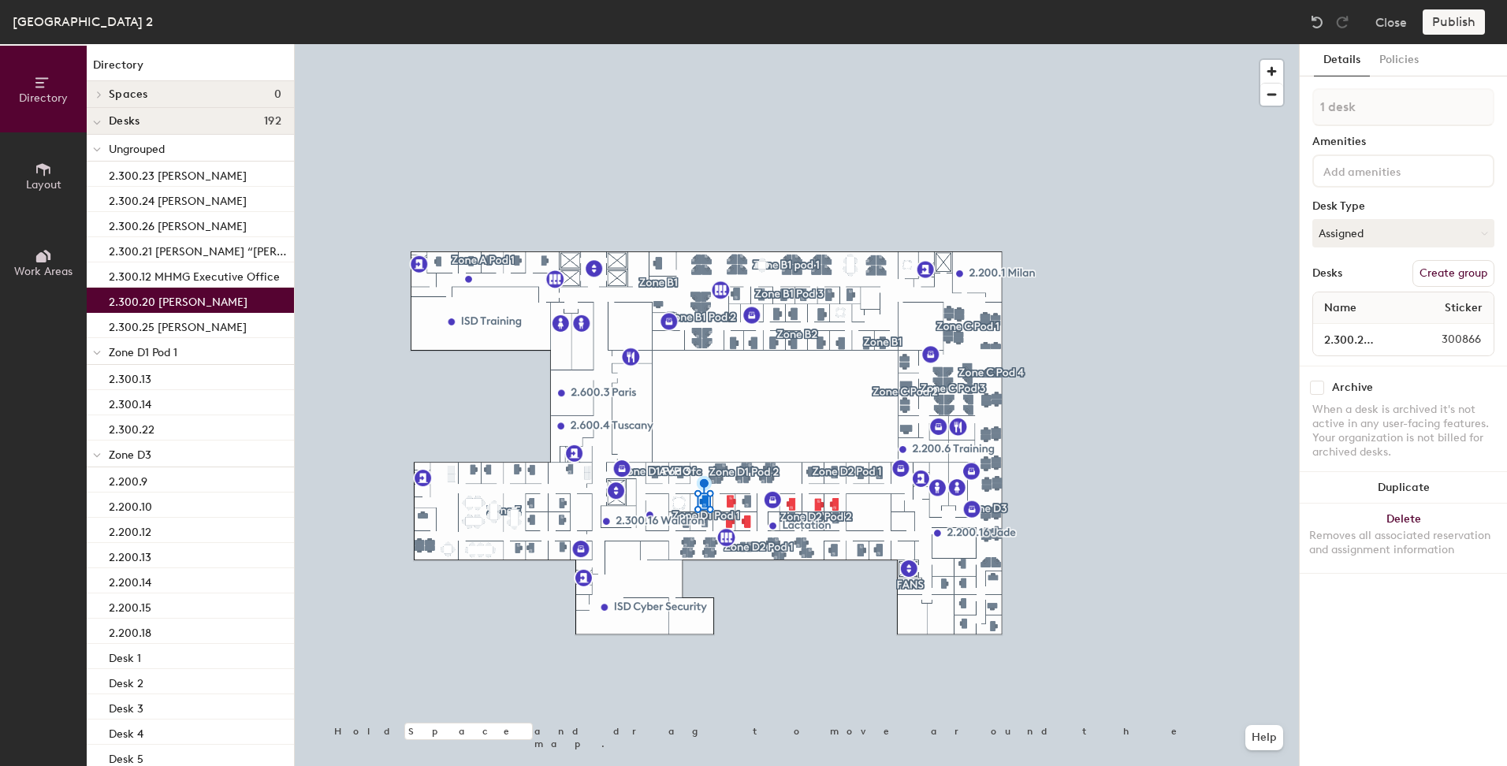
click at [1453, 269] on button "Create group" at bounding box center [1454, 273] width 82 height 27
click at [1263, 110] on div "Directory Layout Work Areas Directory Spaces 0 Desks 192 Ungrouped 2.300.23 Dee…" at bounding box center [753, 405] width 1507 height 722
type input "MHMG"
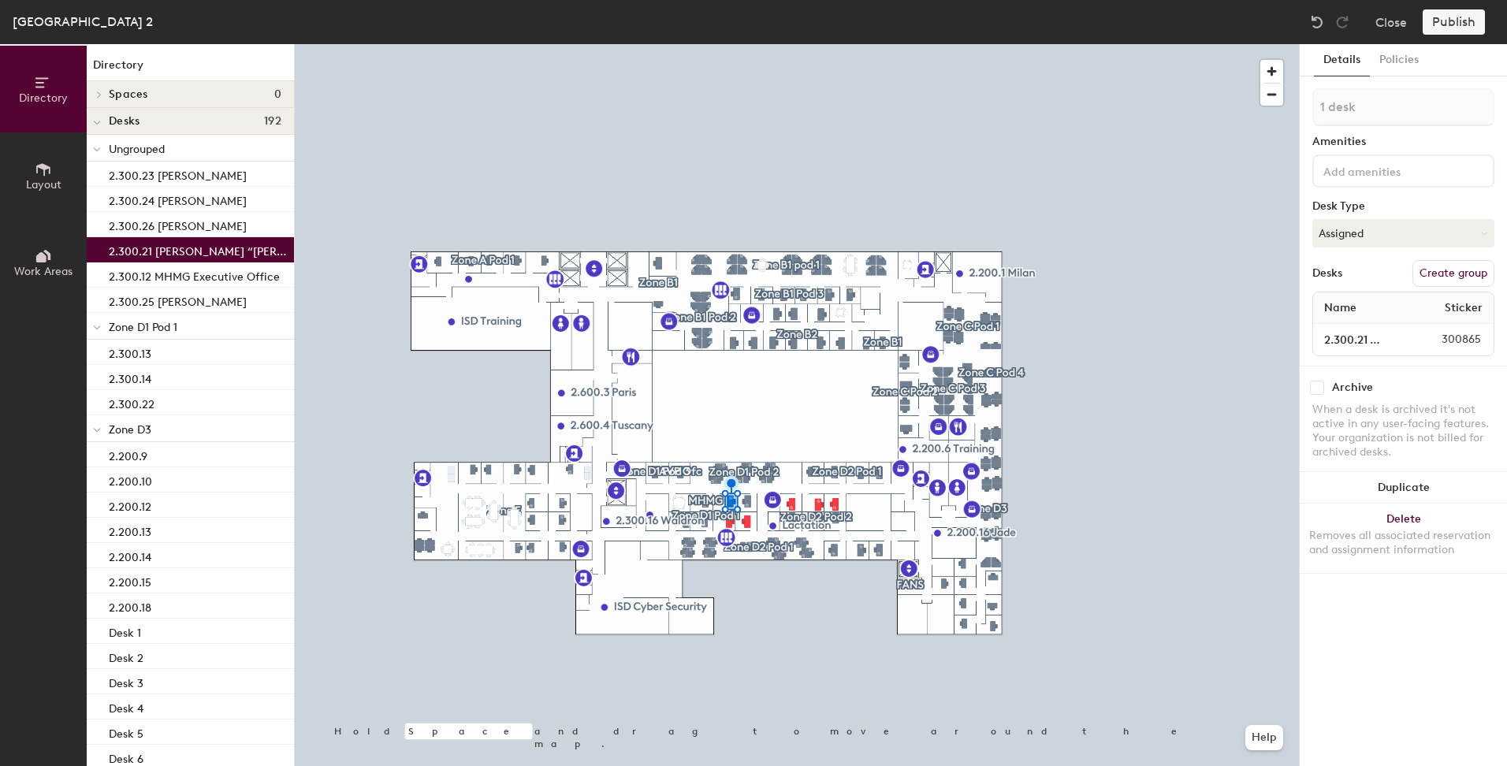
click at [1446, 268] on button "Create group" at bounding box center [1454, 273] width 82 height 27
type input "P"
type input "MHMG"
click at [1434, 266] on button "Create group" at bounding box center [1454, 273] width 82 height 27
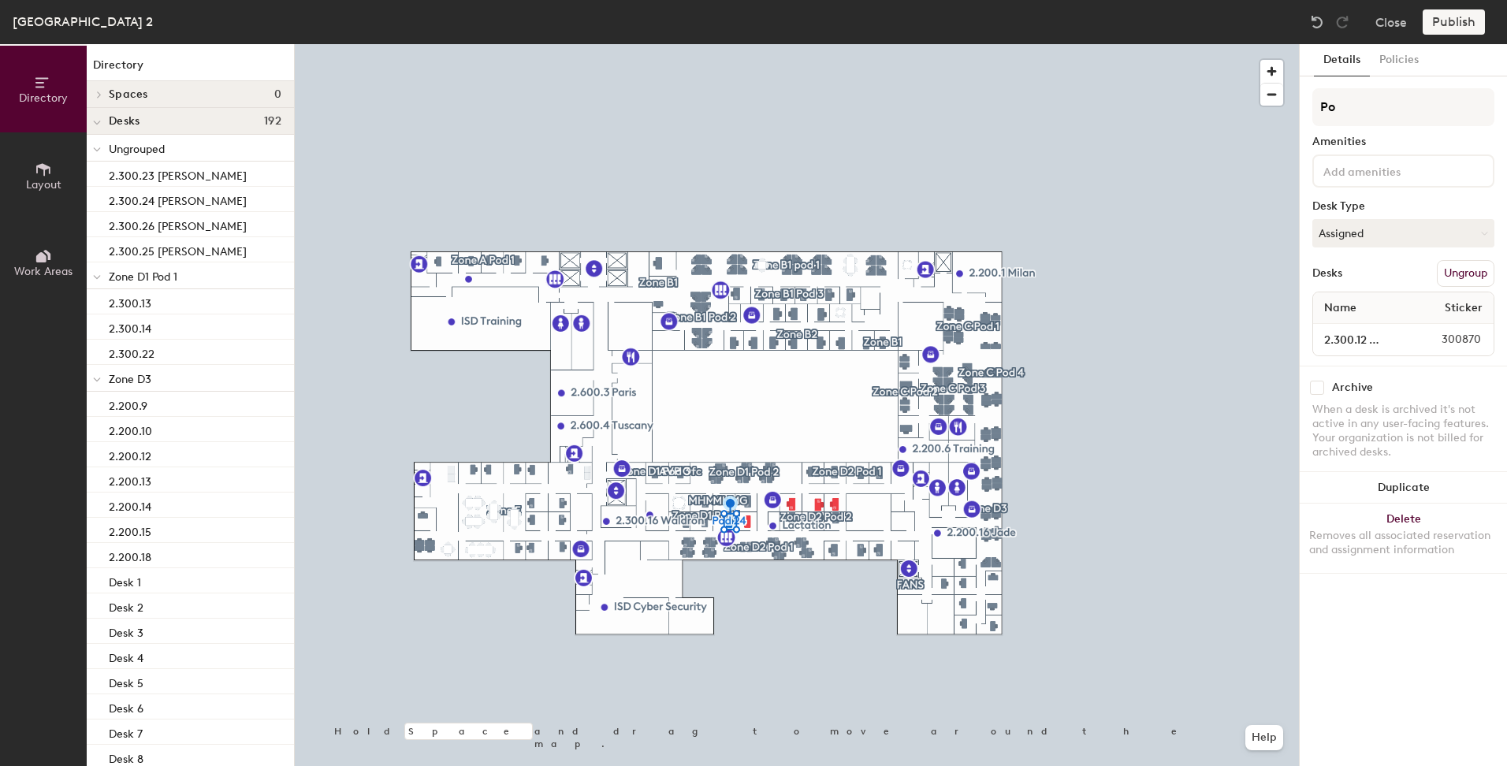
type input "P"
type input "MHMG"
click at [1123, 44] on div at bounding box center [797, 44] width 1004 height 0
click at [1452, 281] on button "Create group" at bounding box center [1454, 273] width 82 height 27
type input "P"
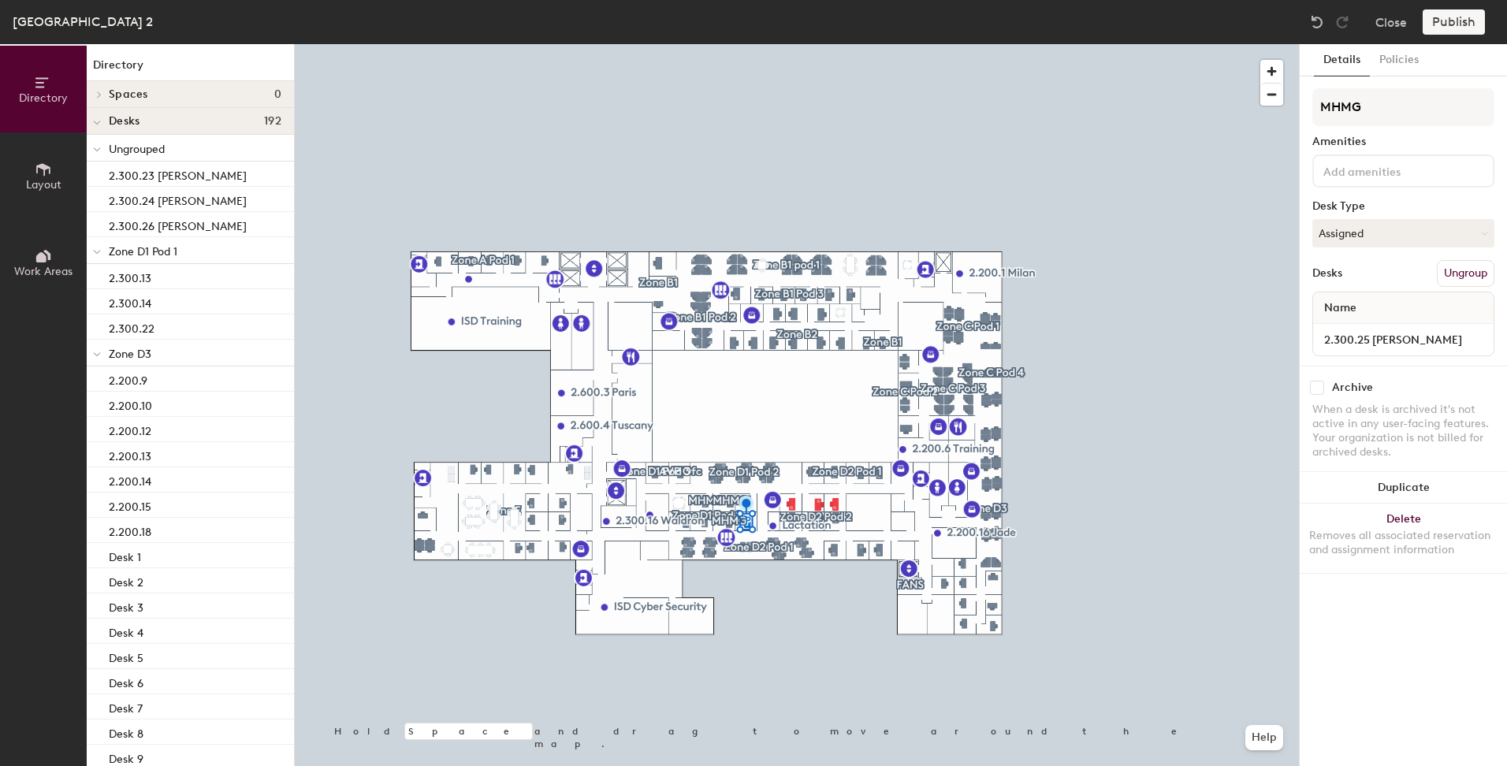
type input "MHMG"
click at [795, 44] on div at bounding box center [797, 44] width 1004 height 0
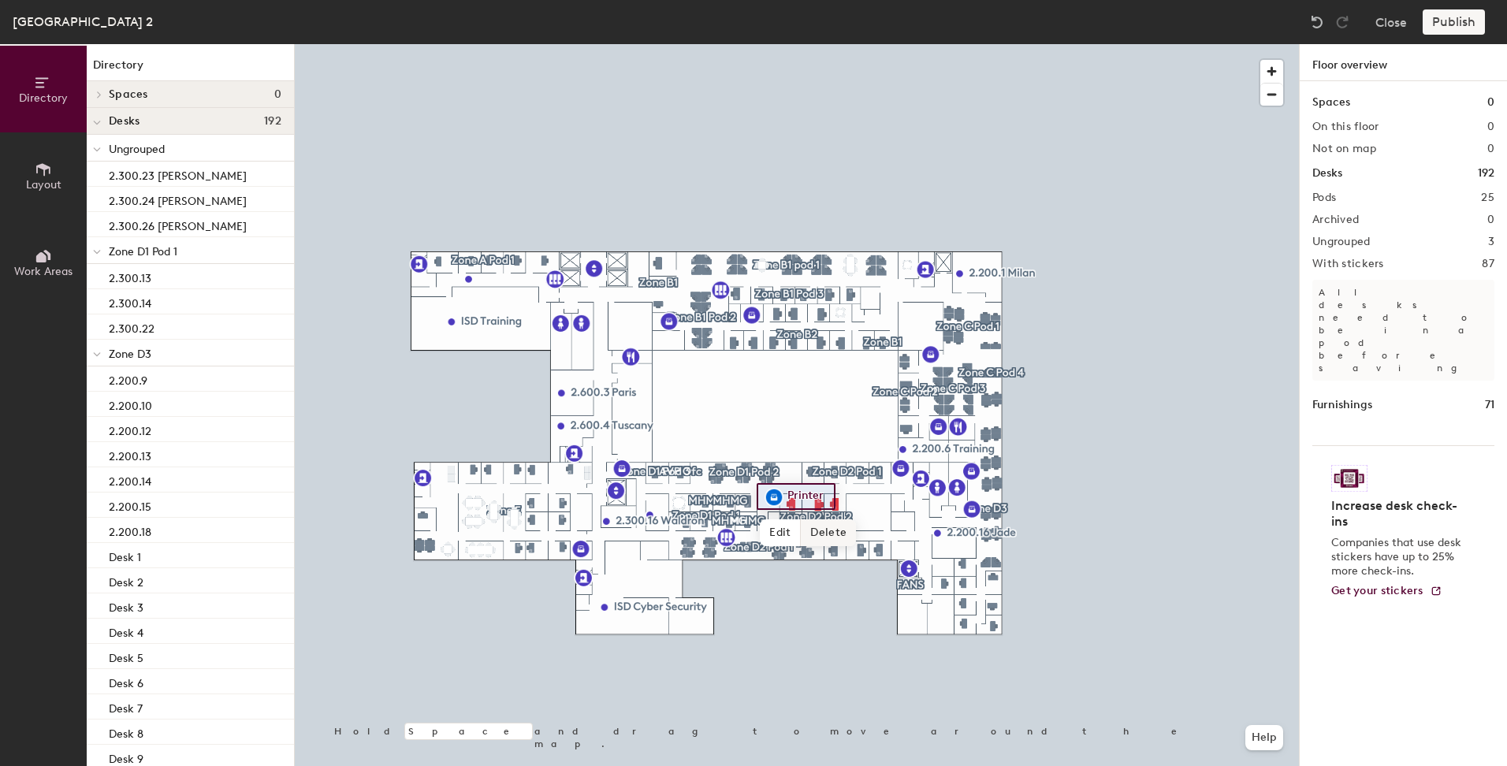
click at [810, 44] on div at bounding box center [797, 44] width 1004 height 0
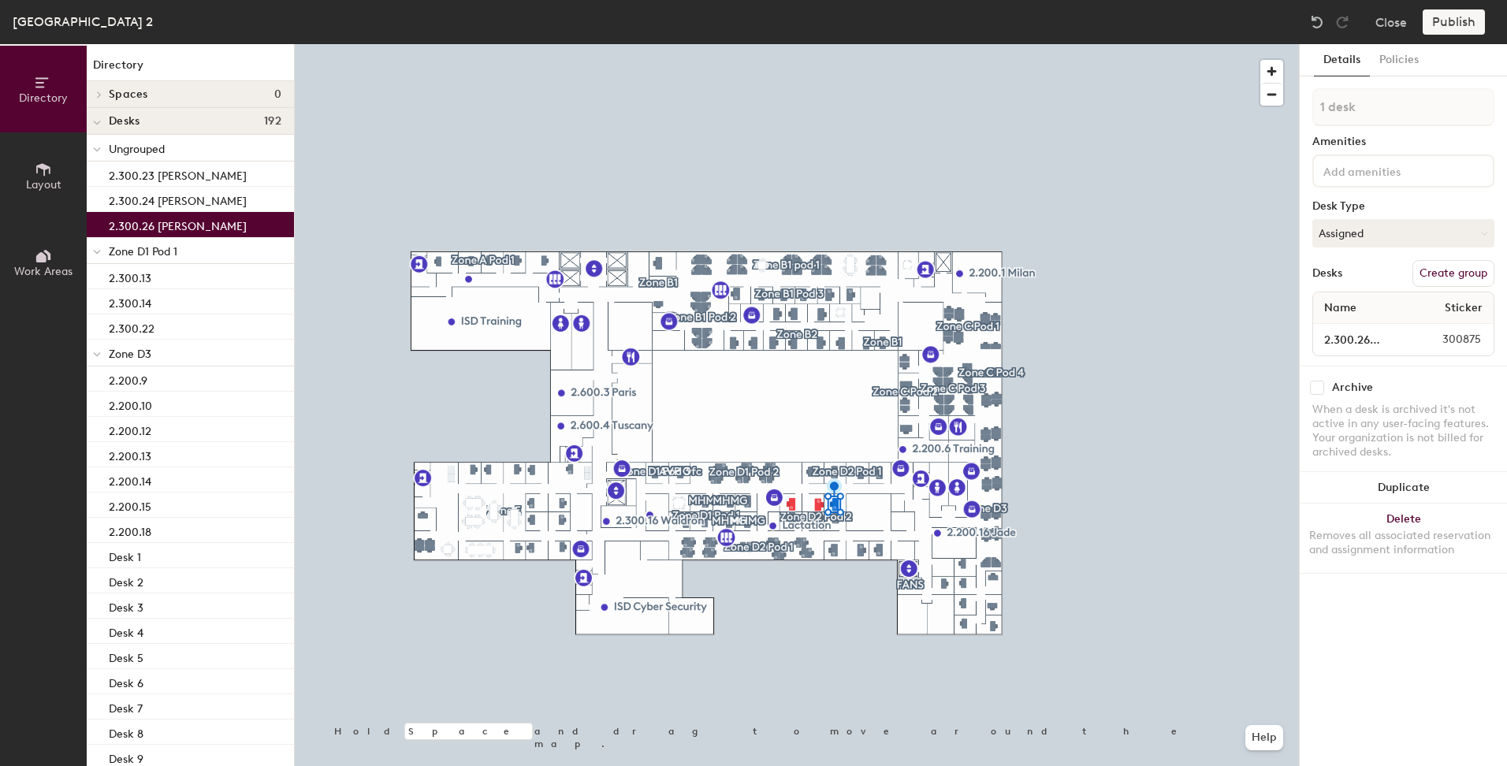
click at [1462, 265] on button "Create group" at bounding box center [1454, 273] width 82 height 27
click at [1271, 114] on div "Directory Layout Work Areas Directory Spaces 0 Desks 192 Ungrouped 2.300.23 Dee…" at bounding box center [753, 405] width 1507 height 722
type input "MHMG"
click at [818, 44] on div at bounding box center [797, 44] width 1004 height 0
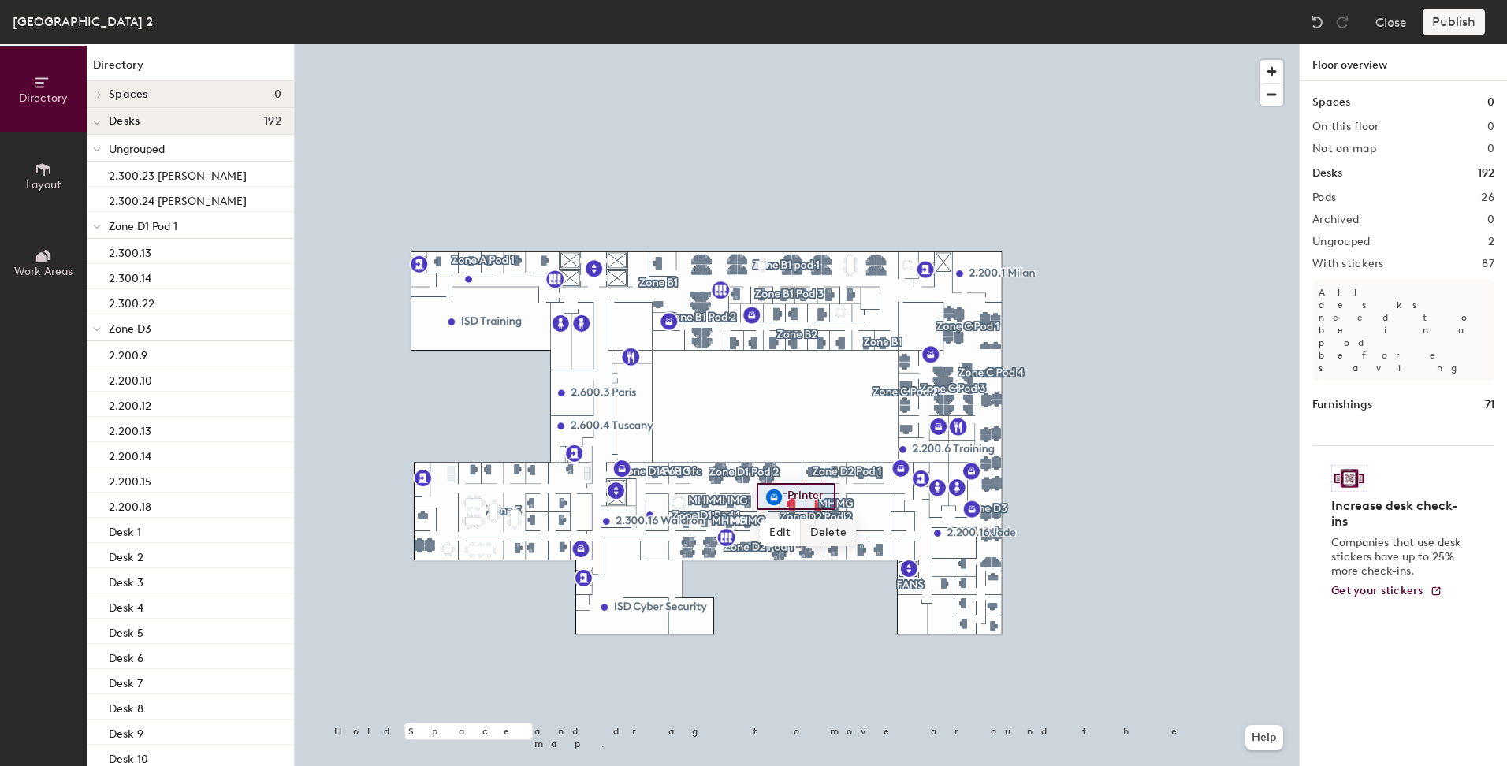
click at [817, 44] on div at bounding box center [797, 44] width 1004 height 0
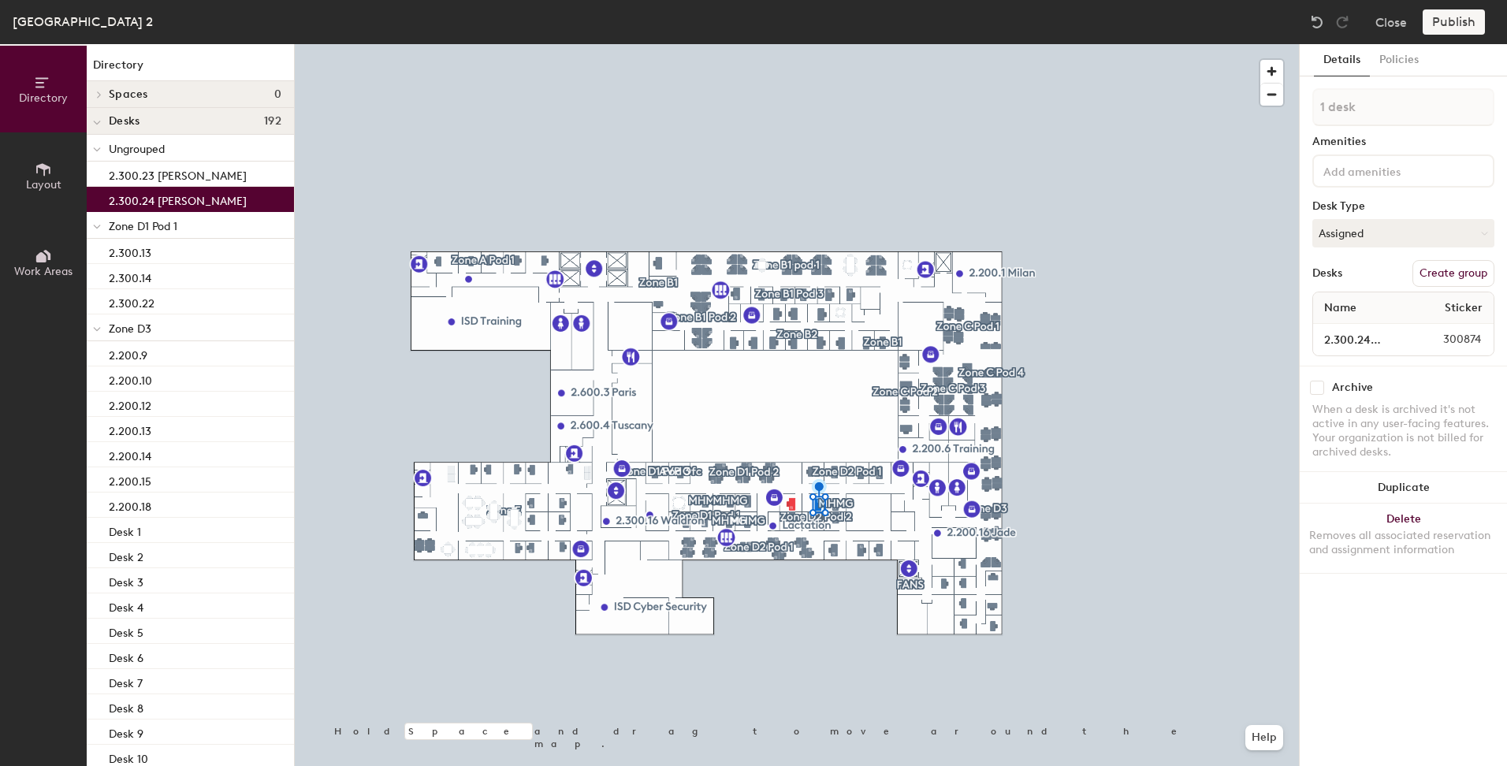
click at [1458, 275] on button "Create group" at bounding box center [1454, 273] width 82 height 27
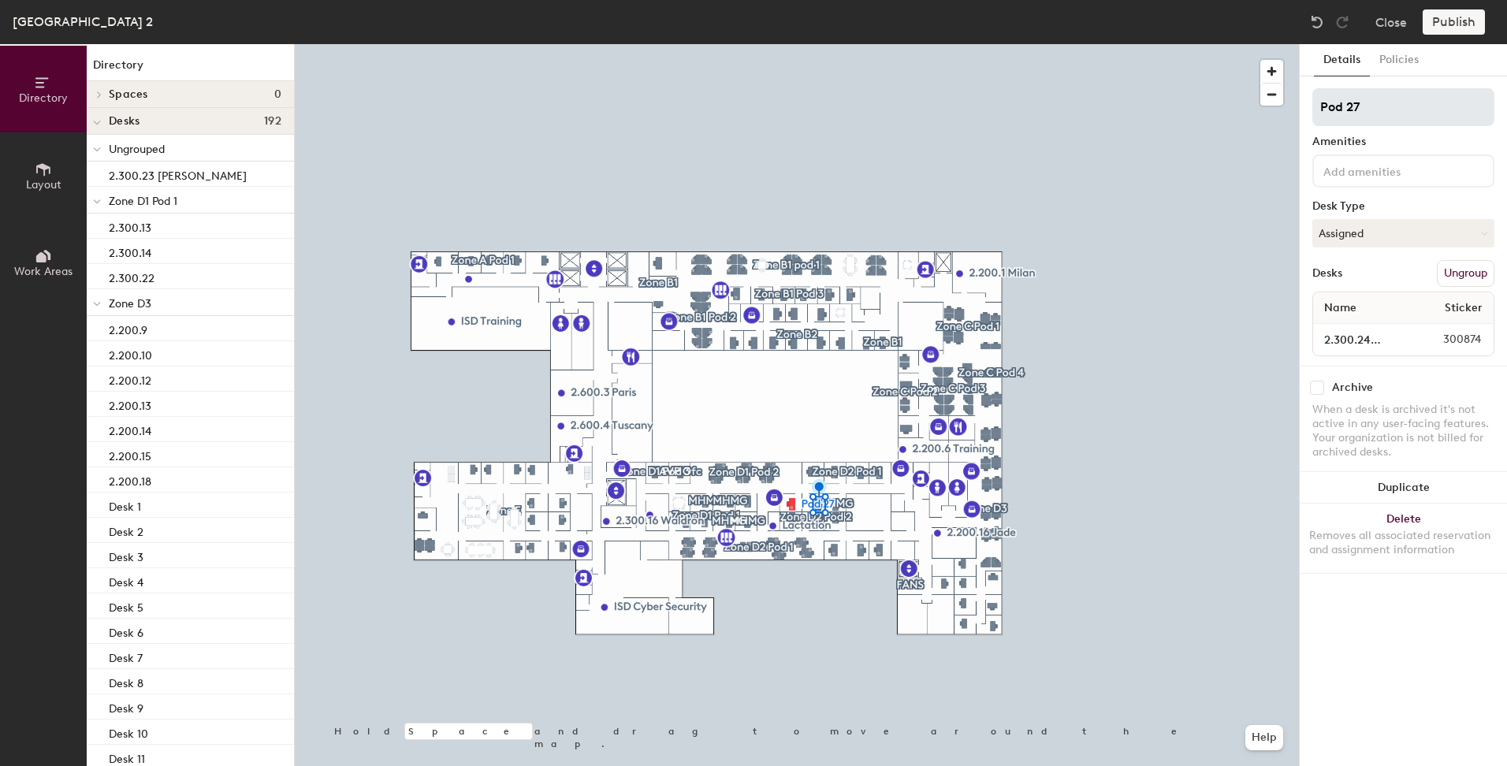
click at [1255, 107] on div "Directory Layout Work Areas Directory Spaces 0 Desks 192 Ungrouped 2.300.23 Dee…" at bounding box center [753, 405] width 1507 height 722
type input "MHMG"
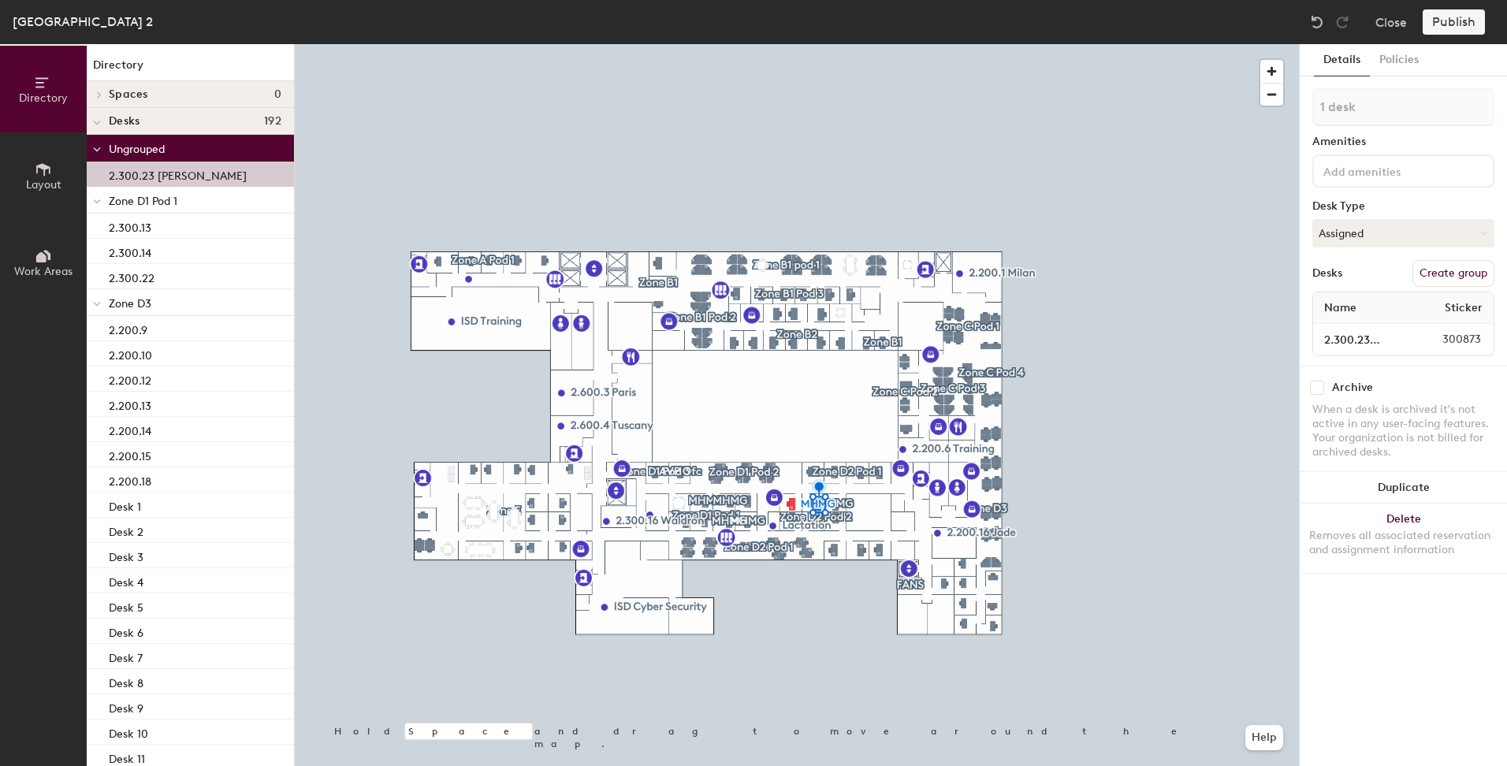
click at [137, 178] on p "2.300.23 [PERSON_NAME]" at bounding box center [178, 174] width 138 height 18
click at [1465, 266] on button "Create group" at bounding box center [1454, 273] width 82 height 27
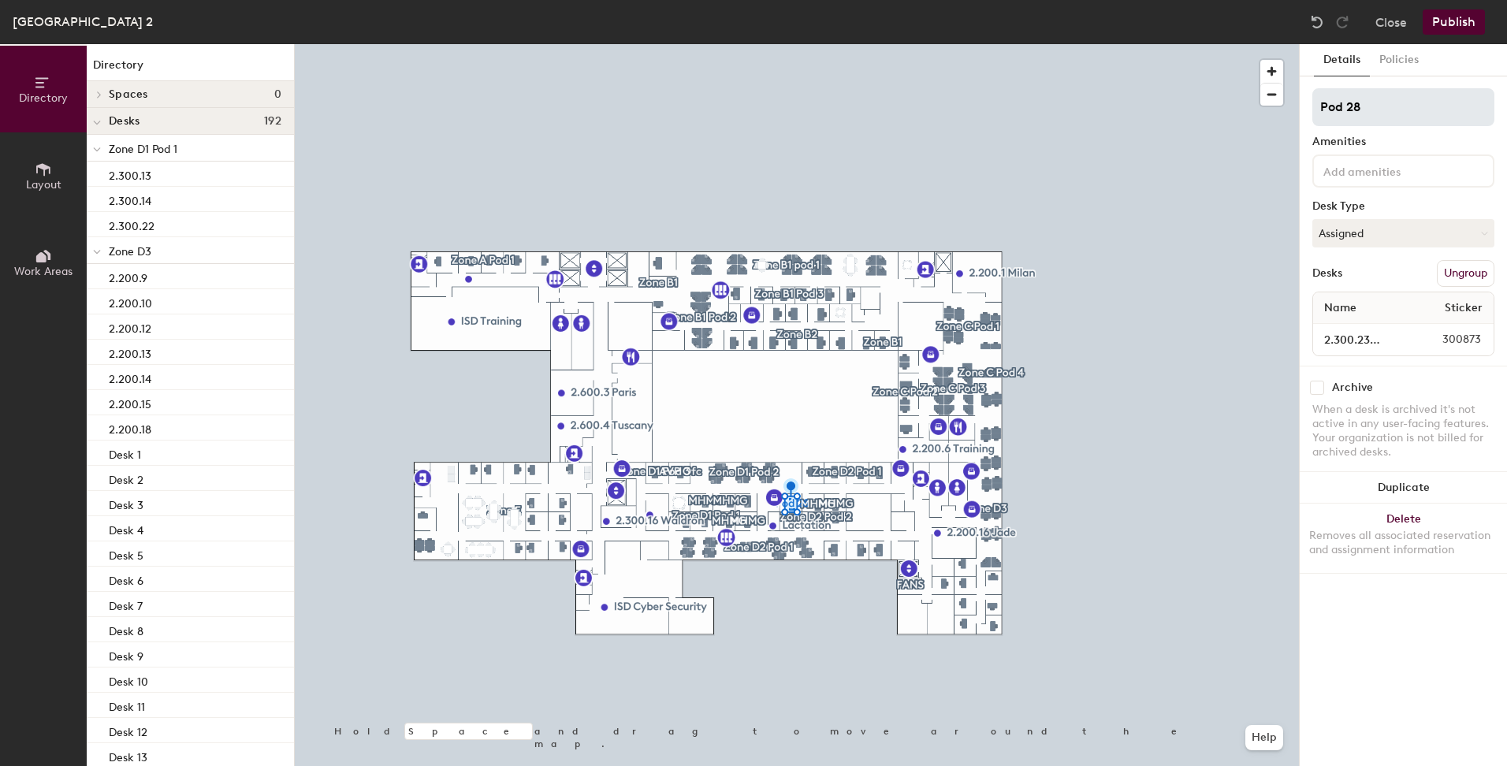
click at [1169, 97] on div "Directory Layout Work Areas Directory Spaces 0 Desks 192 Zone D1 Pod 1 2.300.13…" at bounding box center [753, 405] width 1507 height 722
type input "MHMG"
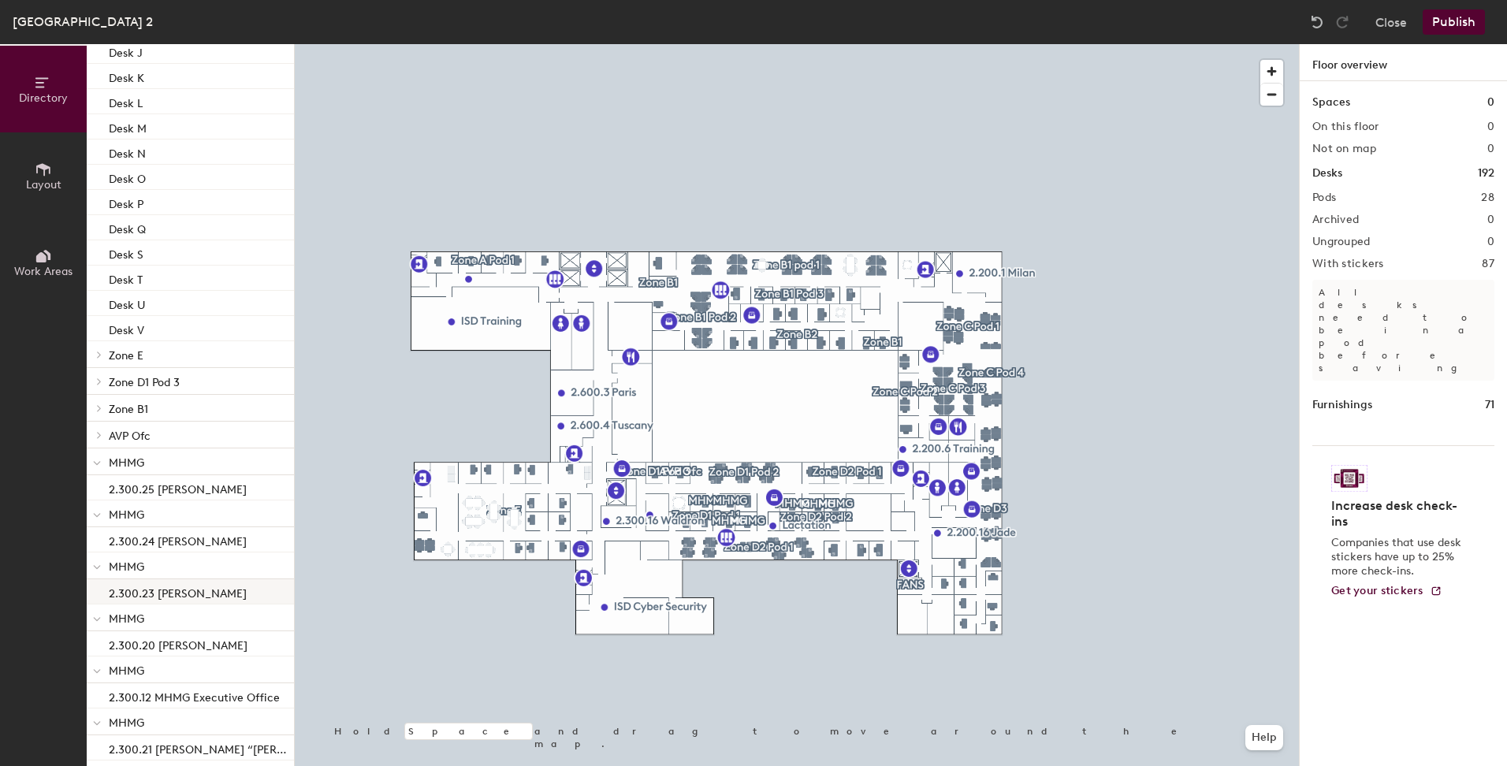
scroll to position [1813, 0]
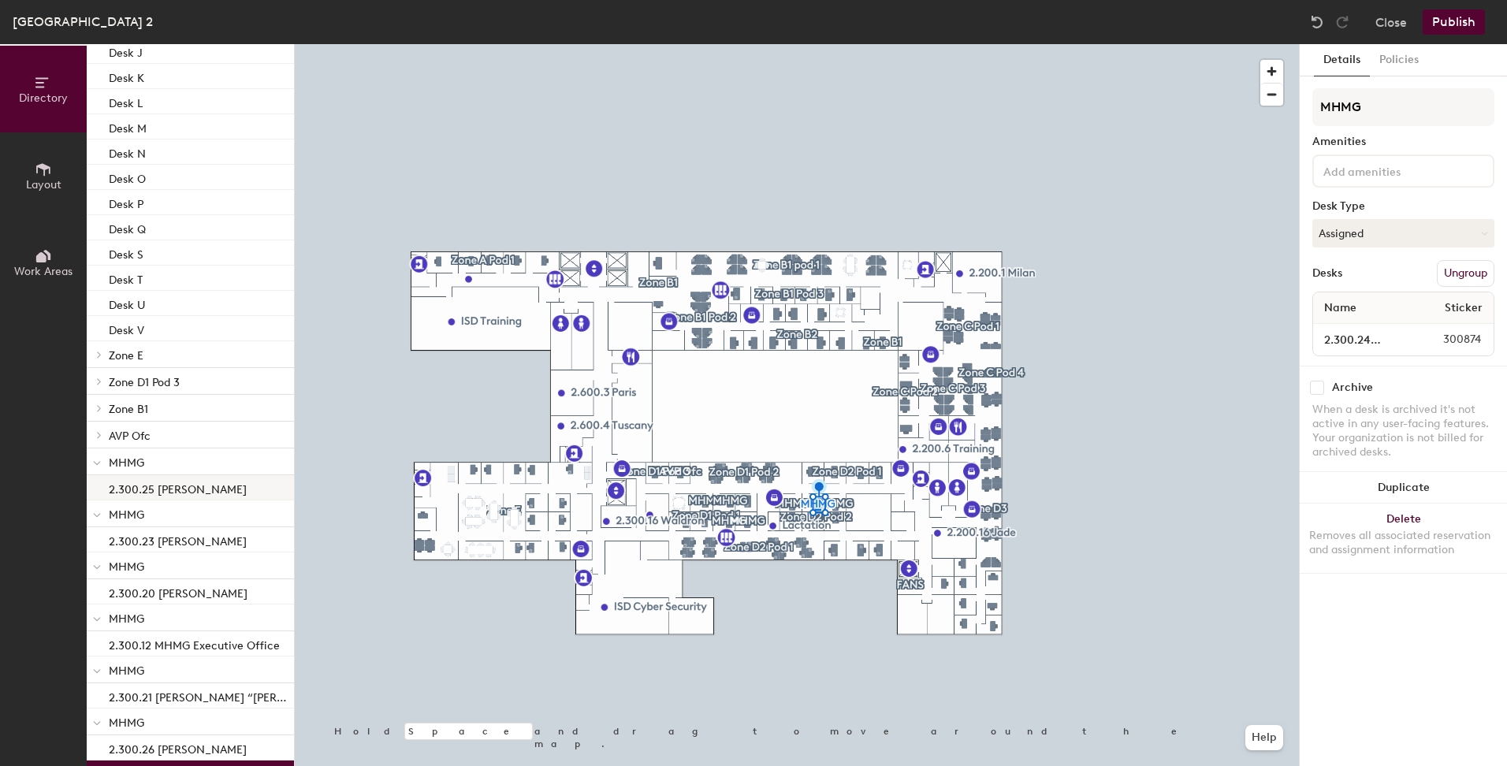
drag, startPoint x: 163, startPoint y: 543, endPoint x: 173, endPoint y: 478, distance: 65.4
click at [1451, 26] on button "Publish" at bounding box center [1454, 21] width 62 height 25
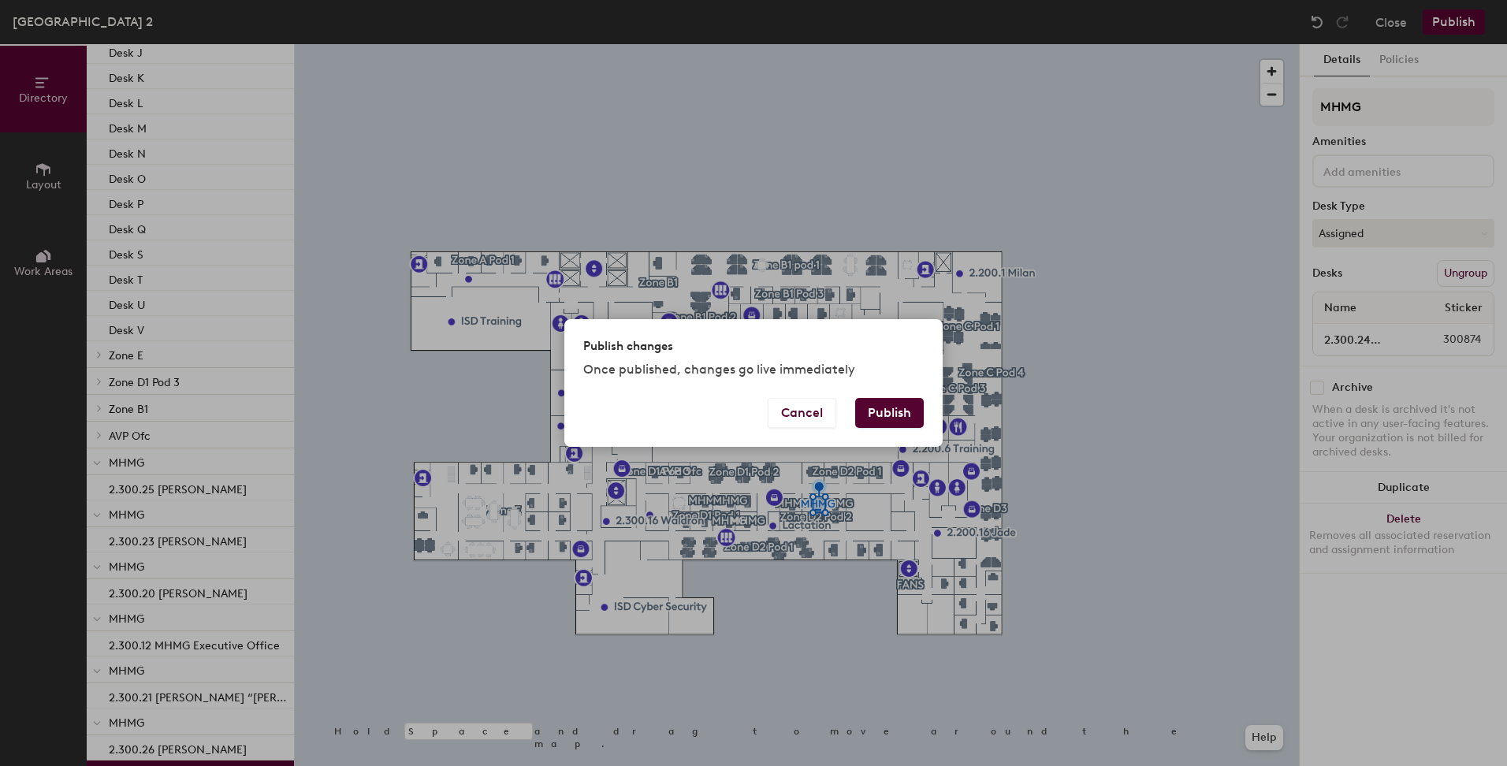
click at [891, 415] on button "Publish" at bounding box center [889, 413] width 69 height 30
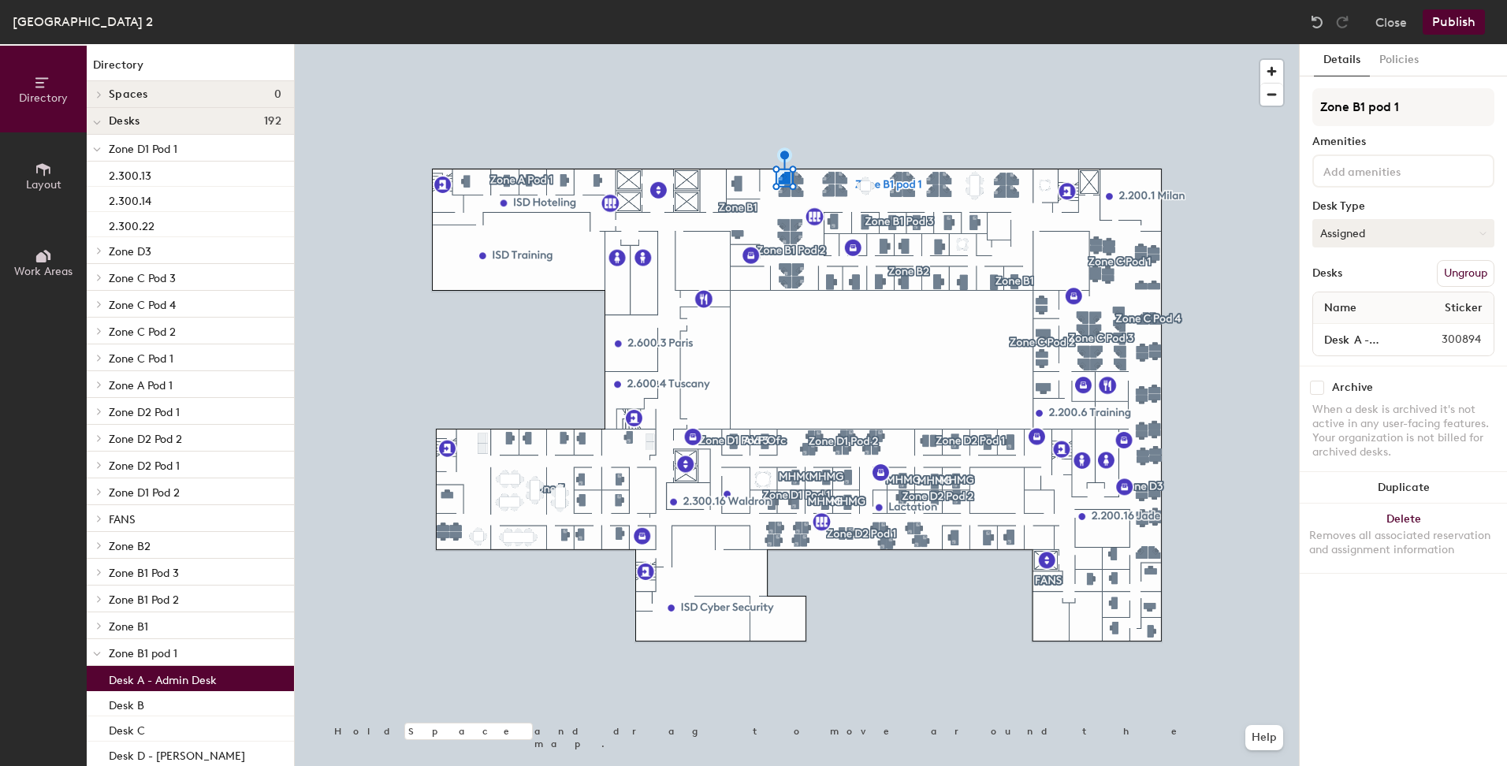
click at [1417, 233] on button "Assigned" at bounding box center [1403, 233] width 182 height 28
click at [1468, 110] on input "Zone B1 pod 1" at bounding box center [1403, 107] width 182 height 38
click at [957, 44] on div at bounding box center [797, 44] width 1004 height 0
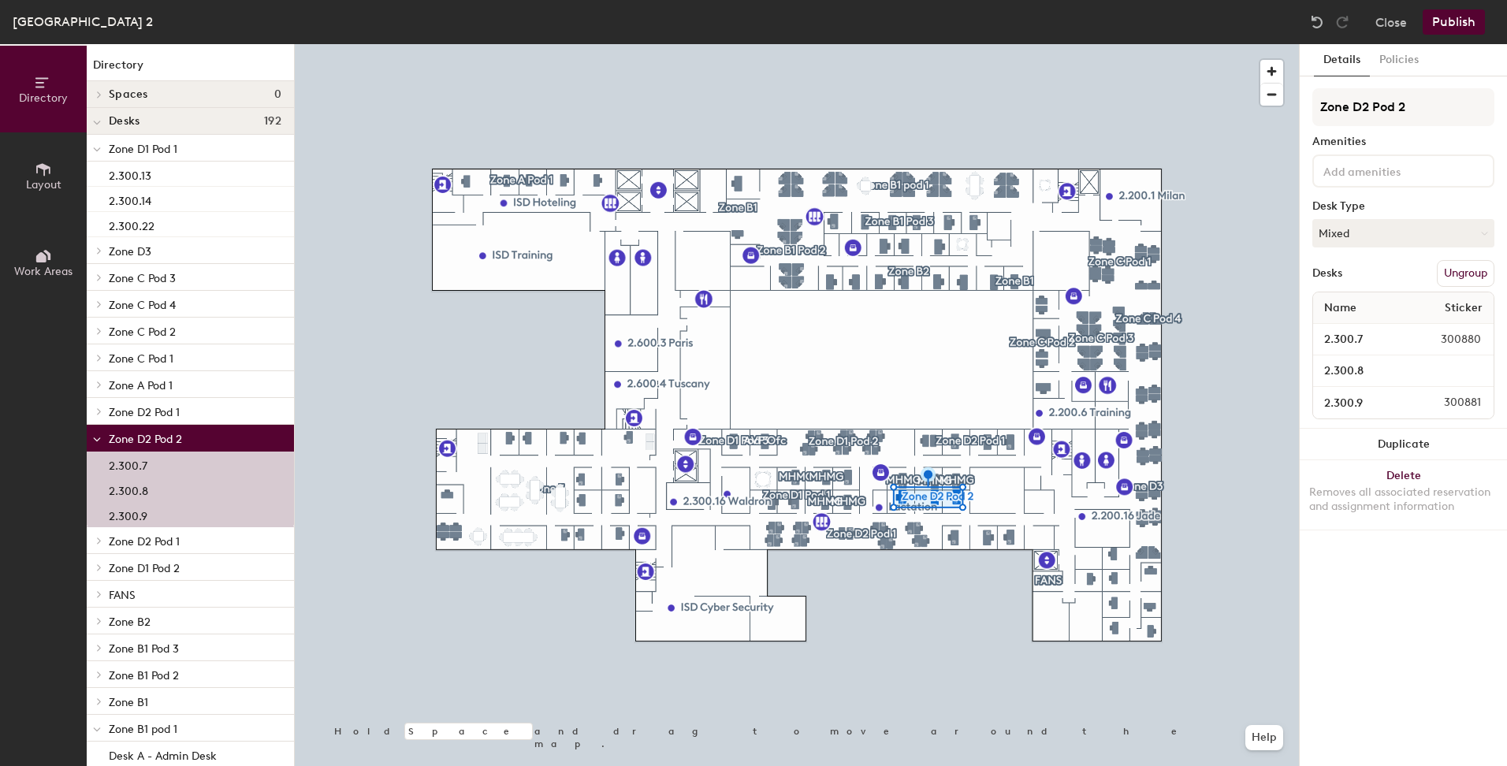
click at [825, 44] on div at bounding box center [797, 44] width 1004 height 0
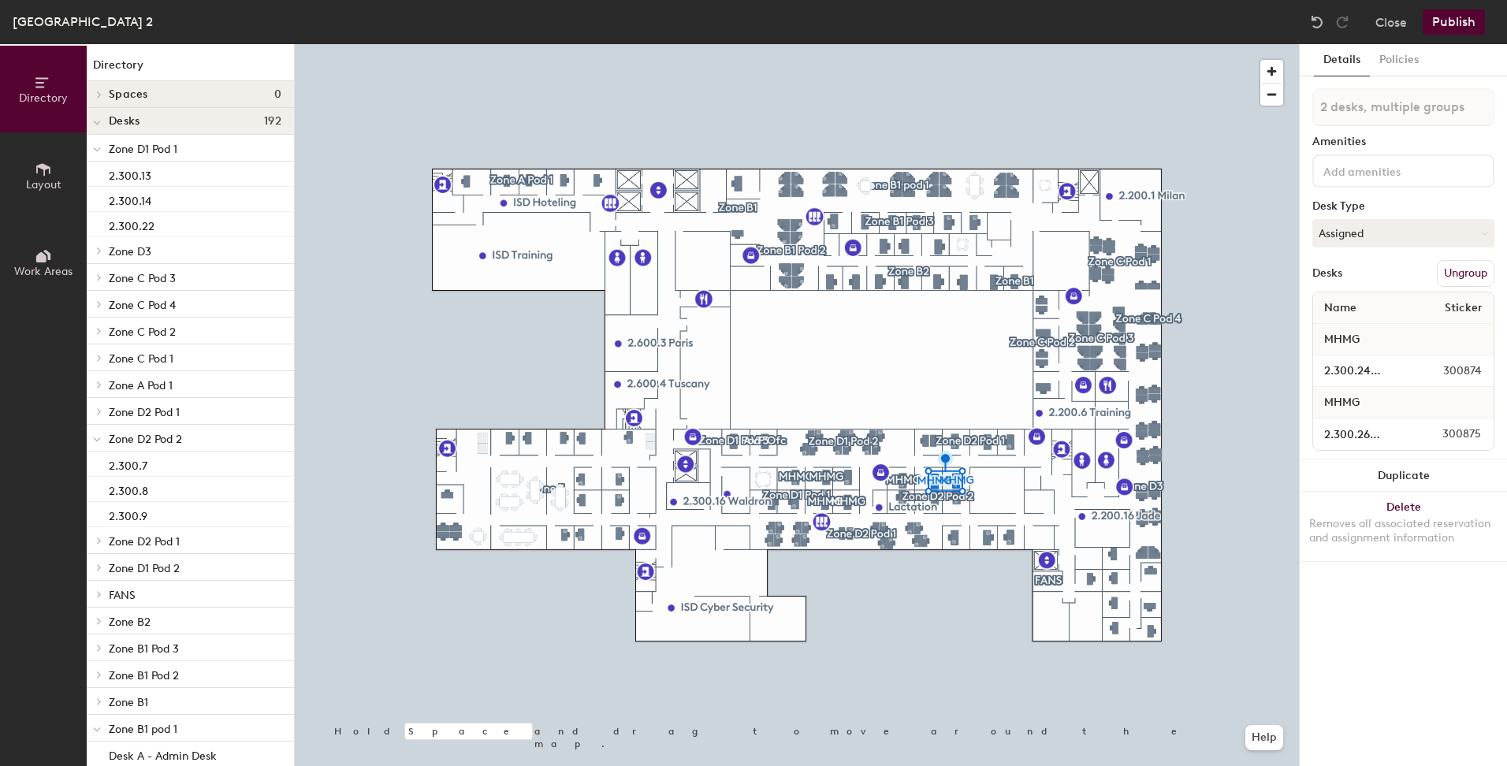
click at [1473, 270] on button "Ungroup" at bounding box center [1466, 273] width 58 height 27
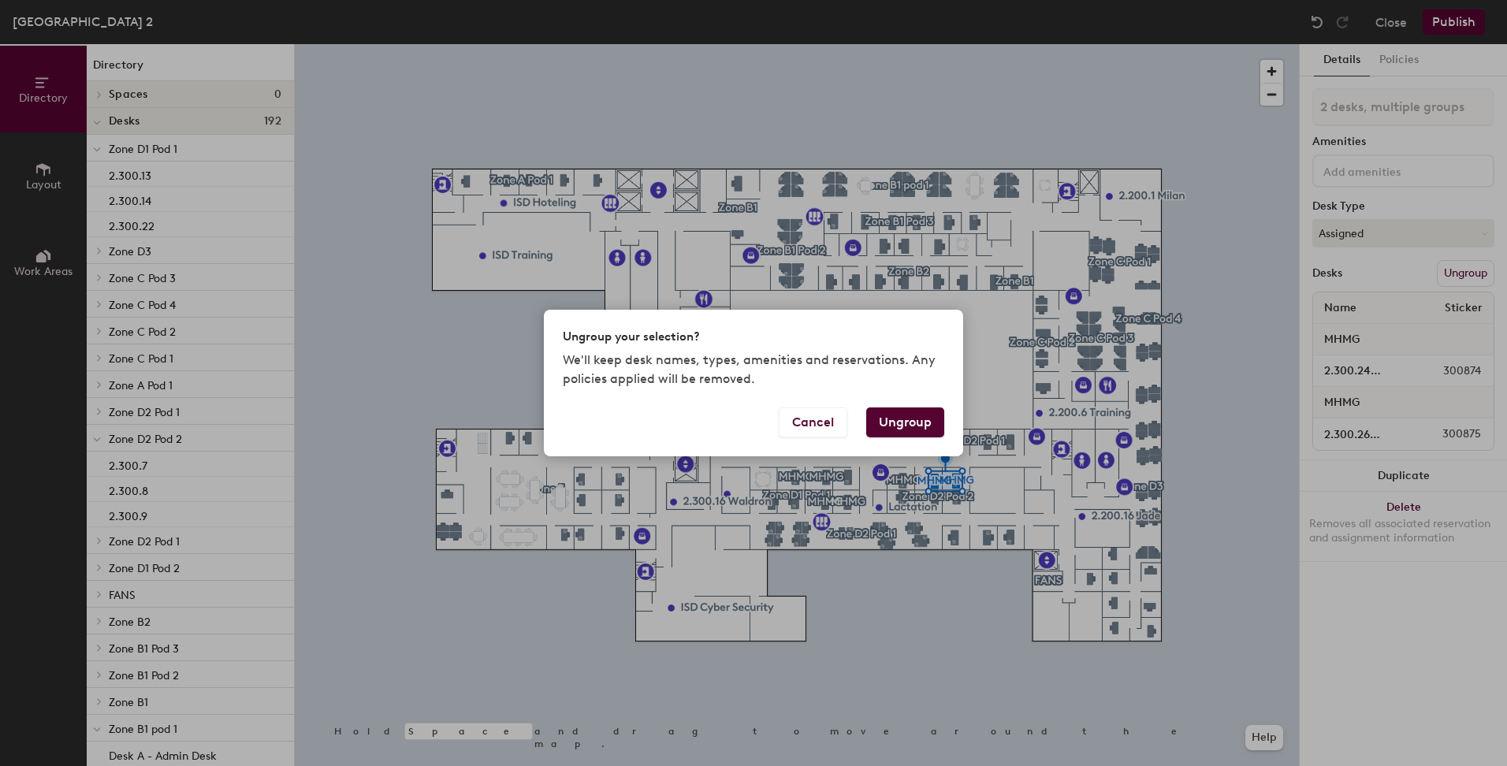
click at [913, 423] on button "Ungroup" at bounding box center [905, 423] width 78 height 30
type input "2 desks"
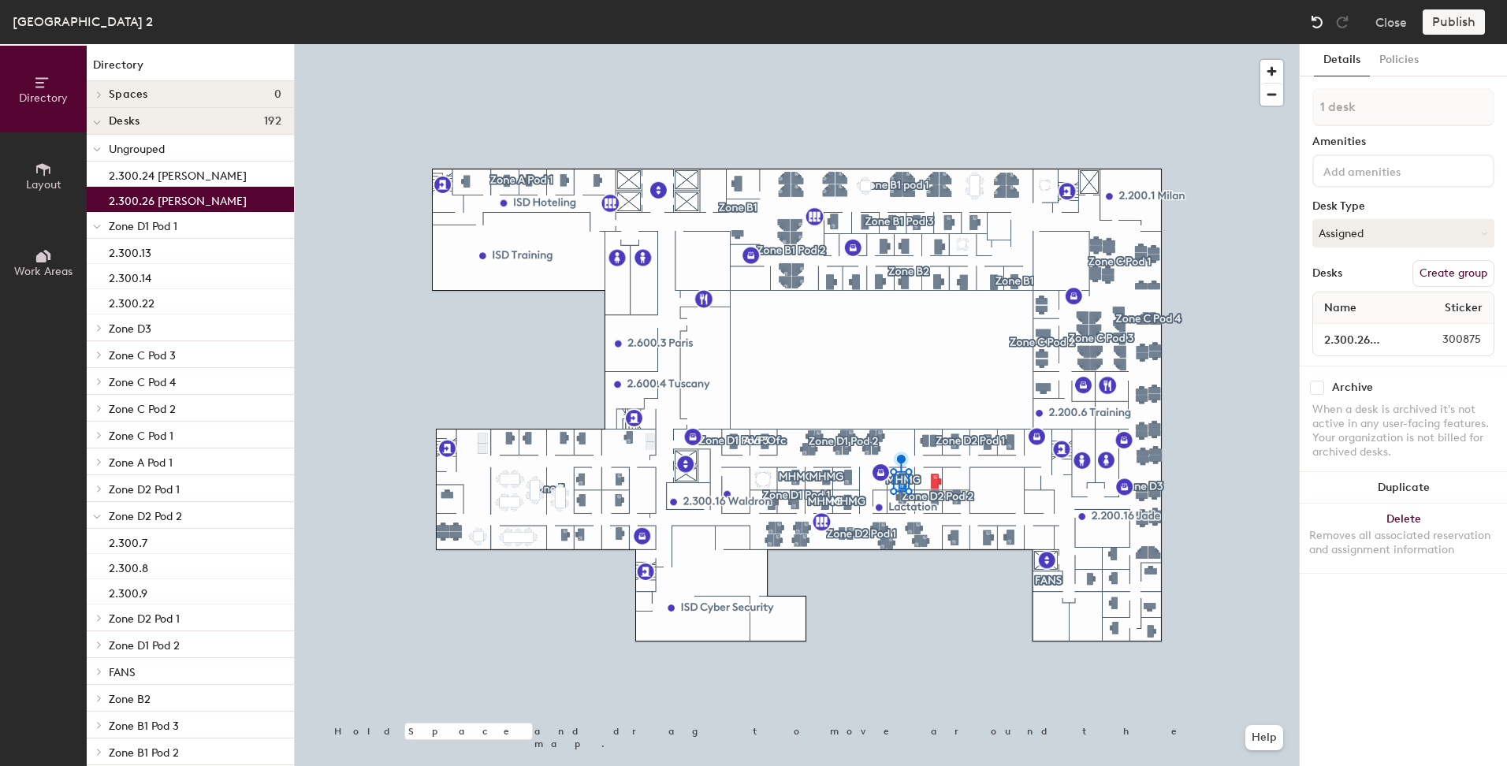
click at [1313, 21] on img at bounding box center [1317, 22] width 16 height 16
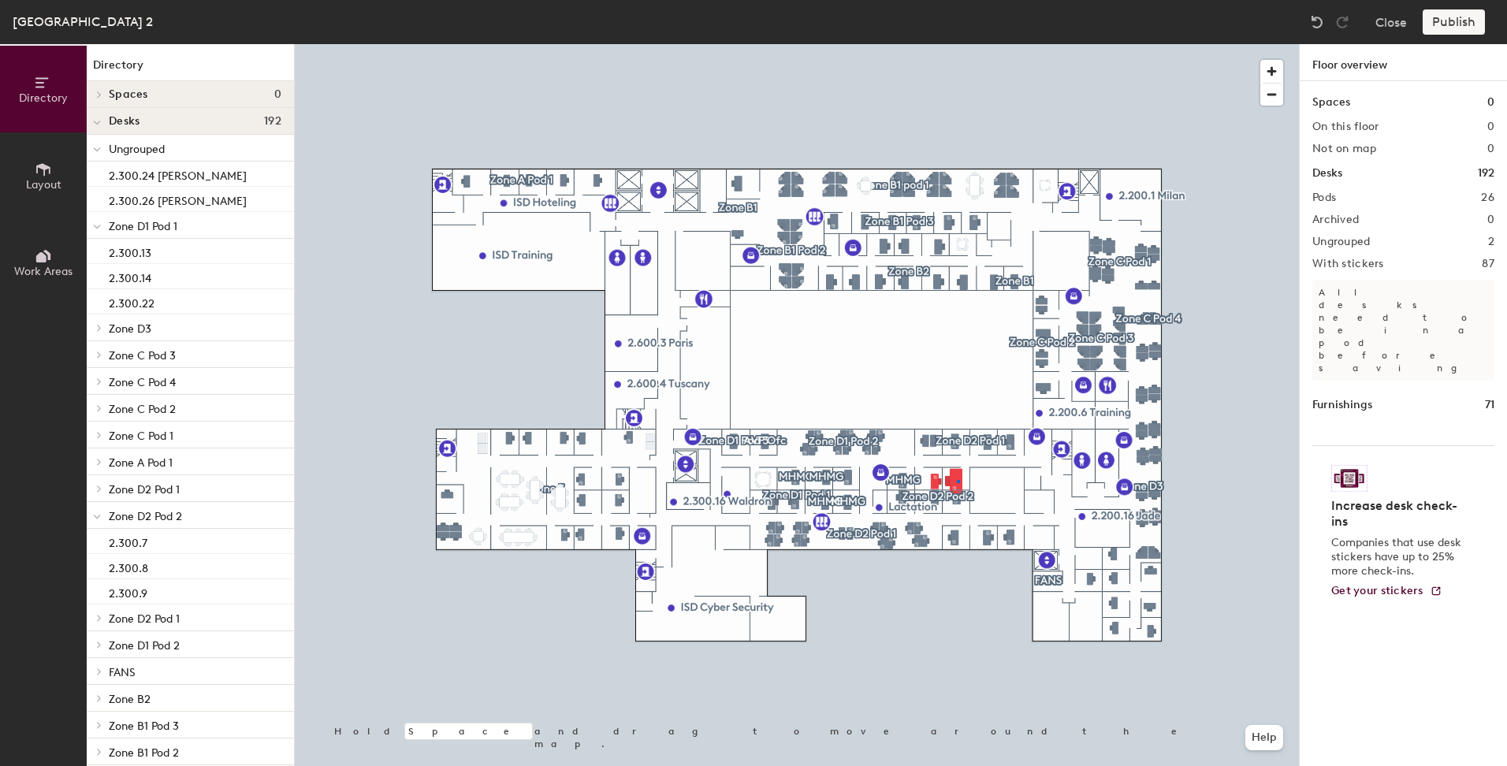
click at [958, 44] on div at bounding box center [797, 44] width 1004 height 0
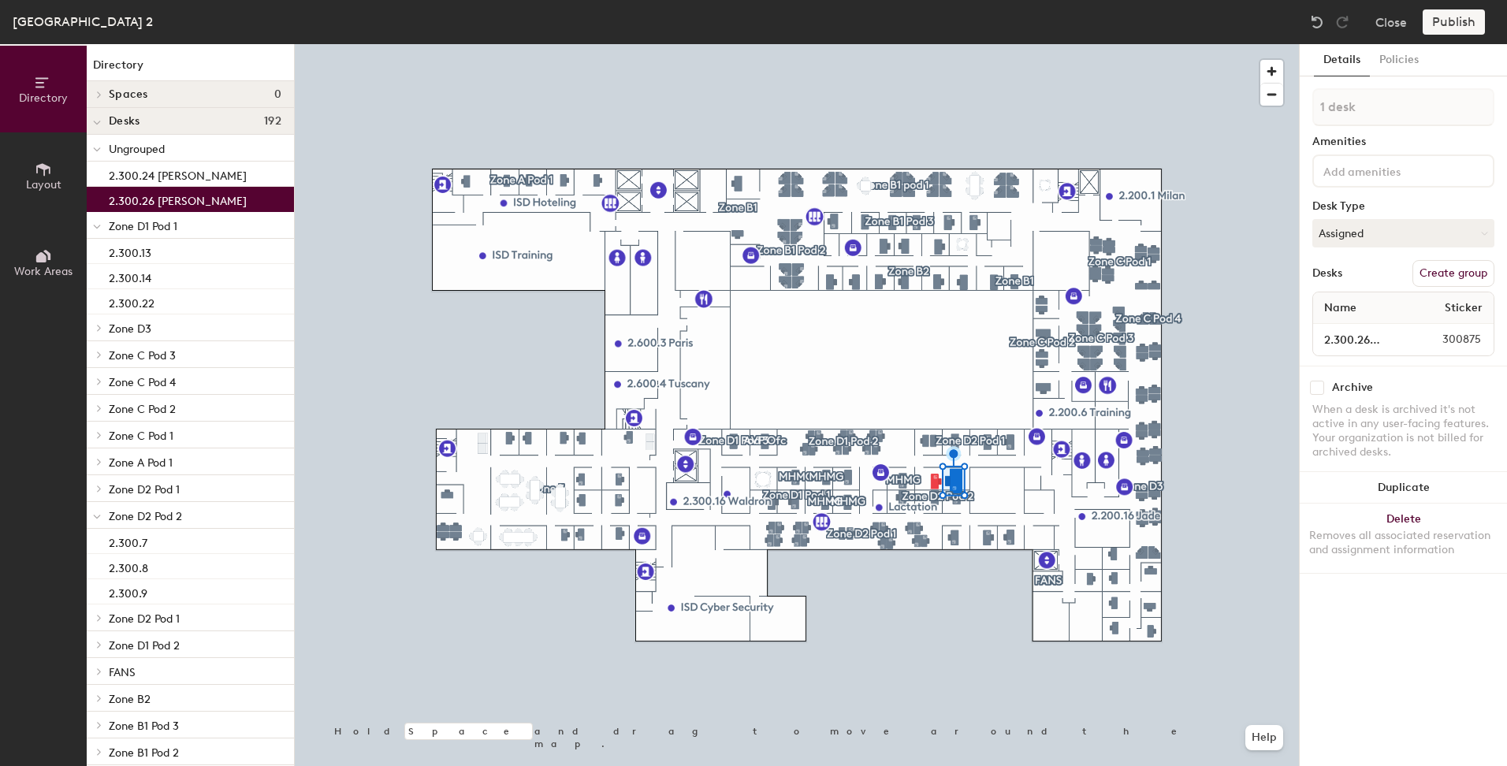
click at [977, 44] on div at bounding box center [797, 44] width 1004 height 0
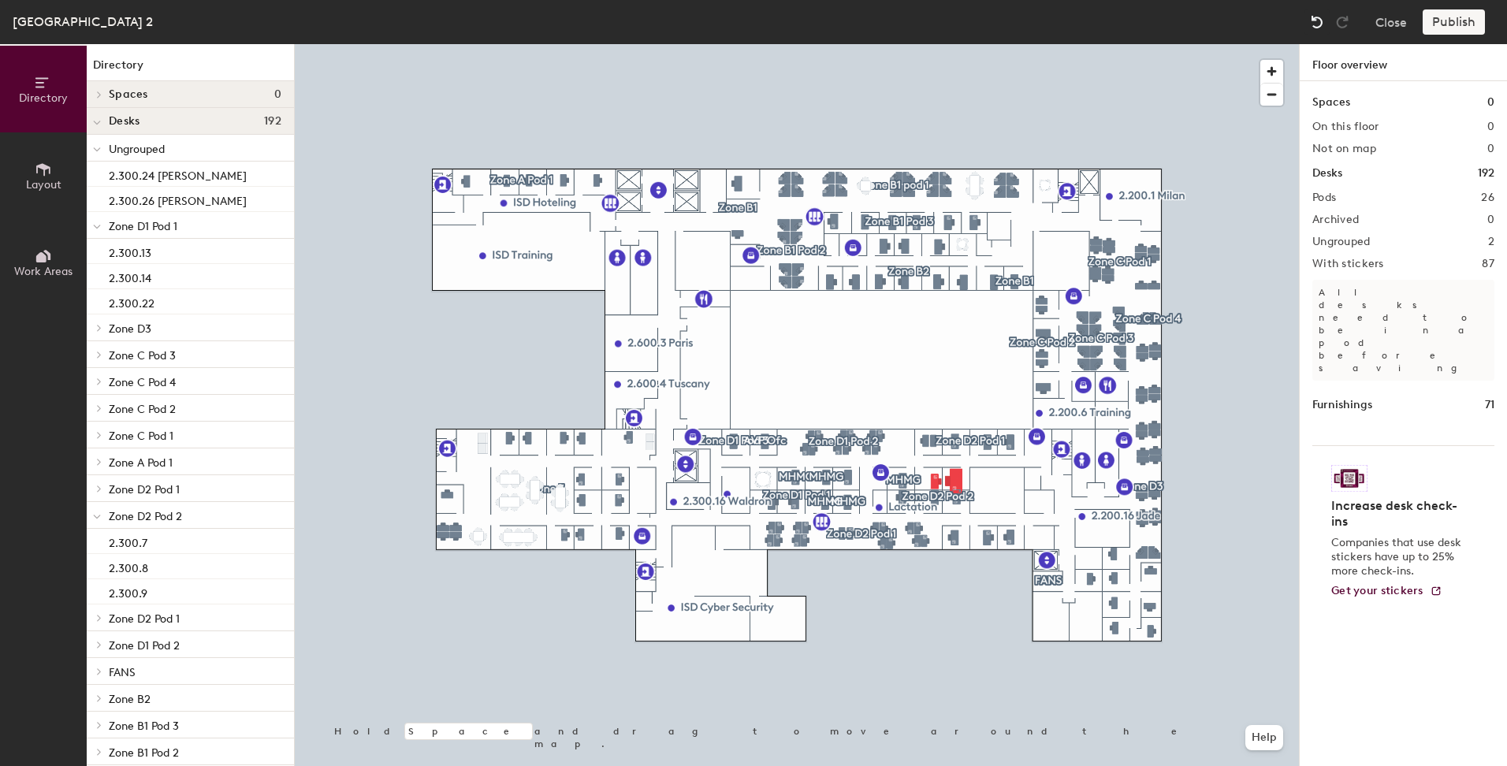
click at [1317, 16] on img at bounding box center [1317, 22] width 16 height 16
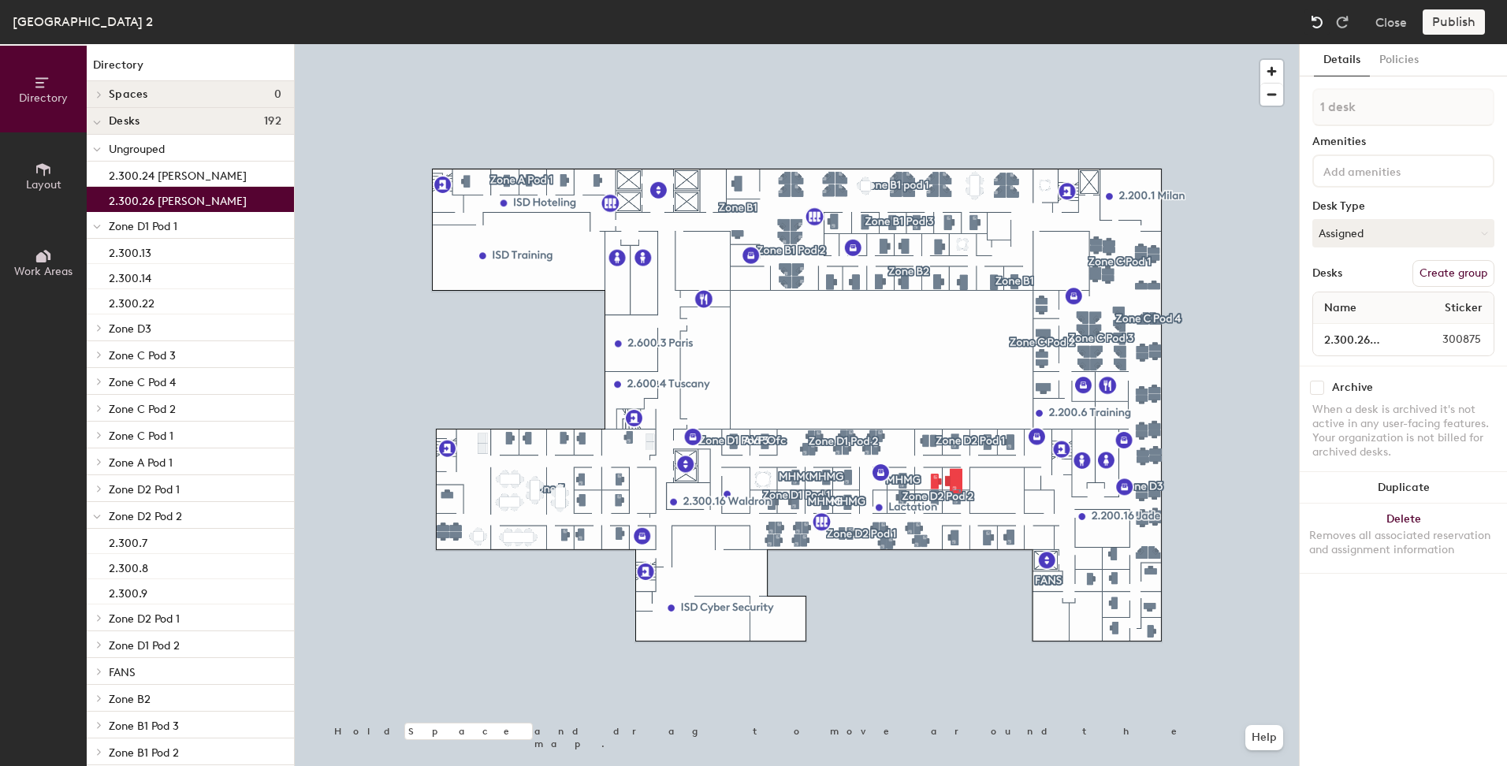
click at [1317, 16] on img at bounding box center [1317, 22] width 16 height 16
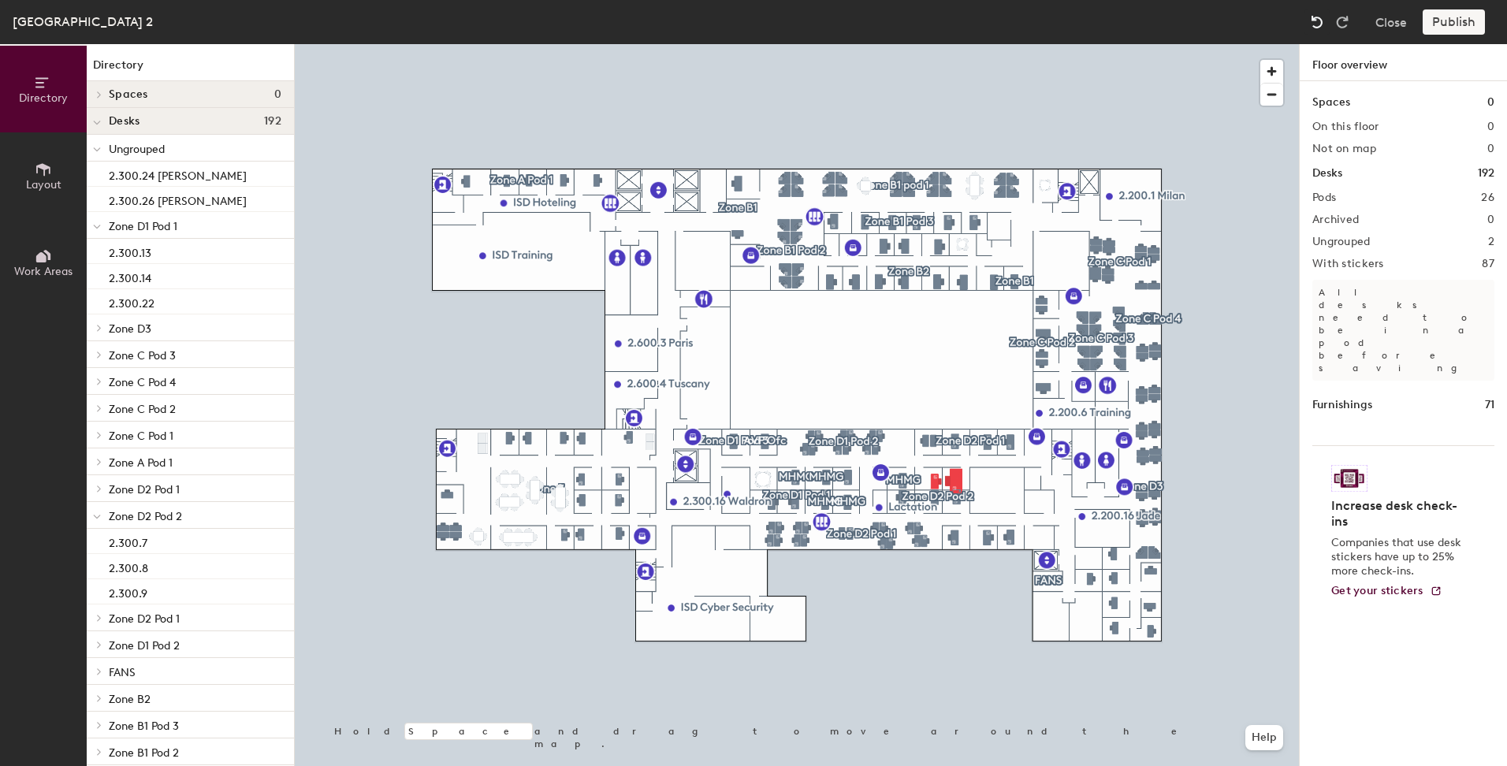
click at [1320, 18] on img at bounding box center [1317, 22] width 16 height 16
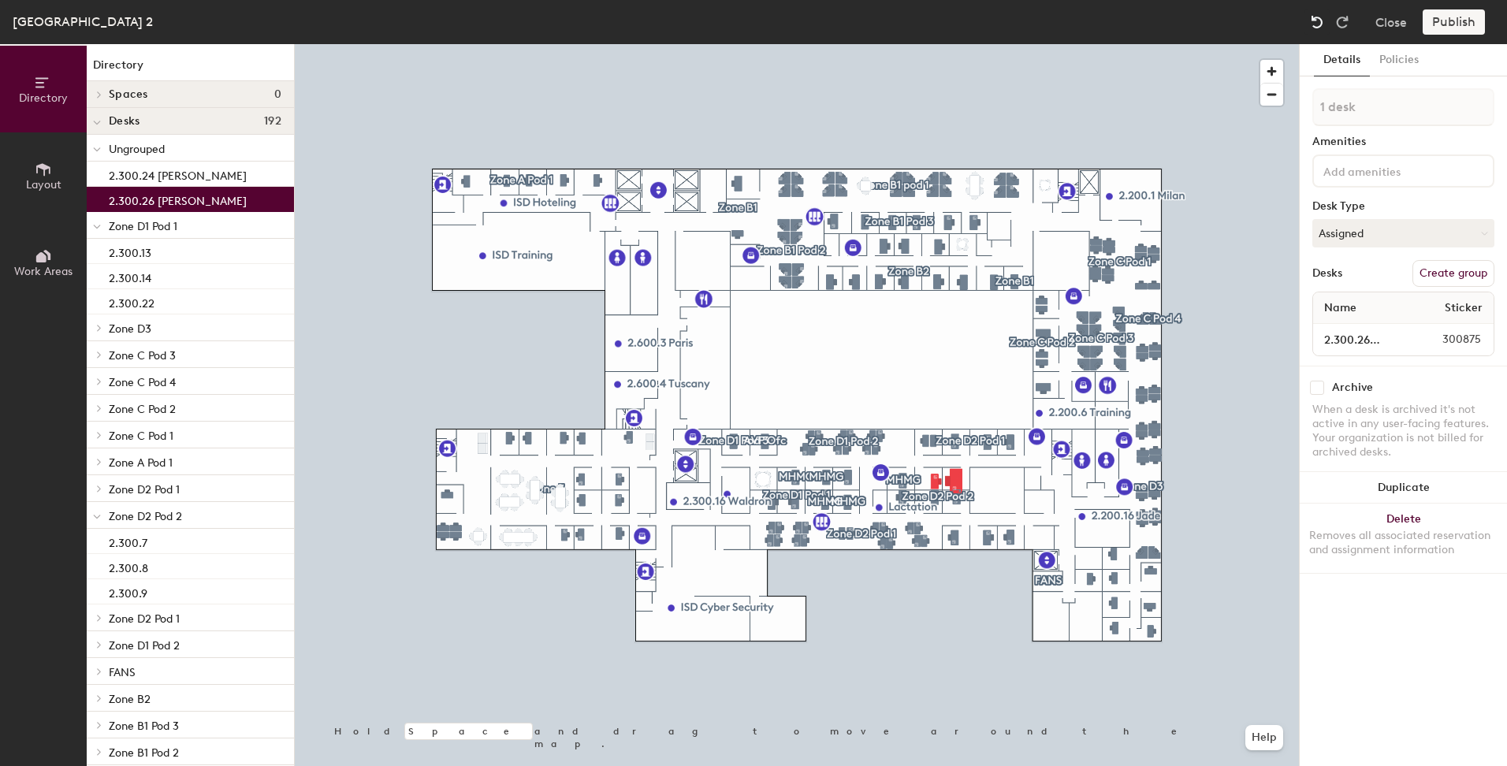
click at [1322, 18] on img at bounding box center [1317, 22] width 16 height 16
drag, startPoint x: 1321, startPoint y: 22, endPoint x: 1312, endPoint y: 51, distance: 30.7
click at [1320, 23] on img at bounding box center [1317, 22] width 16 height 16
click at [1315, 16] on img at bounding box center [1317, 22] width 16 height 16
click at [943, 44] on div at bounding box center [797, 44] width 1004 height 0
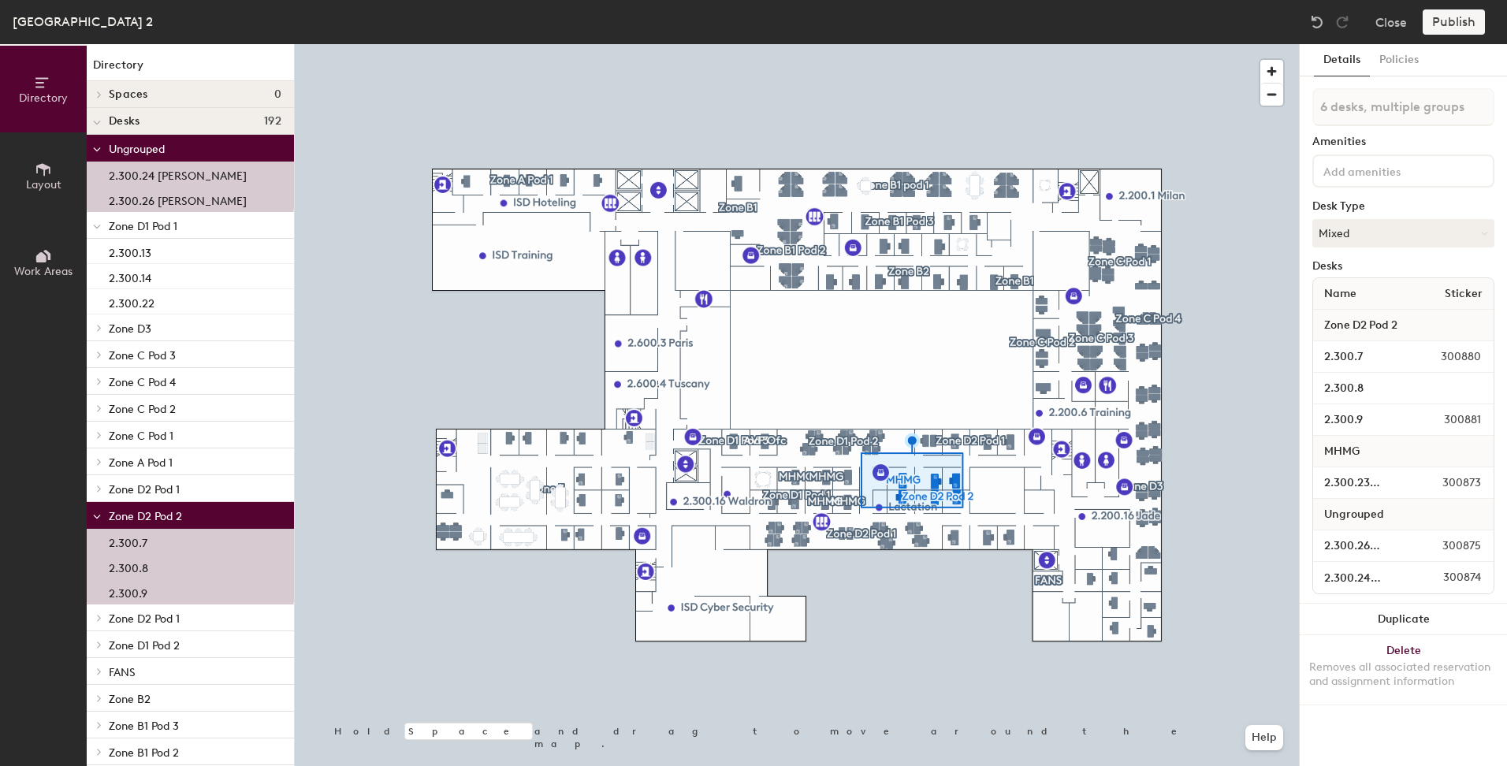
click at [1357, 516] on span "Ungrouped" at bounding box center [1354, 515] width 76 height 28
drag, startPoint x: 1355, startPoint y: 545, endPoint x: 1356, endPoint y: 480, distance: 65.4
click at [1356, 480] on div "Name Sticker Zone D2 Pod 2 2.300.7 300880 2.300.8 2.300.9 300881 MHMG 2.300.23 …" at bounding box center [1403, 435] width 182 height 317
click at [130, 147] on span "Ungrouped" at bounding box center [137, 149] width 56 height 13
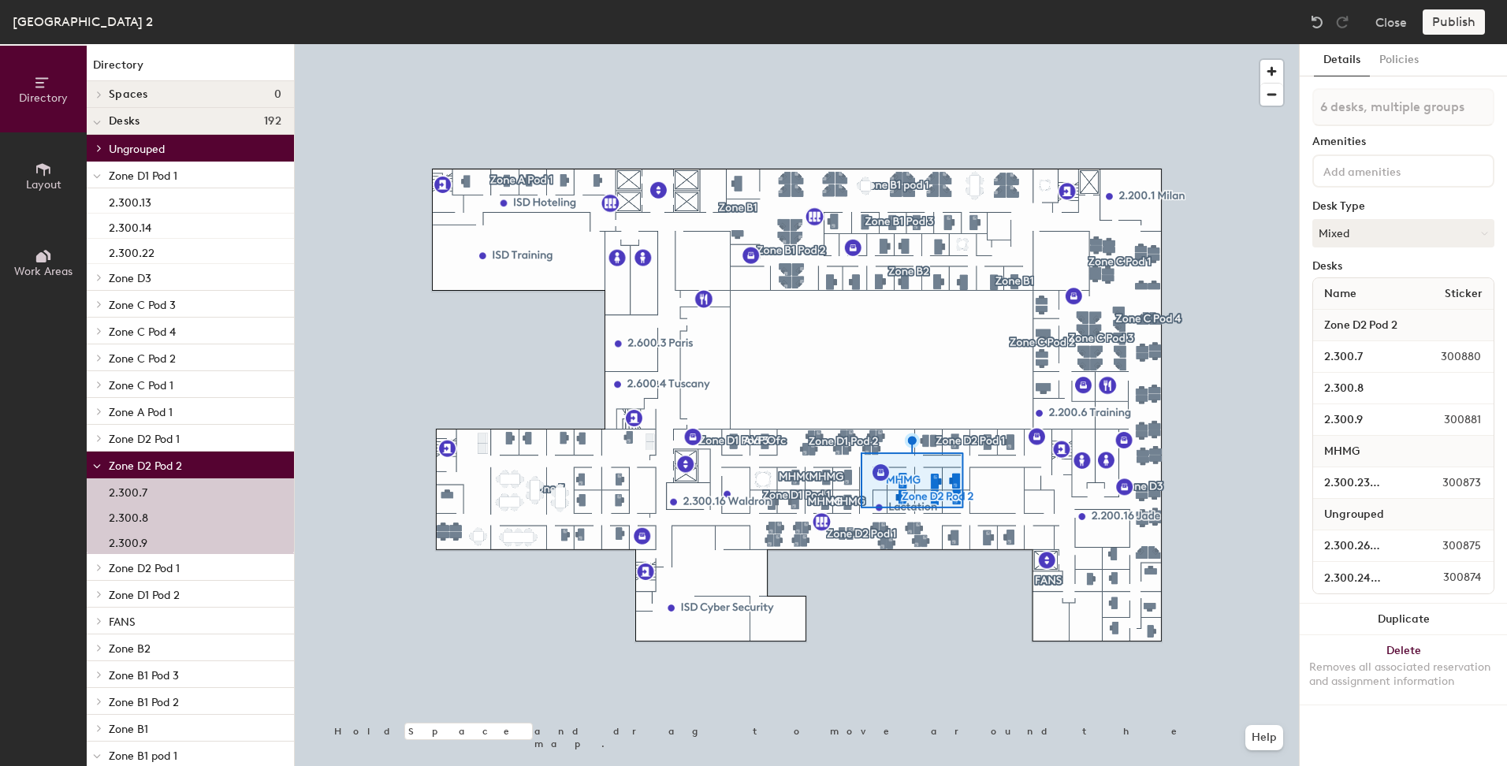
click at [132, 146] on span "Ungrouped" at bounding box center [137, 149] width 56 height 13
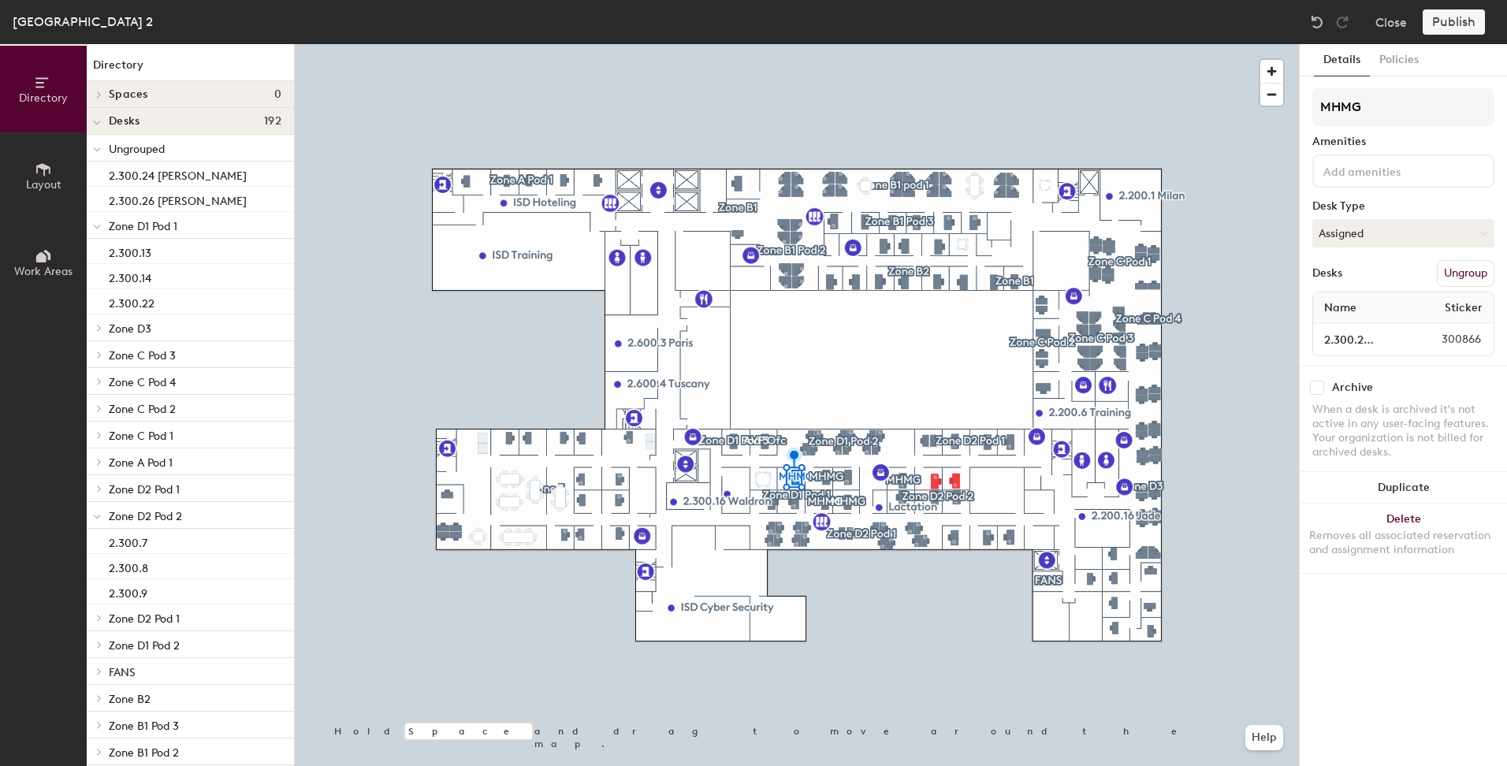
drag, startPoint x: 716, startPoint y: 32, endPoint x: 1462, endPoint y: 269, distance: 783.1
click at [1462, 269] on button "Ungroup" at bounding box center [1466, 273] width 58 height 27
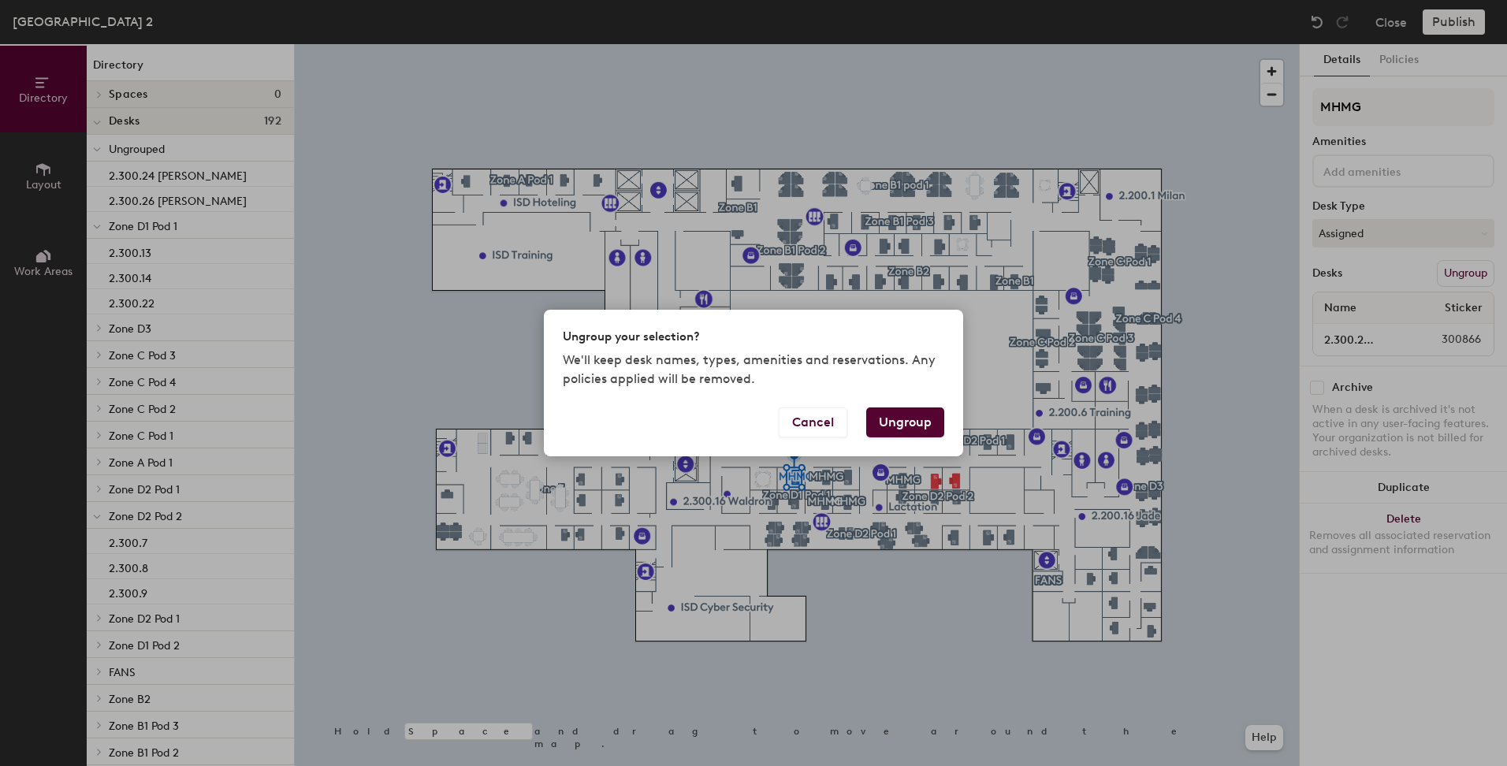
click at [916, 424] on button "Ungroup" at bounding box center [905, 423] width 78 height 30
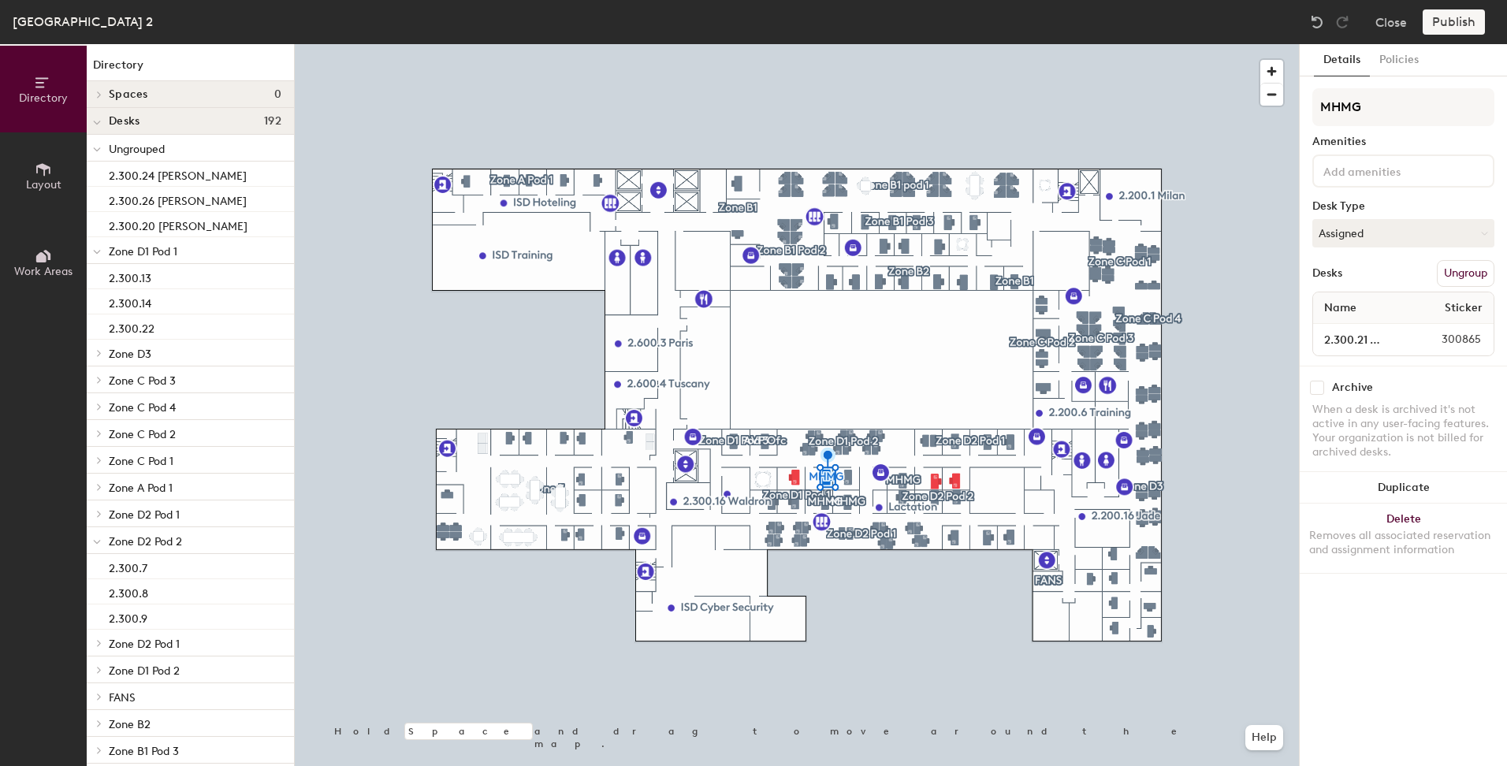
click at [1461, 268] on button "Ungroup" at bounding box center [1466, 273] width 58 height 27
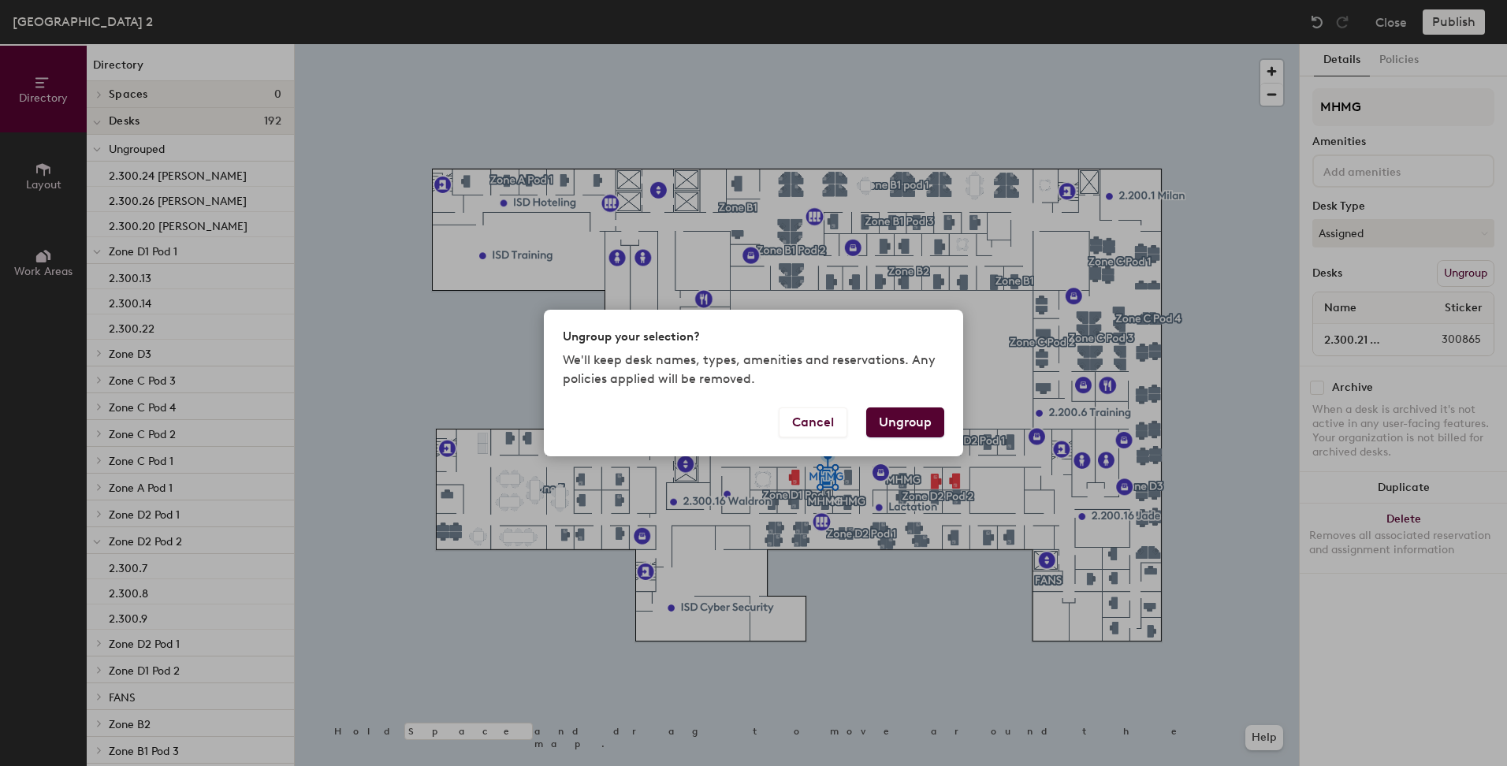
click at [903, 423] on button "Ungroup" at bounding box center [905, 423] width 78 height 30
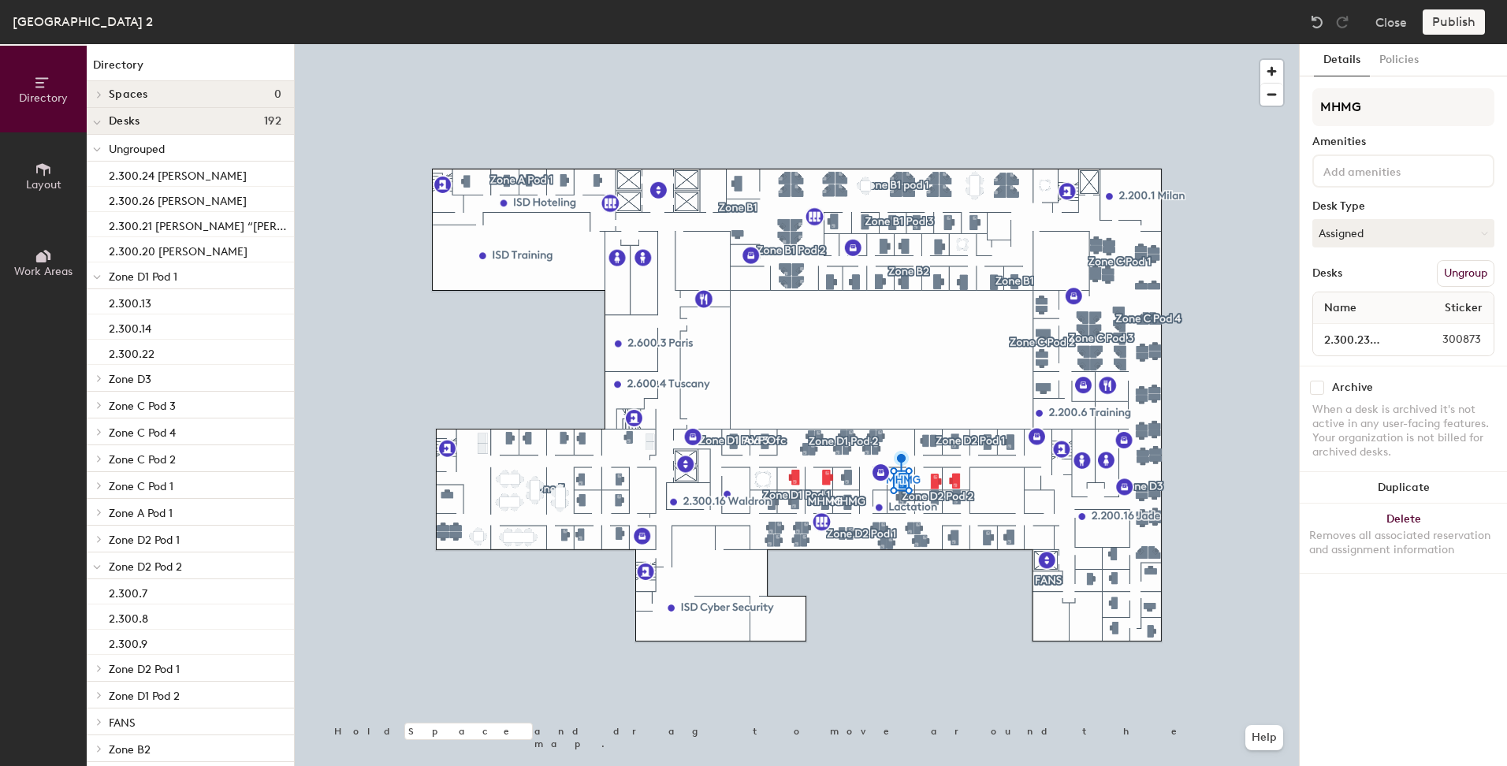
click at [1487, 277] on button "Ungroup" at bounding box center [1466, 273] width 58 height 27
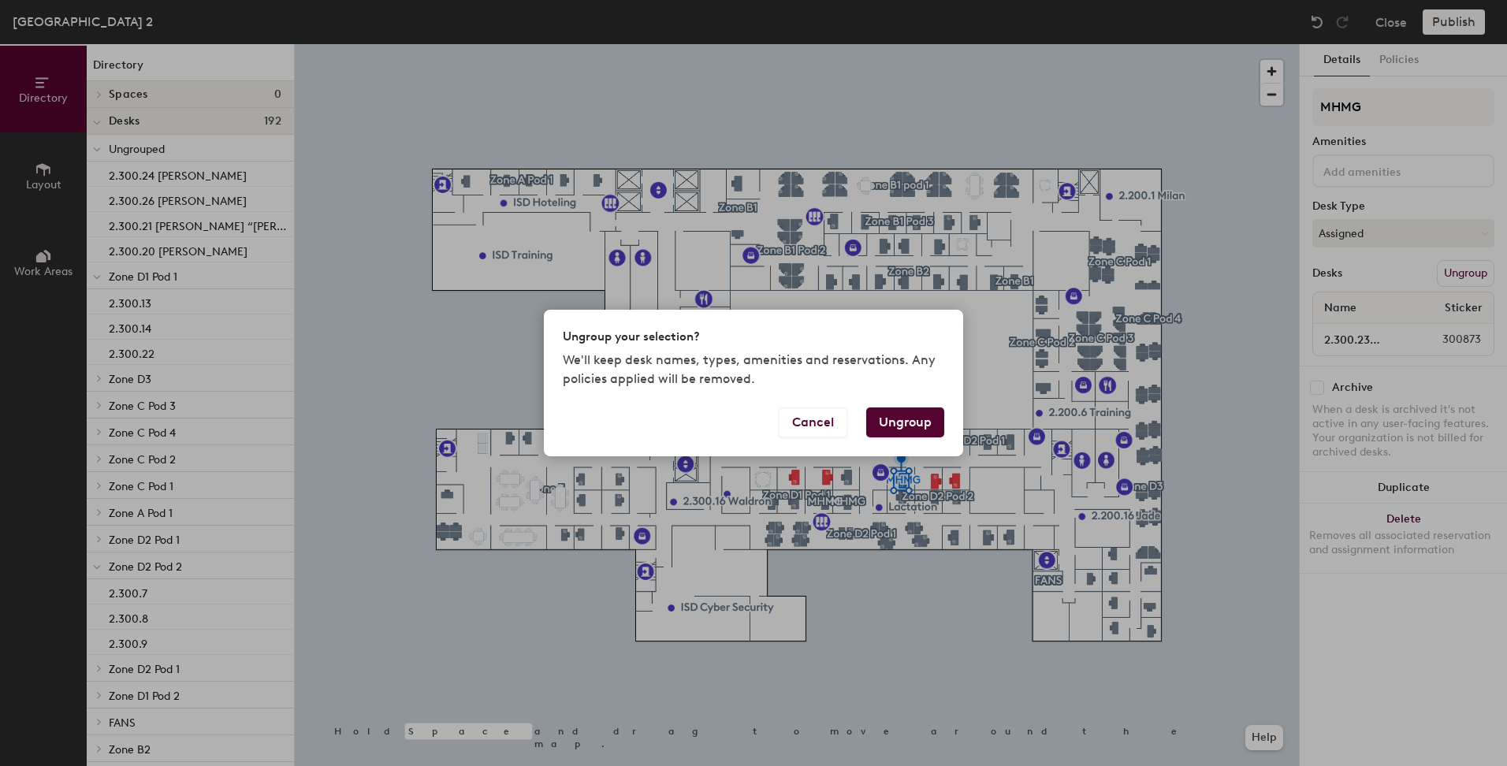
click at [907, 420] on button "Ungroup" at bounding box center [905, 423] width 78 height 30
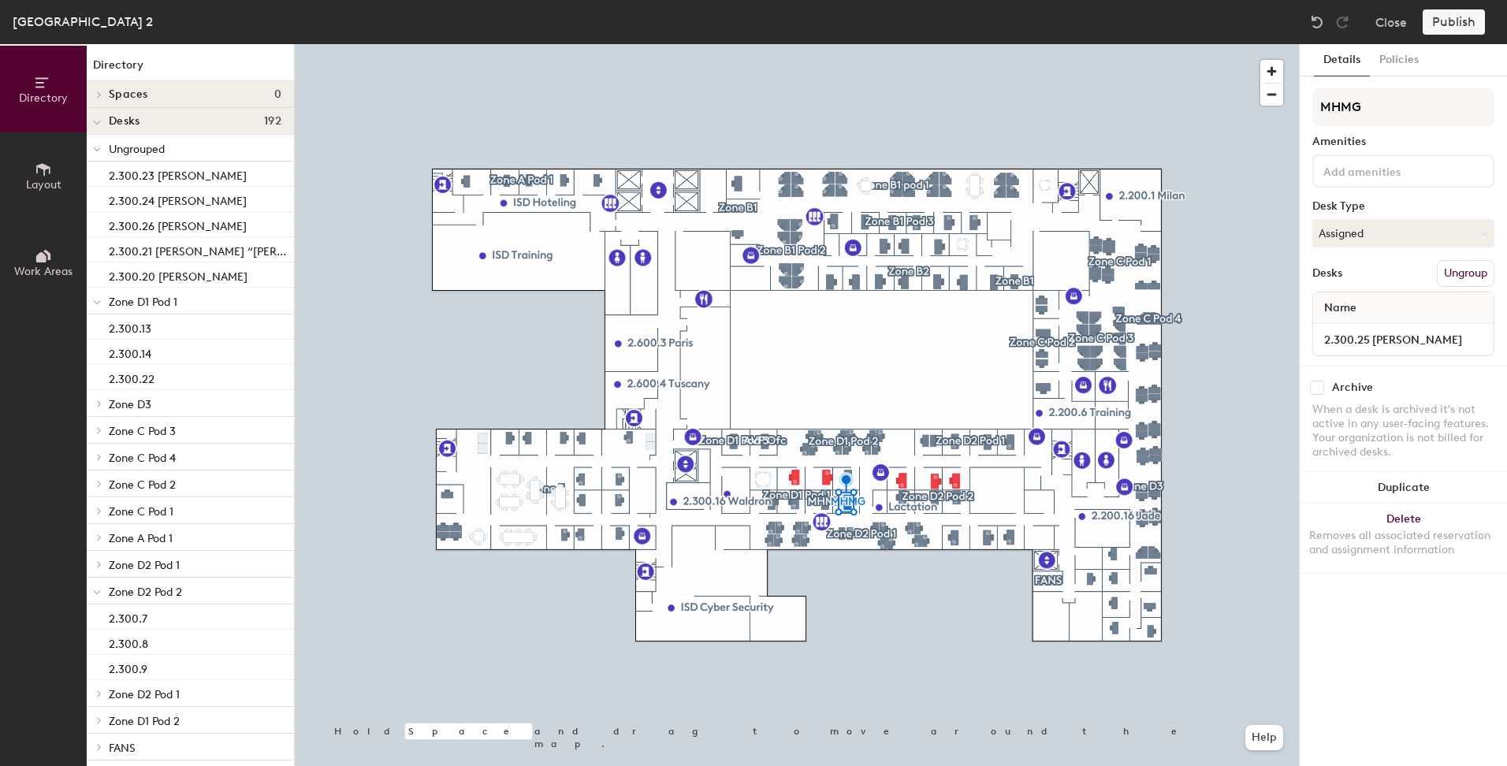
click at [1468, 270] on button "Ungroup" at bounding box center [1466, 273] width 58 height 27
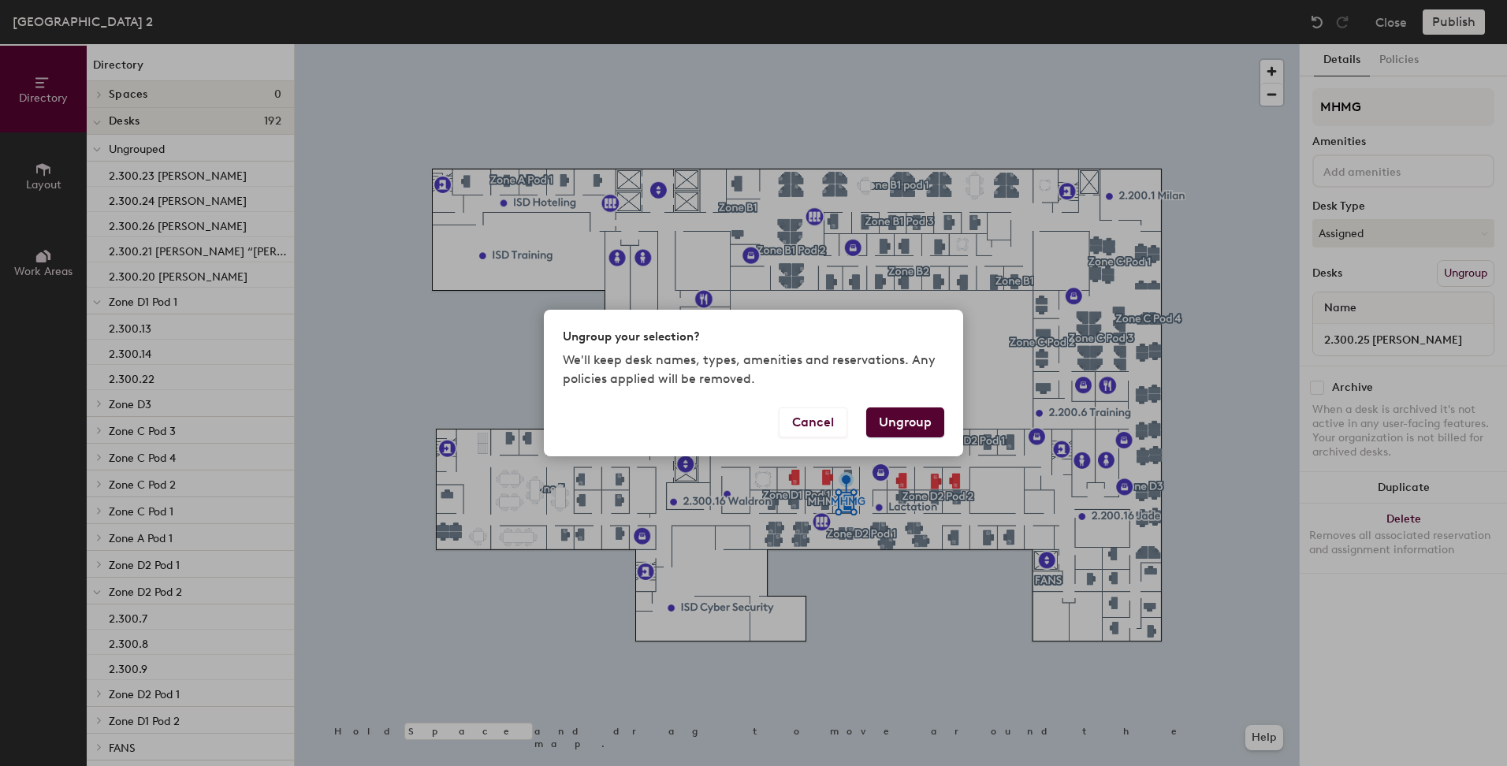
click at [909, 417] on button "Ungroup" at bounding box center [905, 423] width 78 height 30
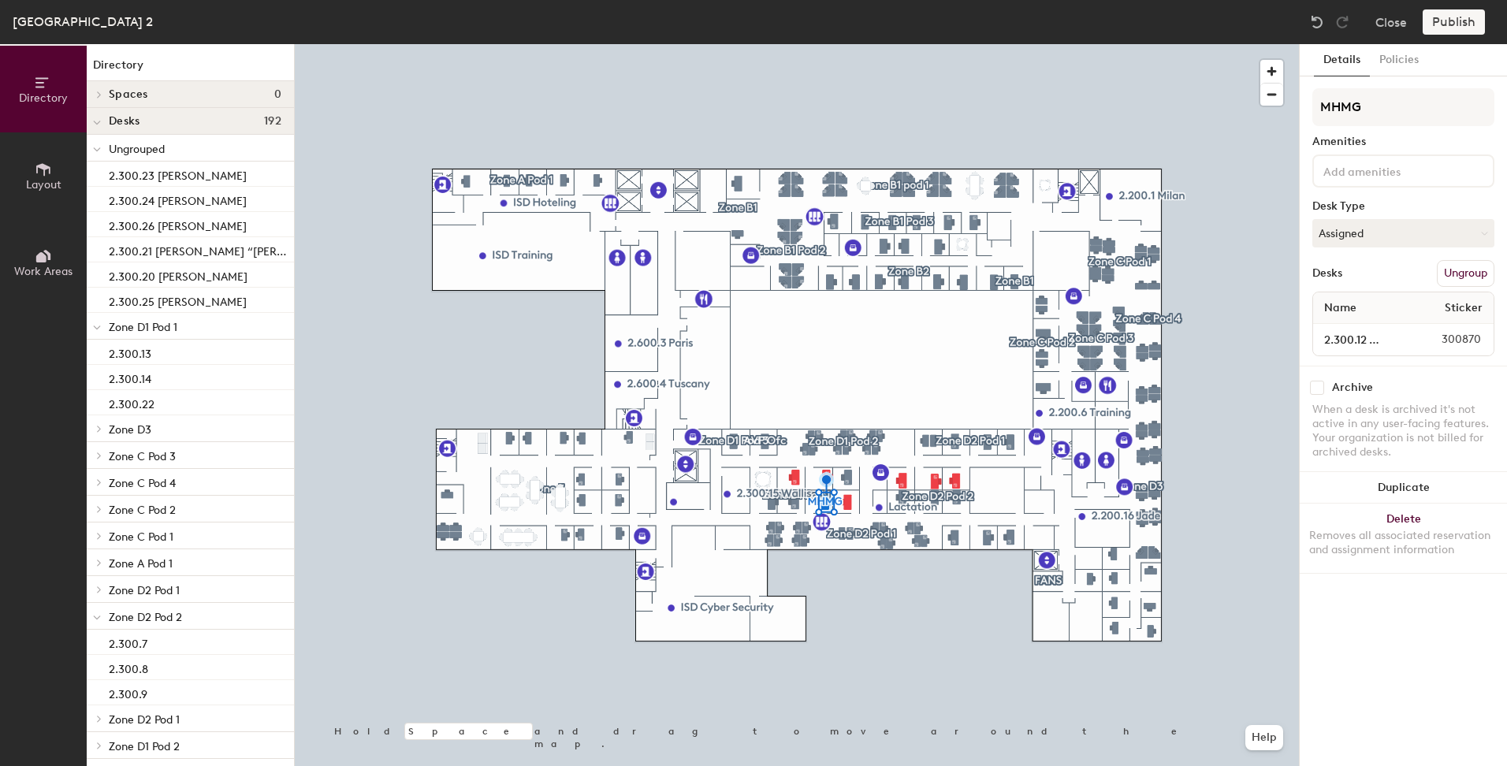
click at [1464, 277] on button "Ungroup" at bounding box center [1466, 273] width 58 height 27
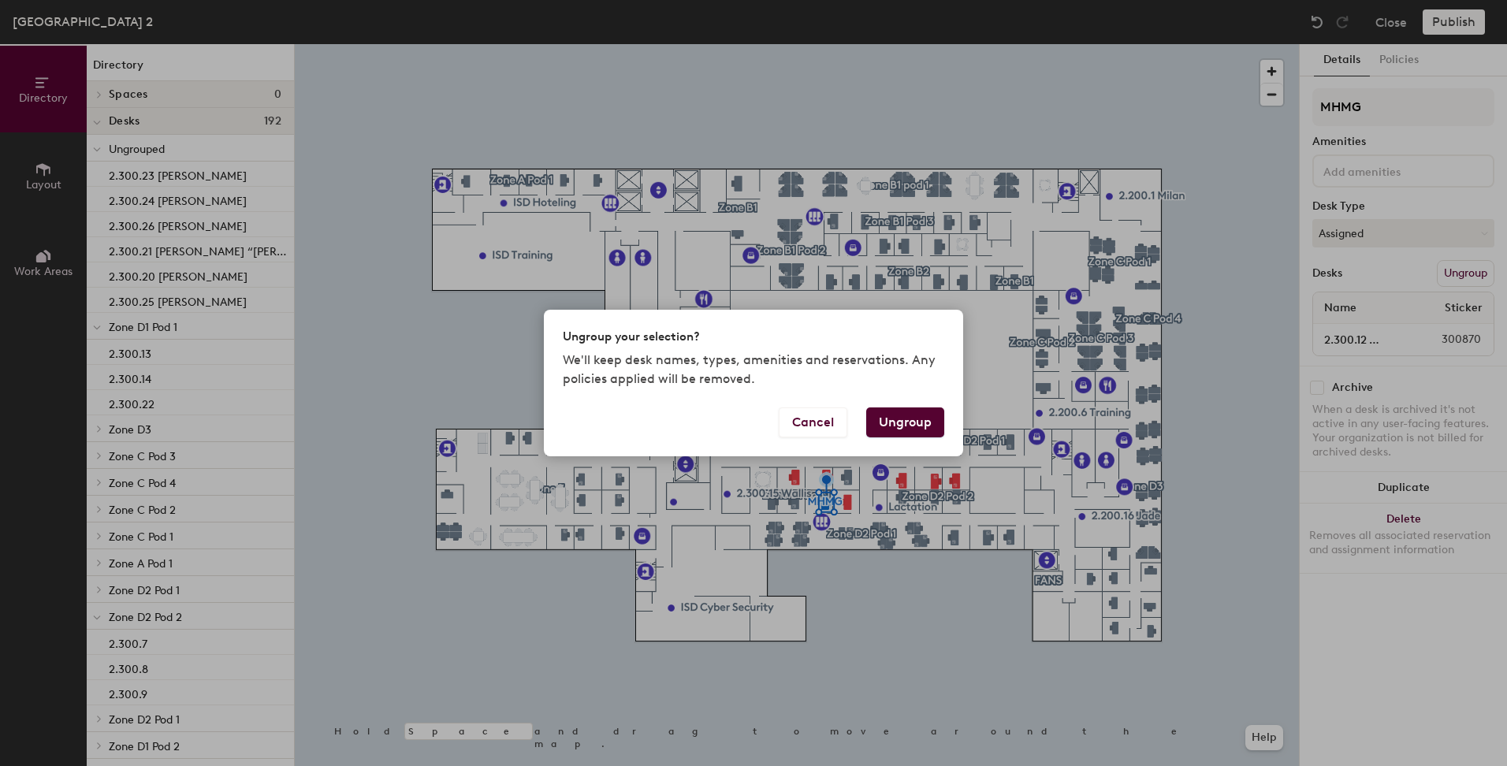
click at [921, 414] on button "Ungroup" at bounding box center [905, 423] width 78 height 30
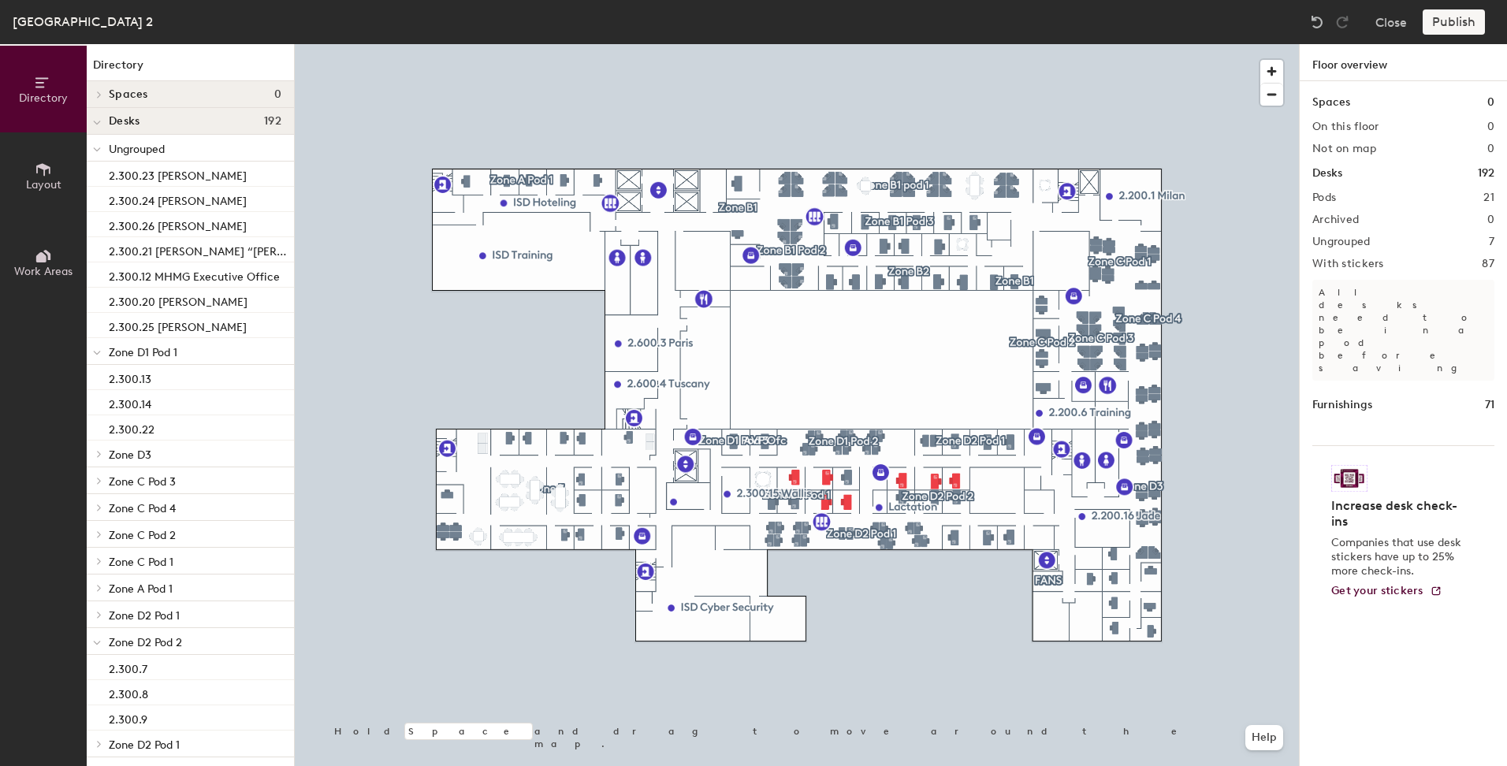
click at [1451, 18] on div "Publish" at bounding box center [1459, 21] width 72 height 25
click at [1455, 24] on div "Publish" at bounding box center [1459, 21] width 72 height 25
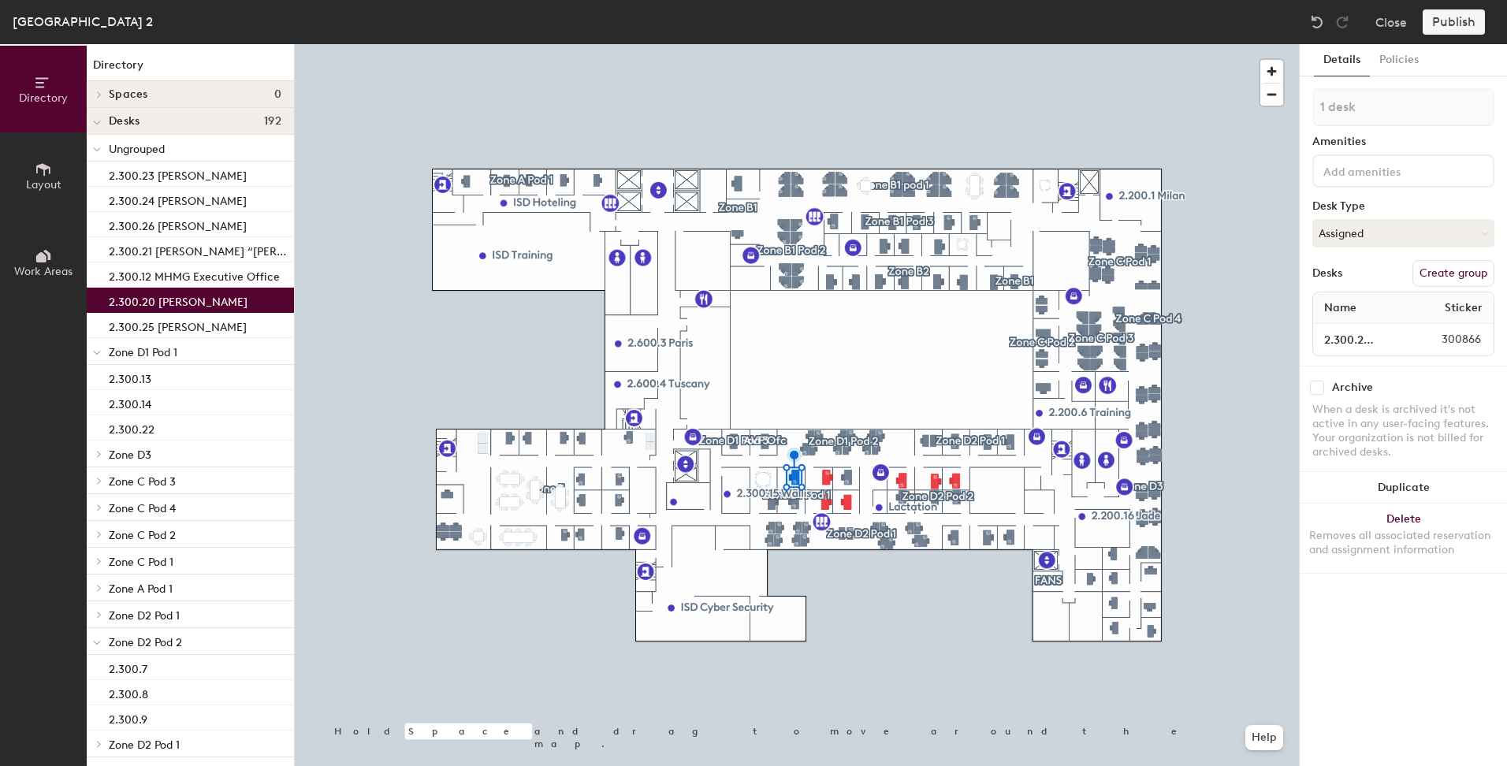
click at [1452, 22] on div "Publish" at bounding box center [1459, 21] width 72 height 25
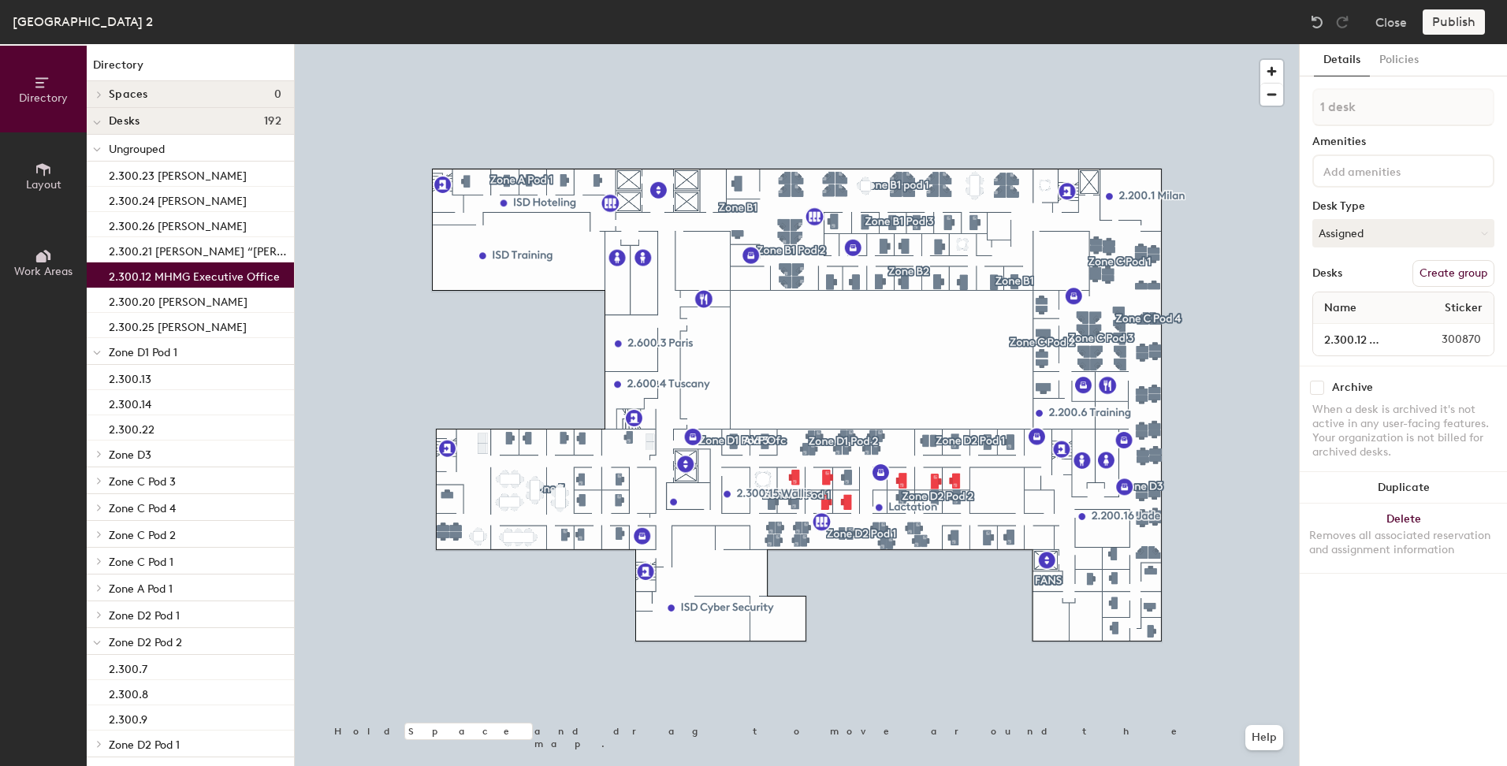
click at [196, 273] on p "2.300.12 MHMG Executive Office" at bounding box center [194, 275] width 171 height 18
click at [169, 302] on p "2.300.20 [PERSON_NAME]" at bounding box center [178, 300] width 139 height 18
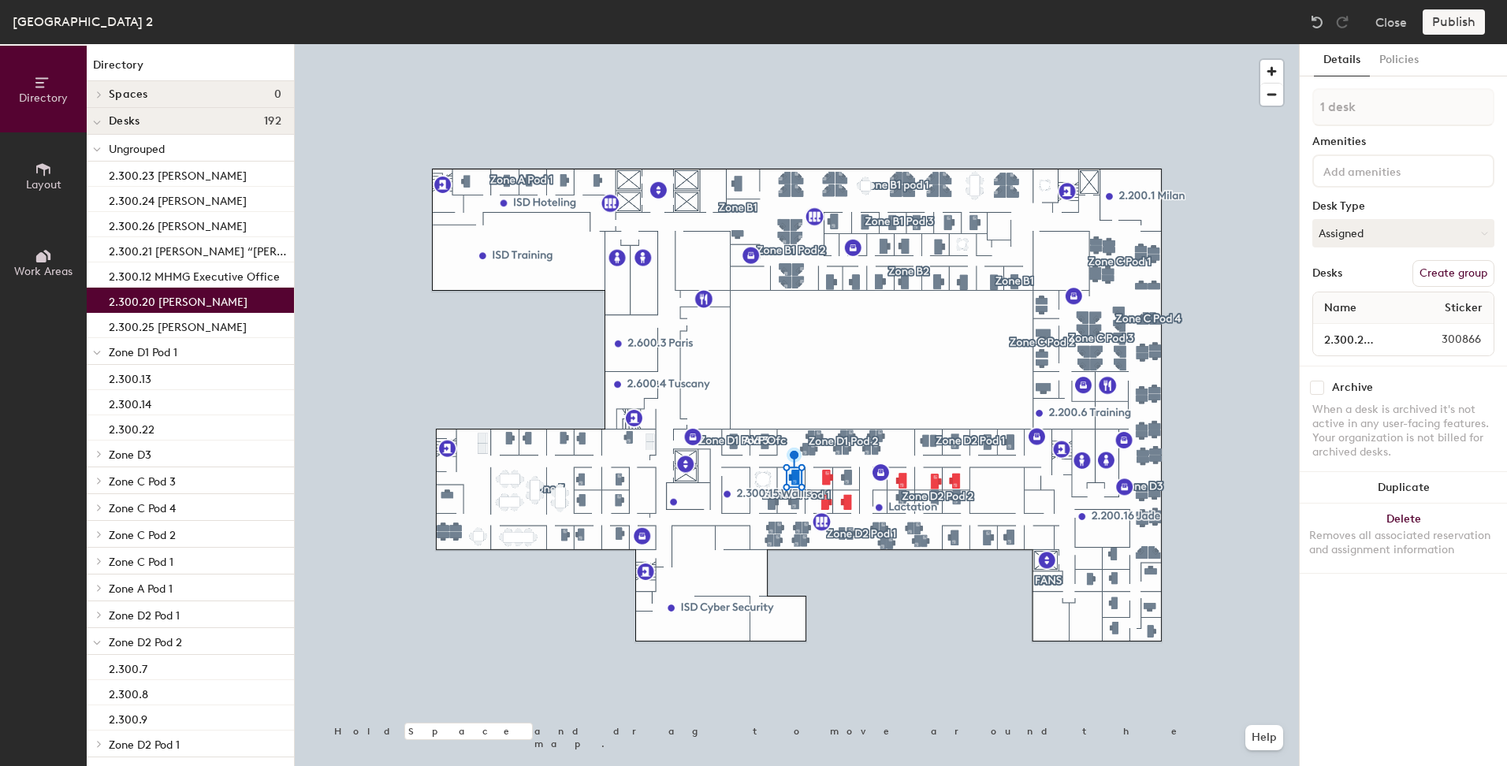
click at [187, 345] on p "Zone D1 Pod 1" at bounding box center [195, 351] width 173 height 20
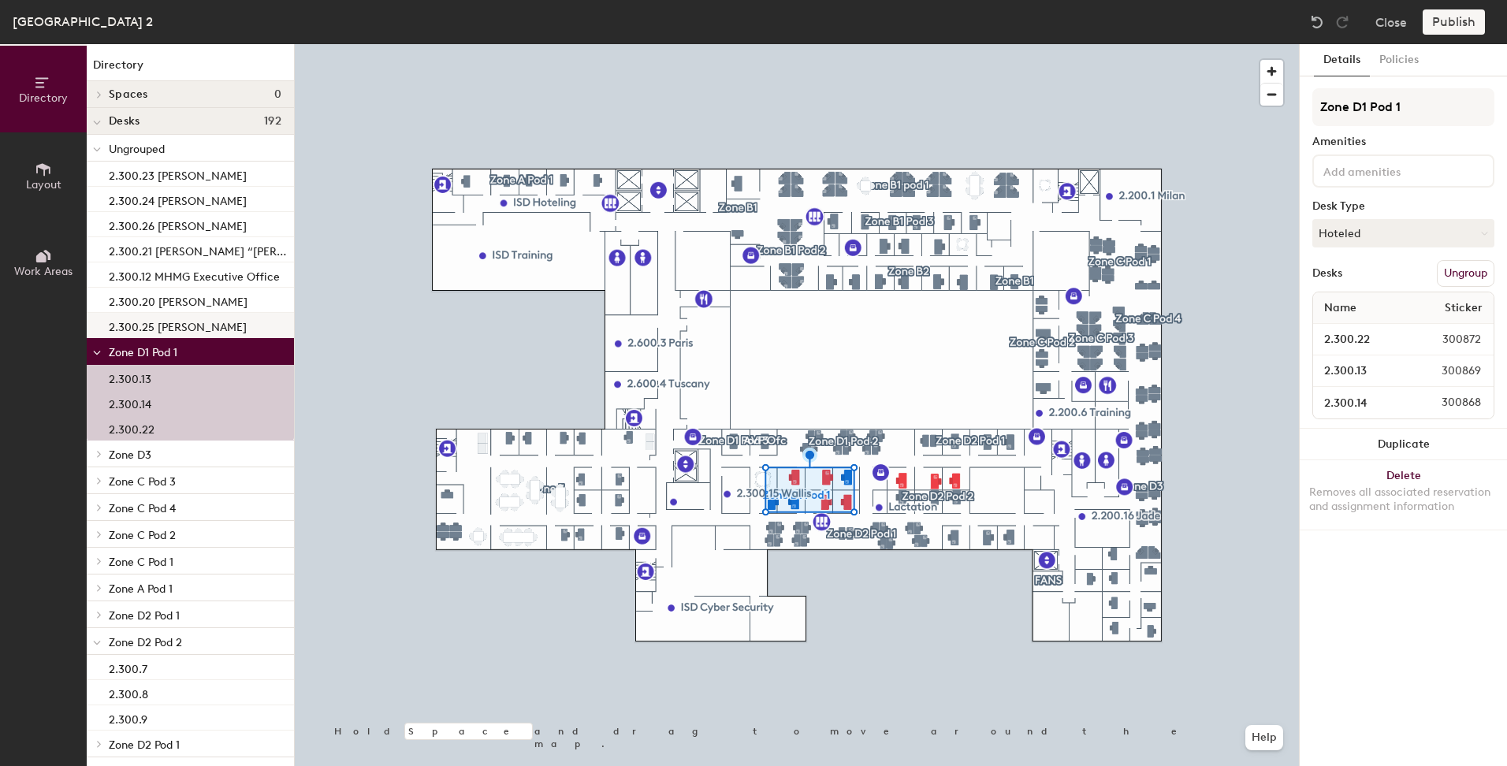
click at [192, 326] on p "2.300.25 [PERSON_NAME]" at bounding box center [178, 325] width 138 height 18
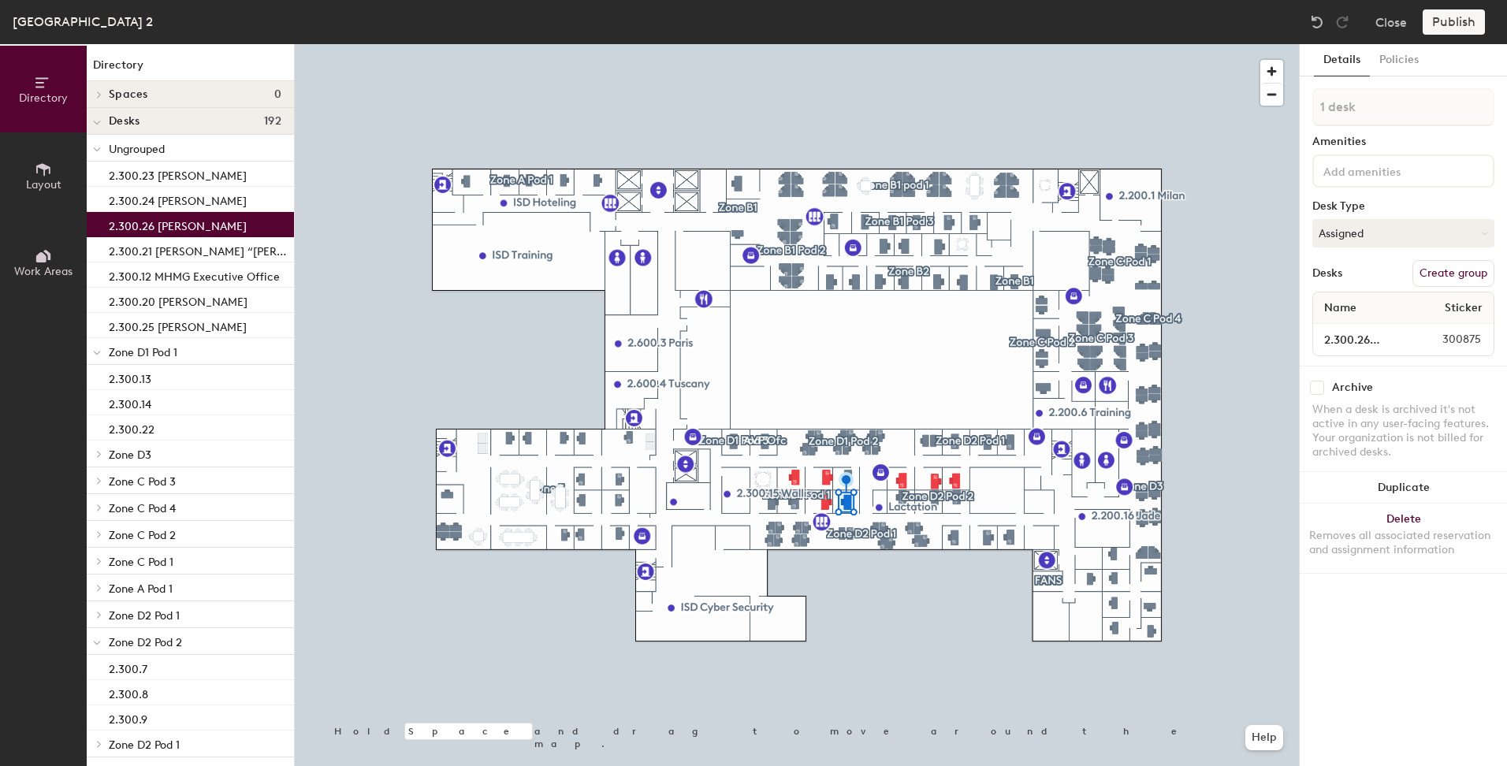
click at [175, 229] on p "2.300.26 [PERSON_NAME]" at bounding box center [178, 224] width 138 height 18
click at [180, 191] on p "2.300.24 [PERSON_NAME]" at bounding box center [178, 199] width 138 height 18
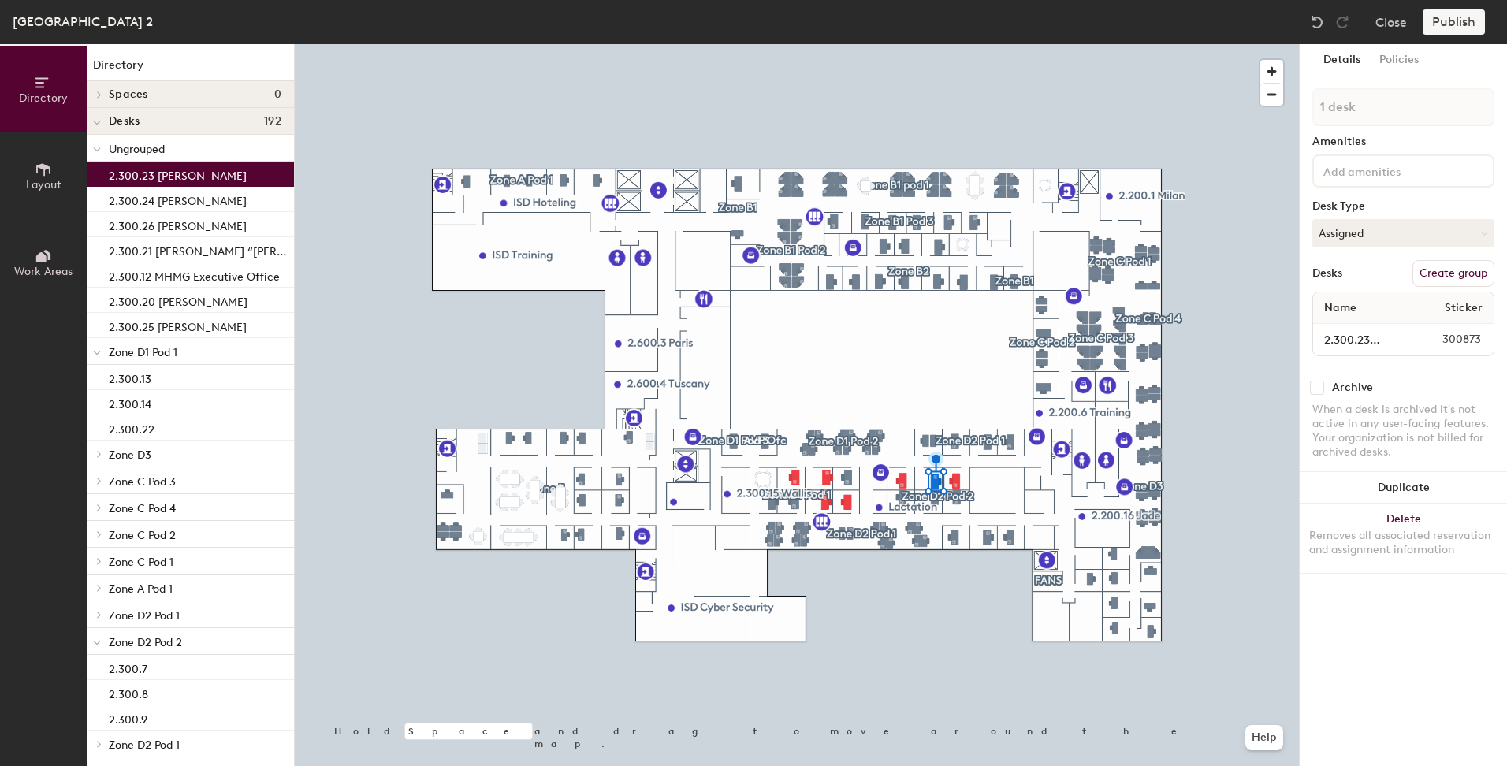
click at [181, 179] on p "2.300.23 [PERSON_NAME]" at bounding box center [178, 174] width 138 height 18
click at [224, 322] on p "2.300.25 [PERSON_NAME]" at bounding box center [178, 325] width 138 height 18
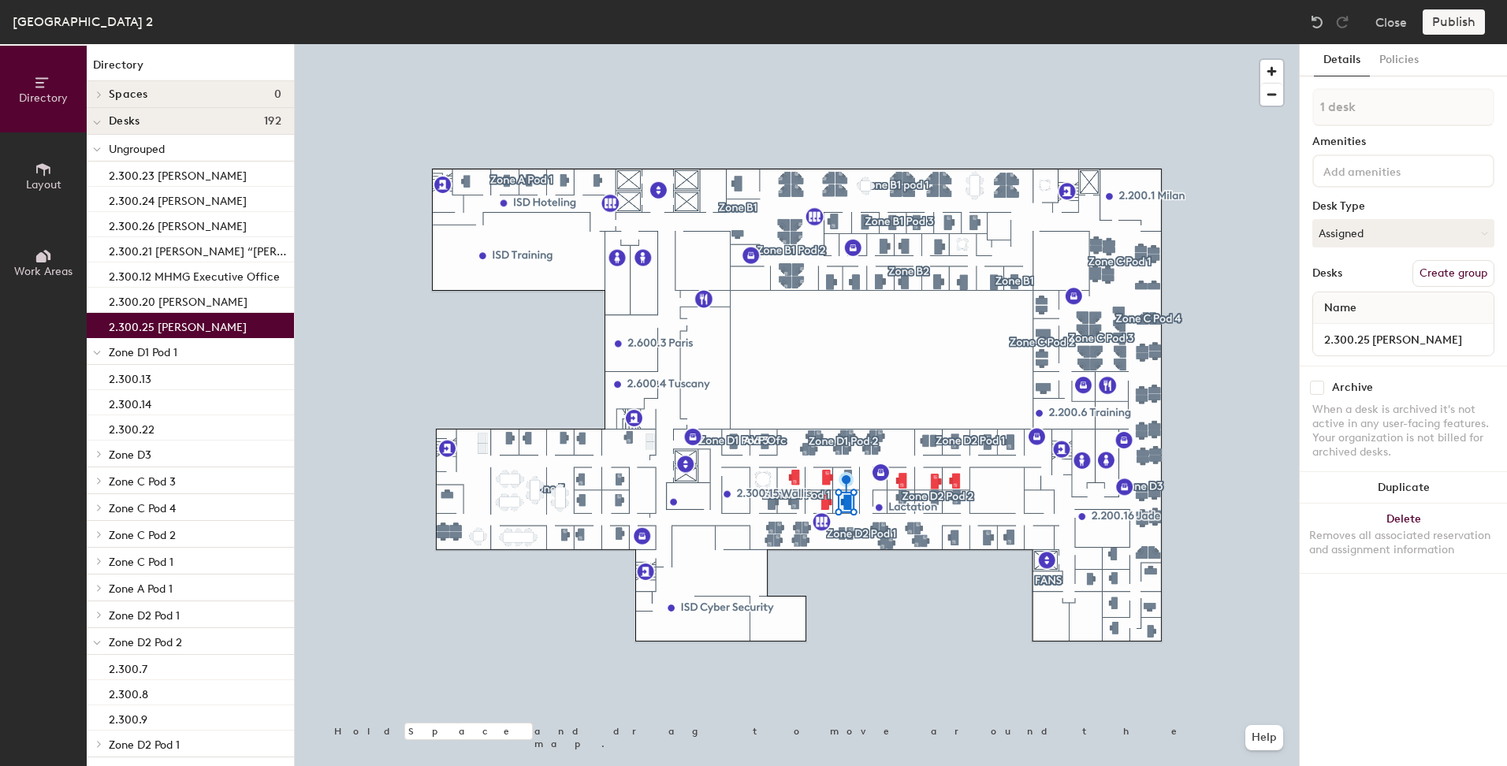
click at [141, 147] on span "Ungrouped" at bounding box center [137, 149] width 56 height 13
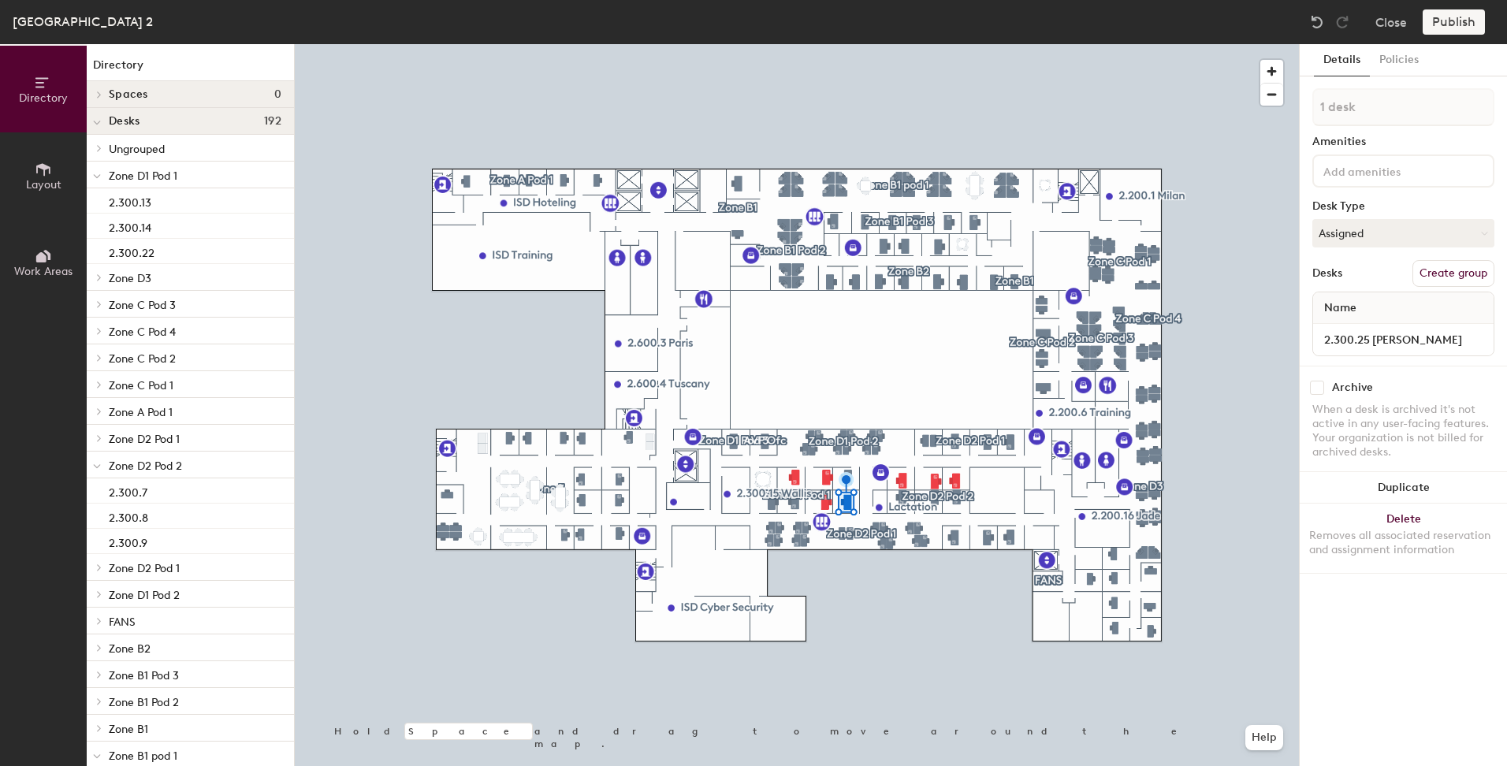
click at [147, 146] on span "Ungrouped" at bounding box center [137, 149] width 56 height 13
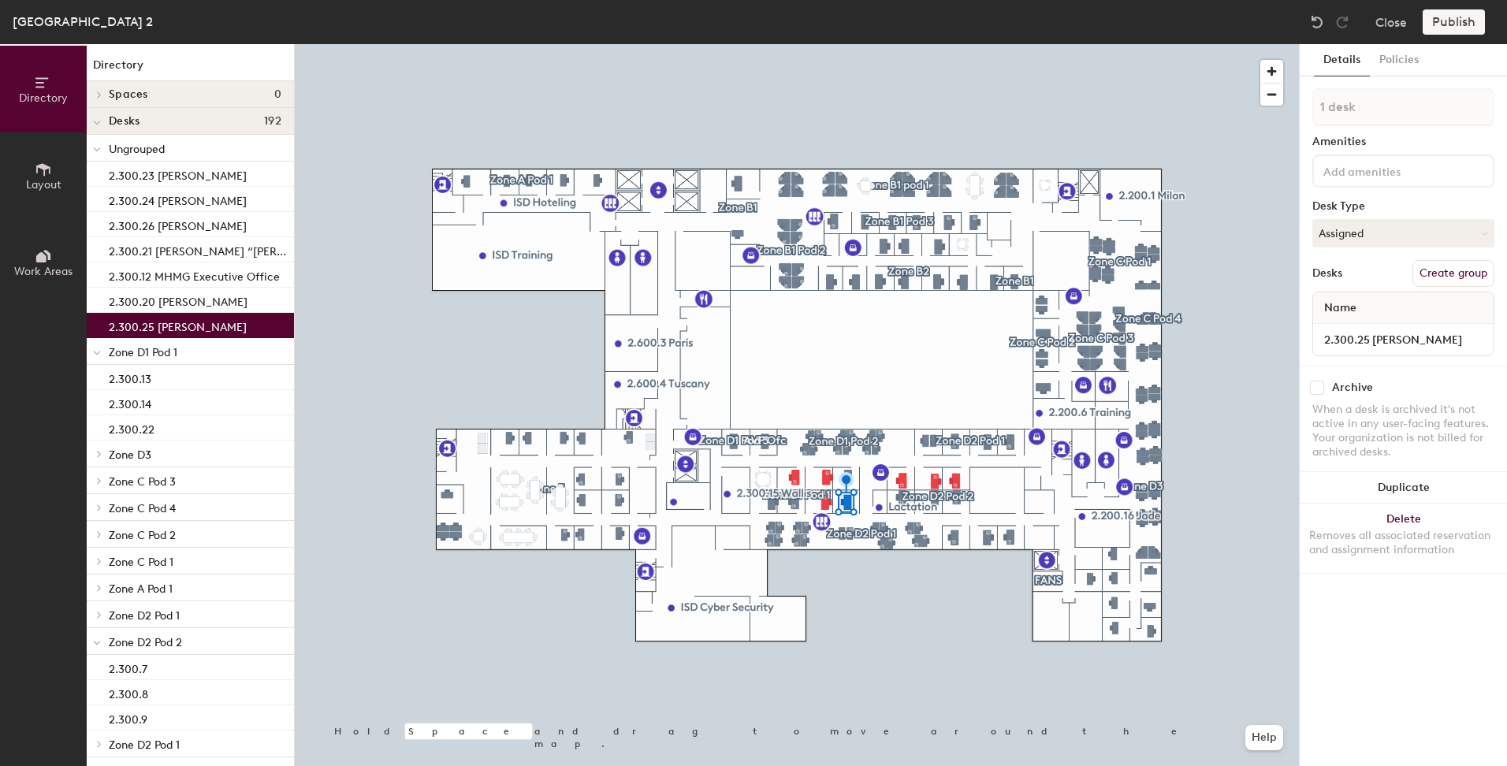
drag, startPoint x: 138, startPoint y: 151, endPoint x: 120, endPoint y: 149, distance: 18.2
click at [118, 149] on span "Ungrouped" at bounding box center [137, 149] width 56 height 13
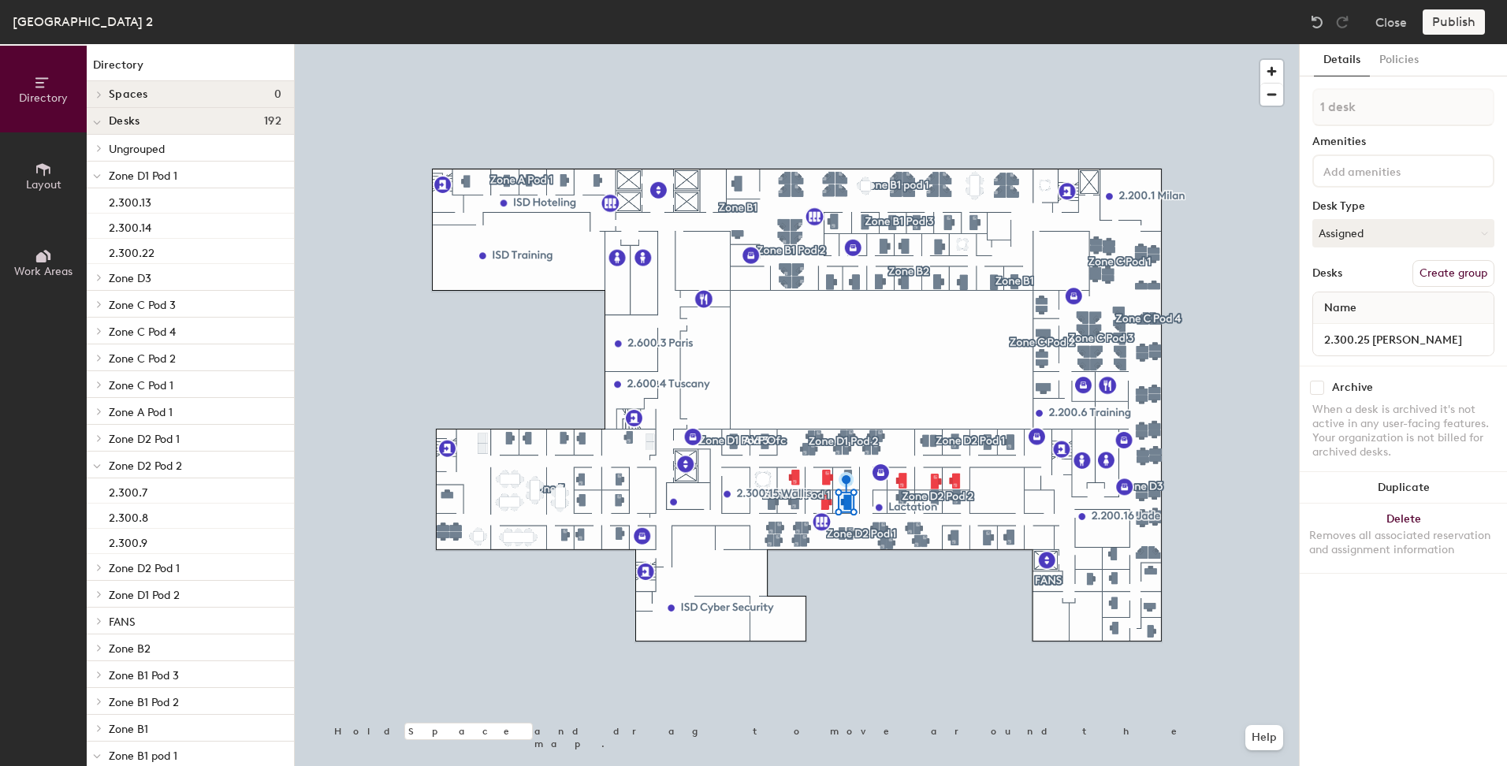
click at [125, 147] on span "Ungrouped" at bounding box center [137, 149] width 56 height 13
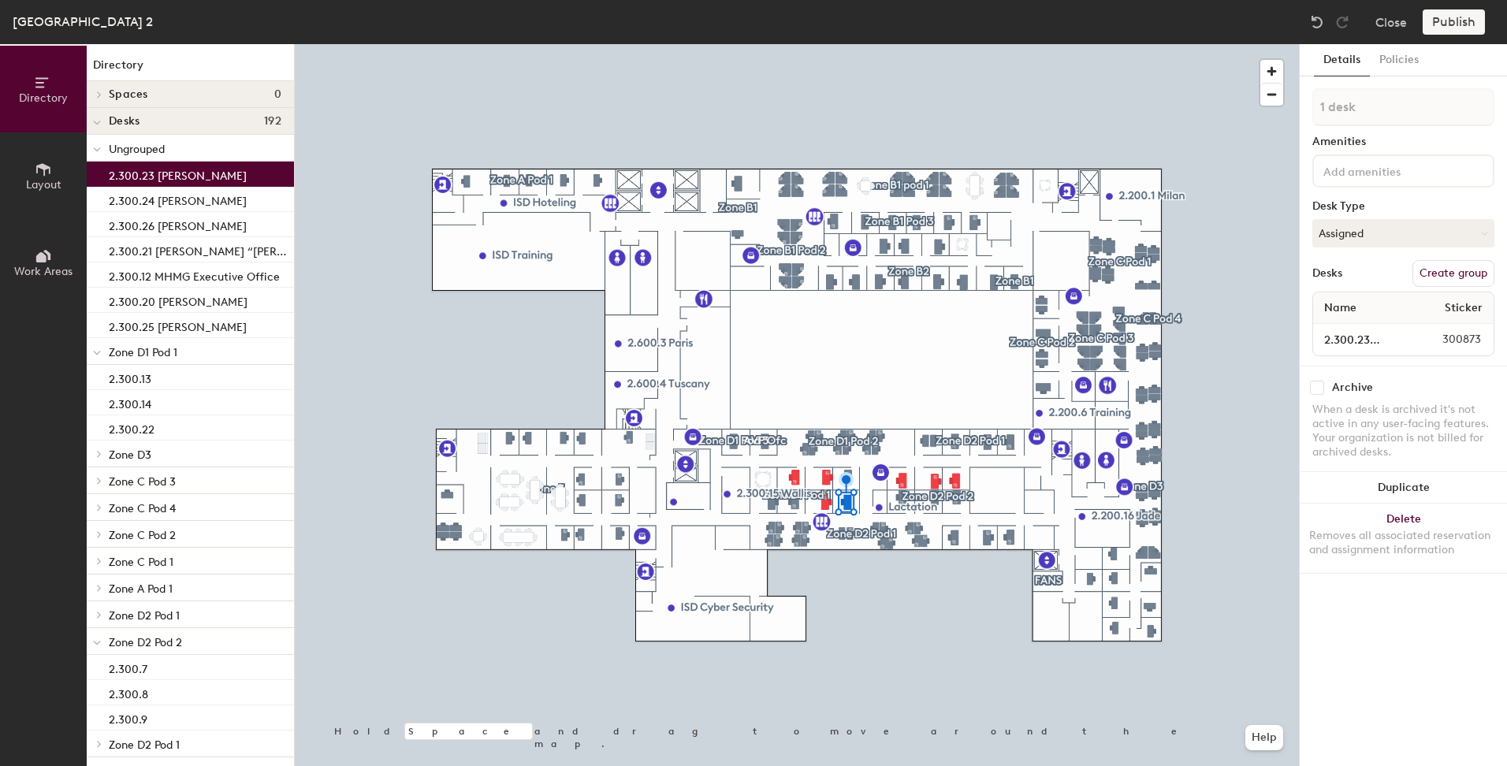
click at [149, 173] on p "2.300.23 [PERSON_NAME]" at bounding box center [178, 174] width 138 height 18
click at [159, 197] on p "2.300.24 [PERSON_NAME]" at bounding box center [178, 199] width 138 height 18
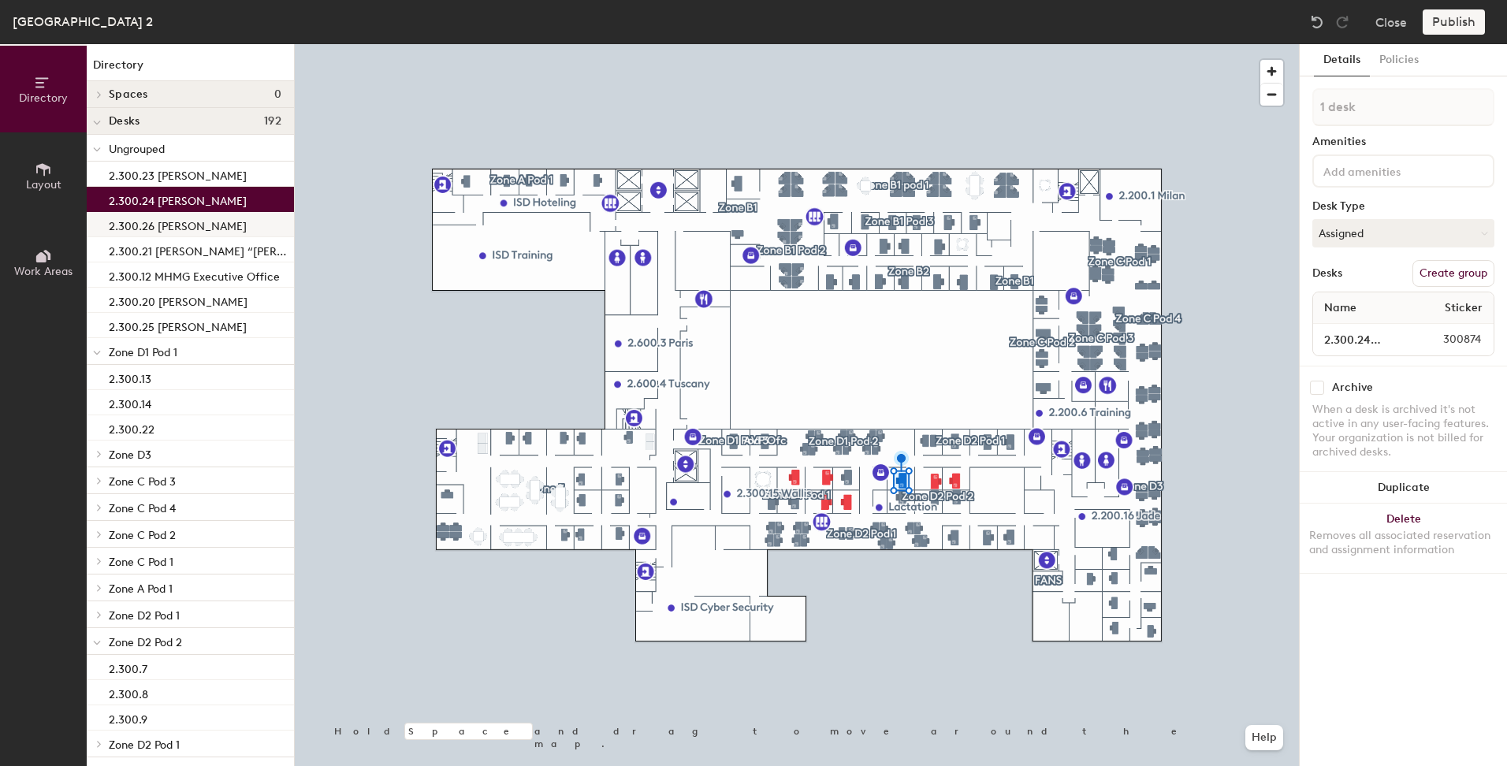
click at [175, 215] on p "2.300.26 [PERSON_NAME]" at bounding box center [178, 224] width 138 height 18
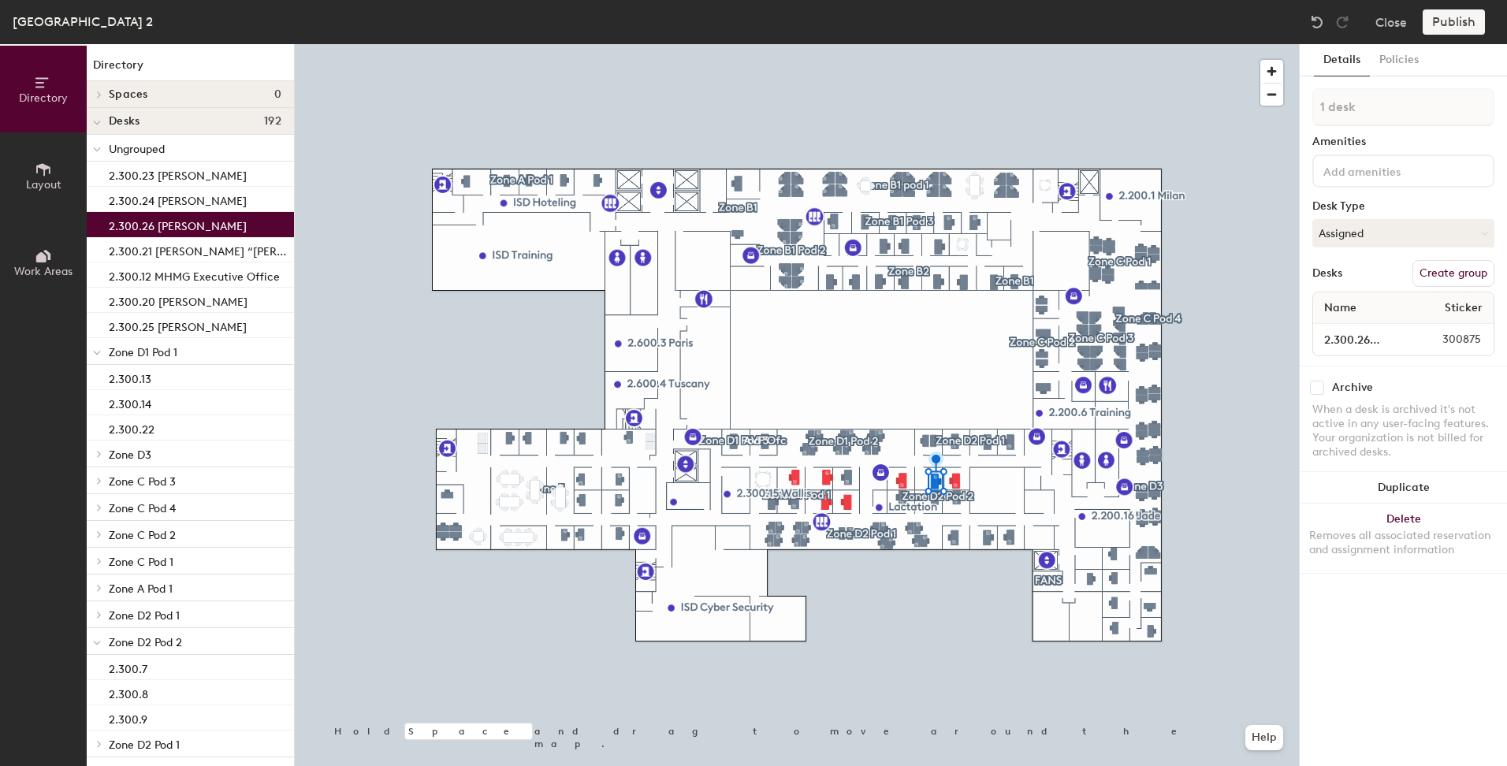
click at [175, 236] on div "2.300.26 [PERSON_NAME]" at bounding box center [190, 224] width 207 height 25
click at [183, 174] on p "2.300.23 [PERSON_NAME]" at bounding box center [178, 174] width 138 height 18
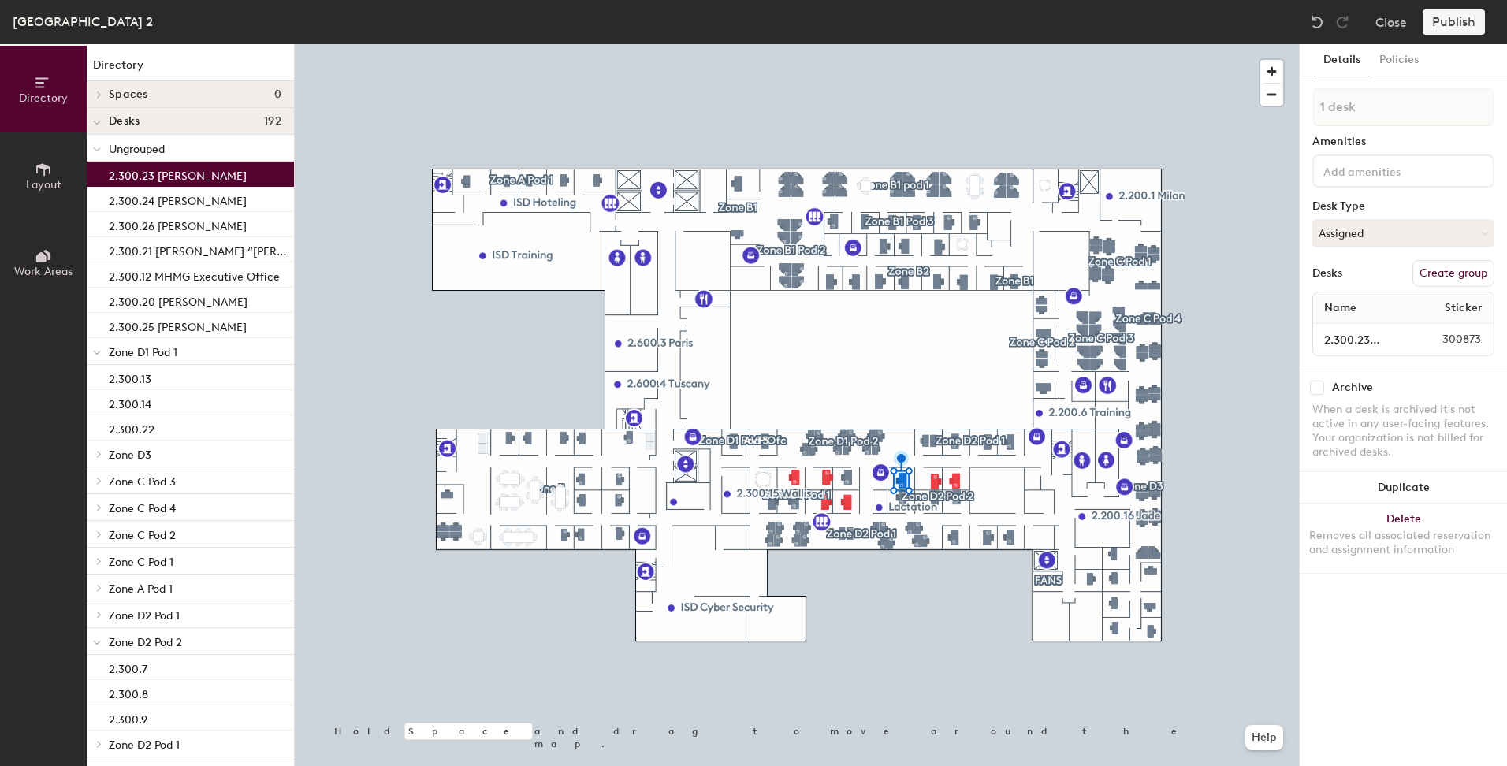
click at [1456, 274] on button "Create group" at bounding box center [1454, 273] width 82 height 27
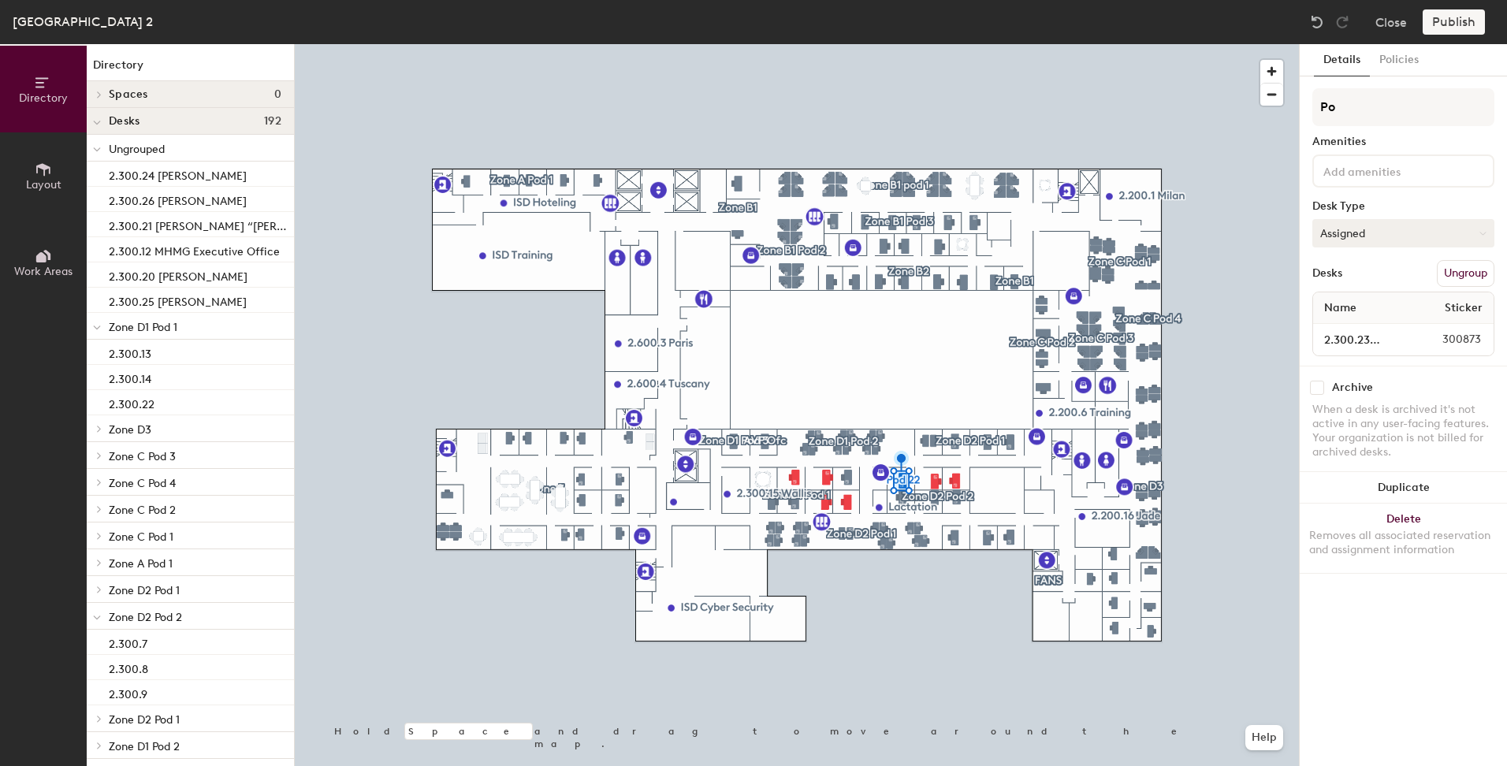
type input "P"
type input "MHMG"
drag, startPoint x: 199, startPoint y: 173, endPoint x: 213, endPoint y: 549, distance: 376.3
drag, startPoint x: 242, startPoint y: 173, endPoint x: 180, endPoint y: 176, distance: 62.4
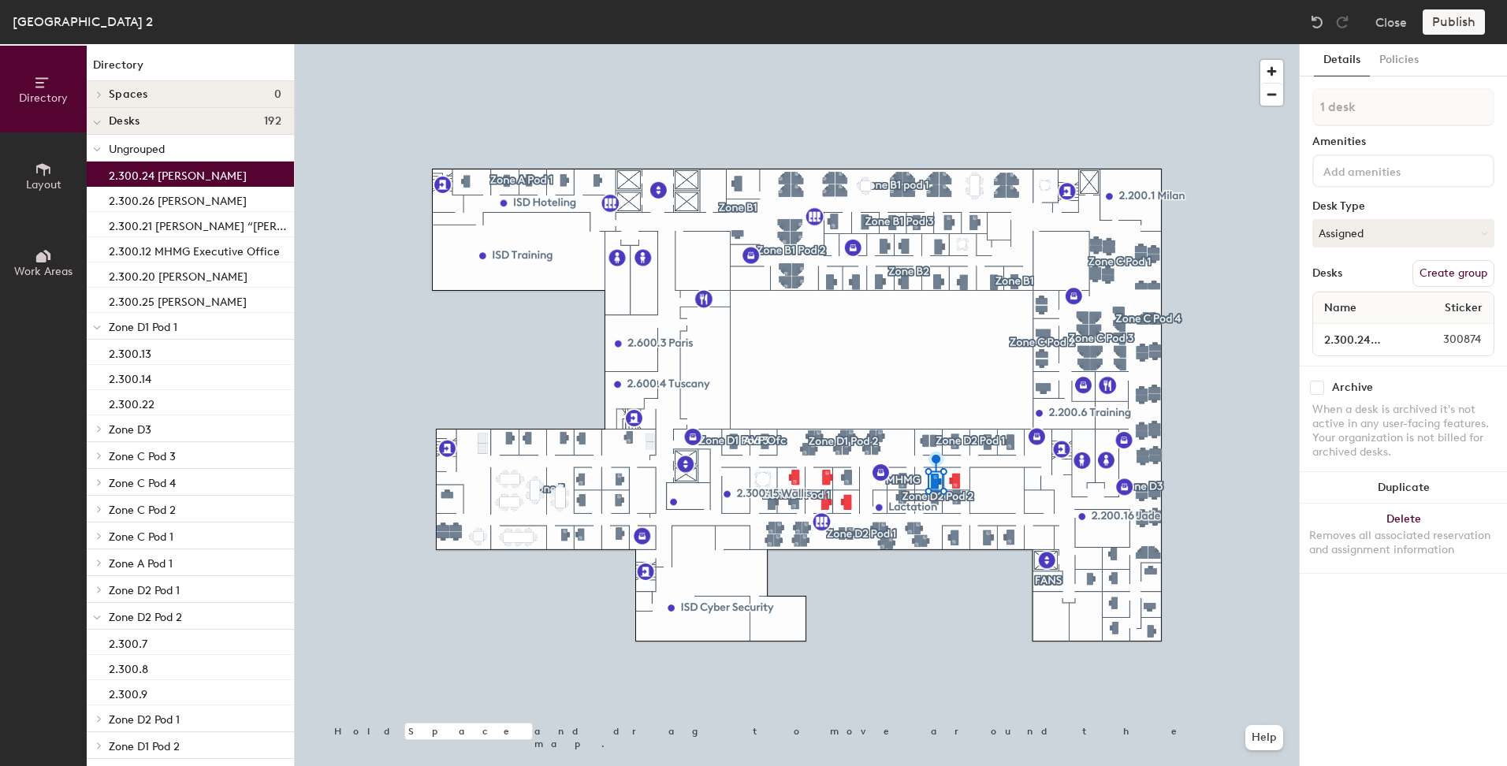
click at [180, 176] on p "2.300.24 [PERSON_NAME]" at bounding box center [178, 174] width 138 height 18
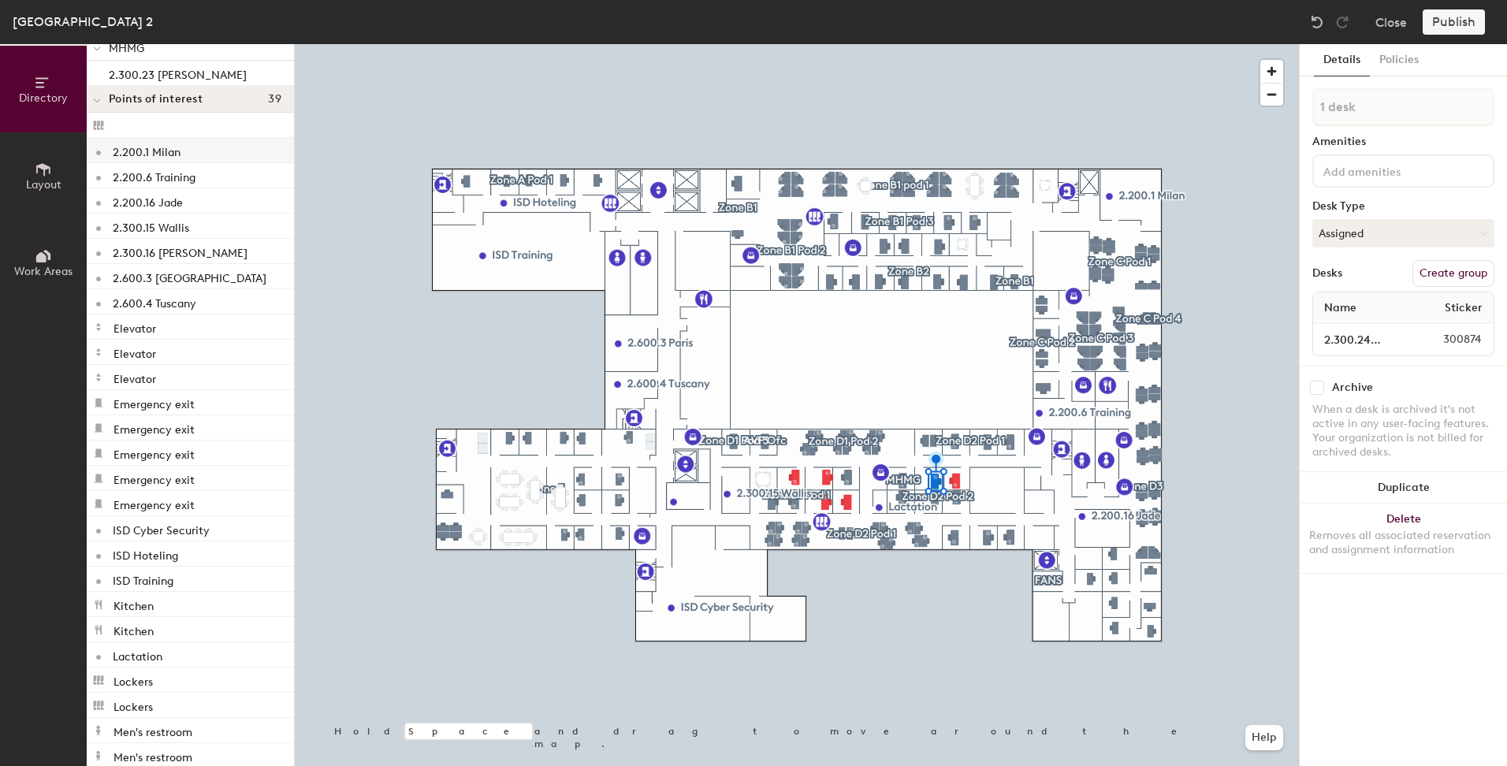
scroll to position [1182, 0]
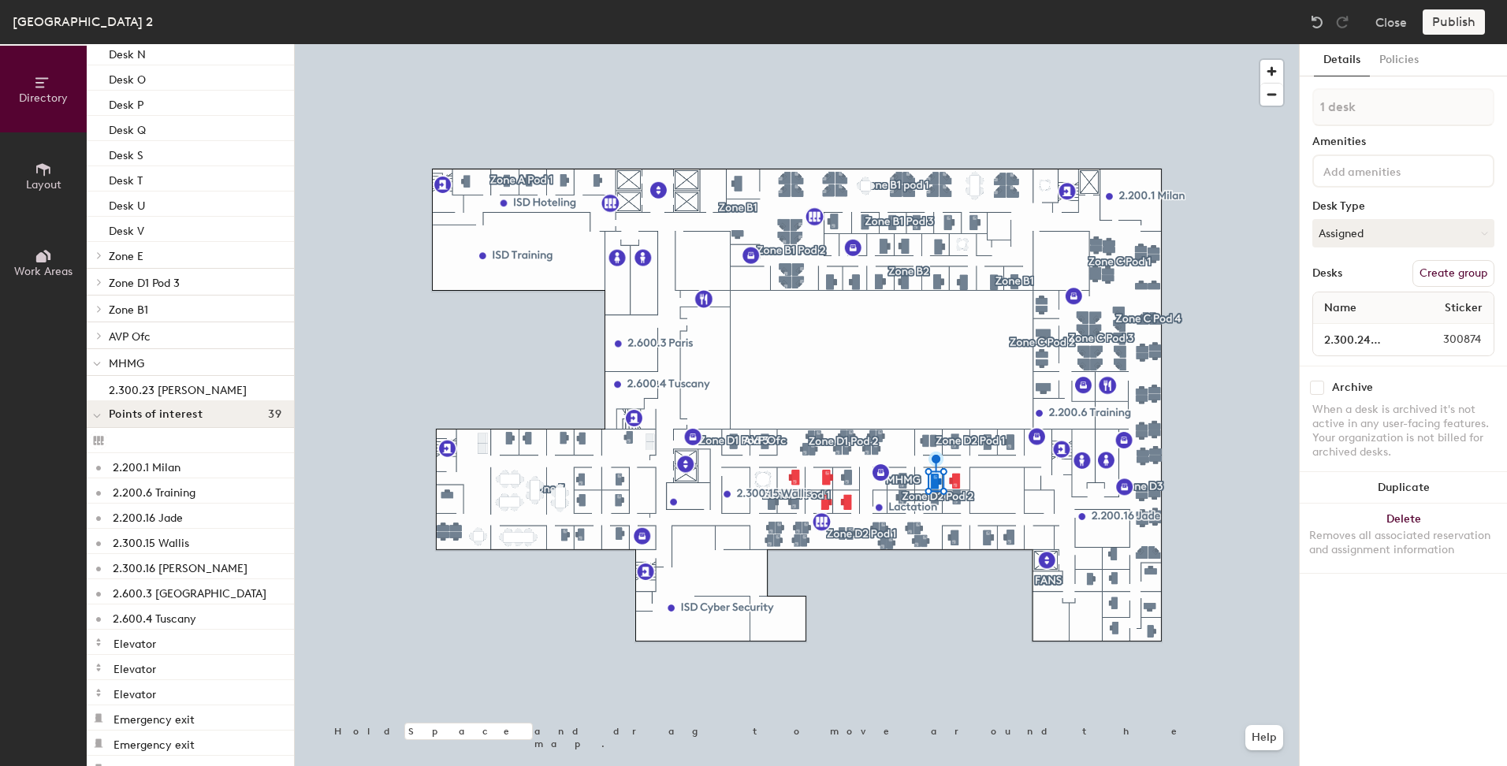
click at [127, 361] on span "MHMG" at bounding box center [126, 363] width 35 height 13
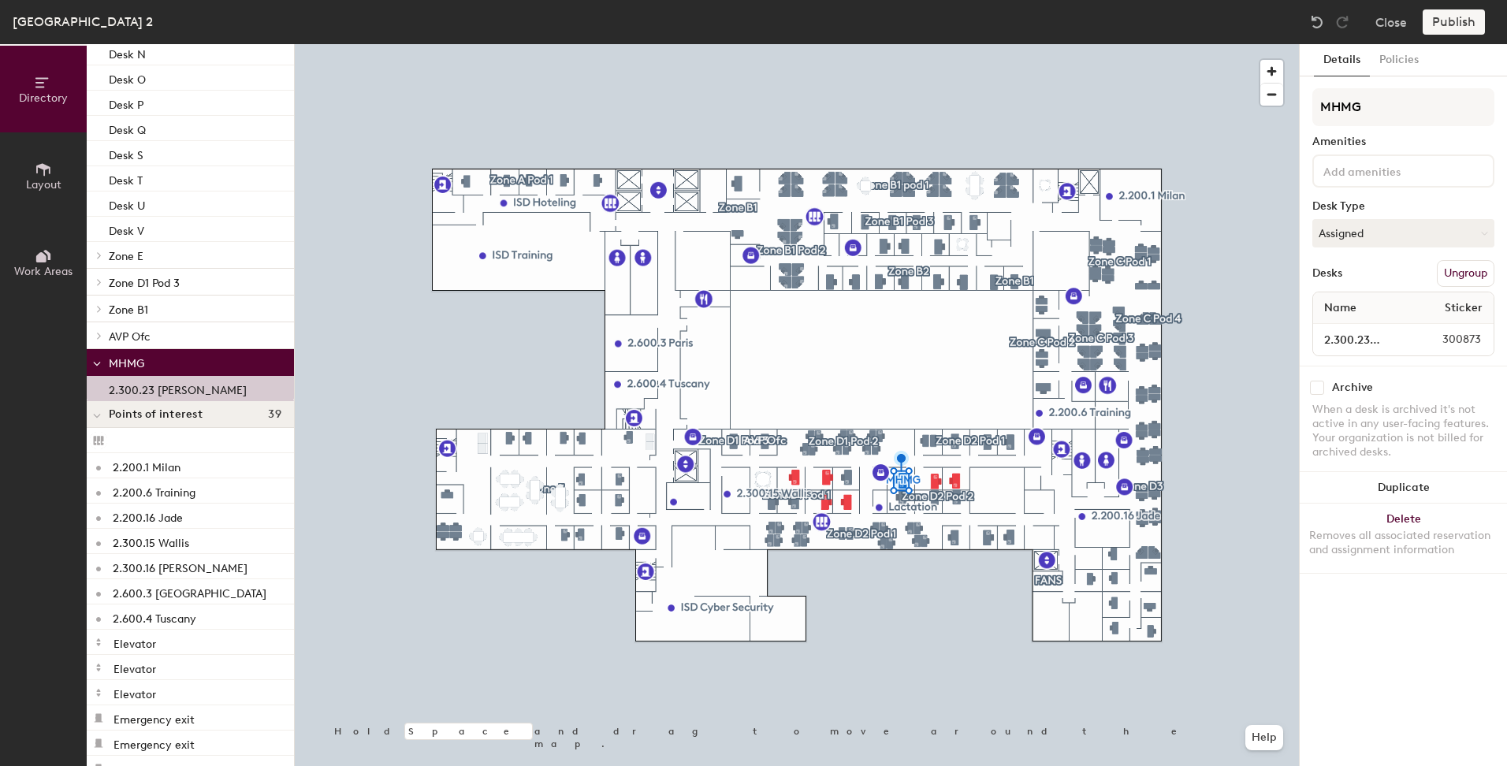
click at [125, 361] on span "MHMG" at bounding box center [126, 363] width 35 height 13
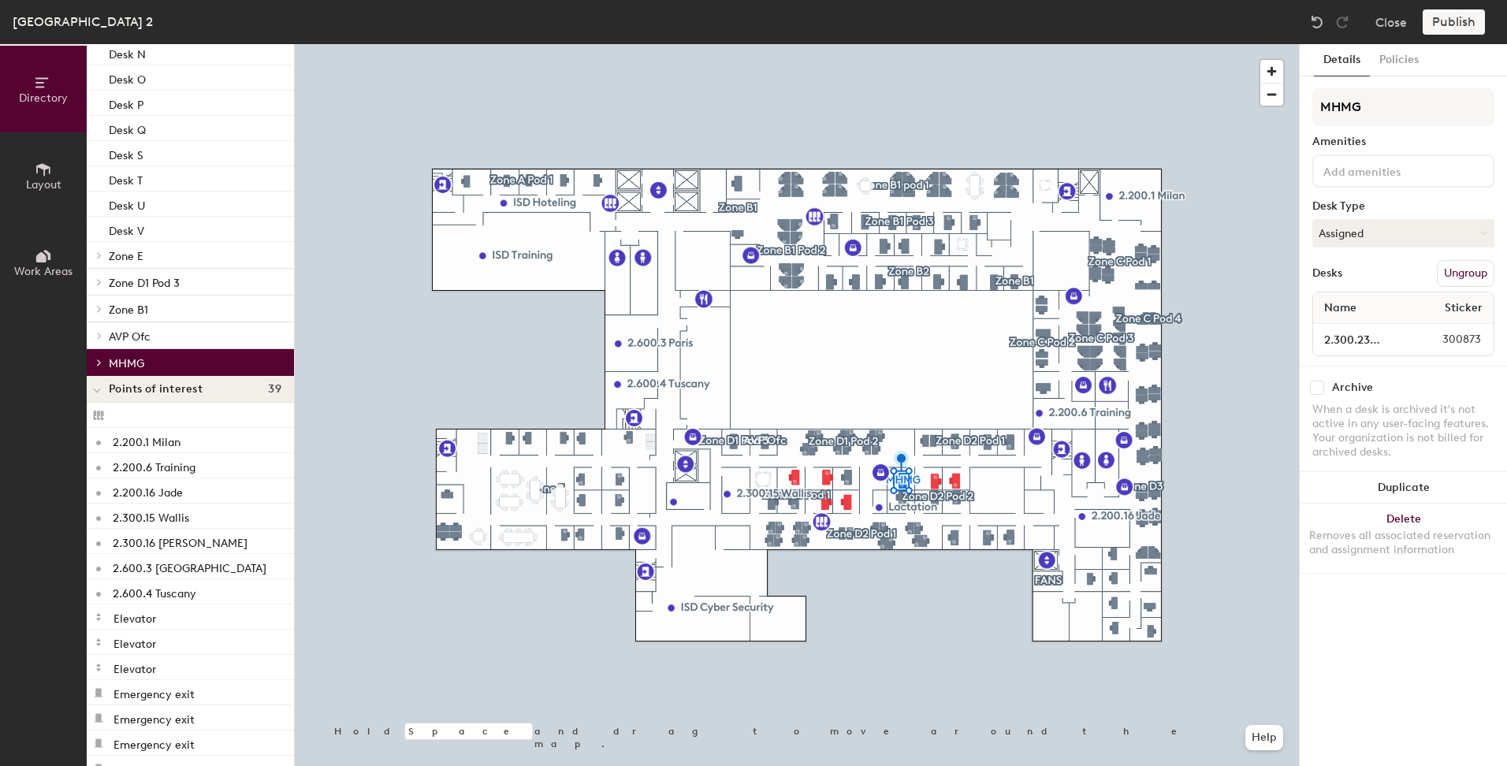
click at [125, 361] on span "MHMG" at bounding box center [126, 363] width 35 height 13
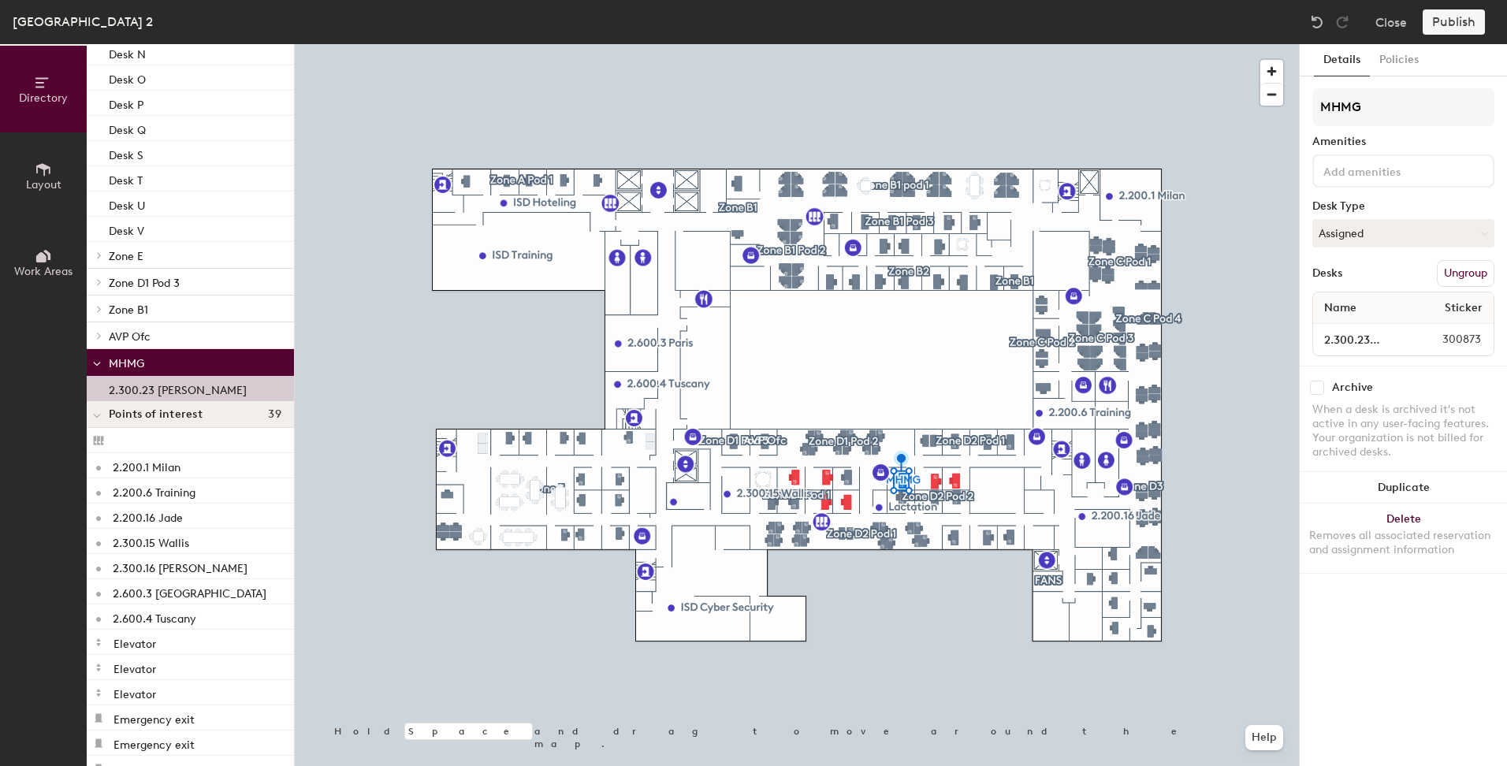
click at [99, 383] on div "2.300.23 [PERSON_NAME]" at bounding box center [190, 388] width 207 height 25
click at [43, 175] on icon at bounding box center [43, 169] width 17 height 17
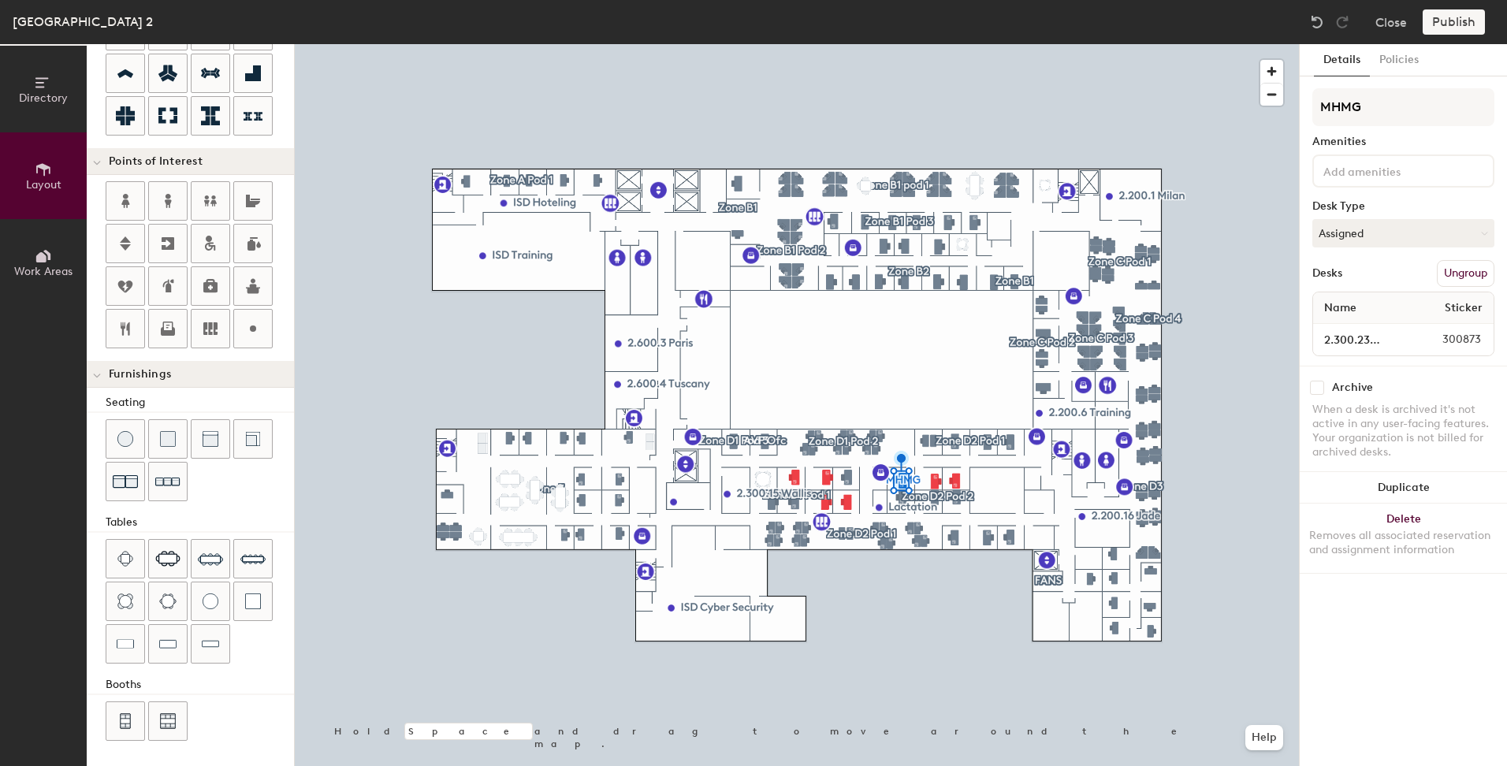
click at [44, 252] on icon at bounding box center [43, 256] width 17 height 17
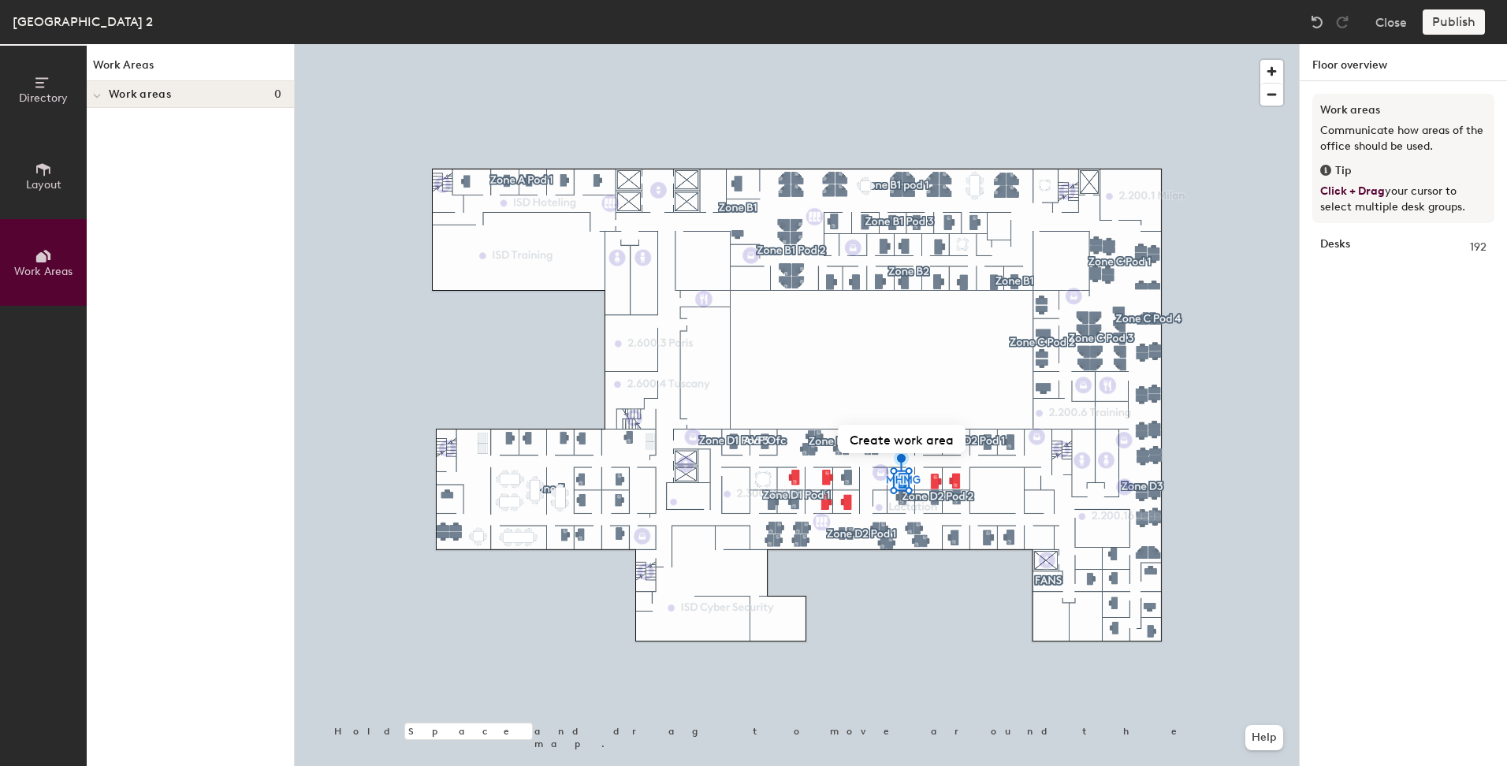
click at [41, 83] on icon at bounding box center [41, 82] width 13 height 10
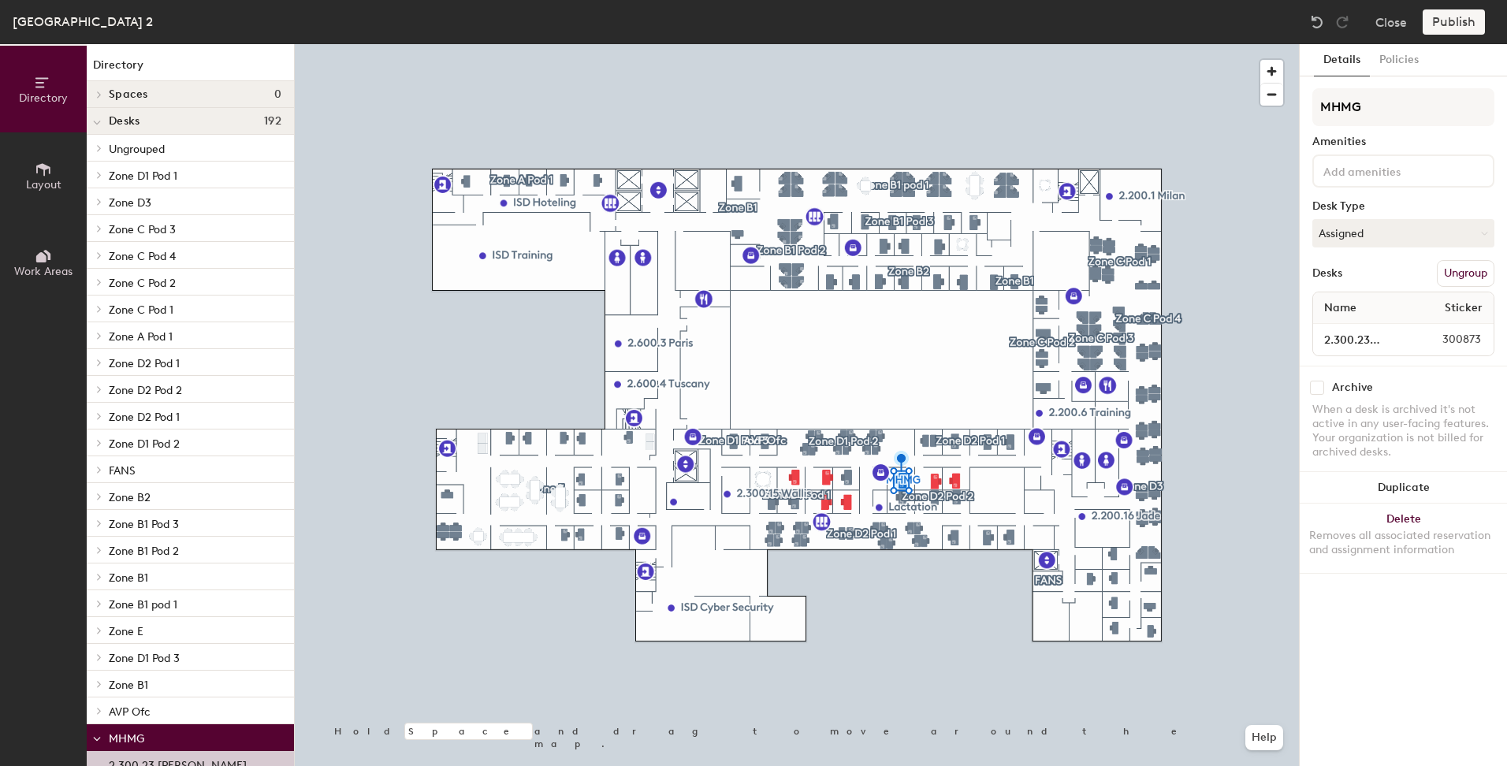
click at [101, 144] on icon at bounding box center [99, 148] width 6 height 8
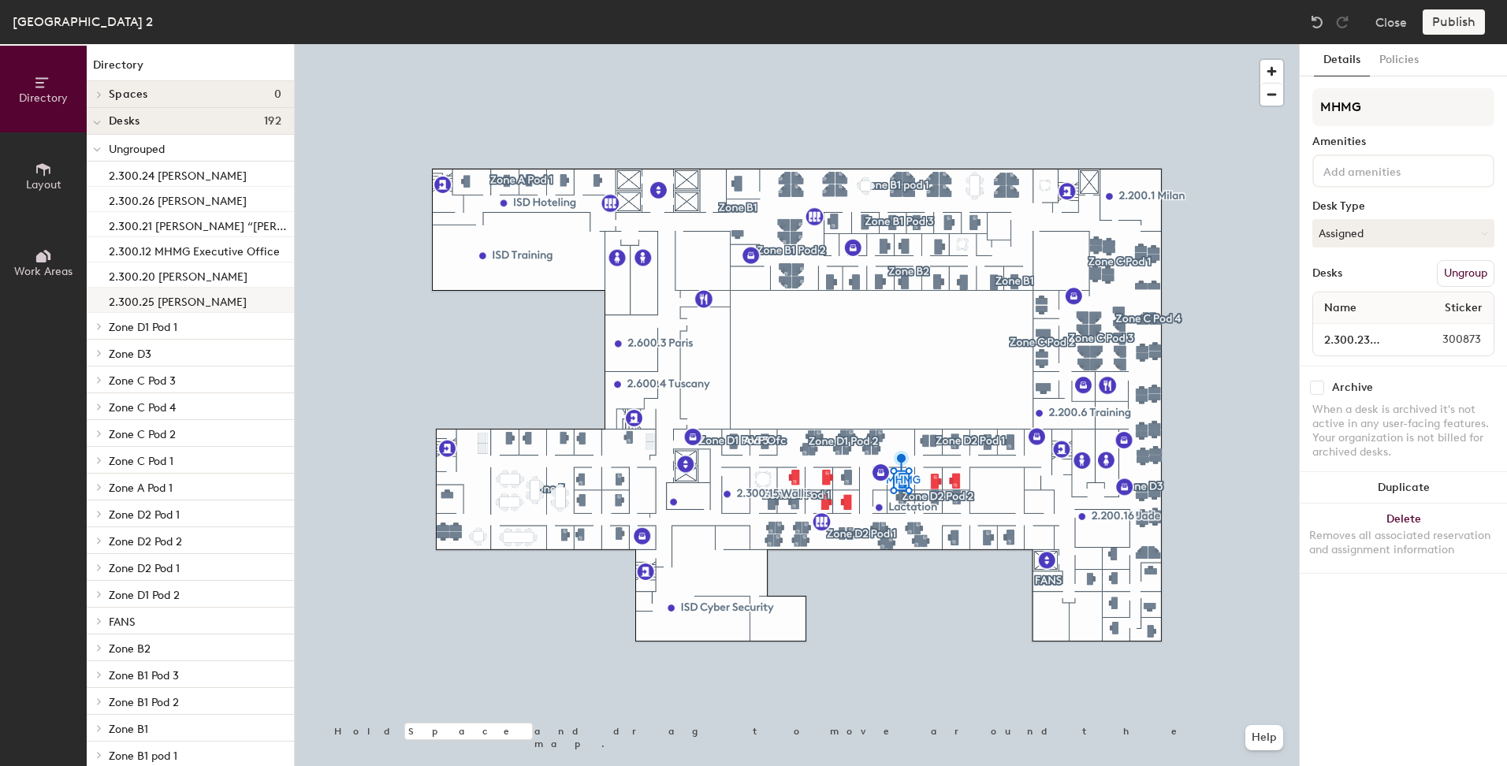
click at [198, 306] on p "2.300.25 [PERSON_NAME]" at bounding box center [178, 300] width 138 height 18
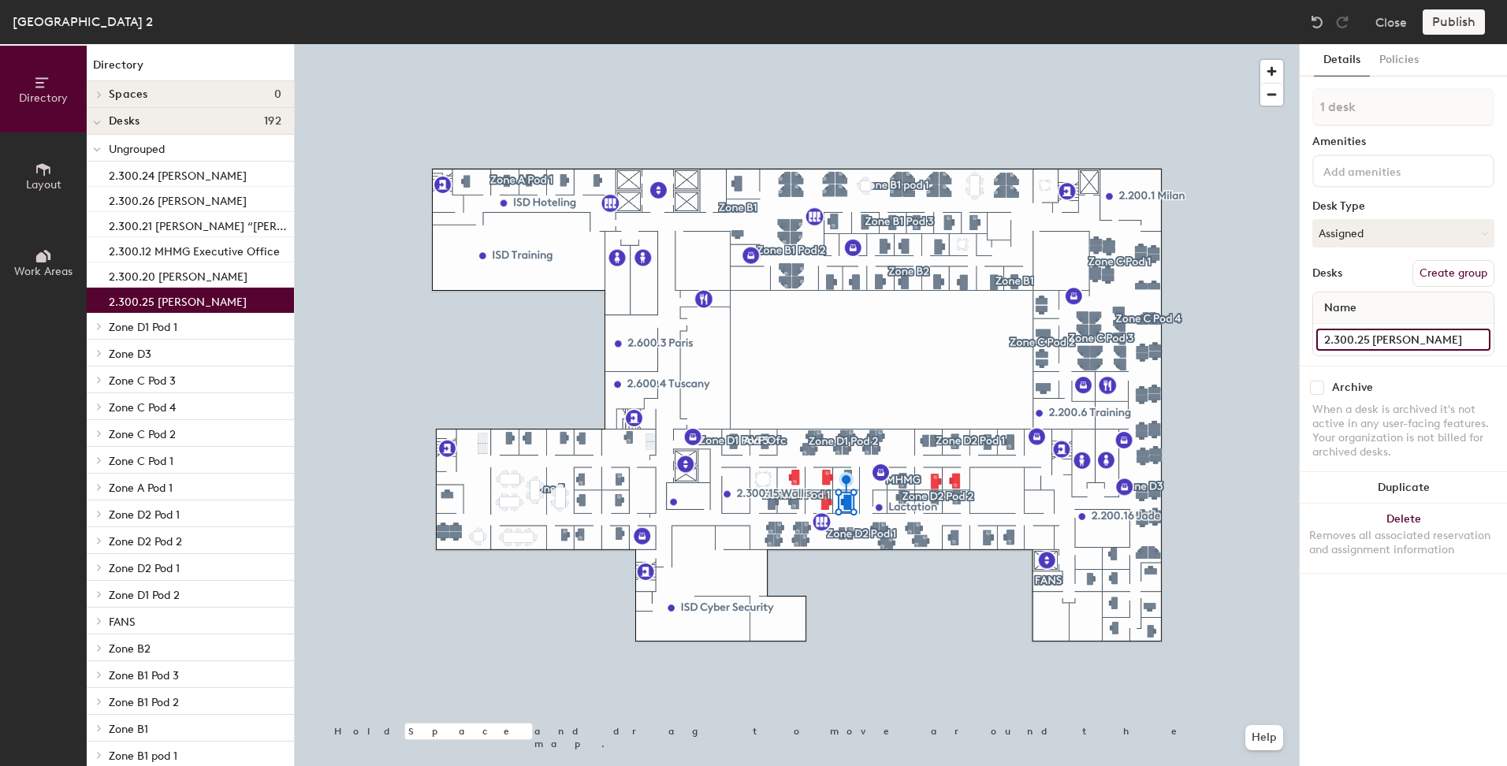
click at [1482, 341] on input "2.300.25 [PERSON_NAME]" at bounding box center [1403, 340] width 174 height 22
click at [1349, 309] on span "Name" at bounding box center [1340, 308] width 48 height 28
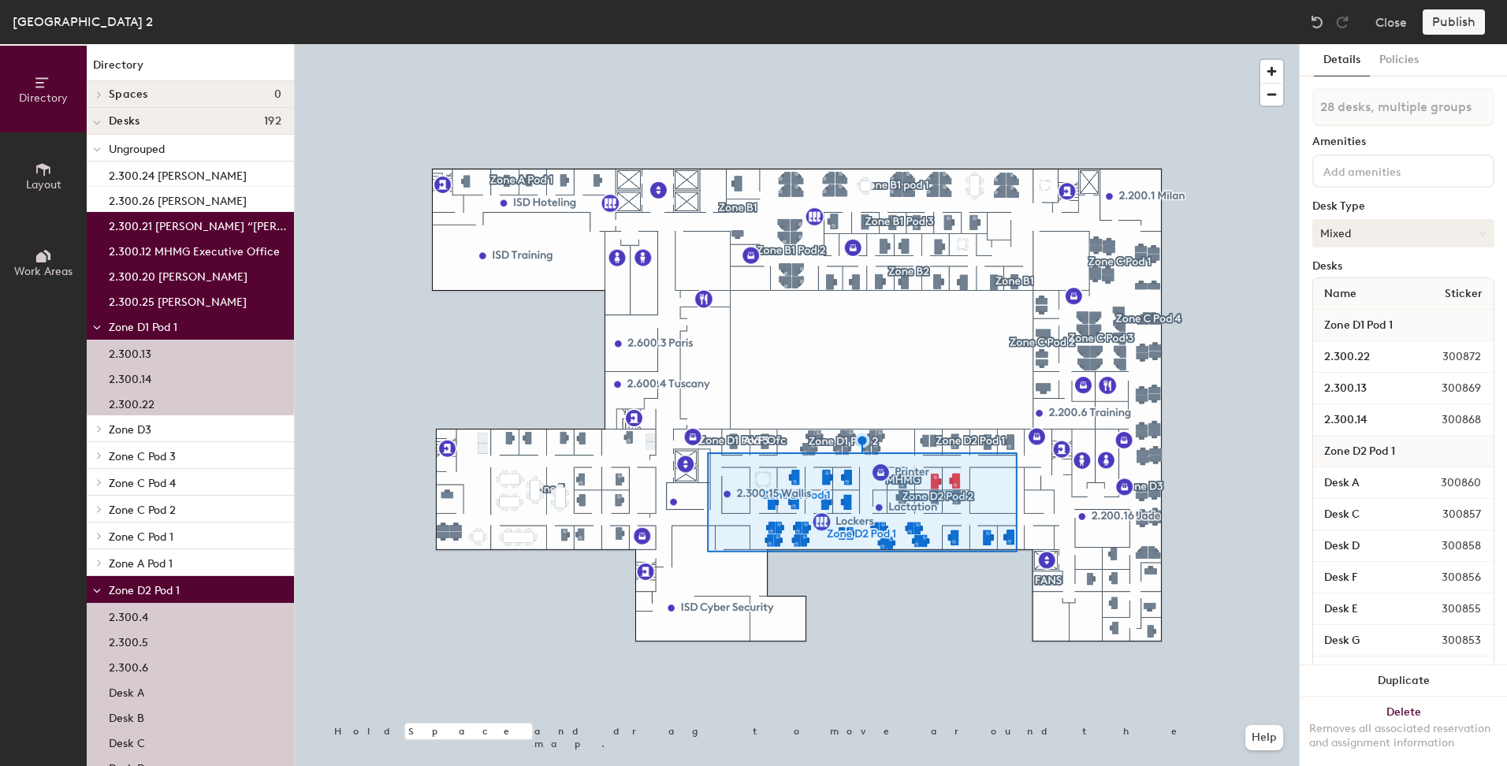
click at [1397, 233] on button "Mixed" at bounding box center [1403, 233] width 182 height 28
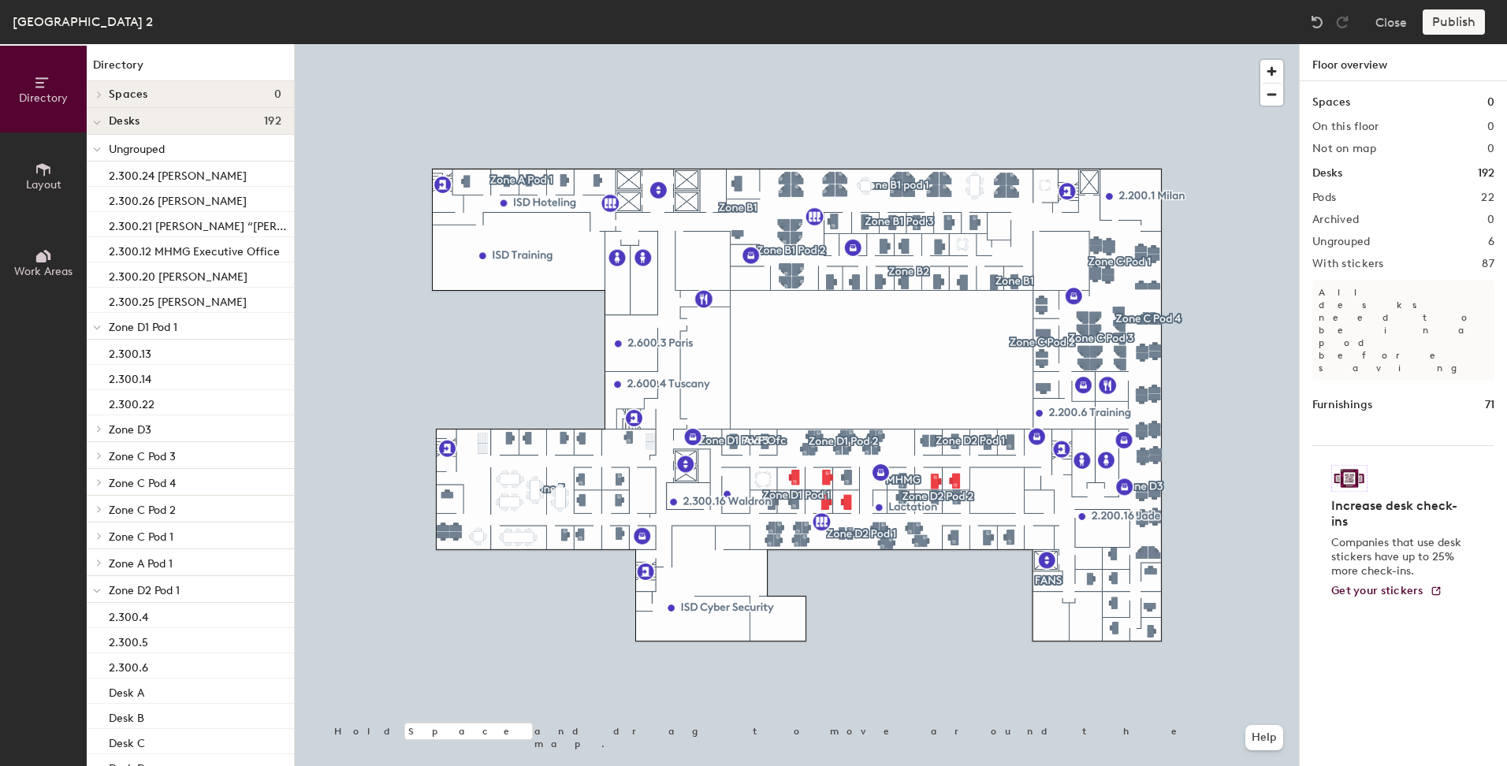
click at [1450, 22] on div "Publish" at bounding box center [1459, 21] width 72 height 25
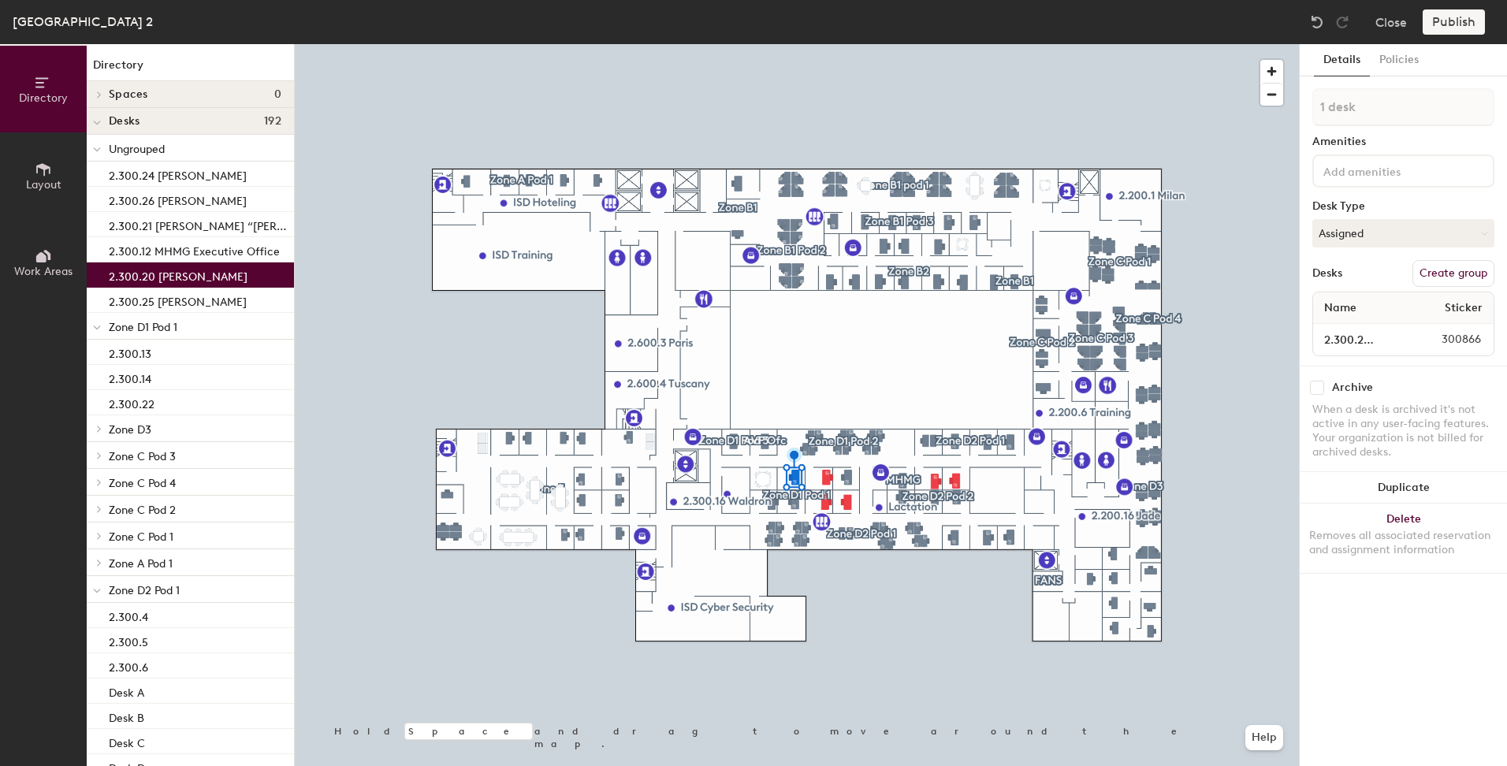
click at [176, 272] on p "2.300.20 [PERSON_NAME]" at bounding box center [178, 275] width 139 height 18
click at [176, 273] on p "2.300.20 [PERSON_NAME]" at bounding box center [178, 275] width 139 height 18
click at [175, 274] on p "2.300.20 [PERSON_NAME]" at bounding box center [178, 275] width 139 height 18
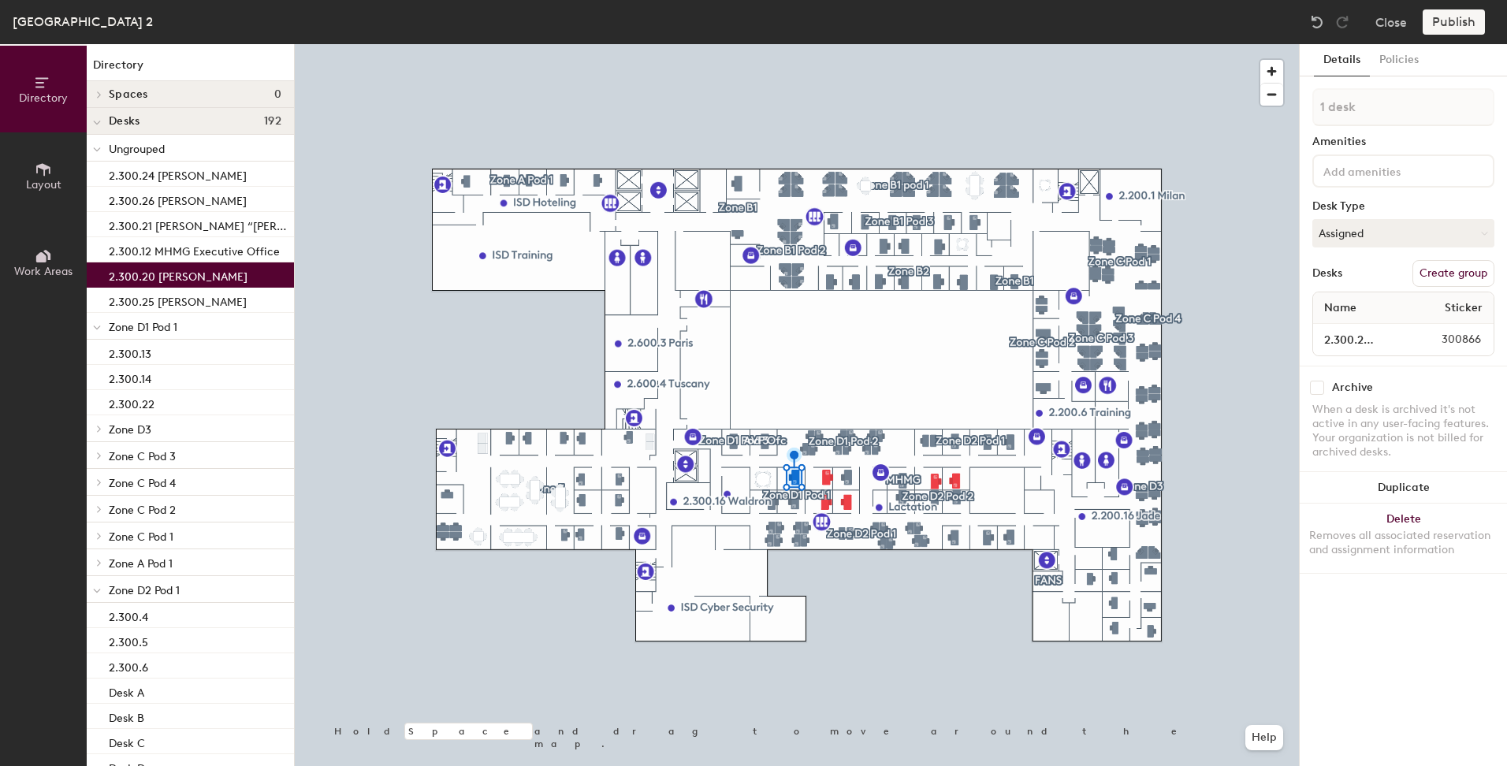
click at [173, 275] on p "2.300.20 [PERSON_NAME]" at bounding box center [178, 275] width 139 height 18
click at [1470, 337] on span "300866" at bounding box center [1447, 339] width 87 height 17
click at [1458, 270] on button "Create group" at bounding box center [1454, 273] width 82 height 27
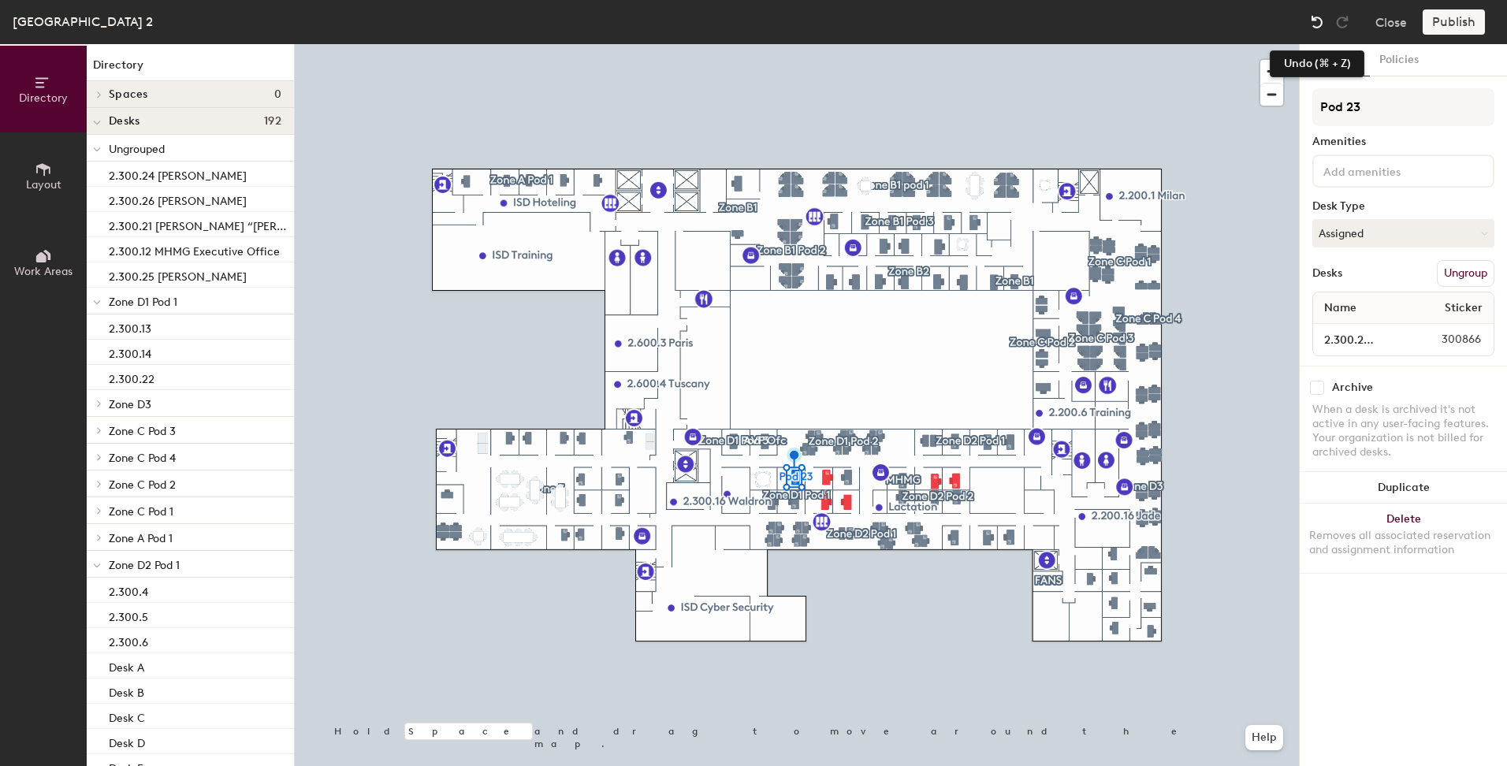
click at [1316, 17] on img at bounding box center [1317, 22] width 16 height 16
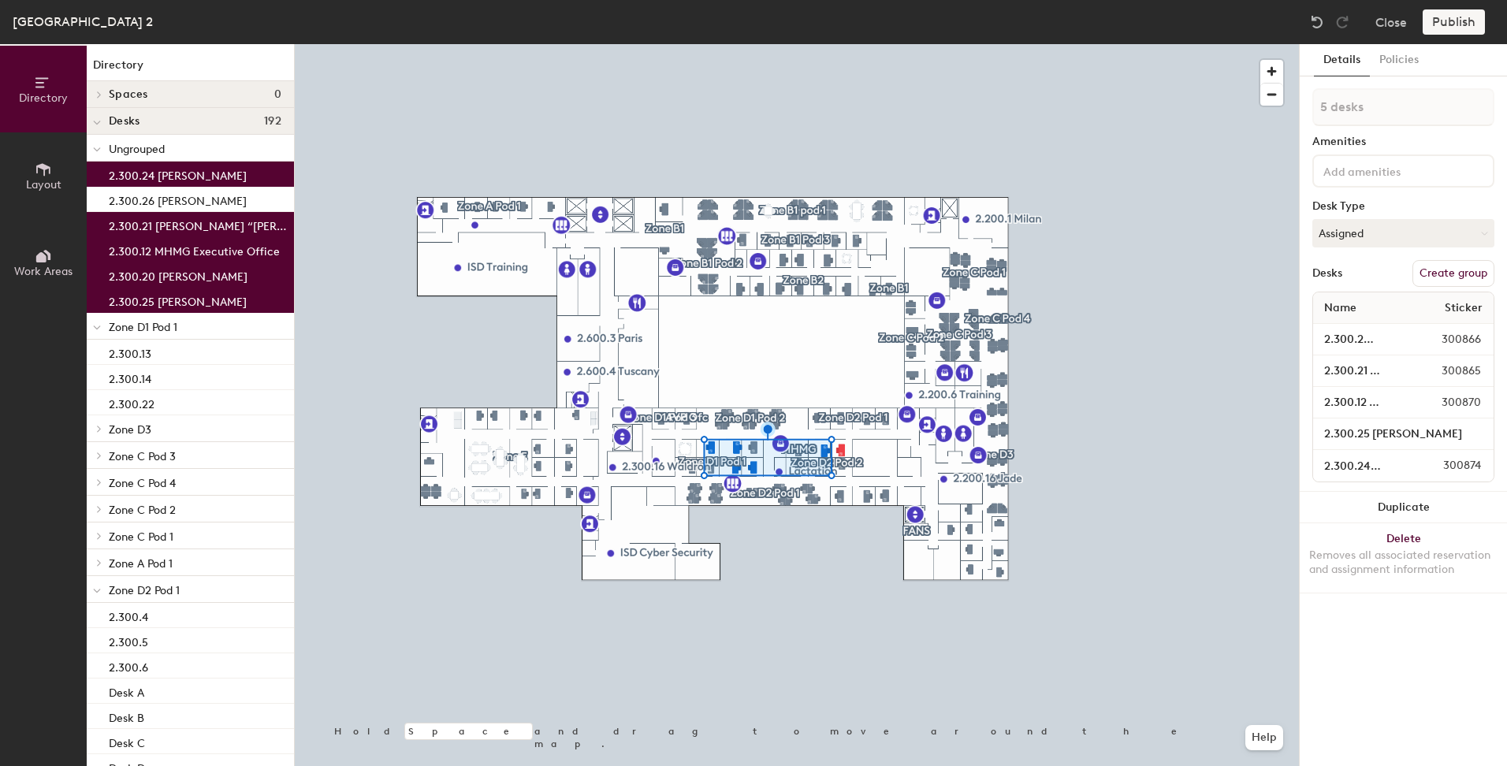
type input "6 desks"
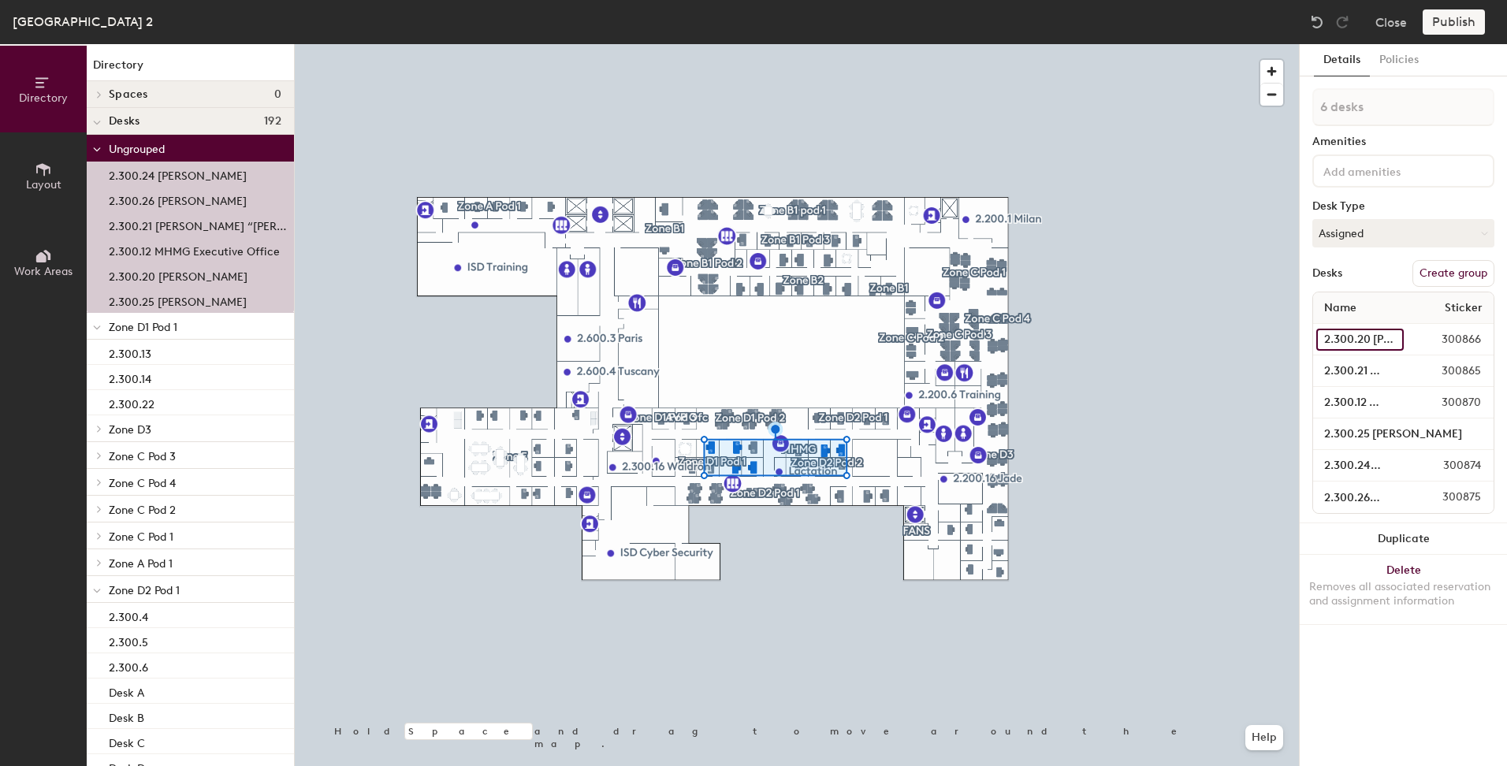
click at [1389, 337] on input "2.300.20 [PERSON_NAME]" at bounding box center [1359, 340] width 87 height 22
click at [1391, 334] on input "2.300.20 [PERSON_NAME]" at bounding box center [1359, 340] width 87 height 22
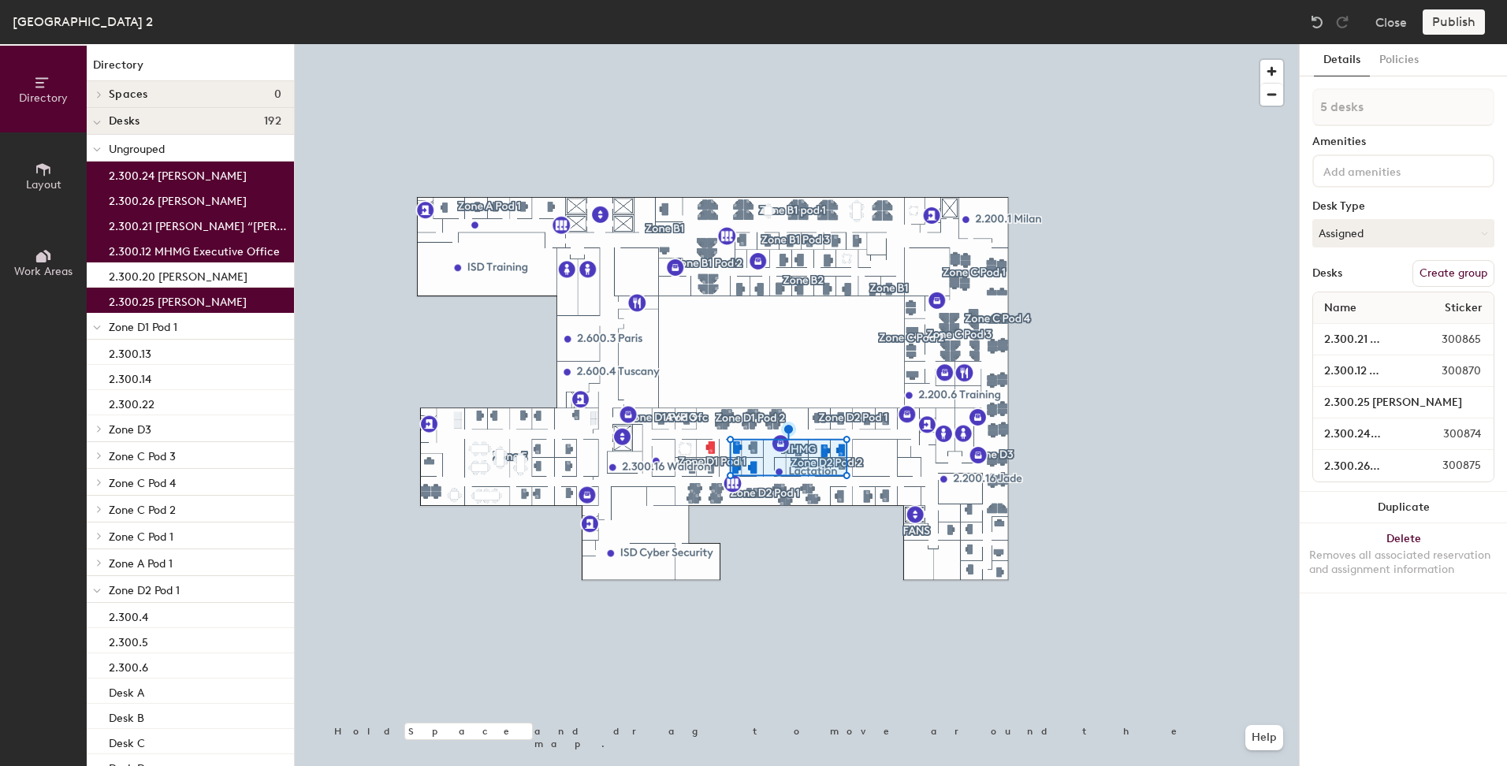
type input "6 desks"
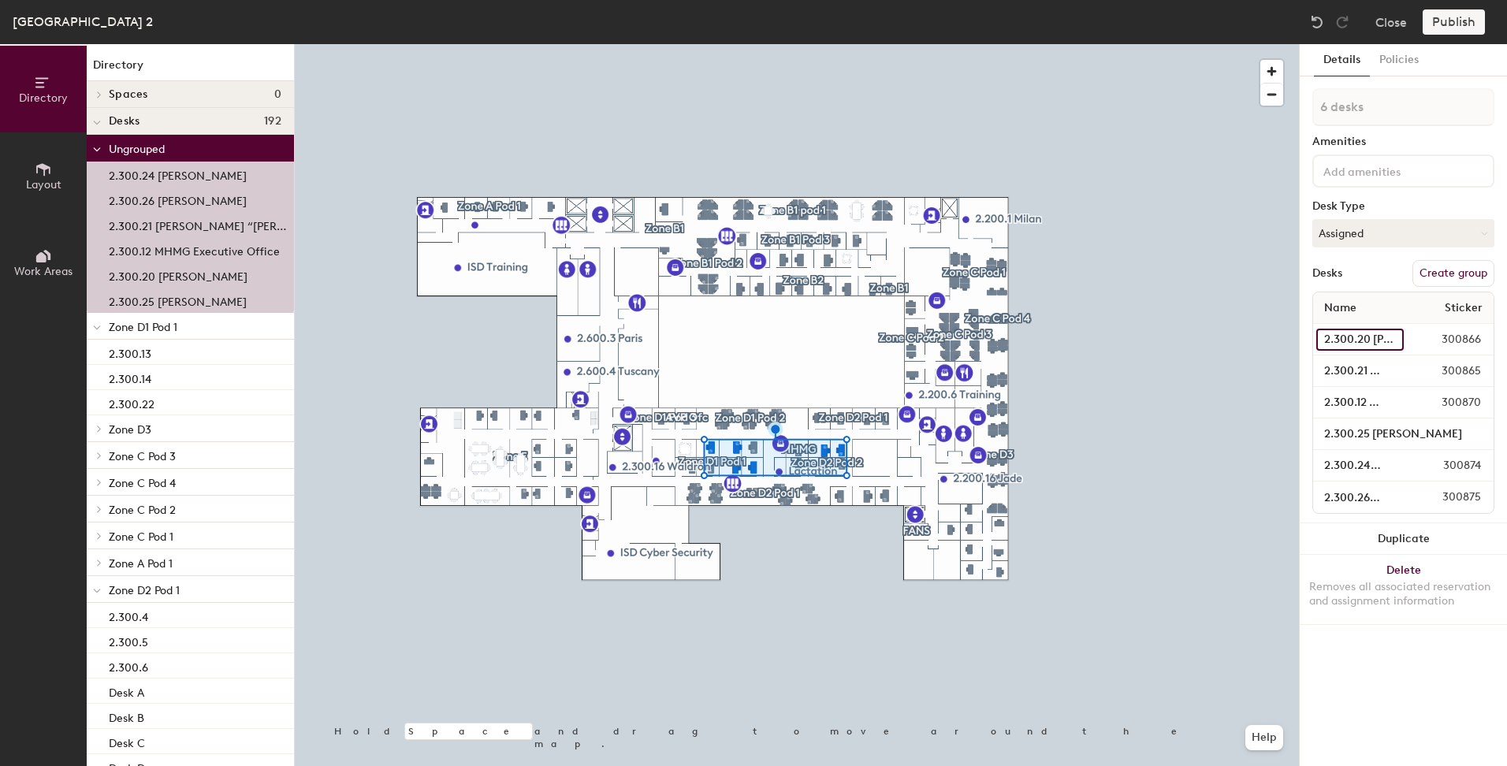
click at [1393, 334] on input "2.300.20 [PERSON_NAME]" at bounding box center [1359, 340] width 87 height 22
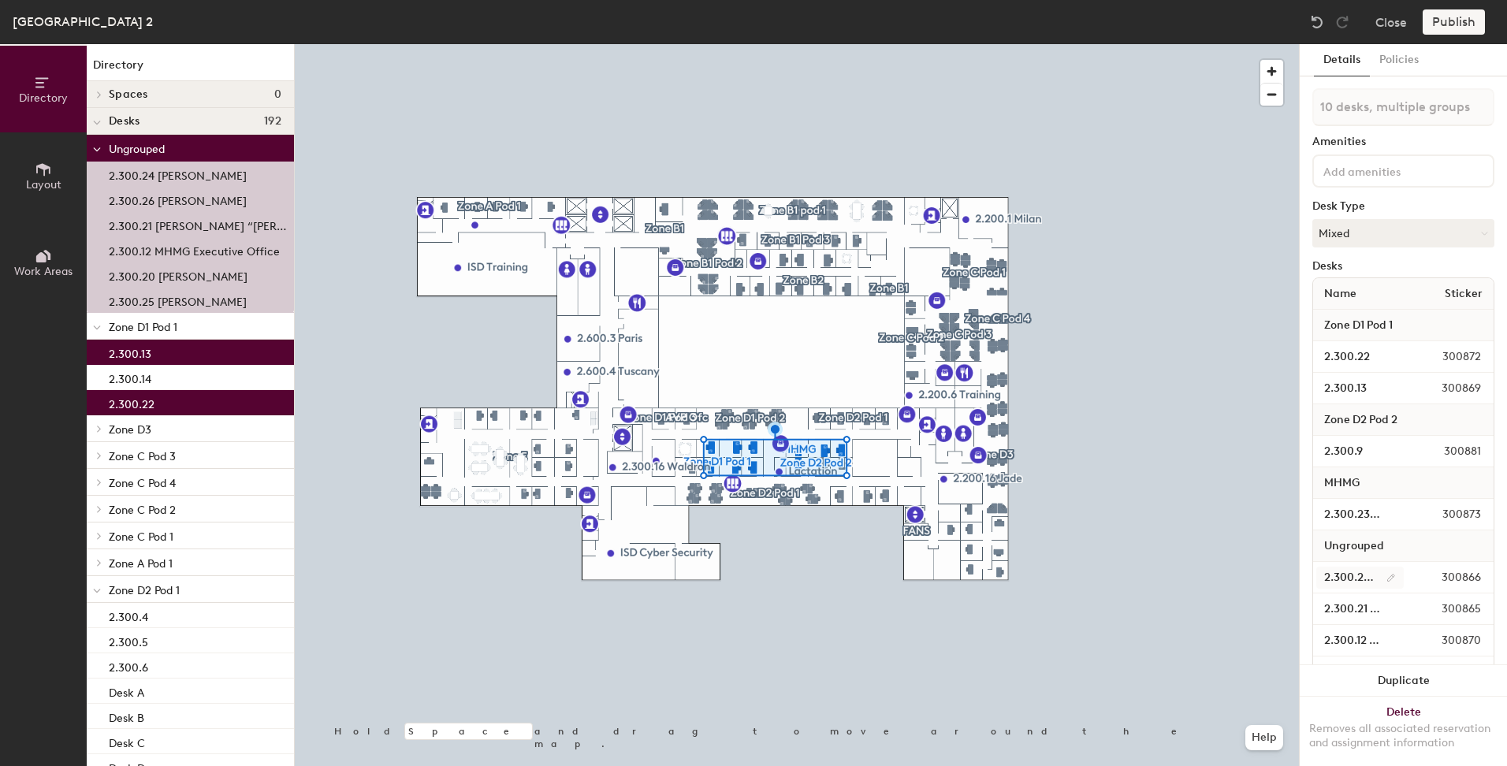
type input "11 desks, multiple groups"
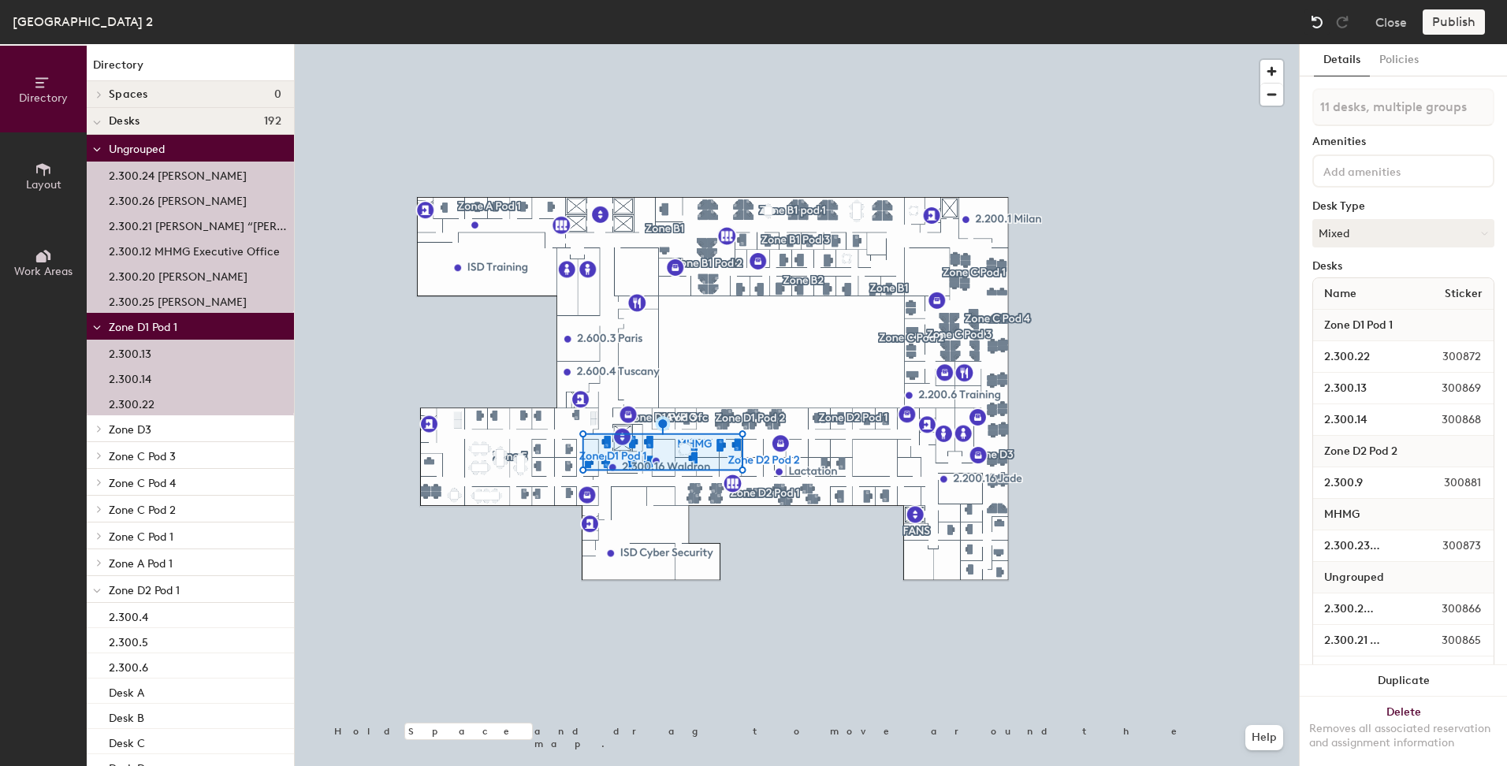
click at [1317, 16] on img at bounding box center [1317, 22] width 16 height 16
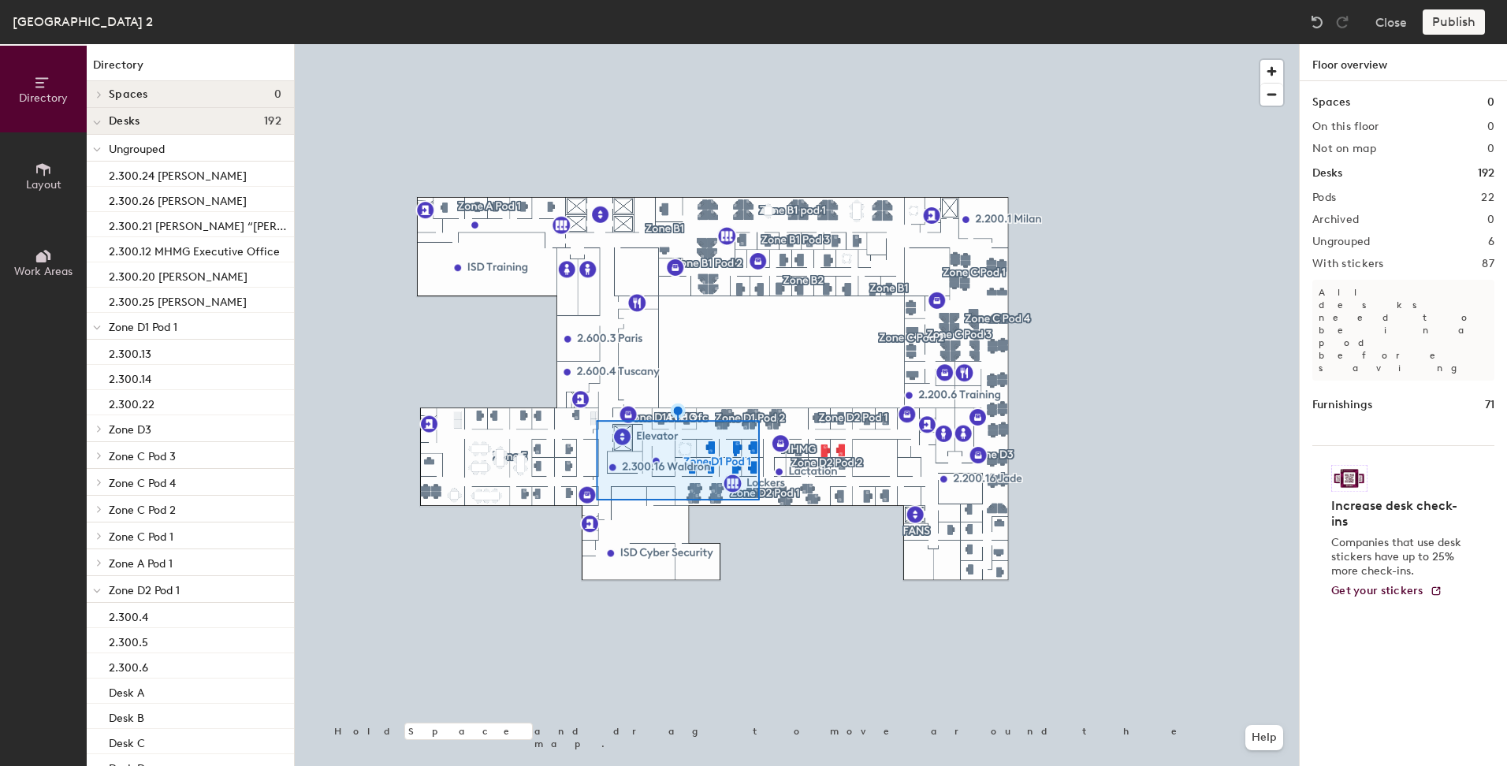
click at [734, 44] on div at bounding box center [797, 44] width 1004 height 0
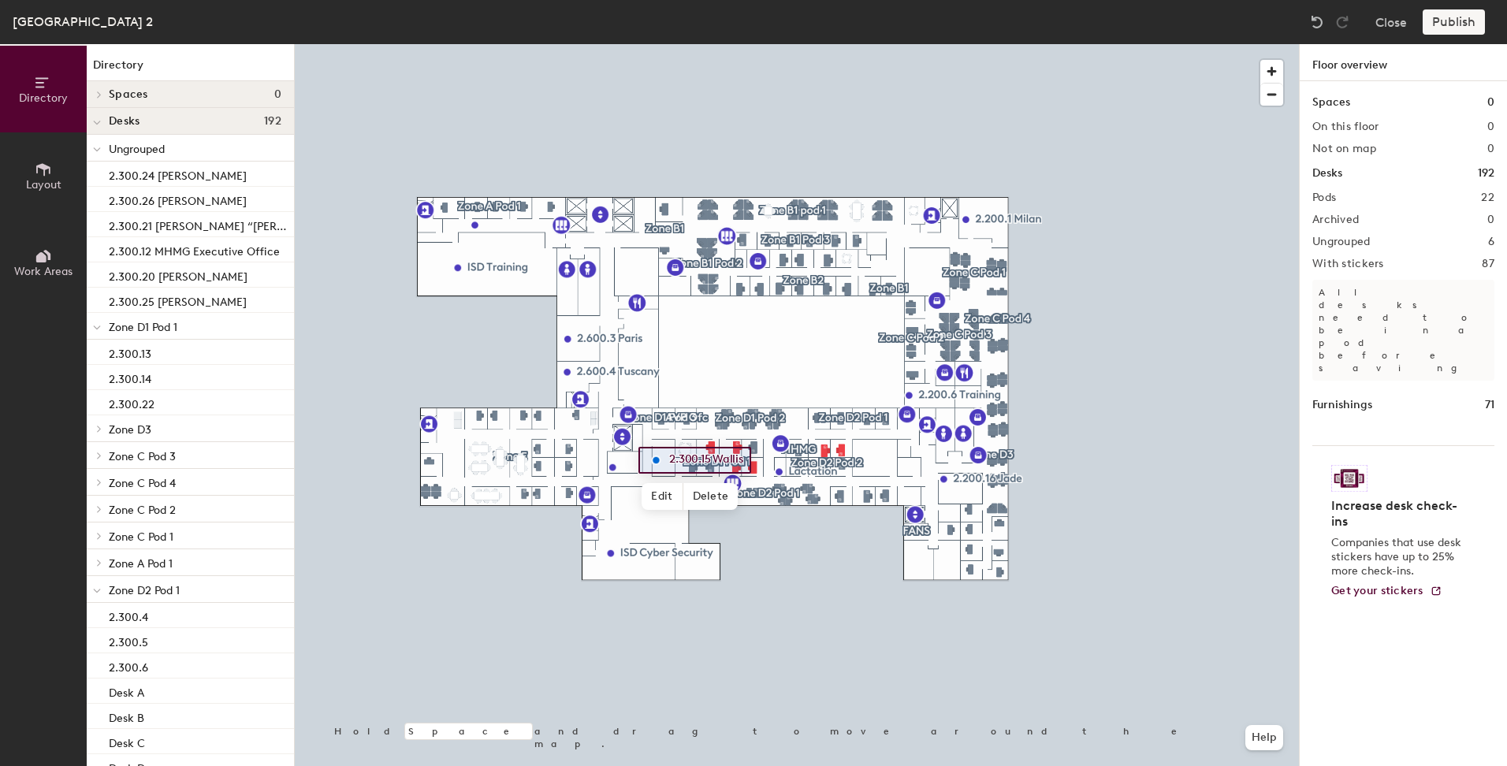
click at [756, 44] on div at bounding box center [797, 44] width 1004 height 0
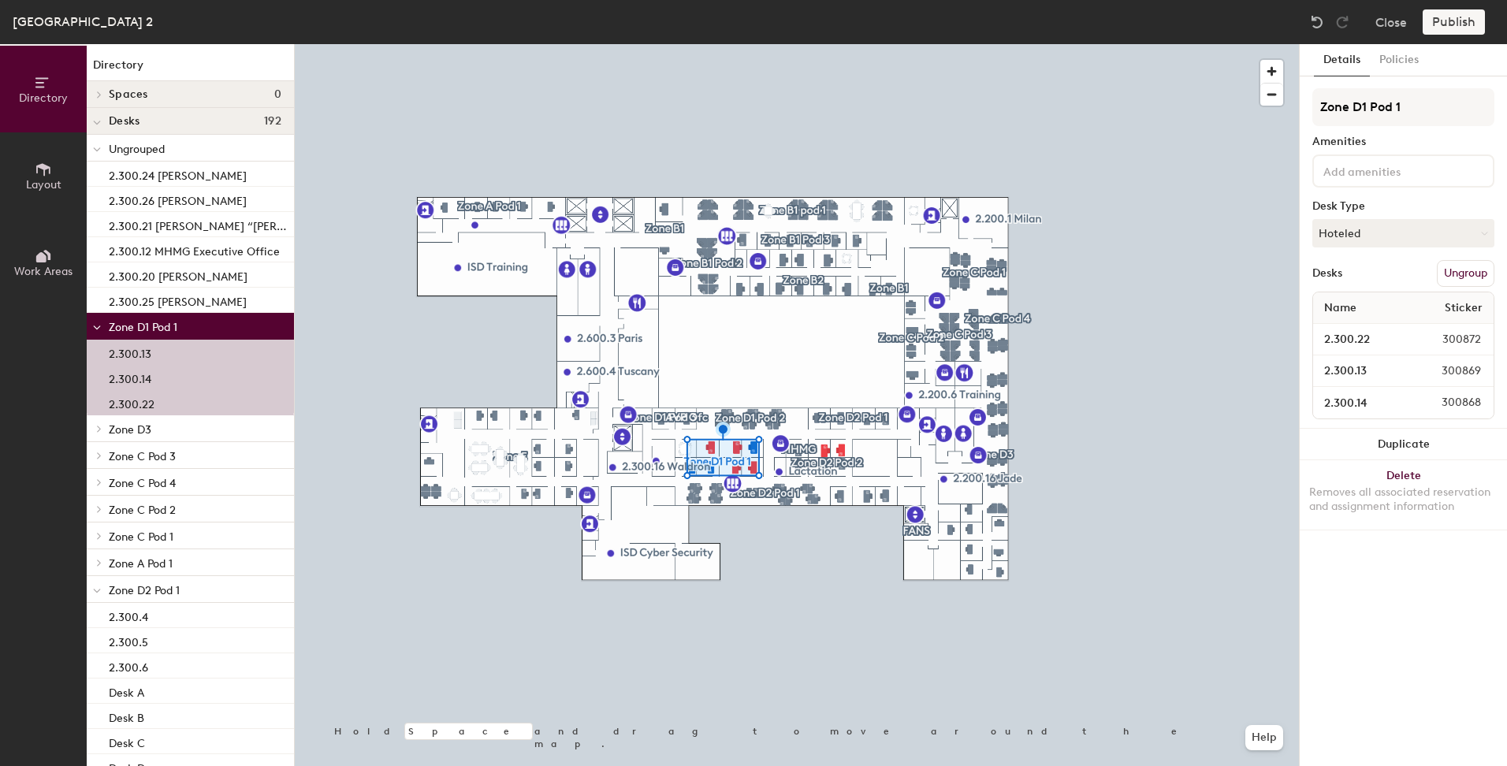
click at [1474, 275] on button "Ungroup" at bounding box center [1466, 273] width 58 height 27
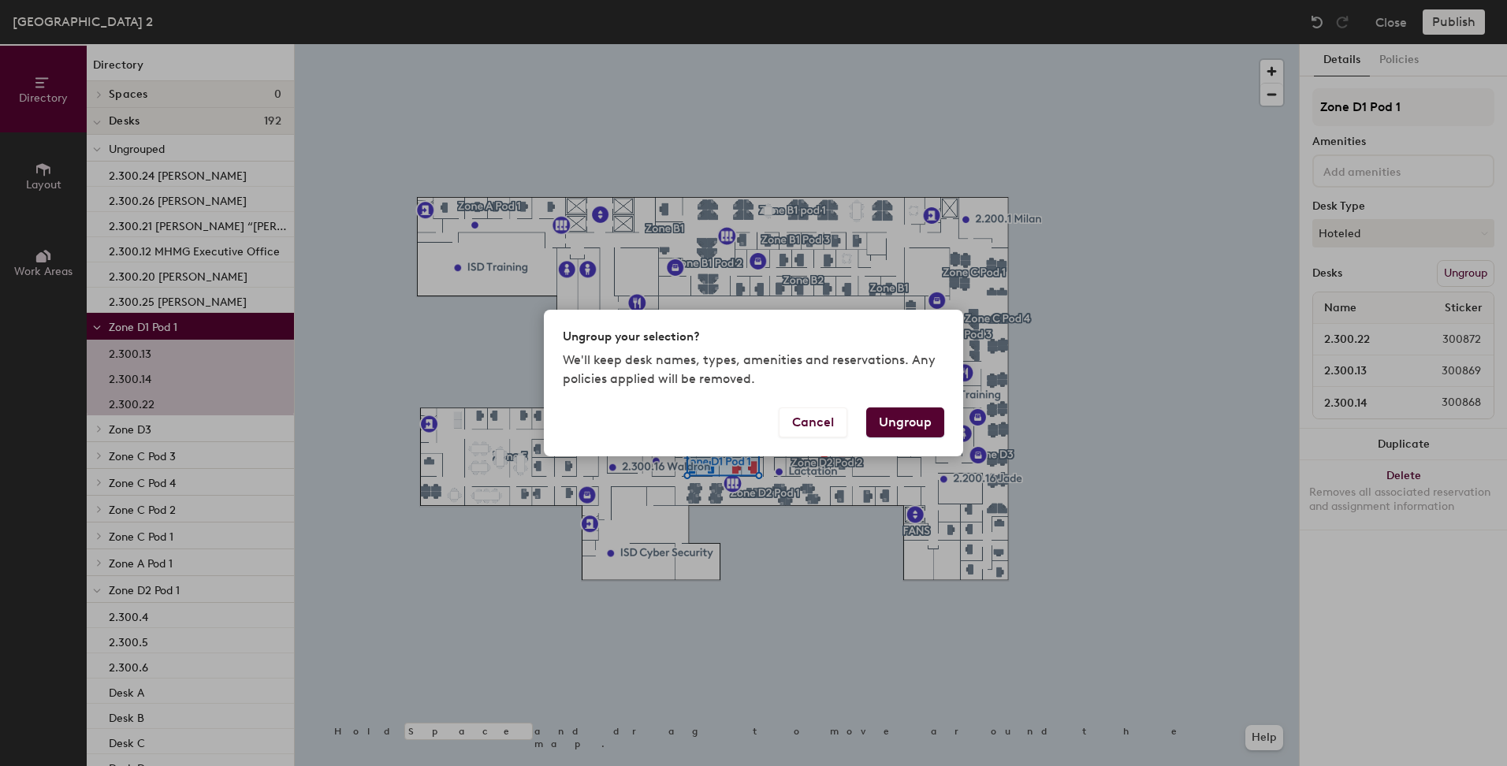
click at [918, 422] on button "Ungroup" at bounding box center [905, 423] width 78 height 30
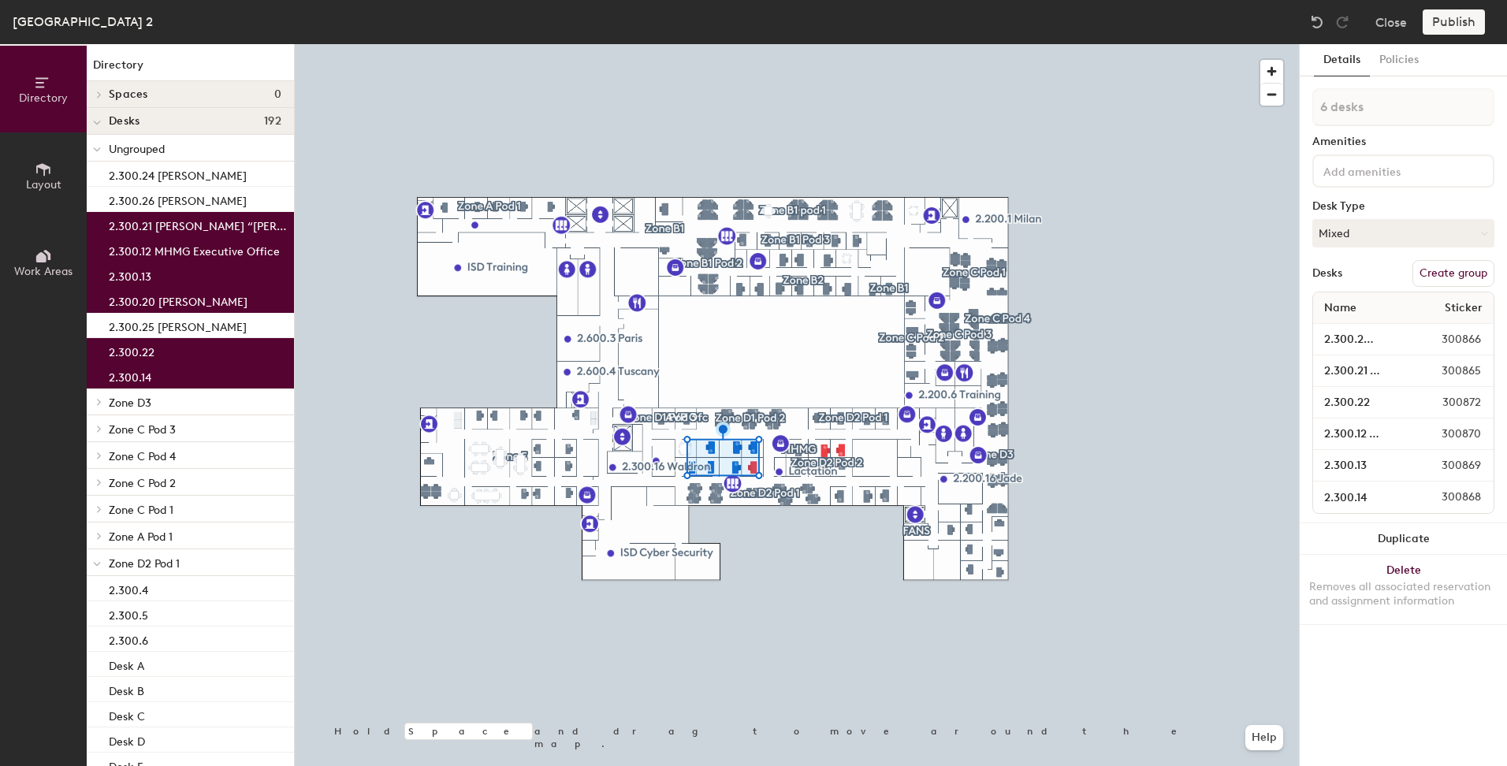
type input "7 desks"
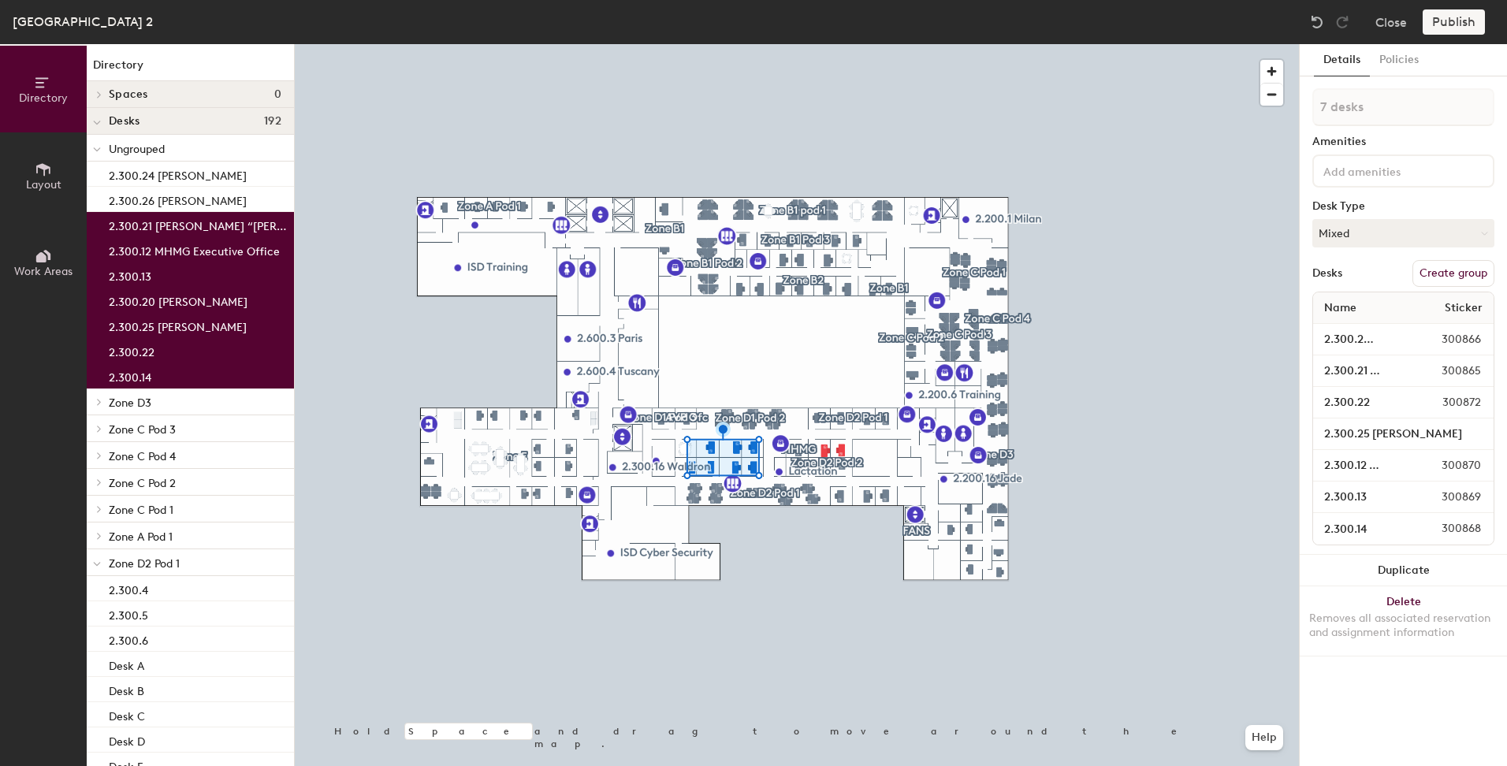
click at [1473, 272] on button "Create group" at bounding box center [1454, 273] width 82 height 27
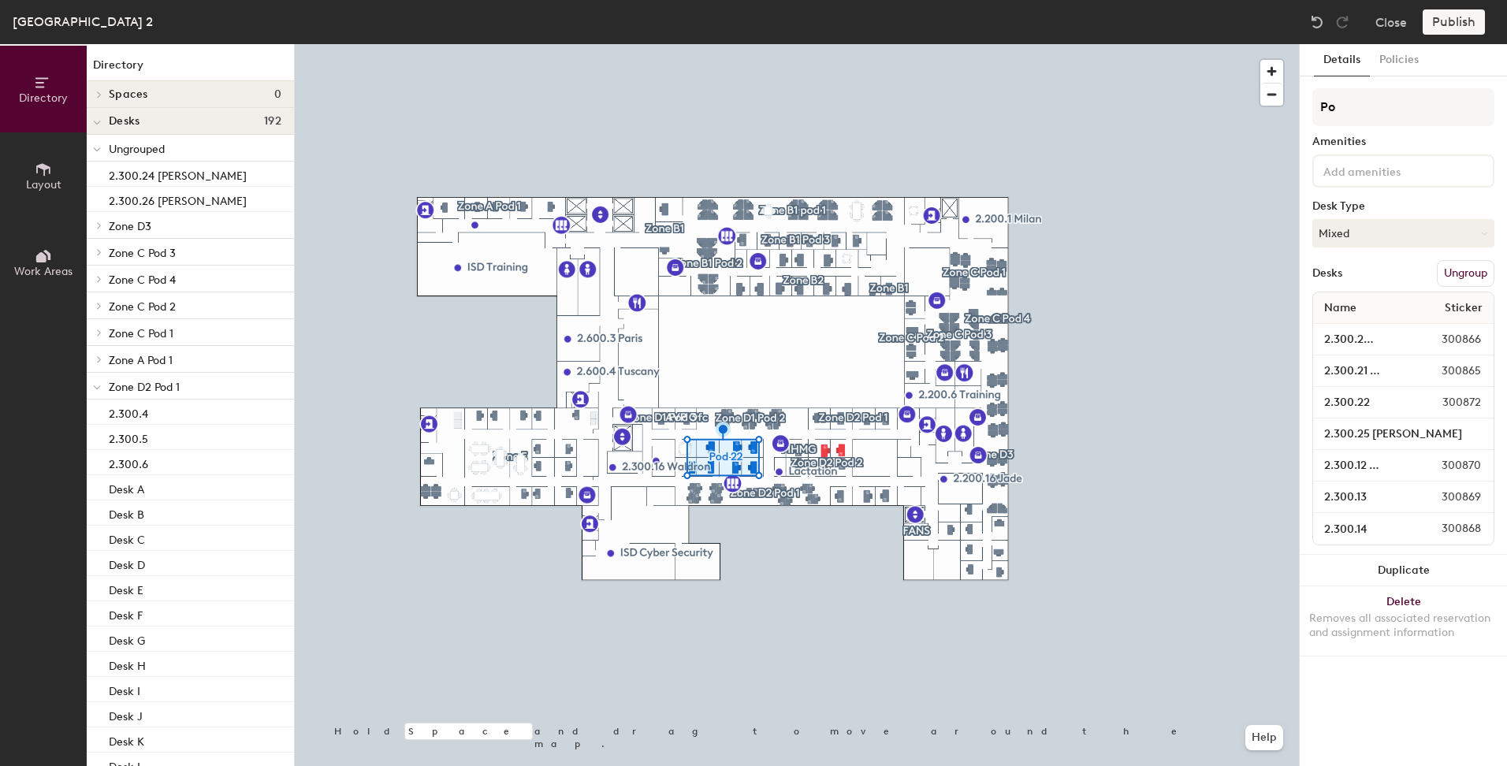
type input "P"
type input "Zone D1 Pod 1"
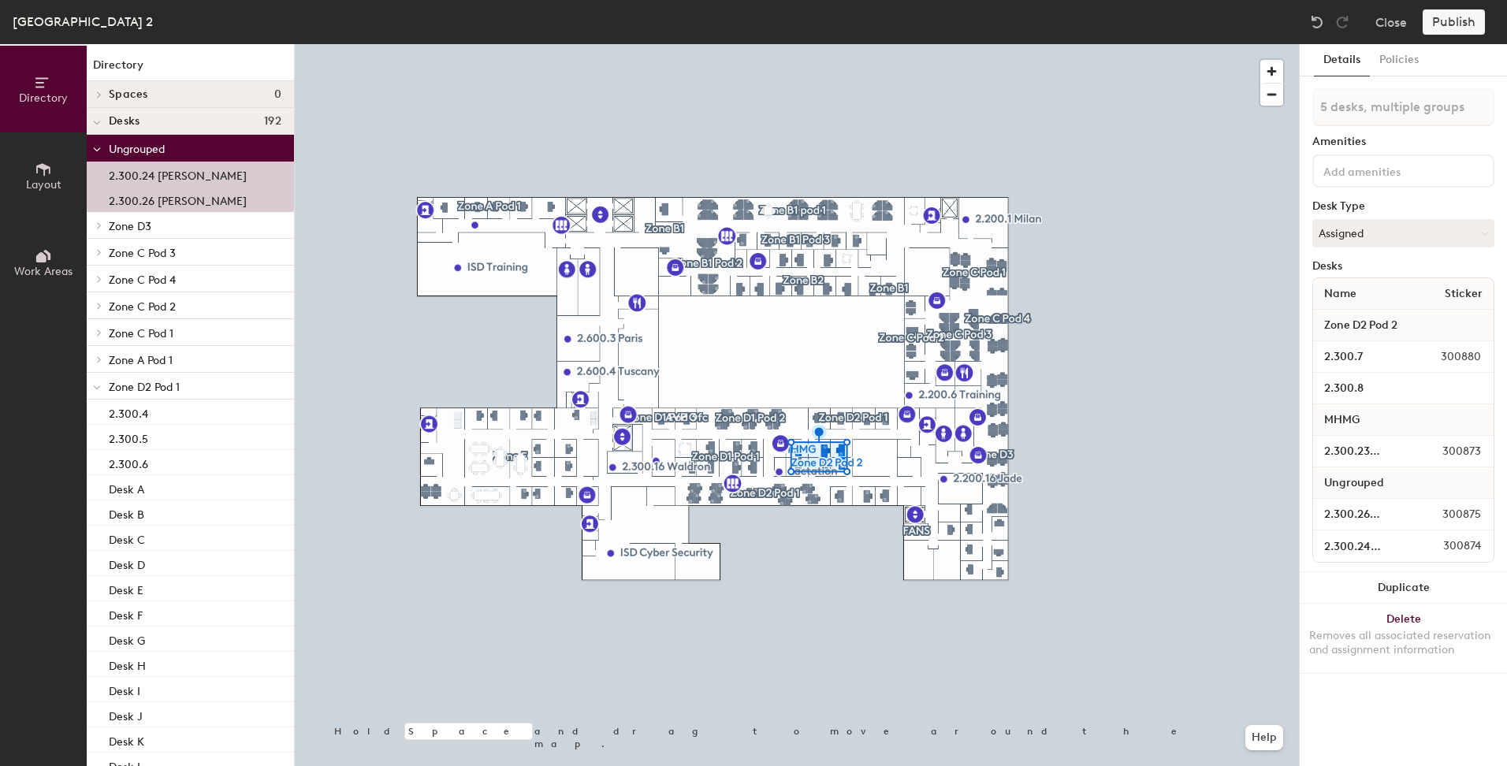
type input "6 desks, multiple groups"
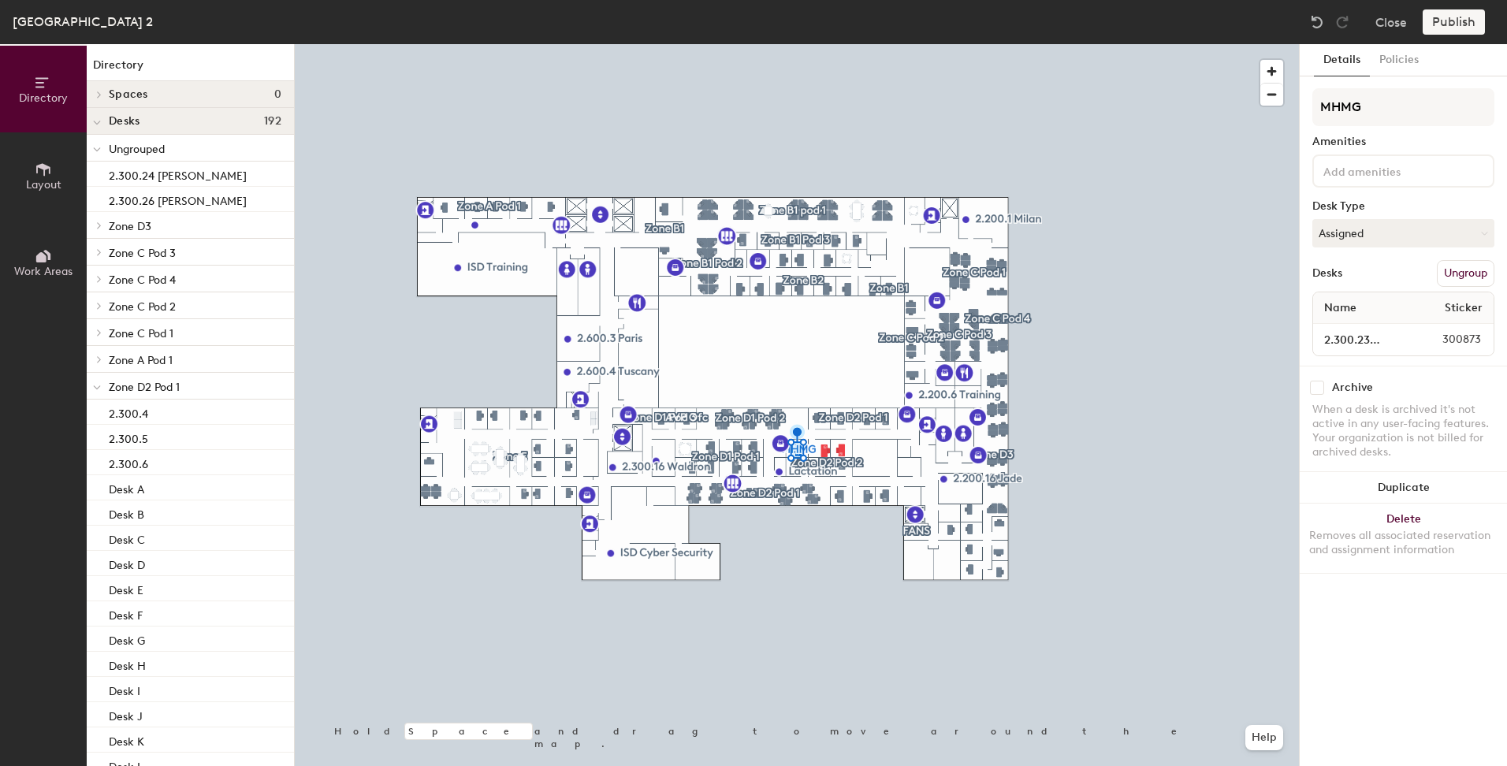
drag, startPoint x: 1320, startPoint y: 346, endPoint x: 1461, endPoint y: 280, distance: 156.6
click at [1461, 280] on button "Ungroup" at bounding box center [1466, 273] width 58 height 27
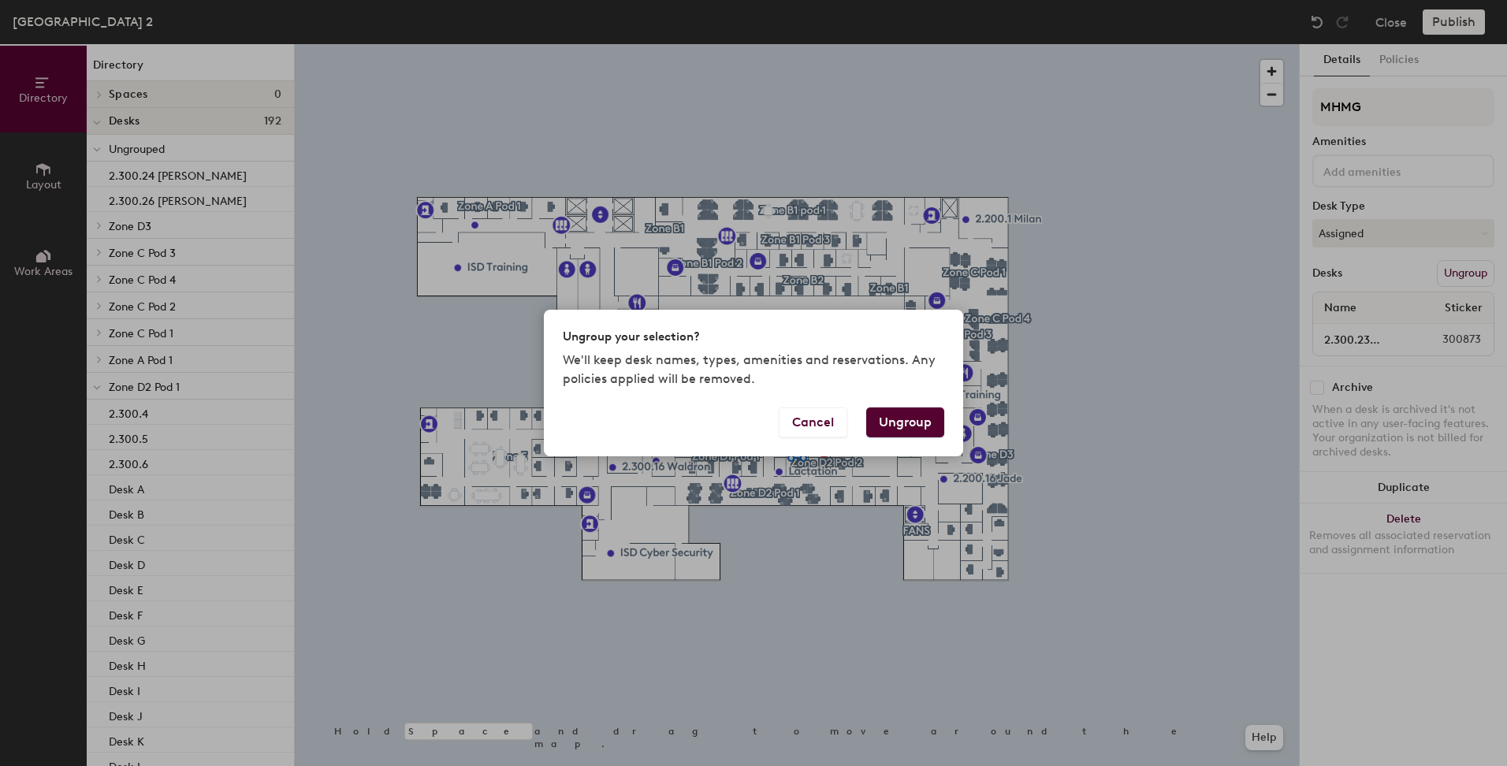
click at [903, 428] on button "Ungroup" at bounding box center [905, 423] width 78 height 30
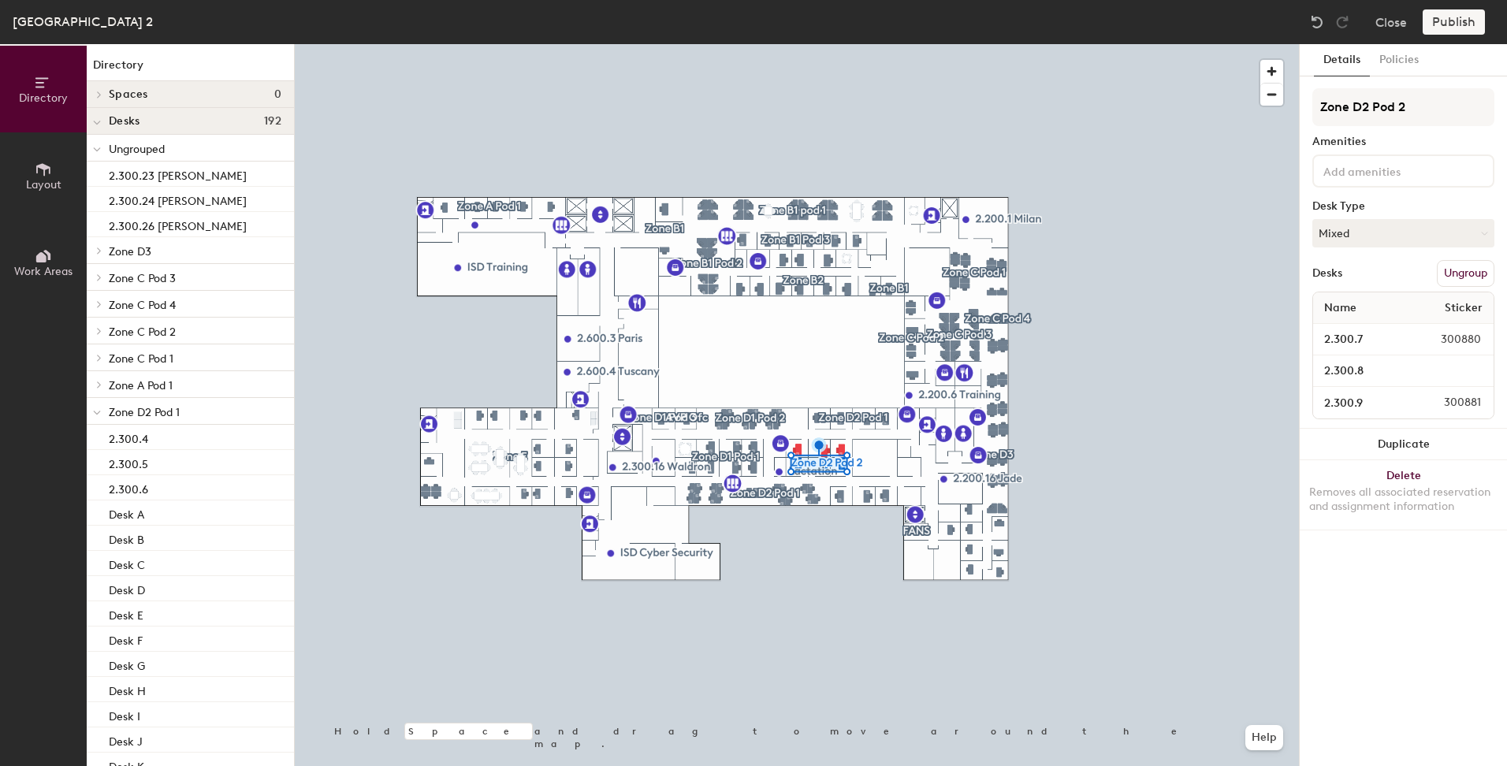
drag, startPoint x: 903, startPoint y: 428, endPoint x: 1462, endPoint y: 273, distance: 580.1
click at [1462, 273] on button "Ungroup" at bounding box center [1466, 273] width 58 height 27
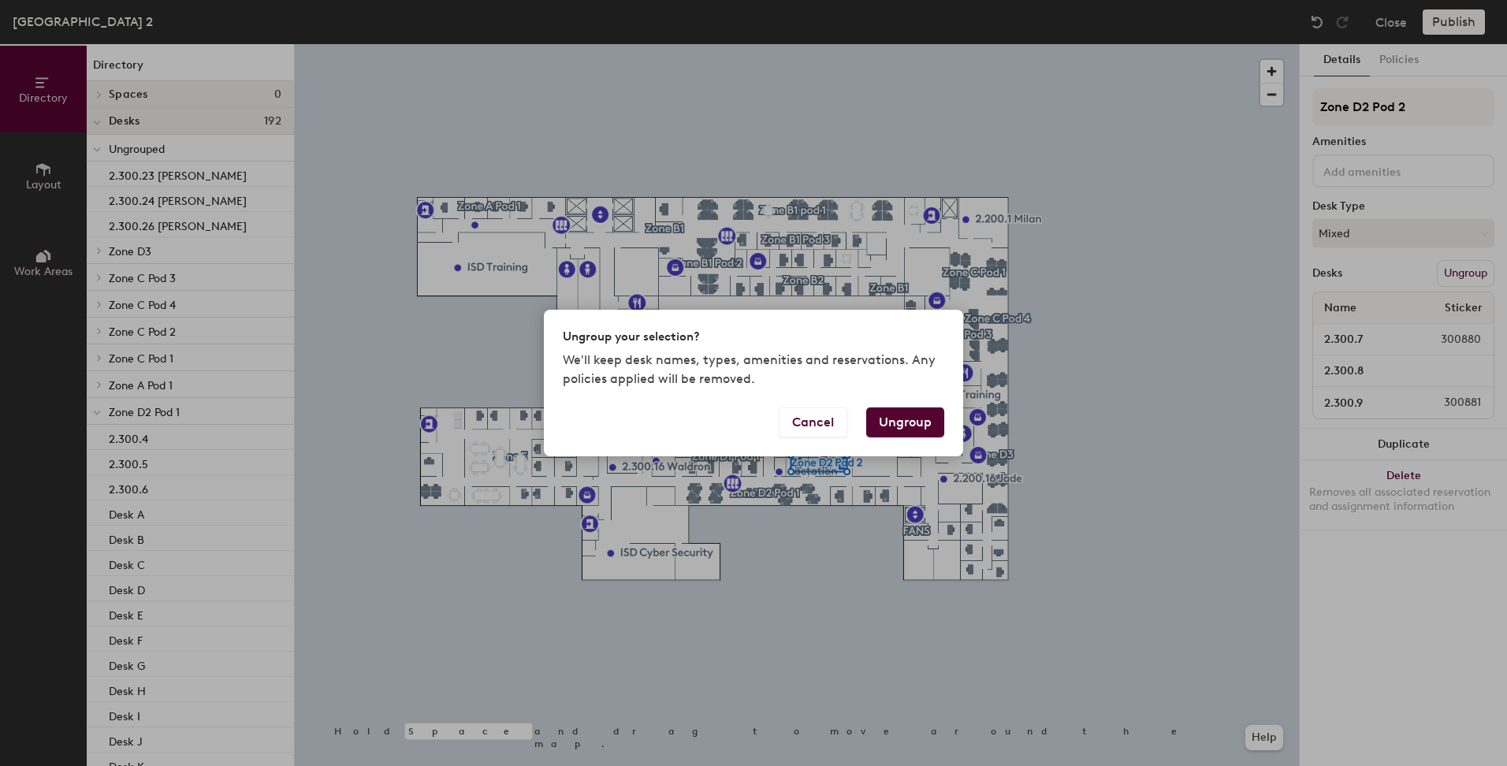
click at [903, 416] on button "Ungroup" at bounding box center [905, 423] width 78 height 30
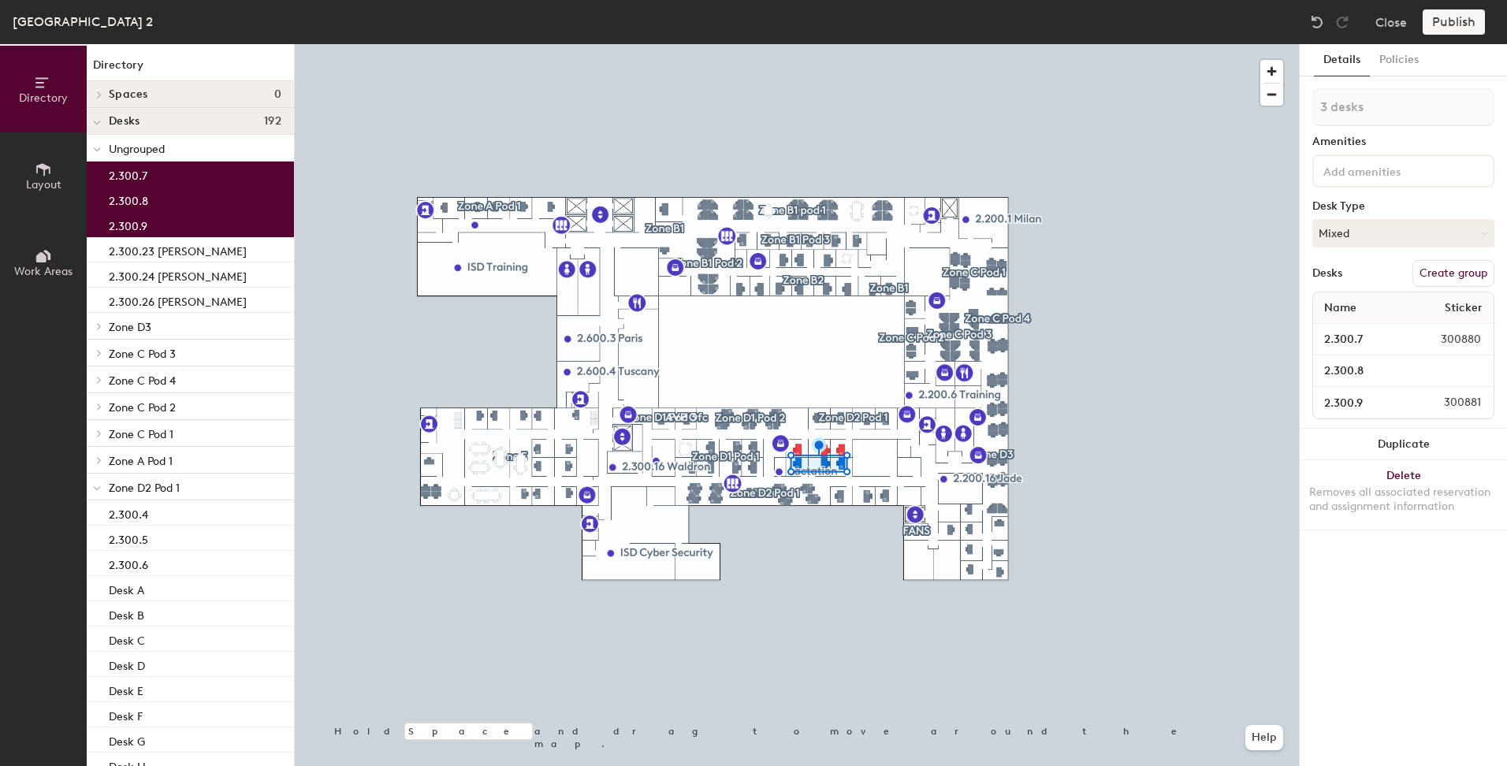
type input "1 desk"
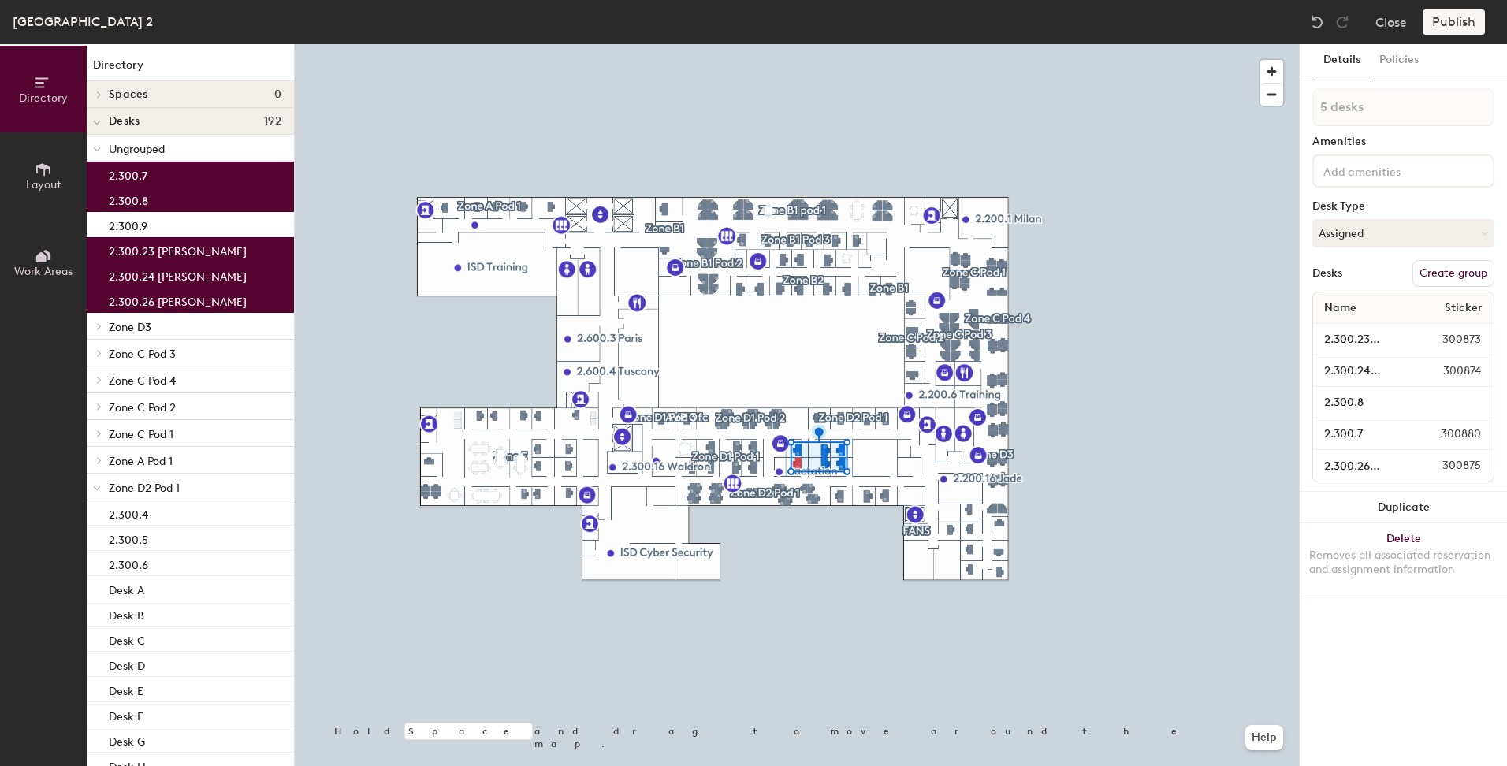
type input "6 desks"
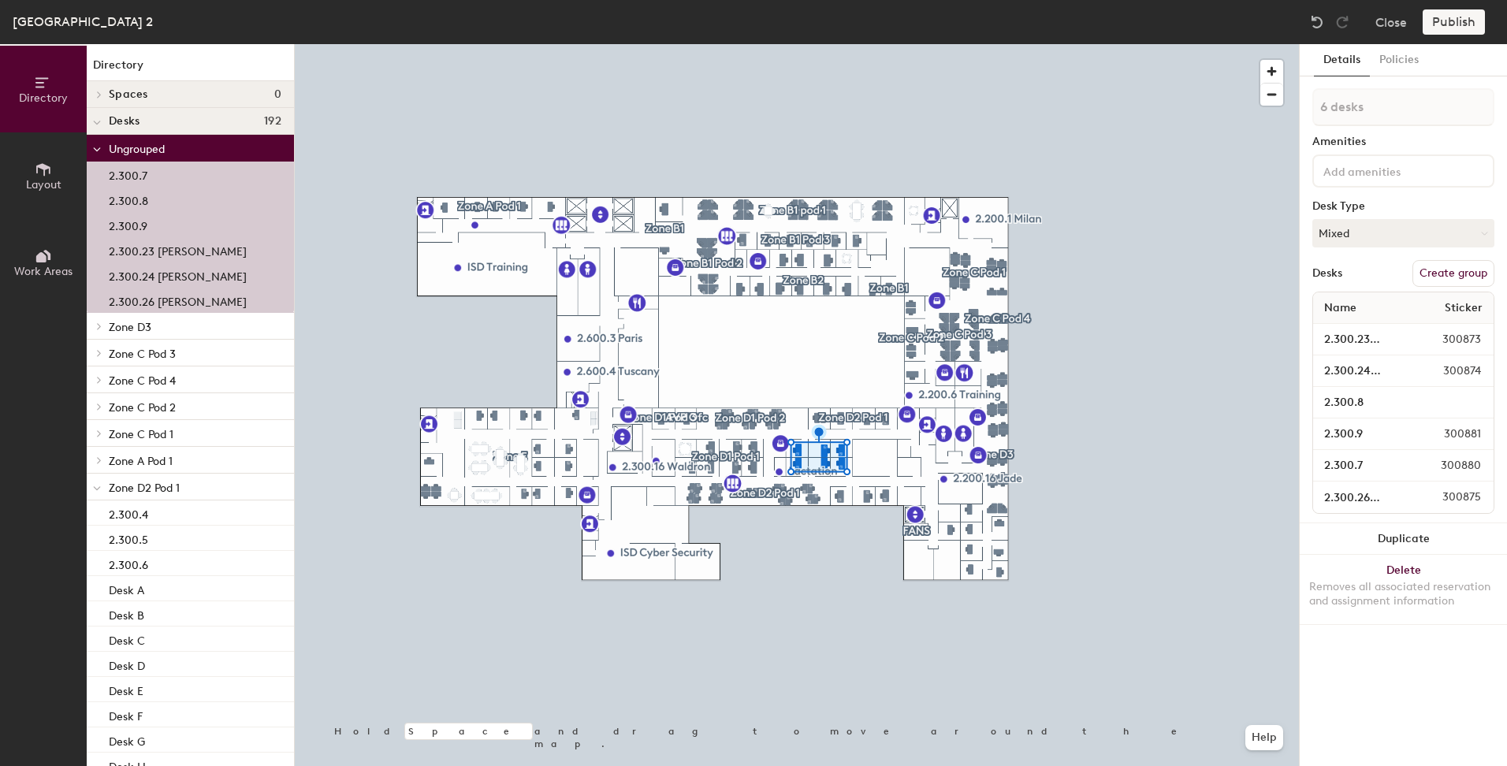
click at [1467, 273] on button "Create group" at bounding box center [1454, 273] width 82 height 27
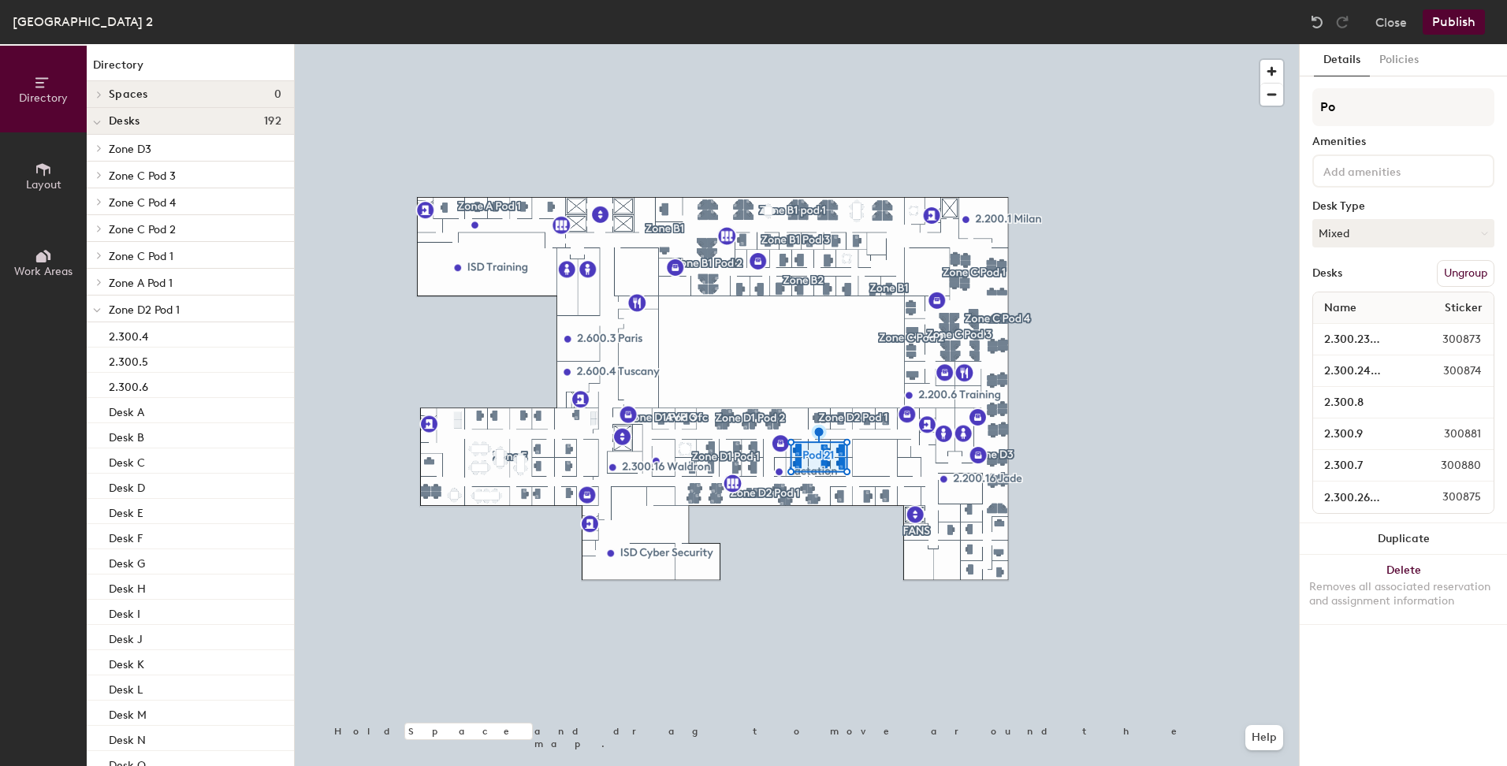
type input "P"
type input "Zone D2 Pod 2"
click at [826, 44] on div at bounding box center [797, 44] width 1004 height 0
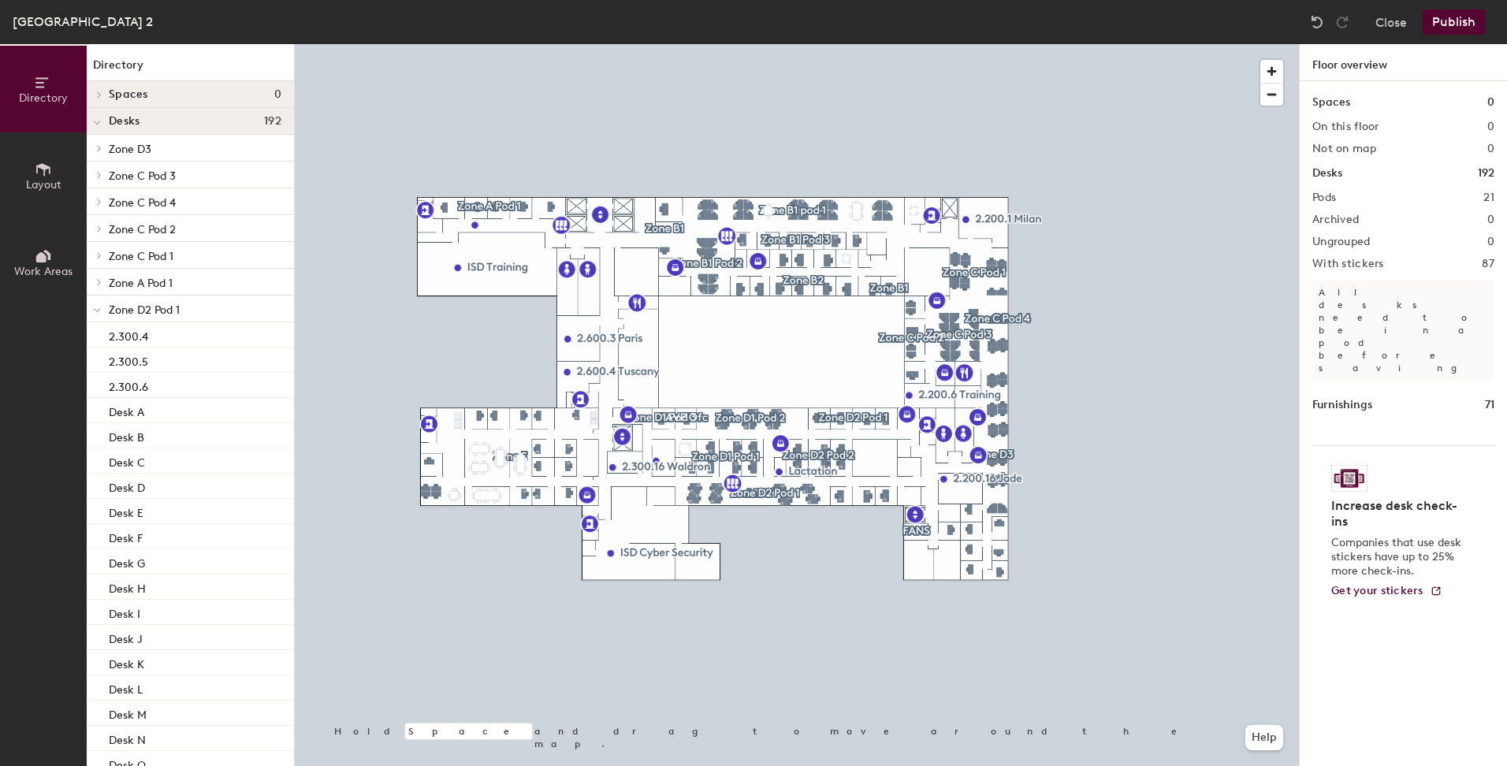
click at [1444, 23] on button "Publish" at bounding box center [1454, 21] width 62 height 25
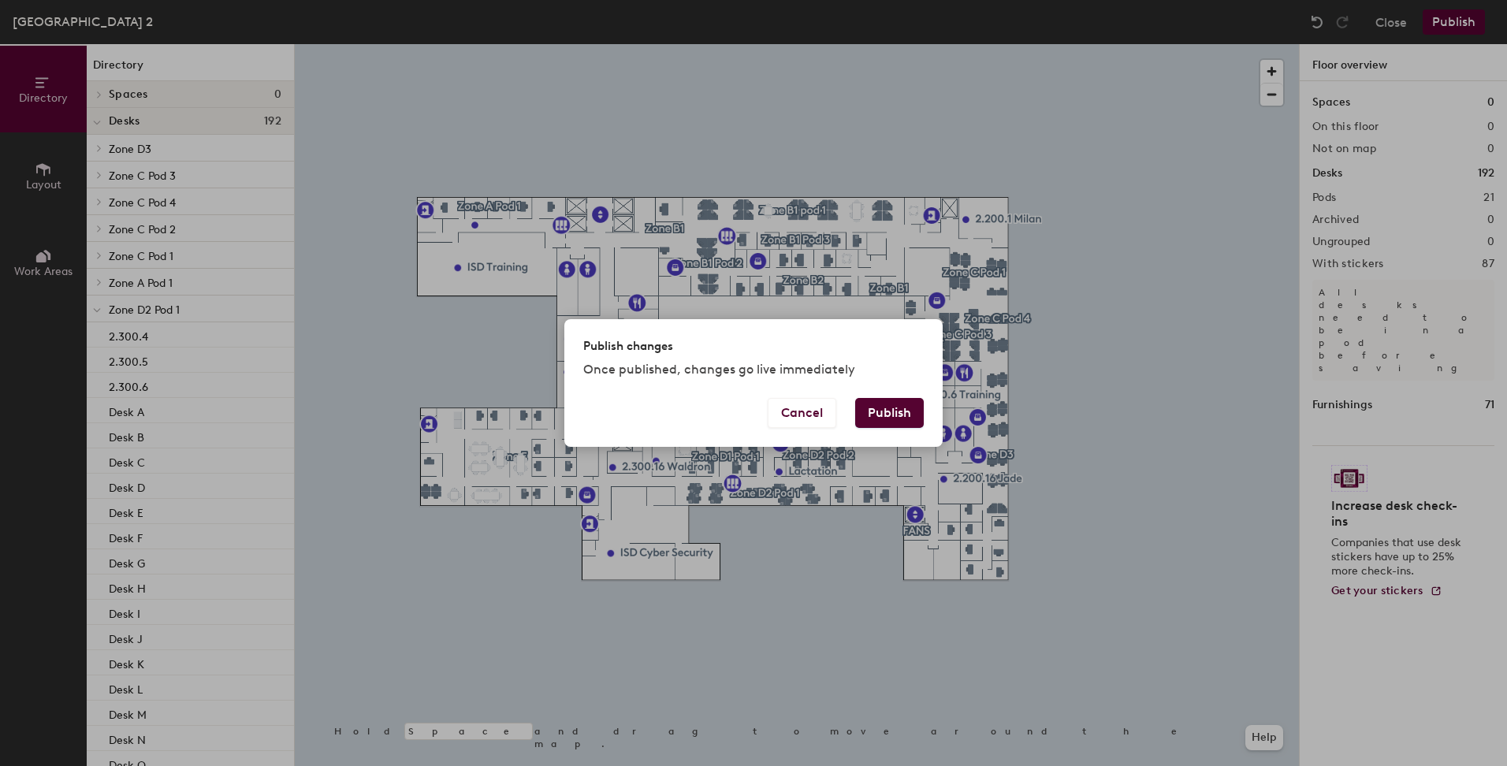
click at [879, 408] on button "Publish" at bounding box center [889, 413] width 69 height 30
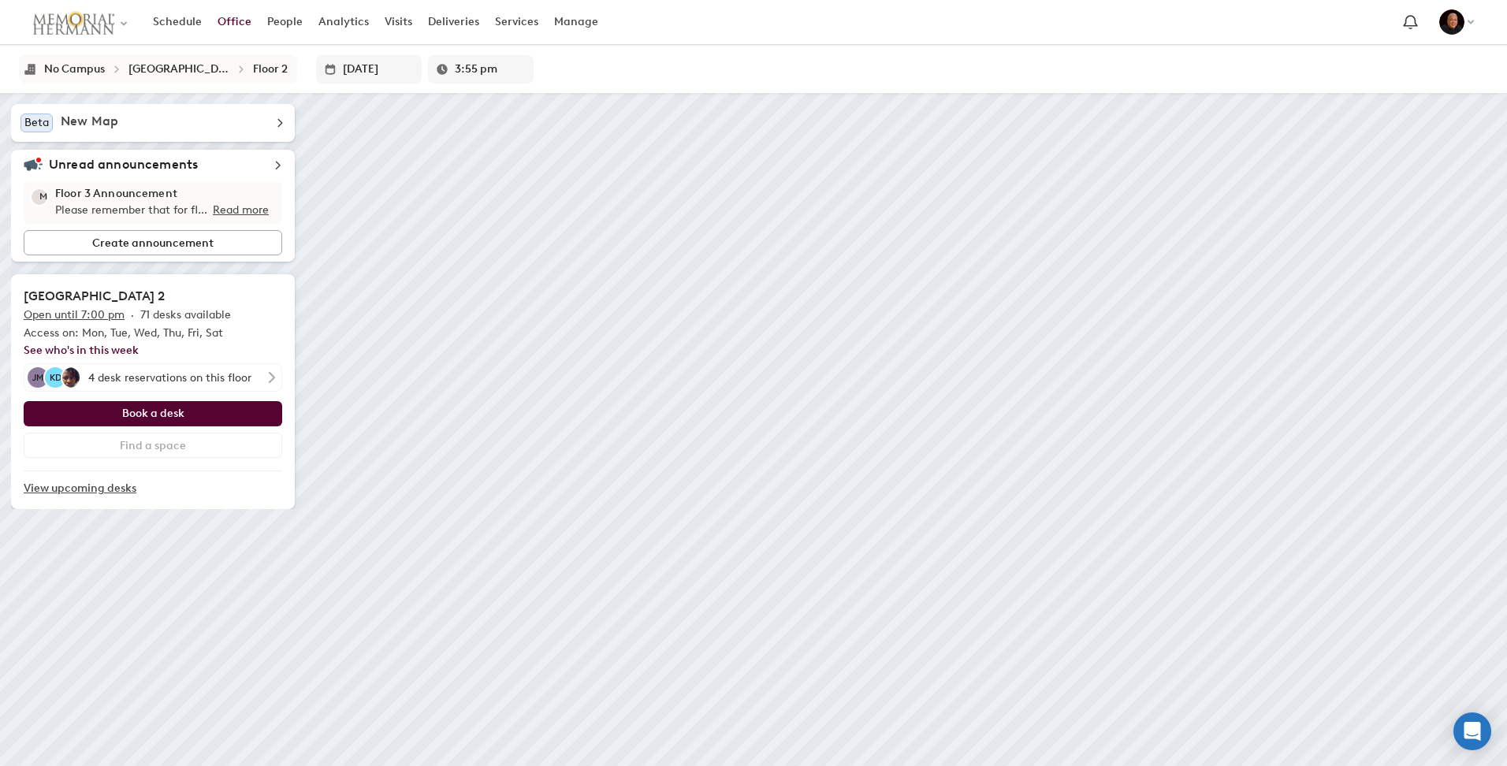
type input "4:00 pm"
